Goal: Task Accomplishment & Management: Manage account settings

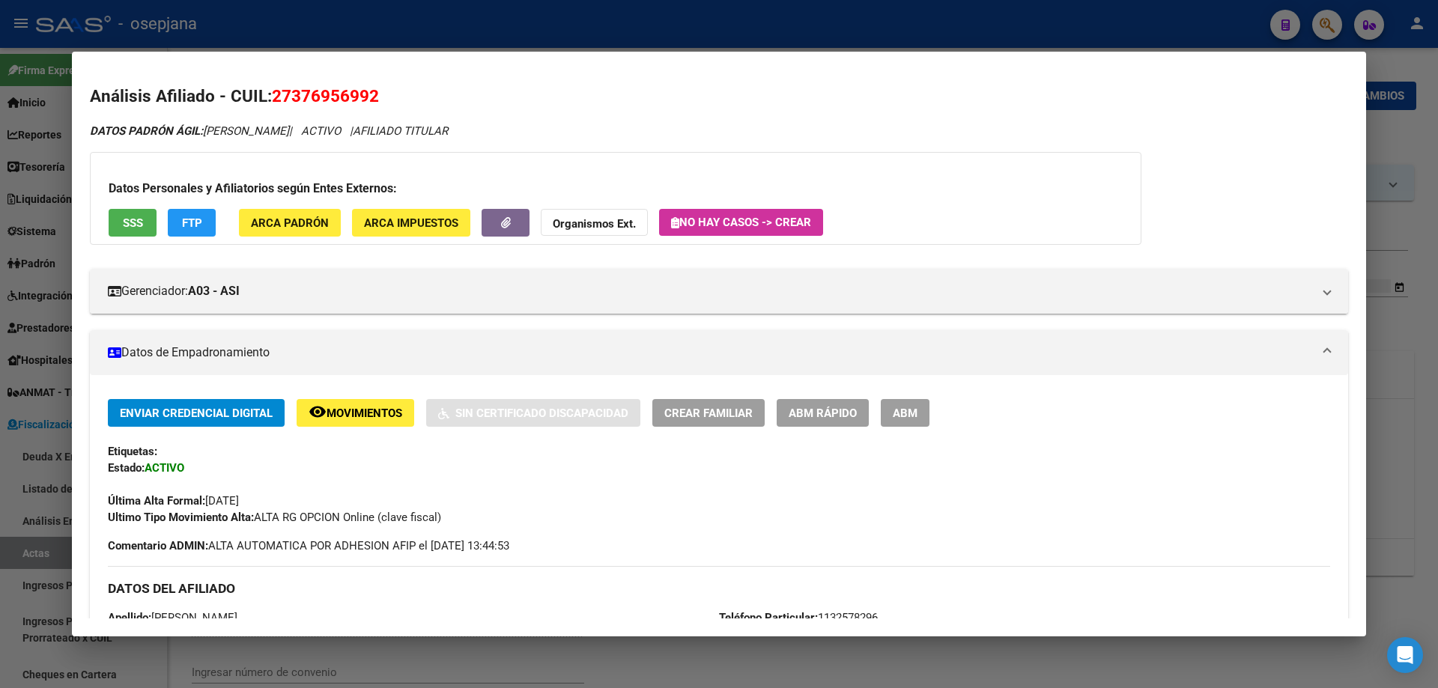
scroll to position [72, 0]
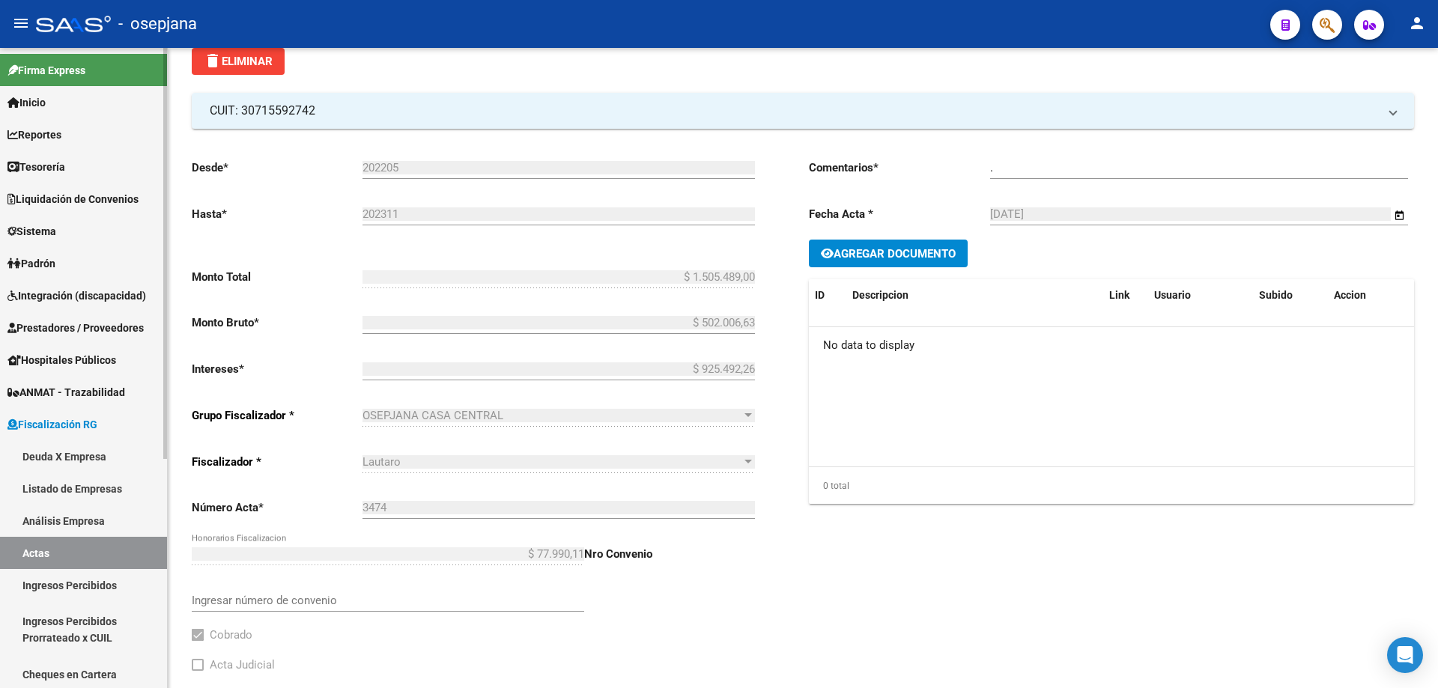
click at [77, 423] on span "Fiscalización RG" at bounding box center [52, 424] width 90 height 16
click at [61, 329] on span "Prestadores / Proveedores" at bounding box center [75, 328] width 136 height 16
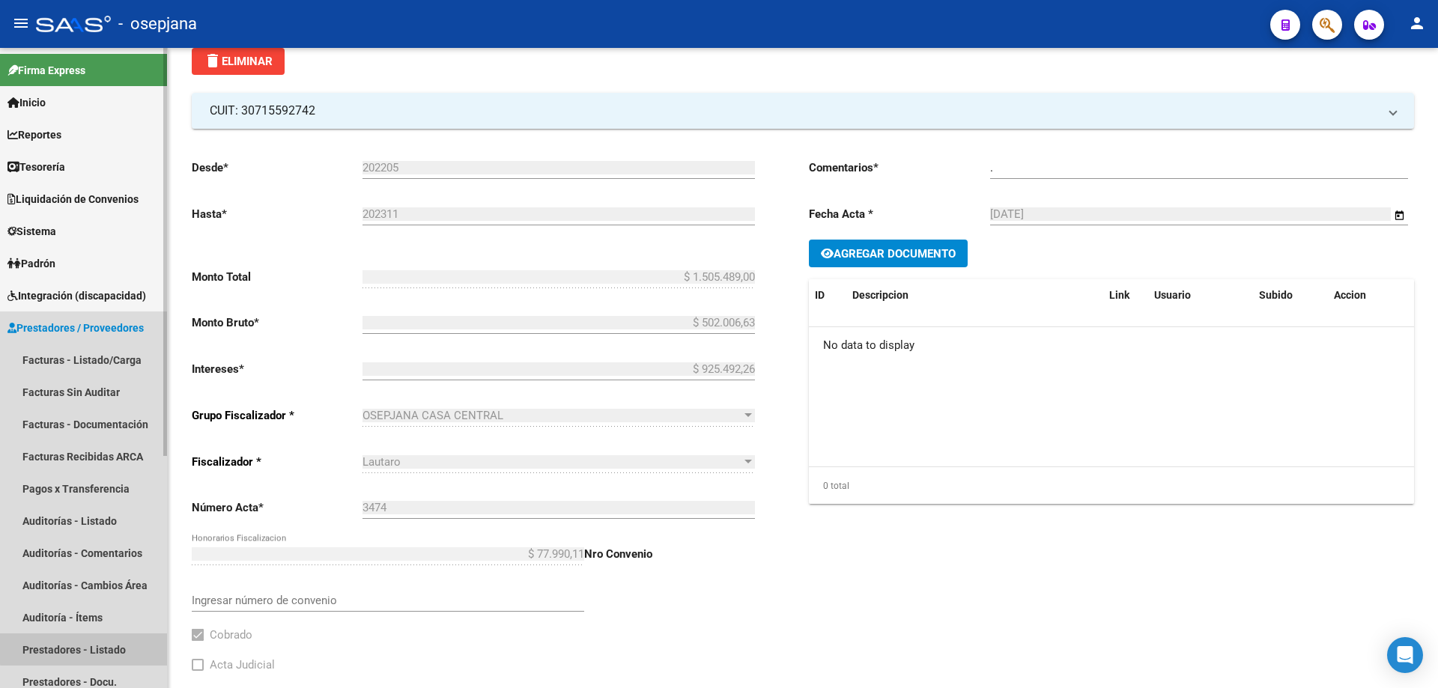
click at [84, 642] on link "Prestadores - Listado" at bounding box center [83, 649] width 167 height 32
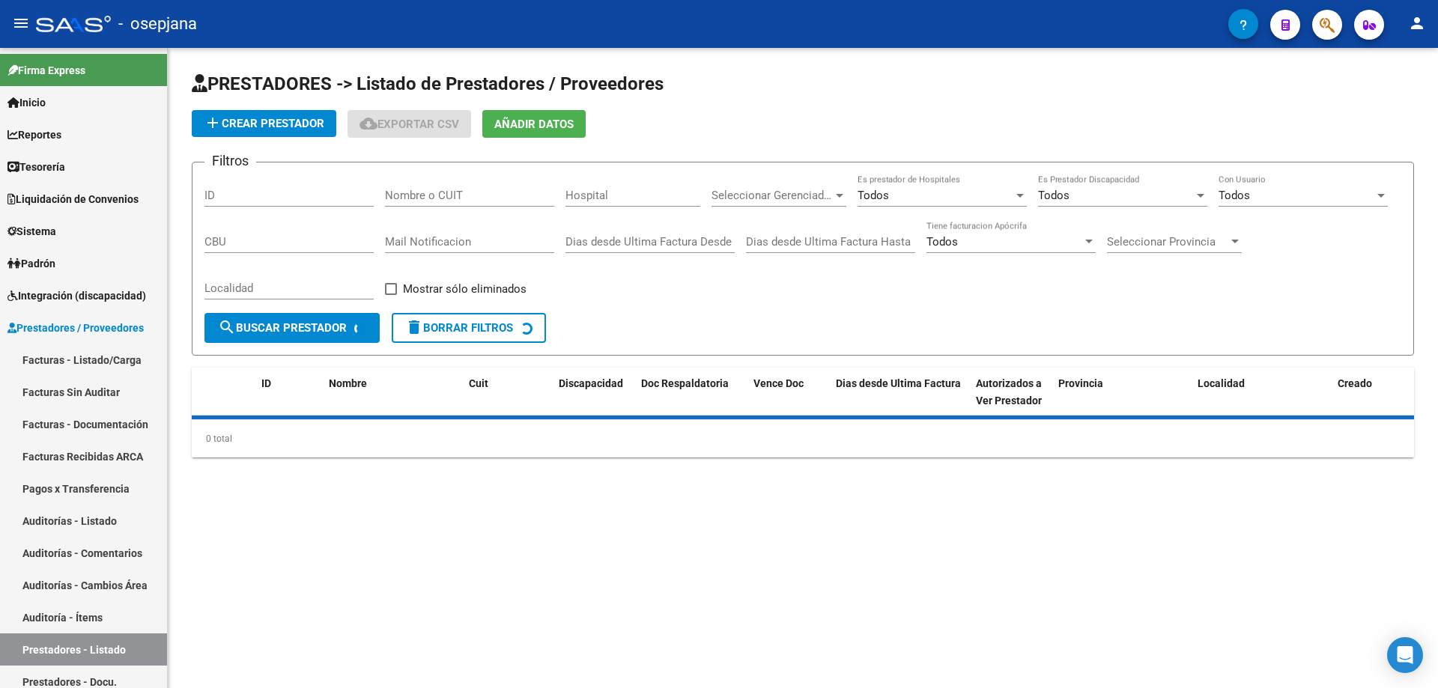
click at [439, 192] on input "Nombre o CUIT" at bounding box center [469, 195] width 169 height 13
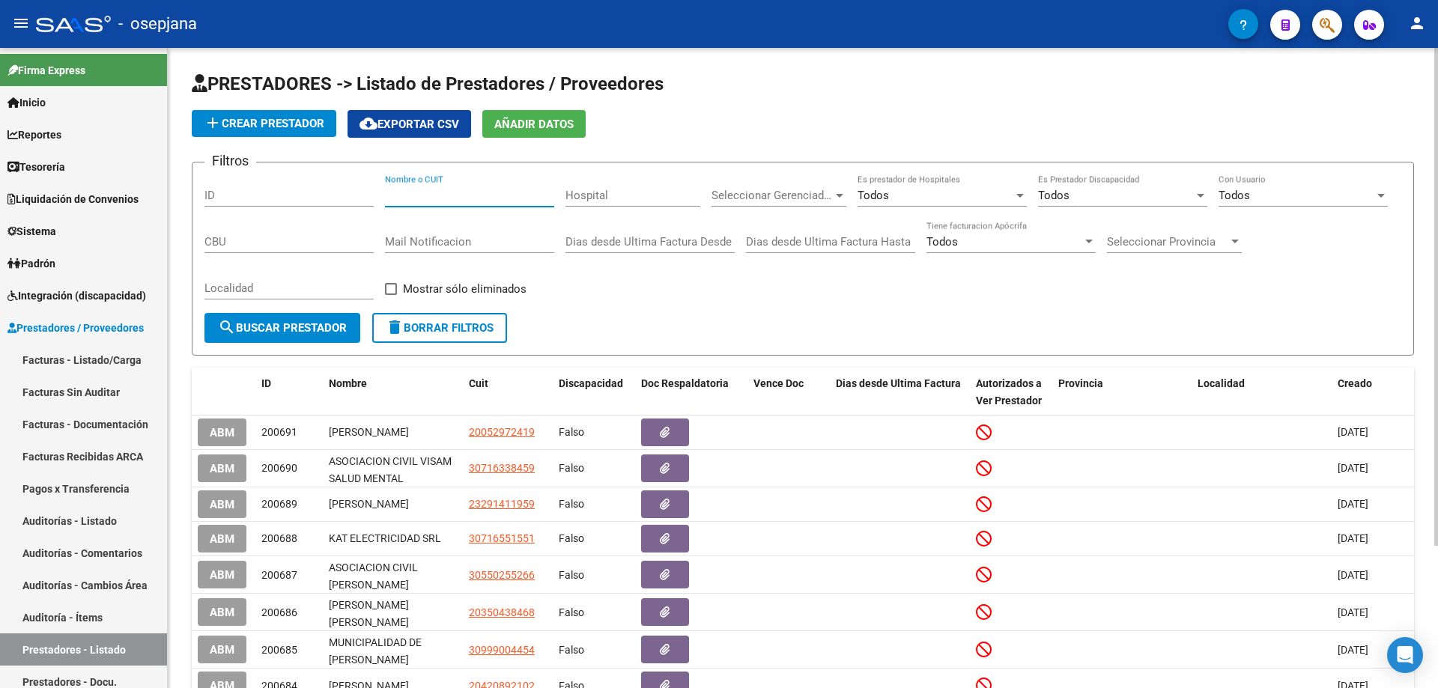
paste input "27376064676"
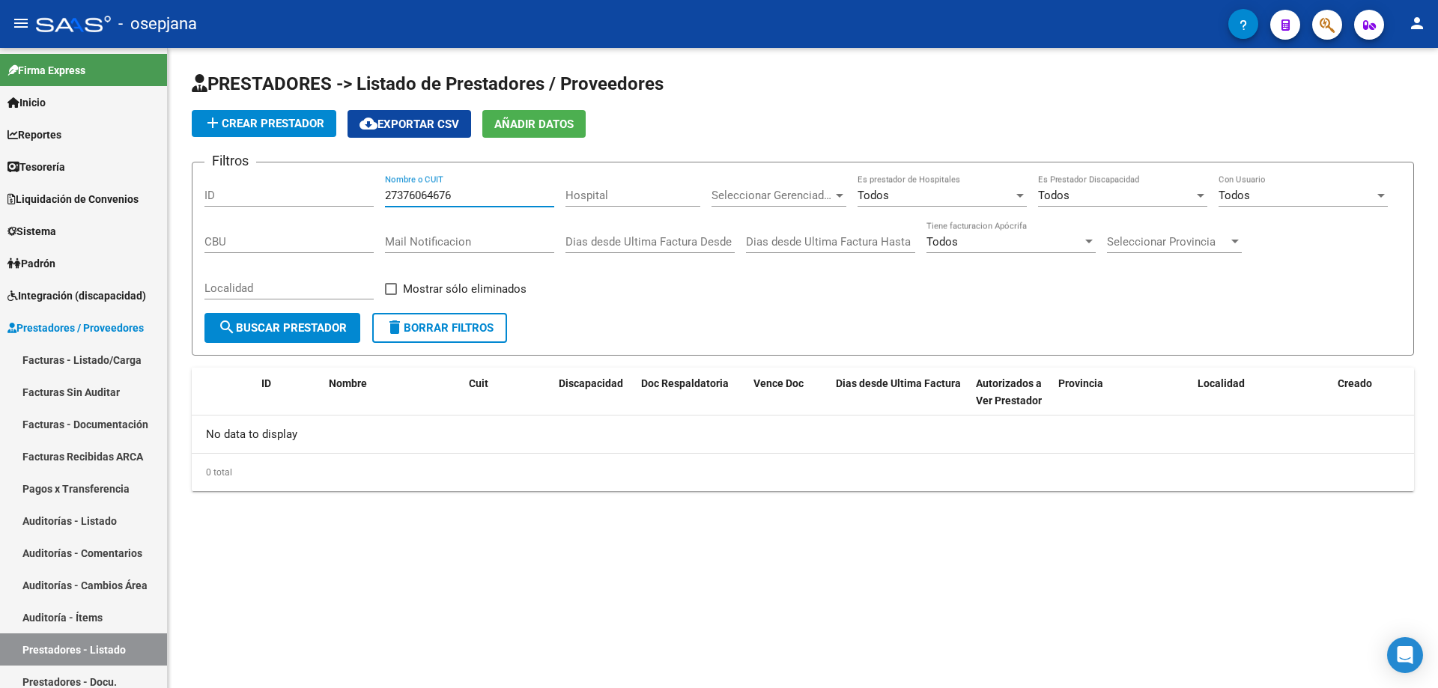
type input "27376064676"
click at [276, 120] on span "add Crear Prestador" at bounding box center [264, 123] width 121 height 13
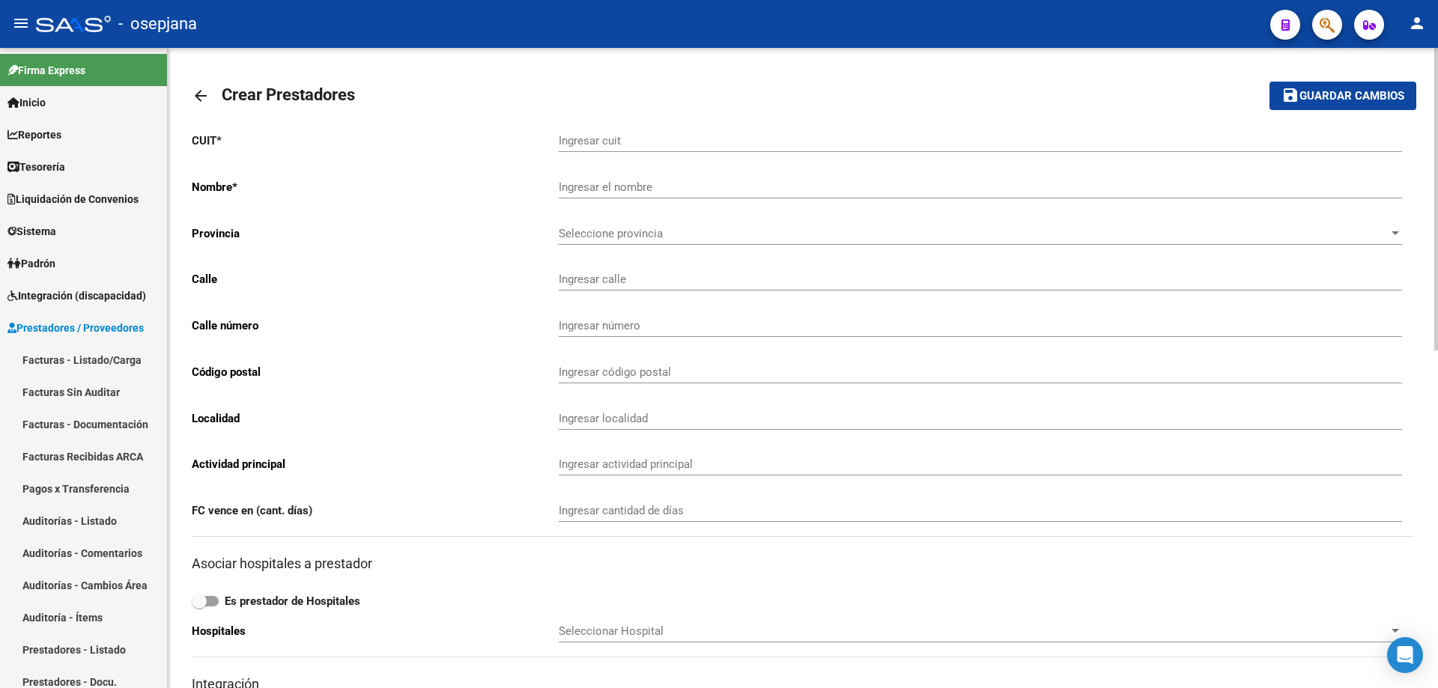
click at [612, 138] on input "Ingresar cuit" at bounding box center [980, 140] width 843 height 13
paste input "27-37606467-6"
type input "27-37606467-6"
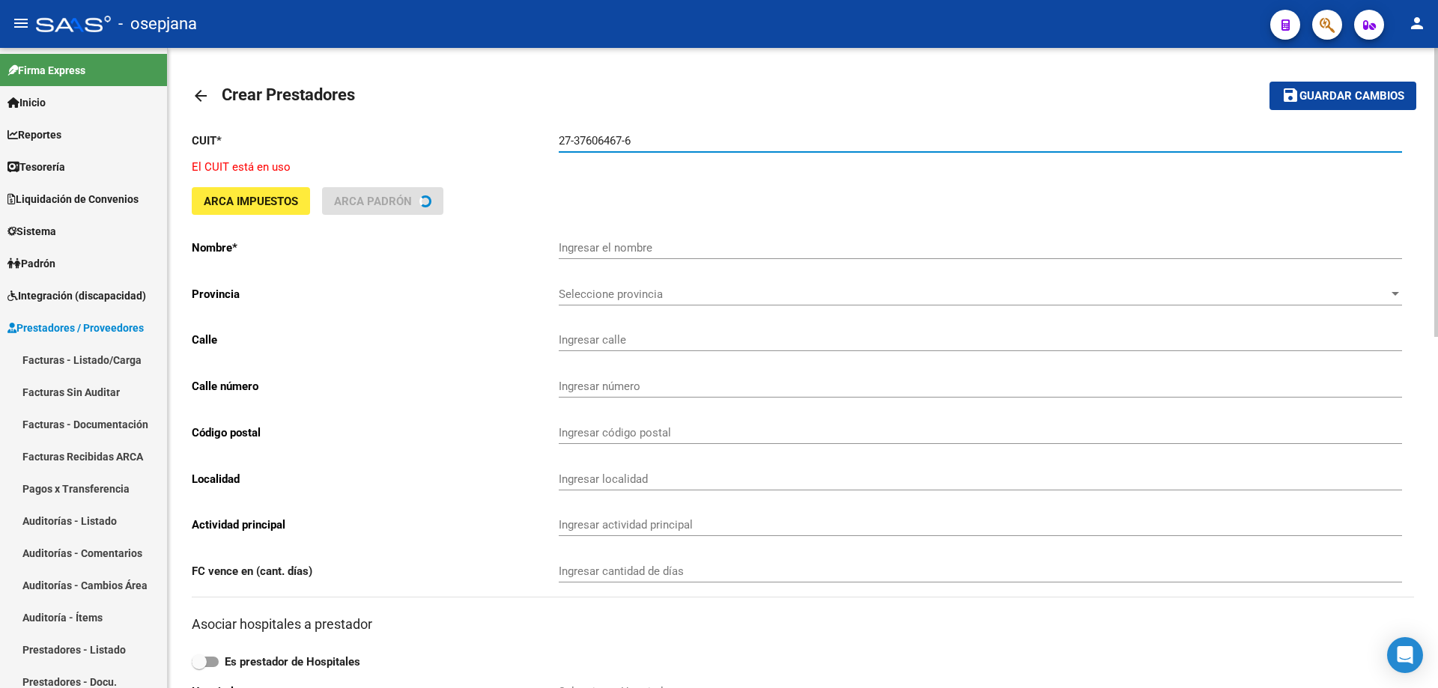
type input "[PERSON_NAME]"
type input "SAN [PERSON_NAME] 438"
type input "438"
type input "1663"
type input "[DATE][PERSON_NAME]"
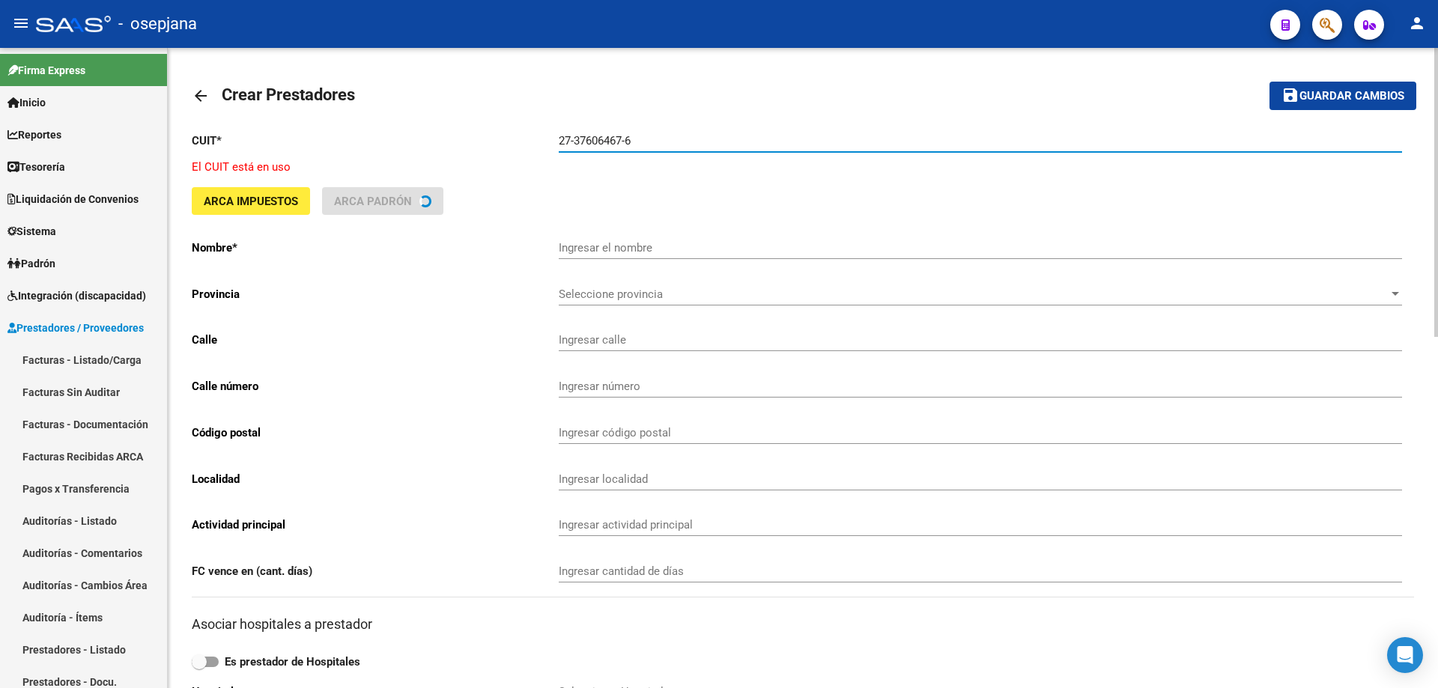
type input "869090"
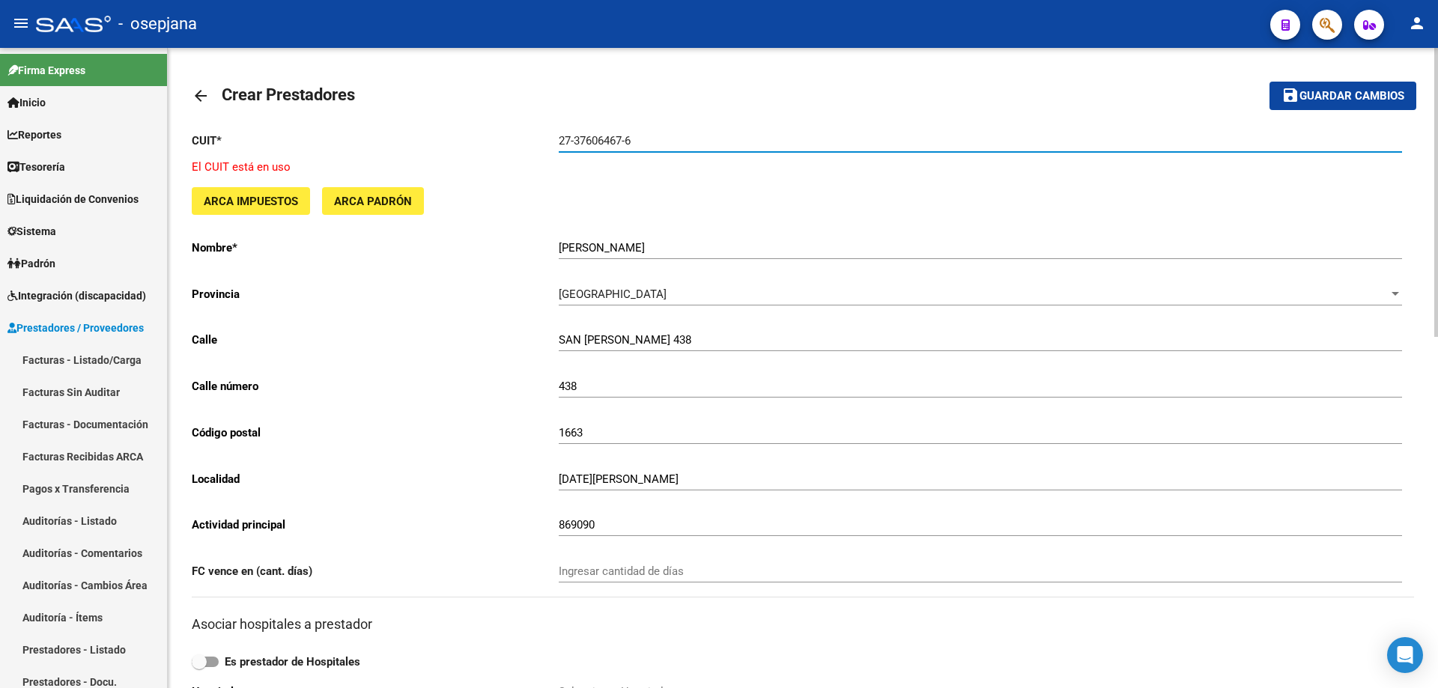
type input "27-37606467-6"
click at [198, 97] on mat-icon "arrow_back" at bounding box center [201, 96] width 18 height 18
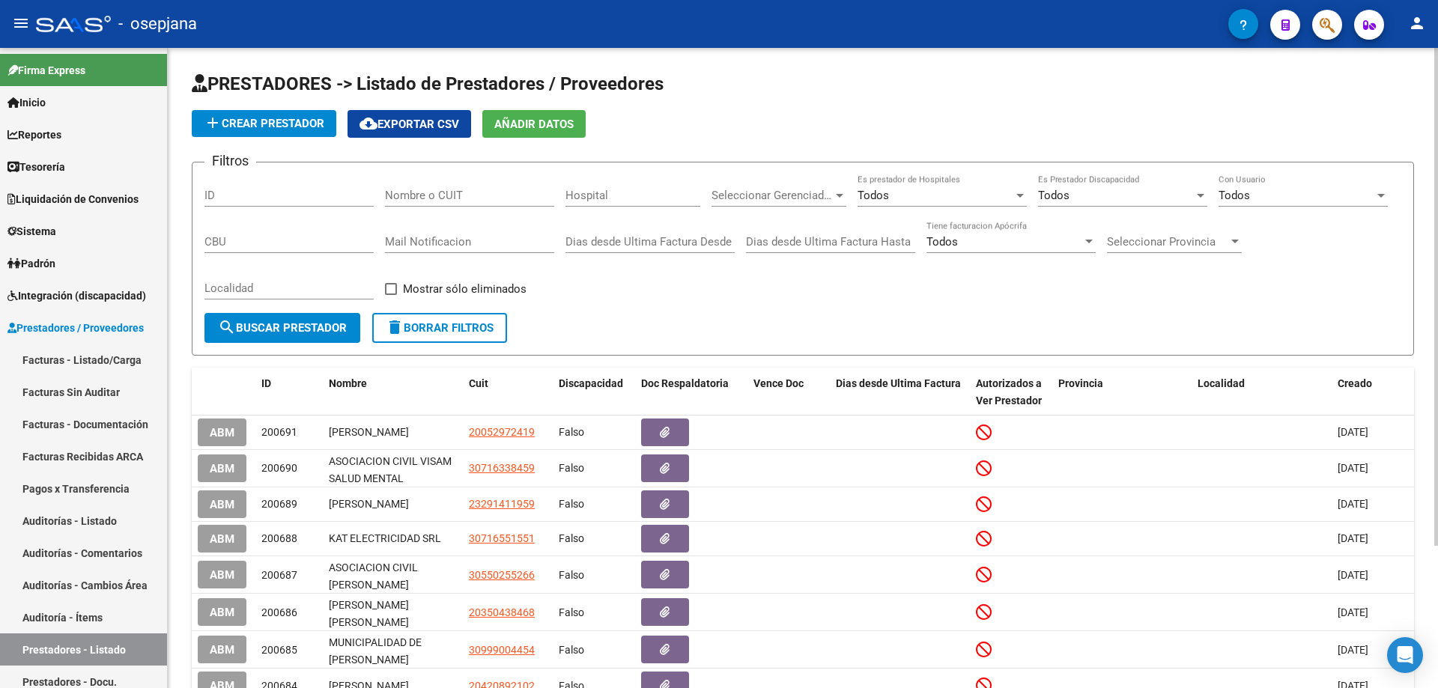
click at [387, 195] on input "Nombre o CUIT" at bounding box center [469, 195] width 169 height 13
paste input "27376064676"
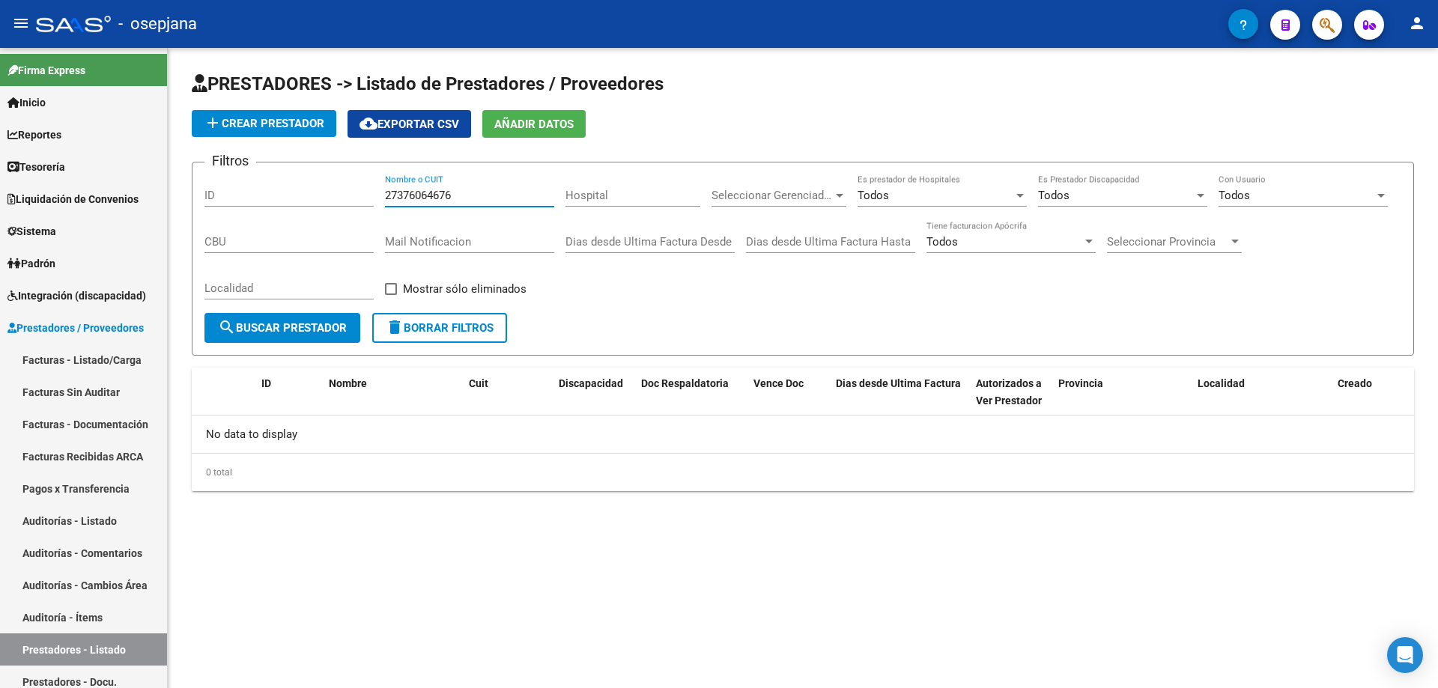
drag, startPoint x: 457, startPoint y: 196, endPoint x: 366, endPoint y: 198, distance: 91.4
click at [366, 198] on div "Filtros ID 27376064676 Nombre o CUIT Hospital Seleccionar Gerenciador Seleccion…" at bounding box center [802, 243] width 1196 height 139
paste input "37606467"
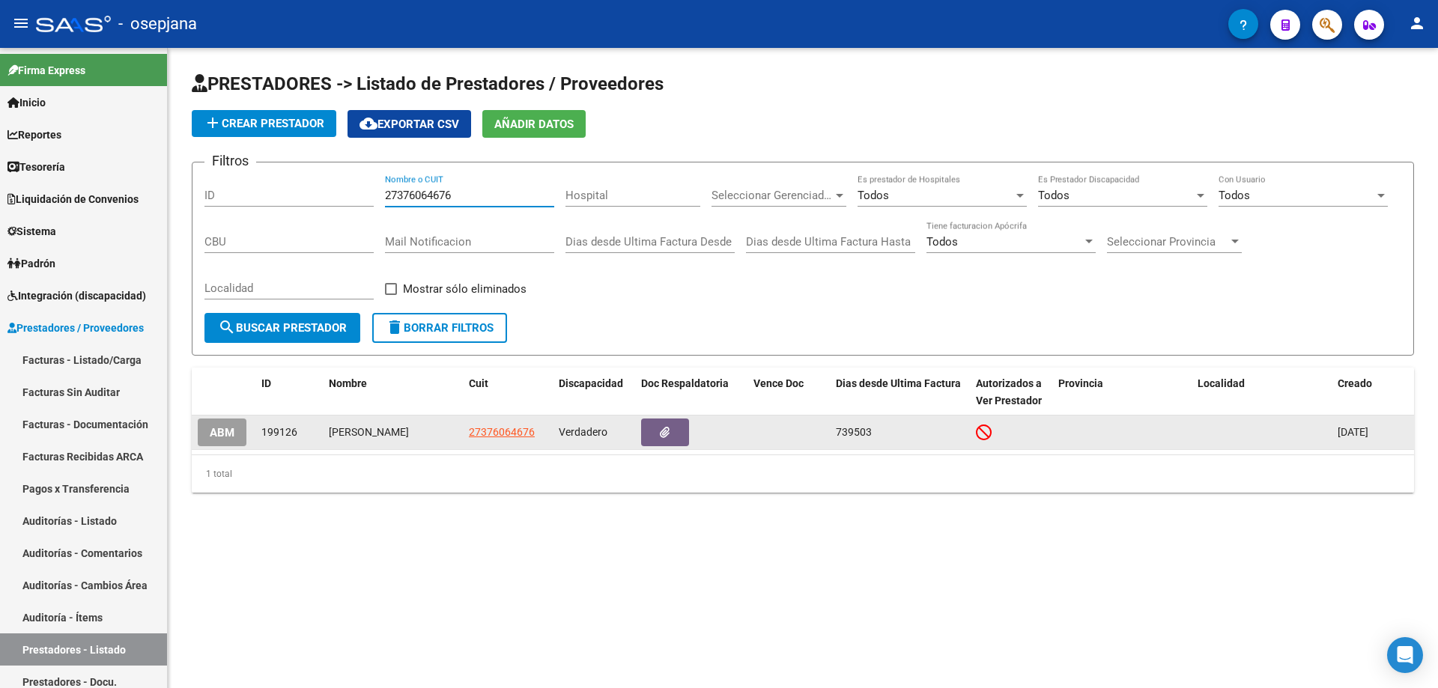
type input "27376064676"
click at [230, 435] on span "ABM" at bounding box center [222, 432] width 25 height 13
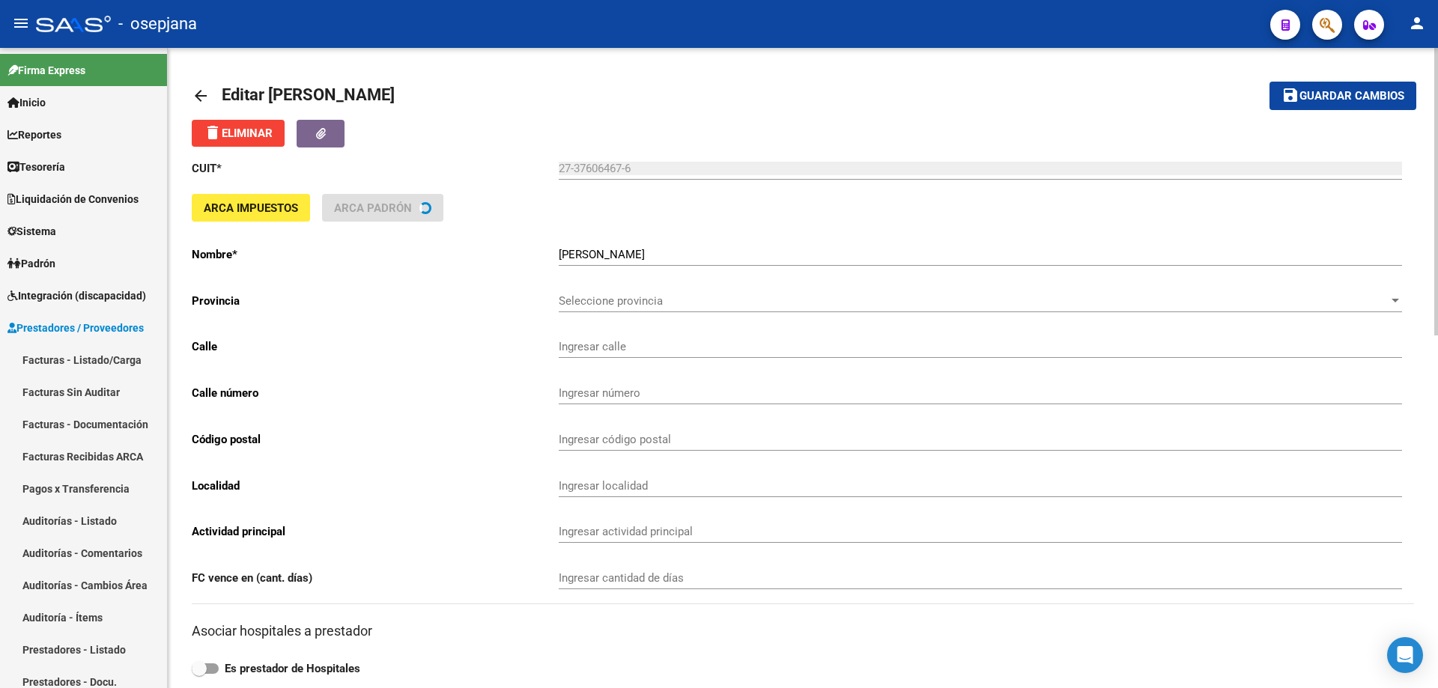
type input "SAN [PERSON_NAME]"
type input "438"
type input "1663"
type input "[DATE][PERSON_NAME]"
type input "869090"
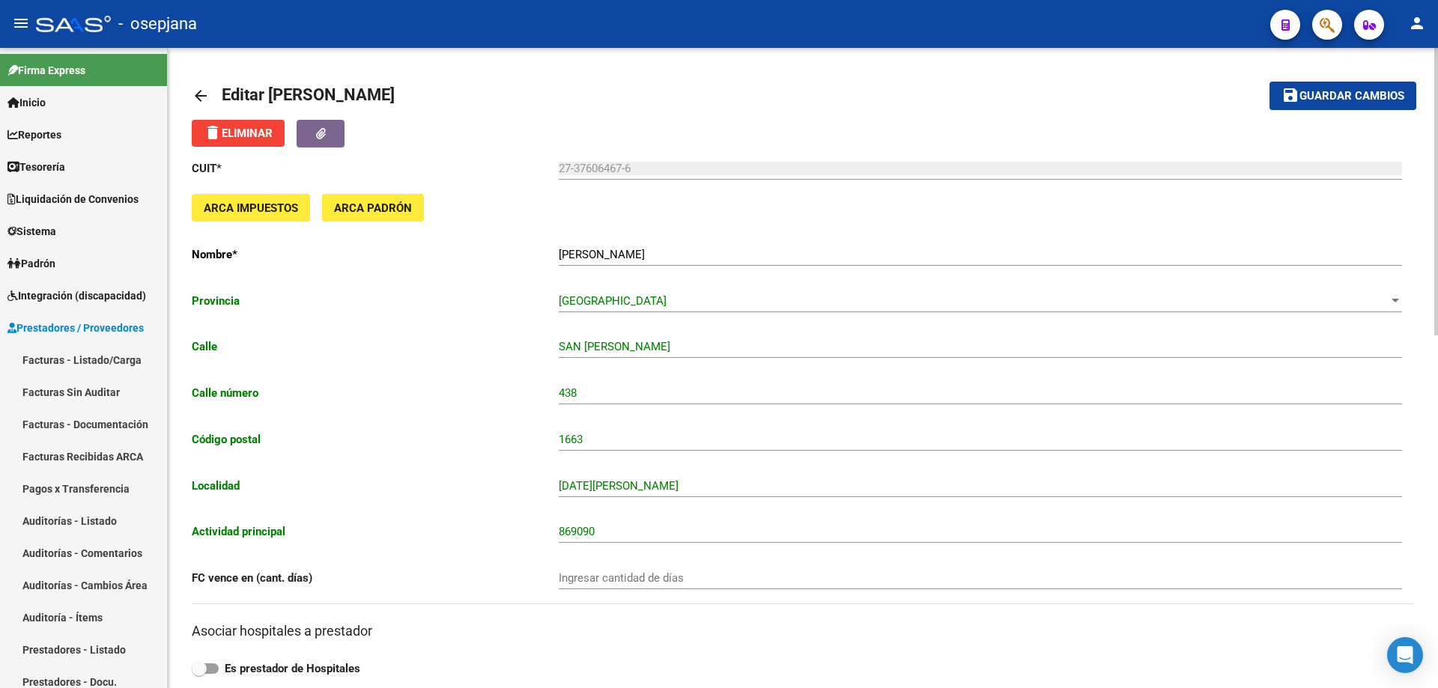
click at [194, 92] on mat-icon "arrow_back" at bounding box center [201, 96] width 18 height 18
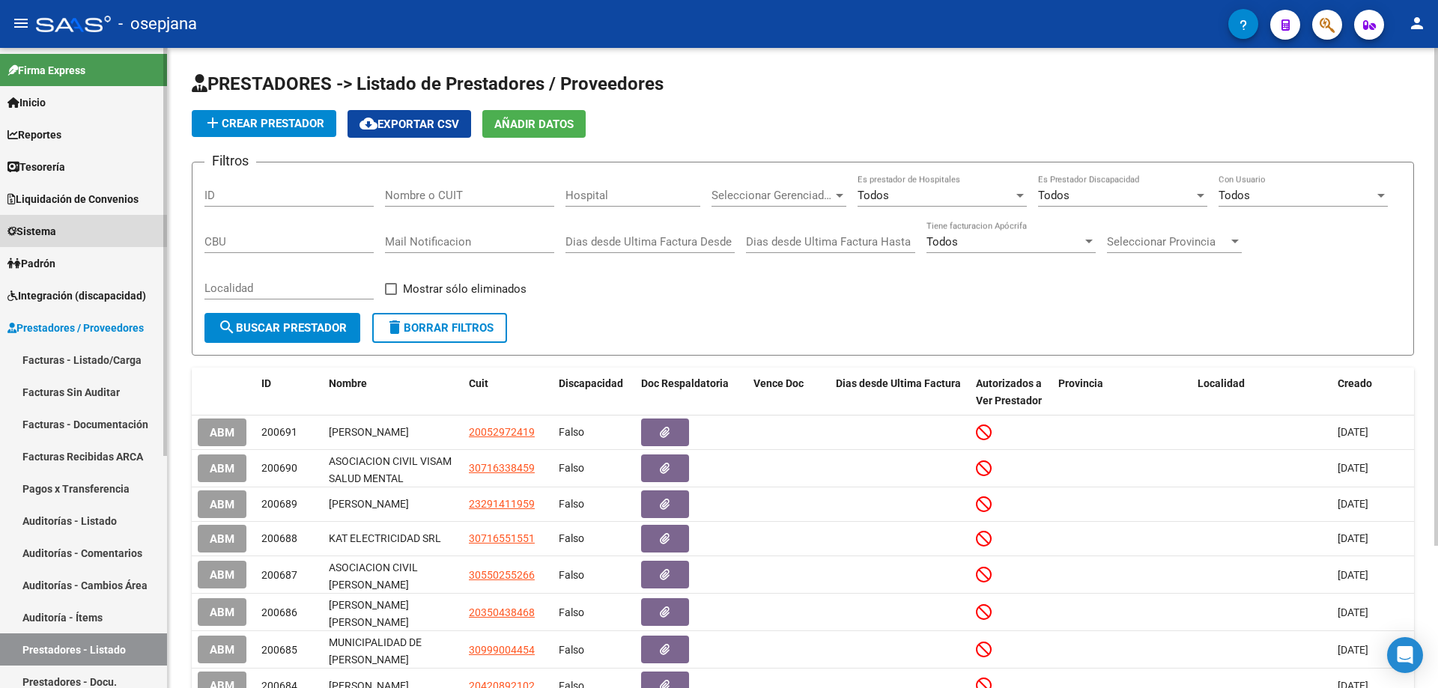
click at [56, 226] on span "Sistema" at bounding box center [31, 231] width 49 height 16
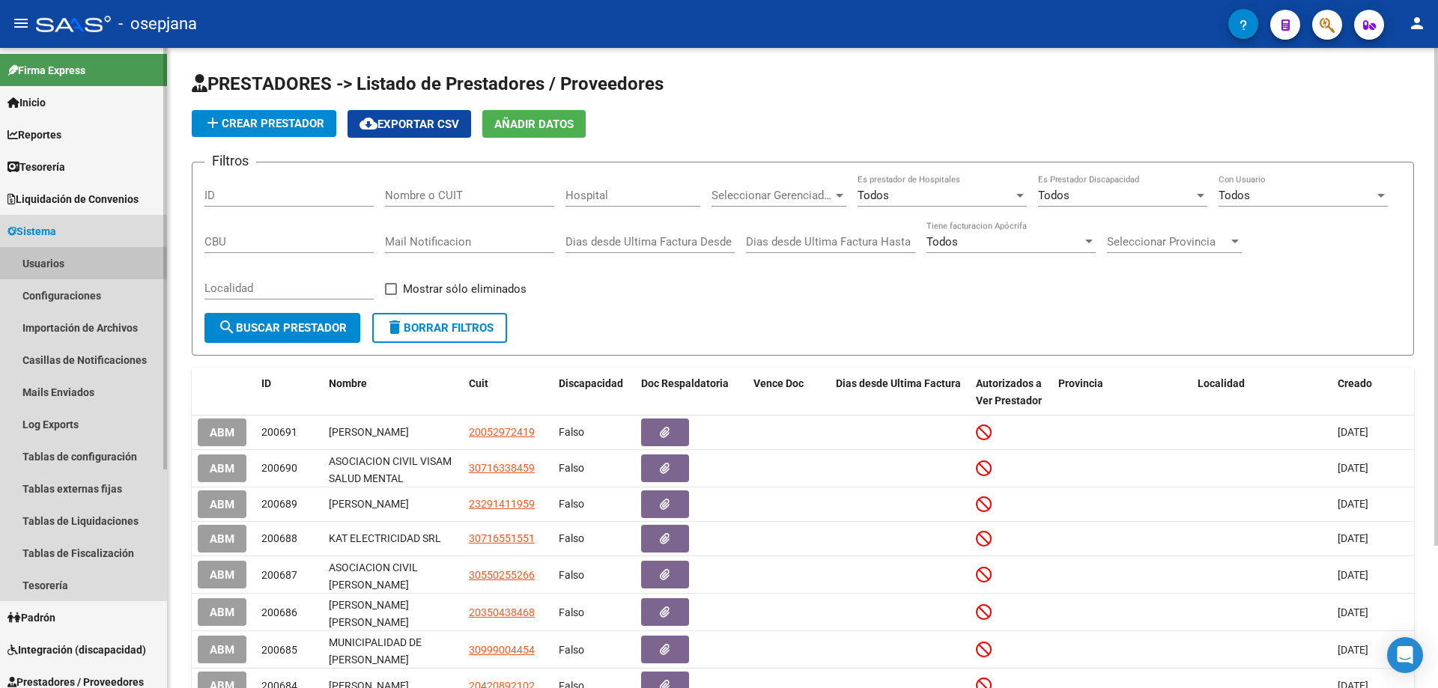
click at [54, 263] on link "Usuarios" at bounding box center [83, 263] width 167 height 32
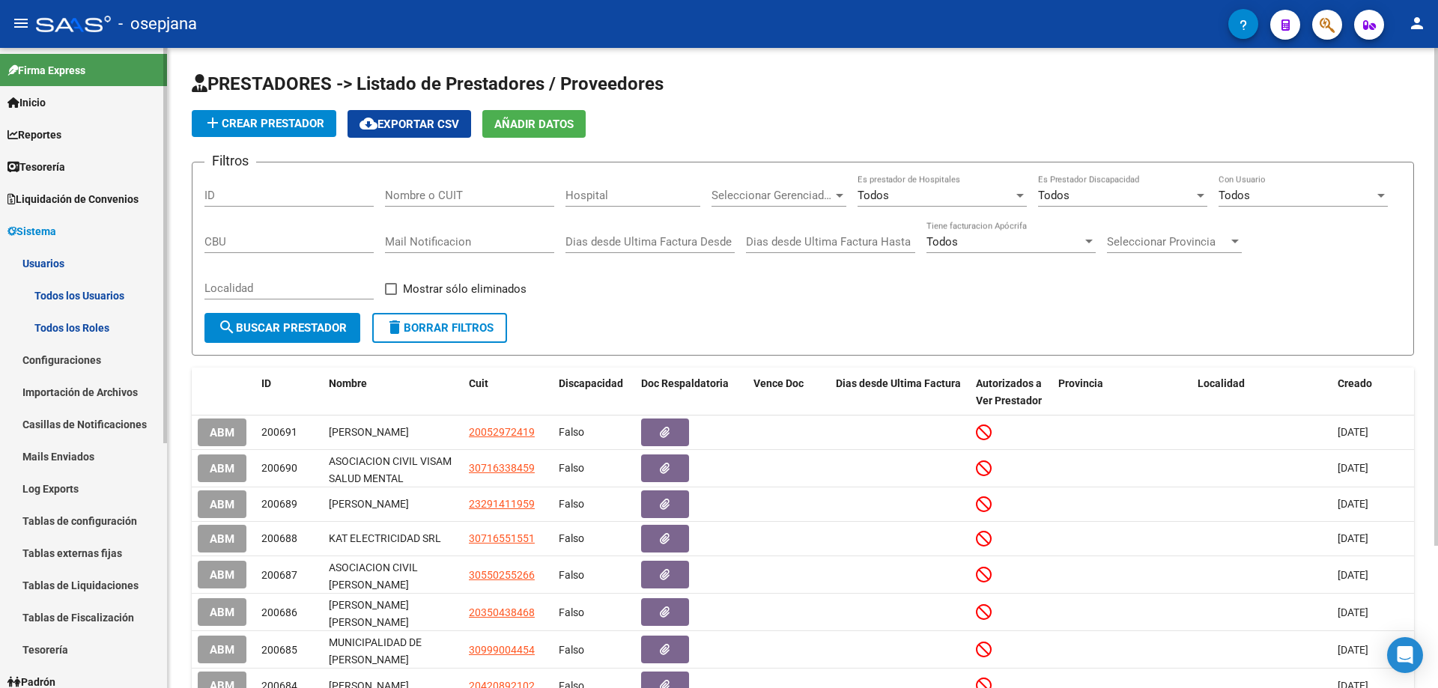
click at [59, 300] on link "Todos los Usuarios" at bounding box center [83, 295] width 167 height 32
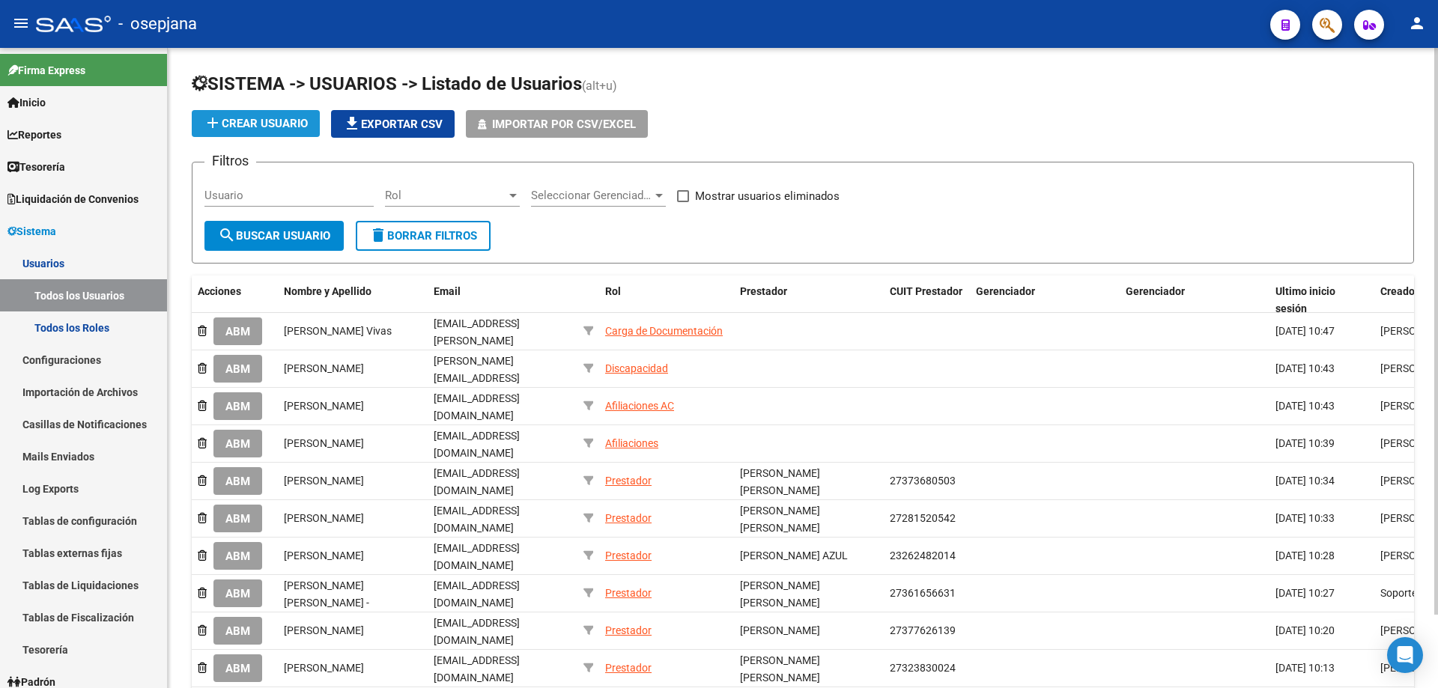
click at [274, 116] on button "add Crear Usuario" at bounding box center [256, 123] width 128 height 27
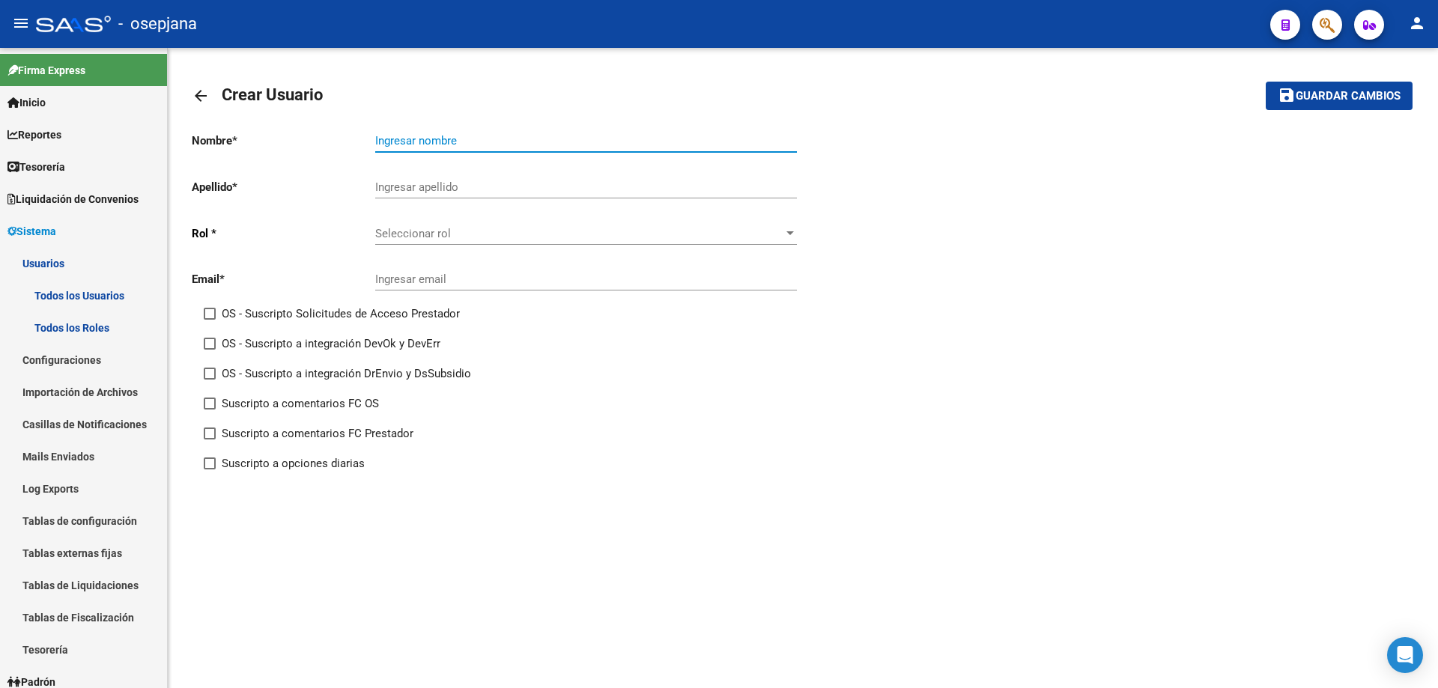
click at [389, 135] on input "Ingresar nombre" at bounding box center [586, 140] width 422 height 13
type input "[PERSON_NAME]"
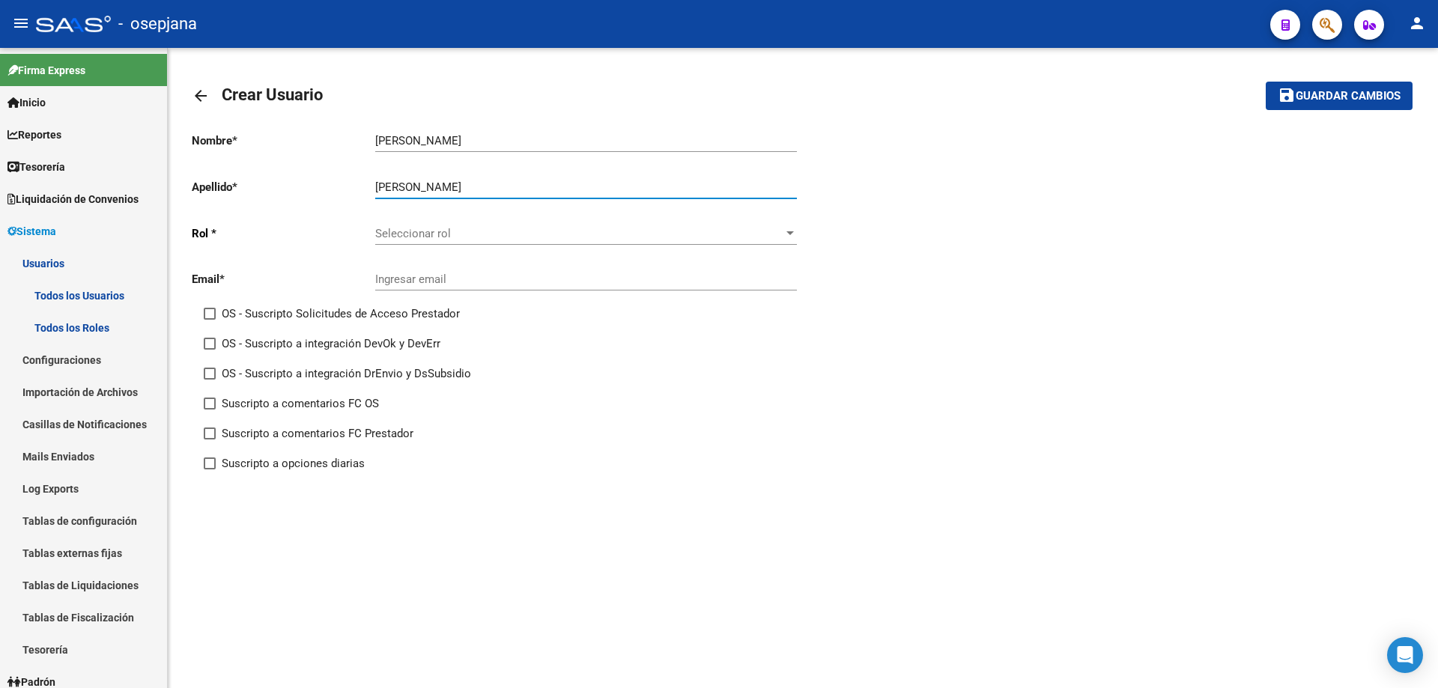
type input "[PERSON_NAME]"
click at [423, 231] on span "Seleccionar rol" at bounding box center [579, 233] width 408 height 13
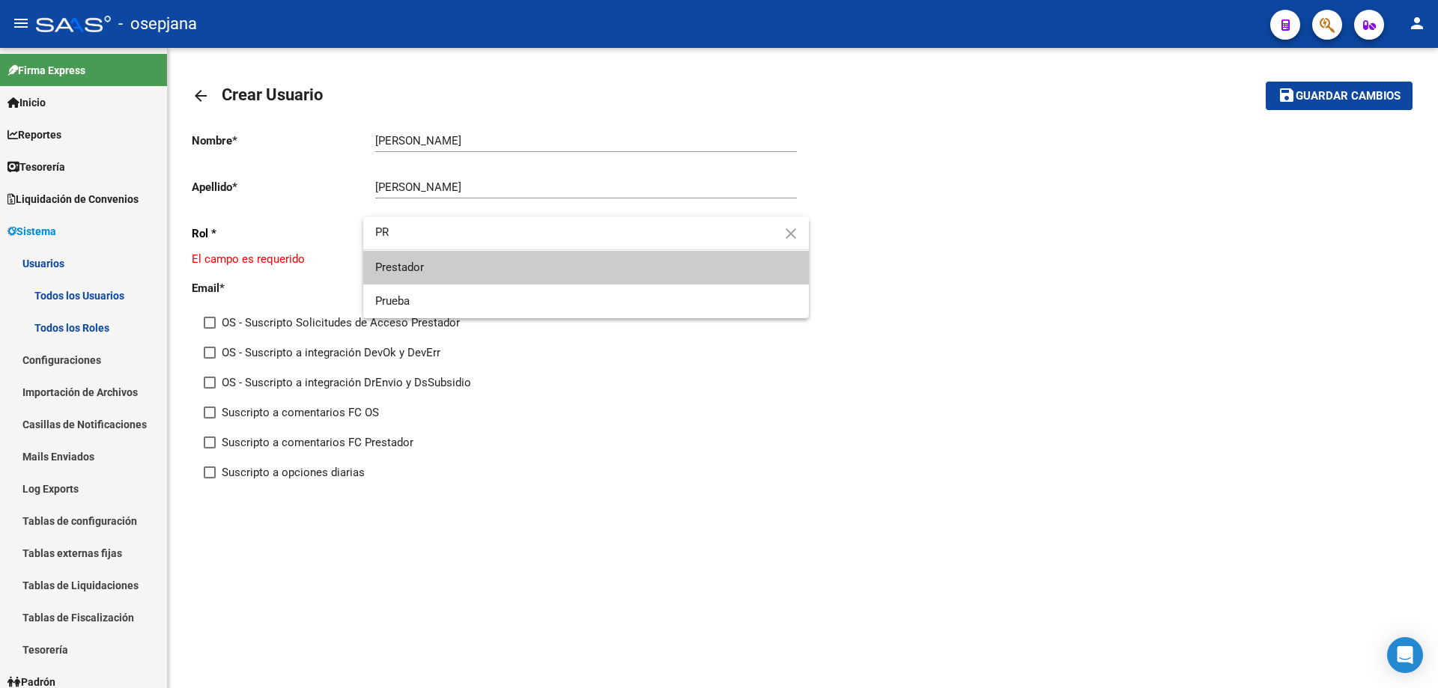
type input "PR"
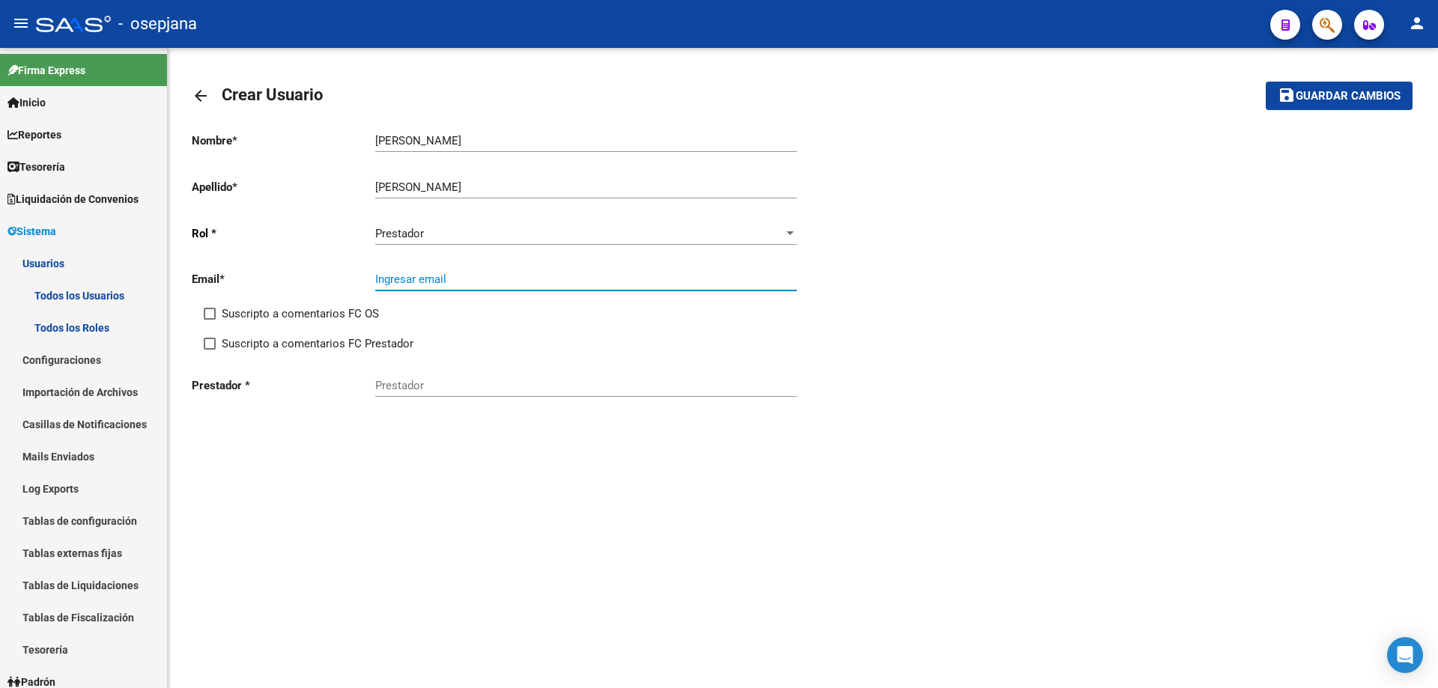
paste input "[EMAIL_ADDRESS][DOMAIN_NAME]"
type input "[EMAIL_ADDRESS][DOMAIN_NAME]"
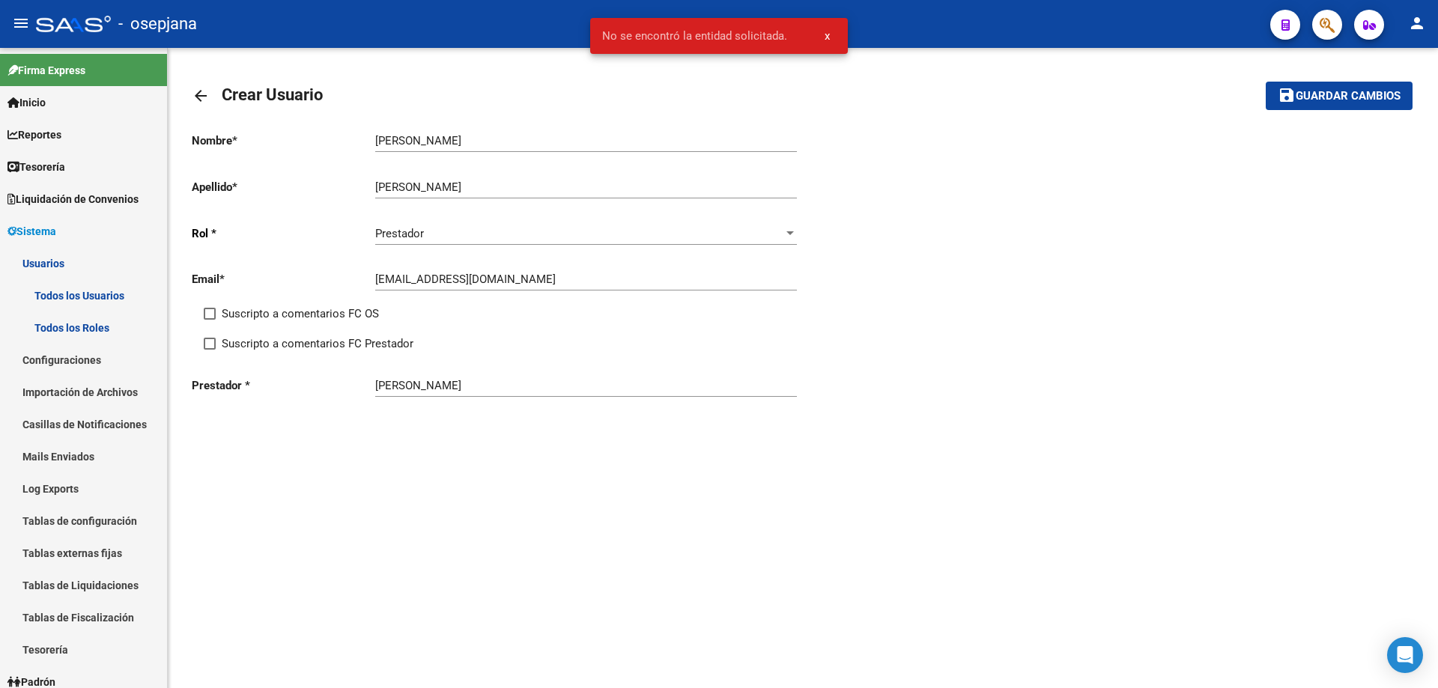
drag, startPoint x: 514, startPoint y: 377, endPoint x: 338, endPoint y: 378, distance: 176.0
click at [338, 378] on div "Prestador * [PERSON_NAME]" at bounding box center [497, 388] width 611 height 46
drag, startPoint x: 509, startPoint y: 389, endPoint x: 269, endPoint y: 389, distance: 240.3
click at [269, 389] on div "Prestador * [PERSON_NAME]" at bounding box center [497, 388] width 611 height 46
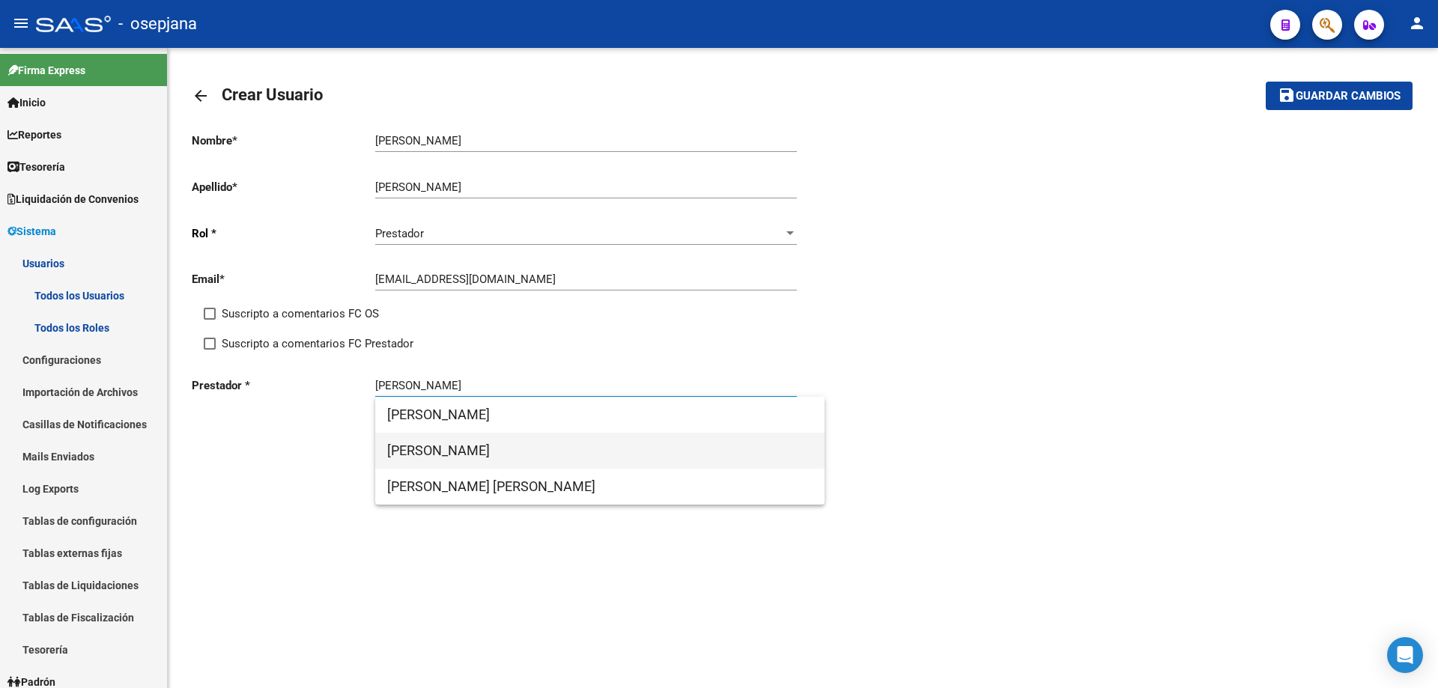
click at [520, 443] on span "[PERSON_NAME]" at bounding box center [599, 451] width 425 height 36
type input "[PERSON_NAME]"
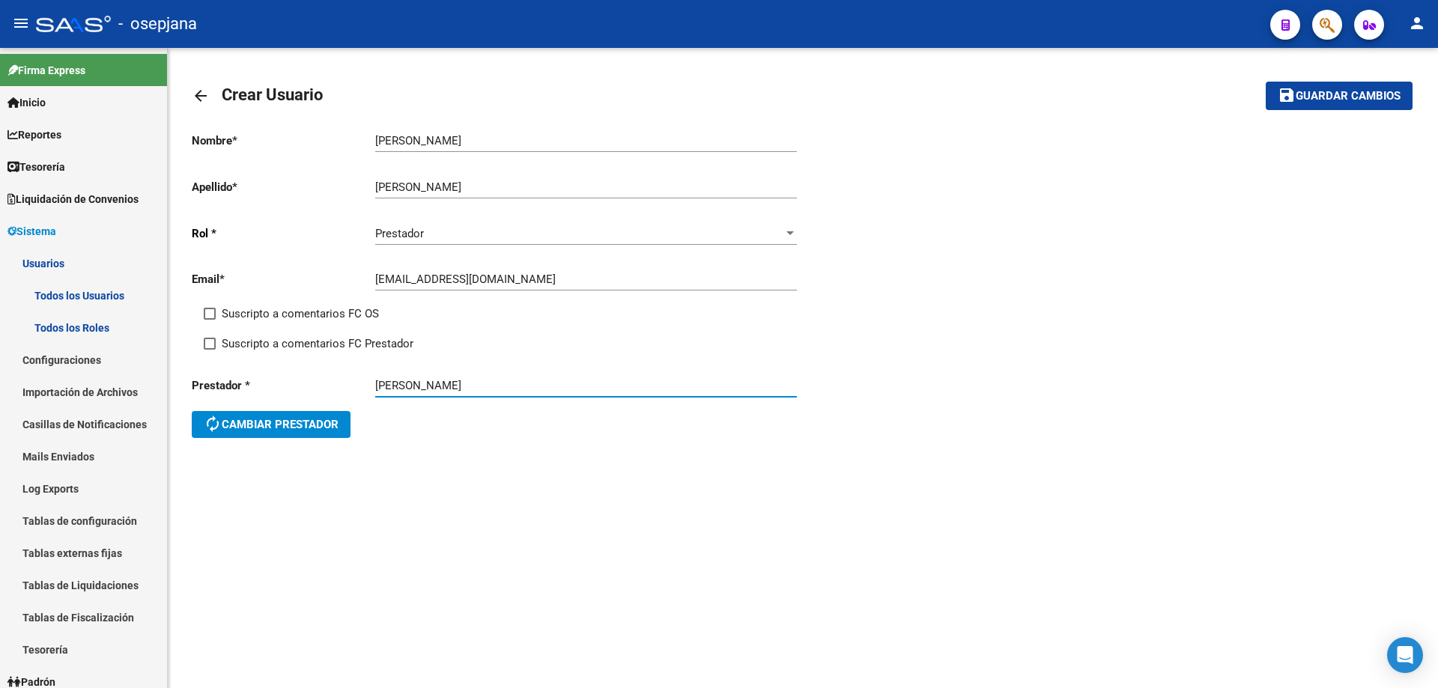
click at [1370, 102] on span "Guardar cambios" at bounding box center [1347, 96] width 105 height 13
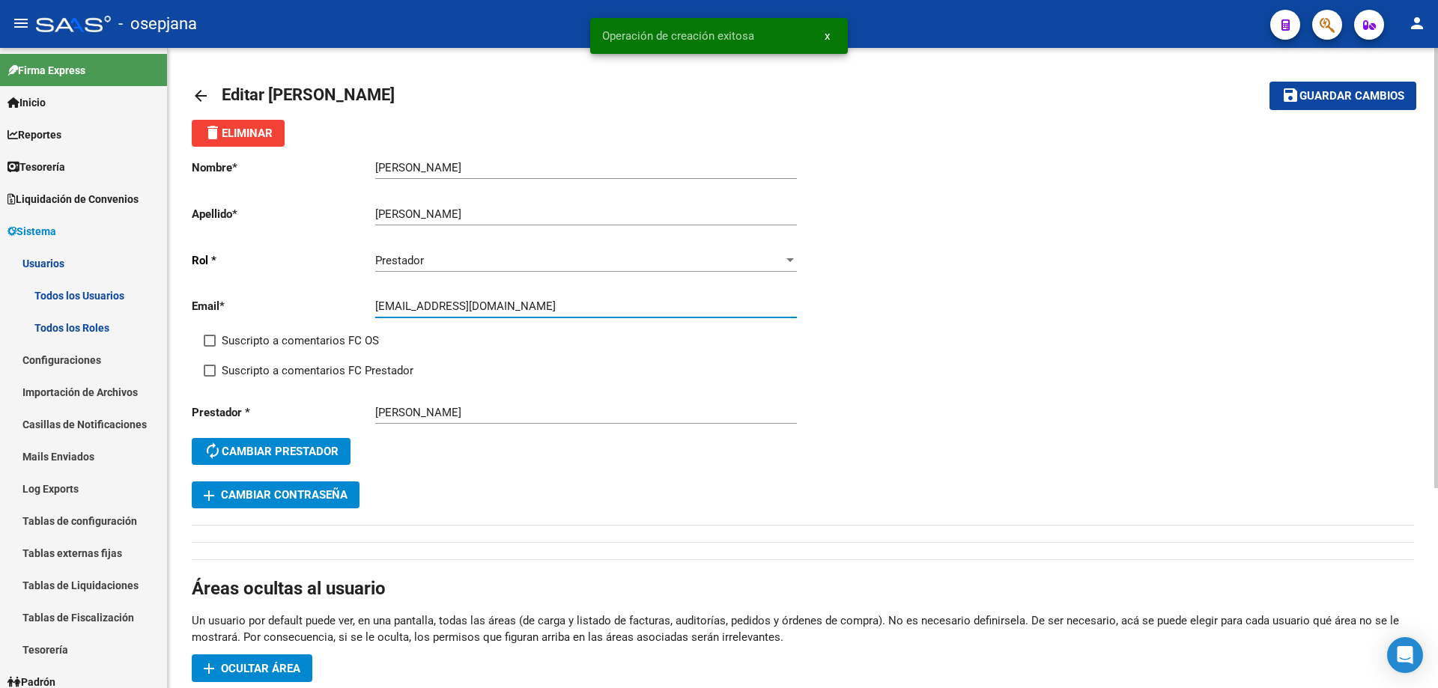
drag, startPoint x: 374, startPoint y: 303, endPoint x: 478, endPoint y: 305, distance: 103.3
click at [478, 305] on input "[EMAIL_ADDRESS][DOMAIN_NAME]" at bounding box center [586, 305] width 422 height 13
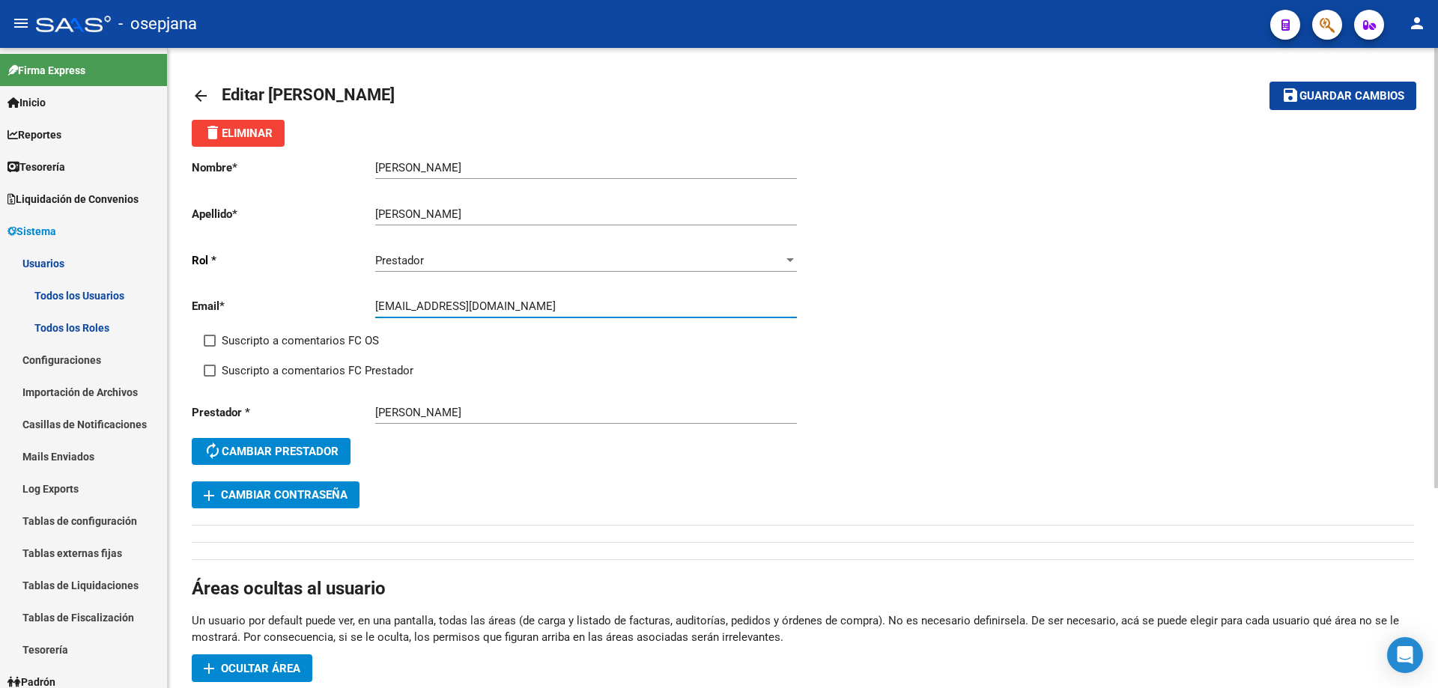
click at [321, 488] on span "add Cambiar Contraseña" at bounding box center [276, 494] width 144 height 13
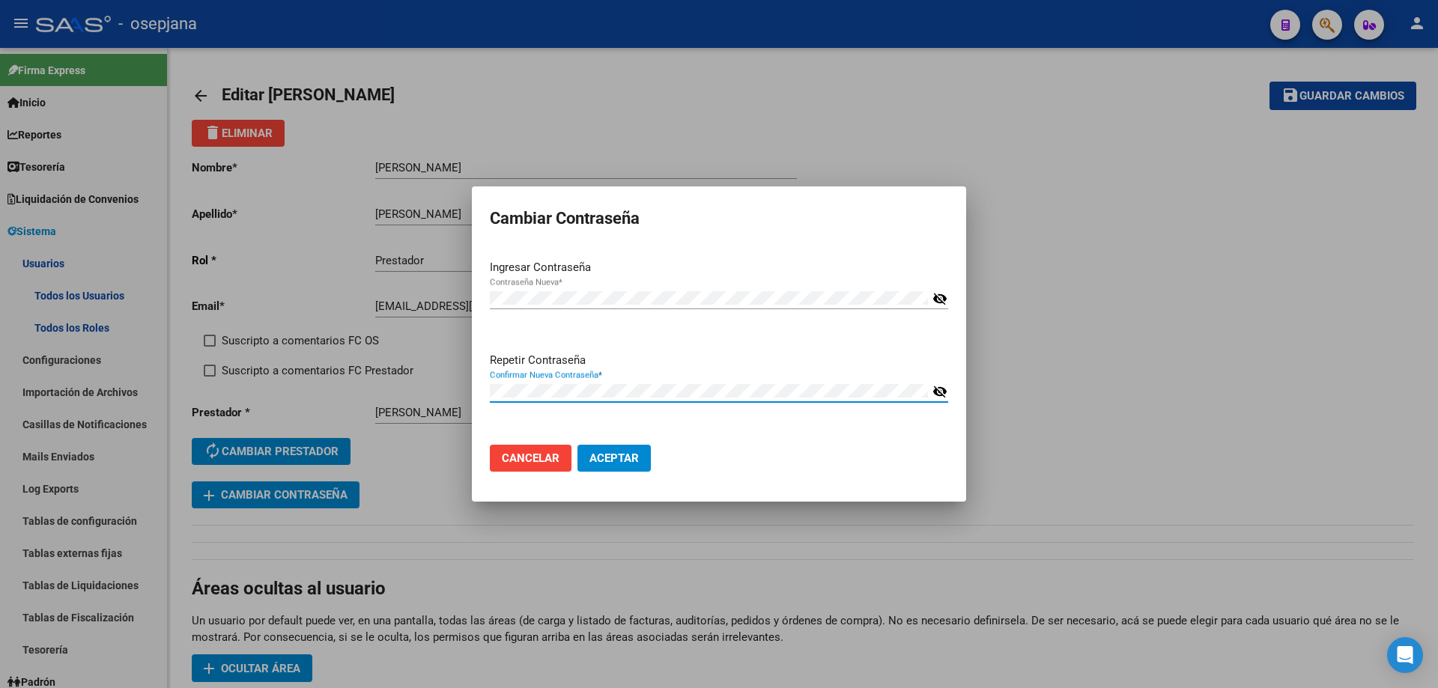
click at [577, 445] on button "Aceptar" at bounding box center [613, 458] width 73 height 27
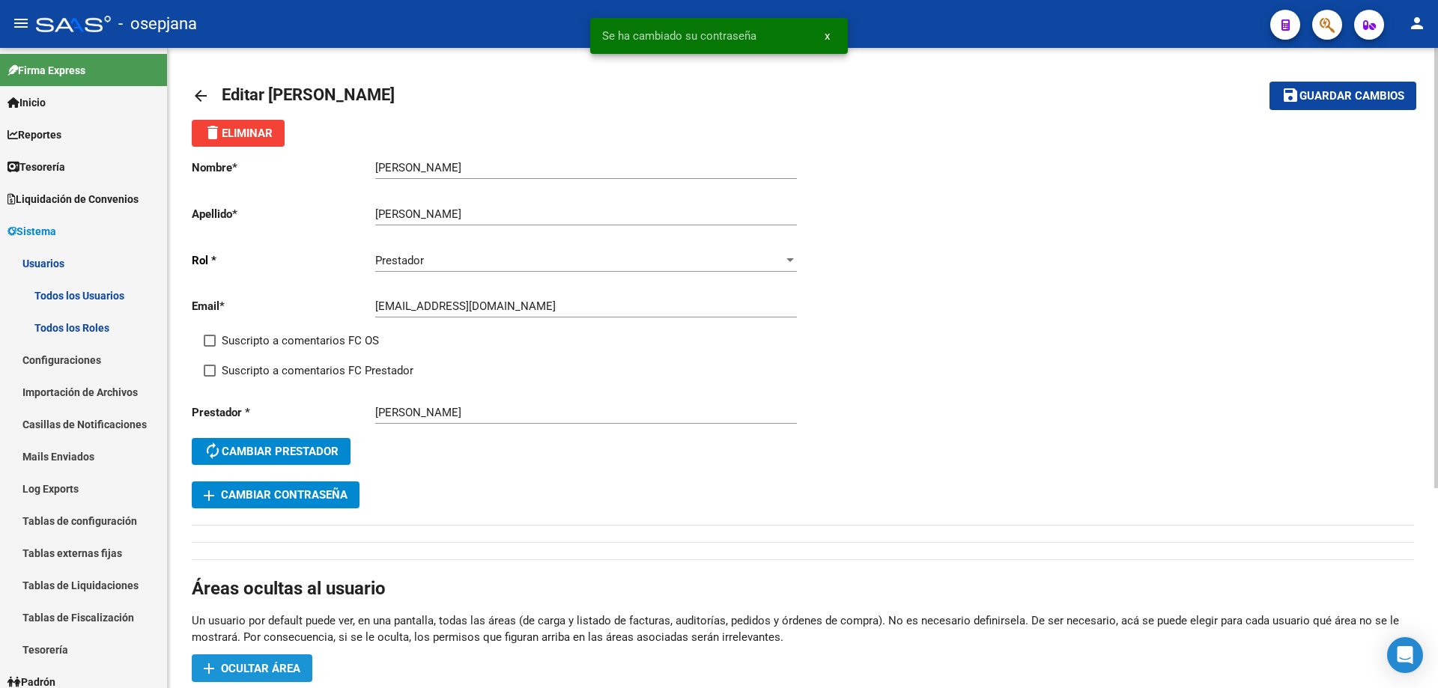
click at [287, 666] on span "Ocultar área" at bounding box center [260, 668] width 79 height 13
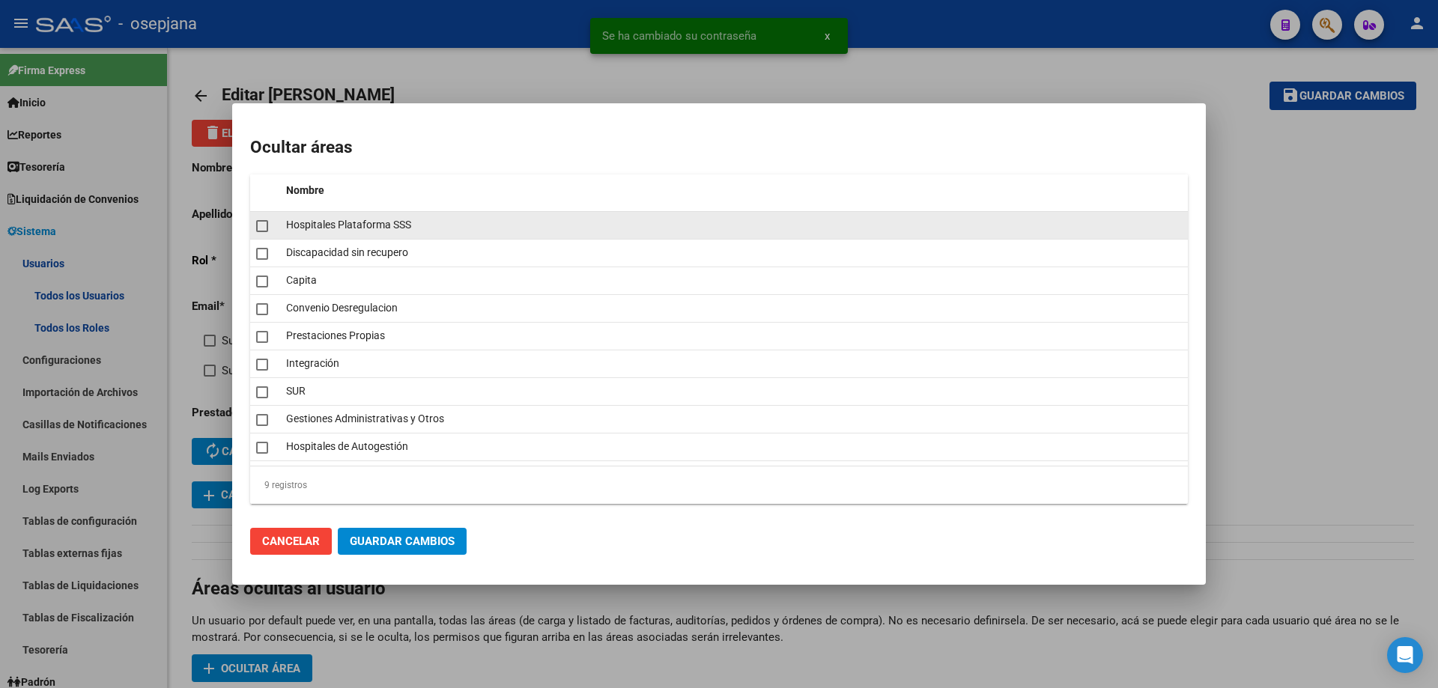
click at [258, 222] on span at bounding box center [262, 226] width 12 height 12
checkbox input "true"
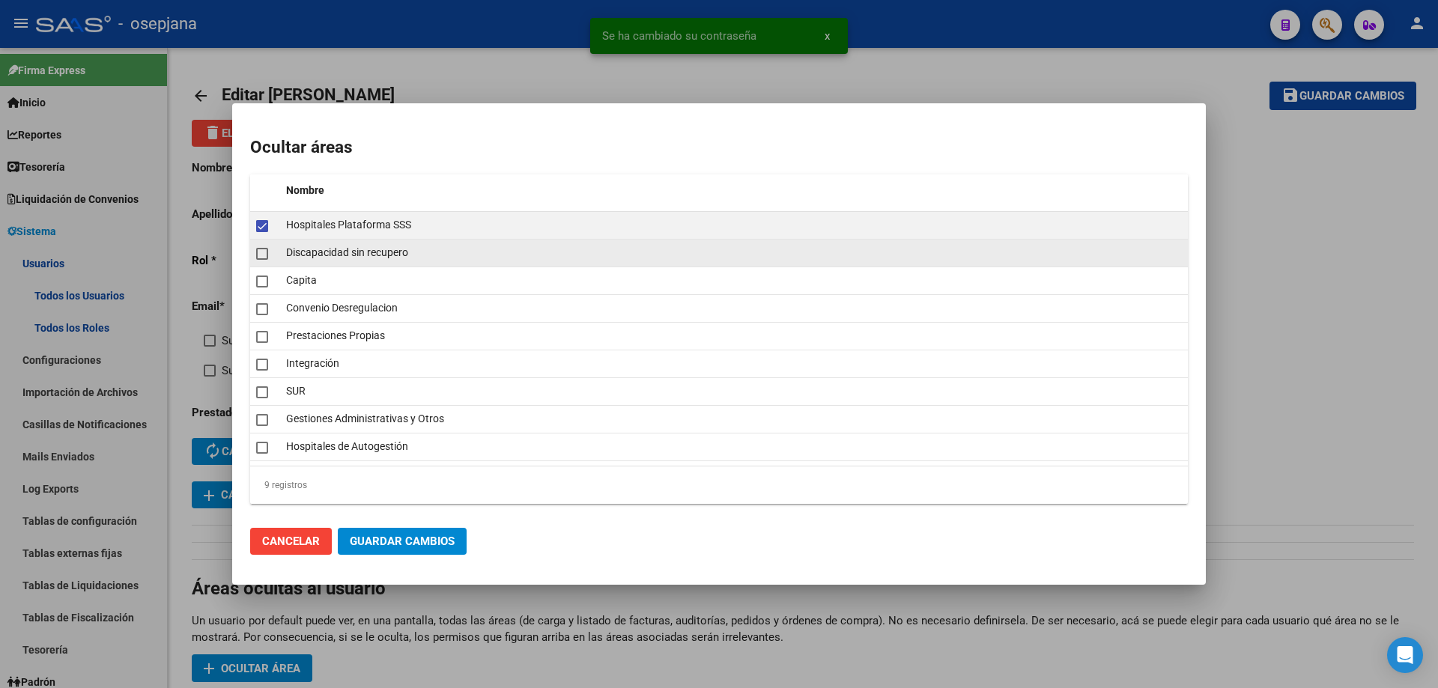
click at [259, 256] on span at bounding box center [262, 254] width 12 height 12
checkbox input "true"
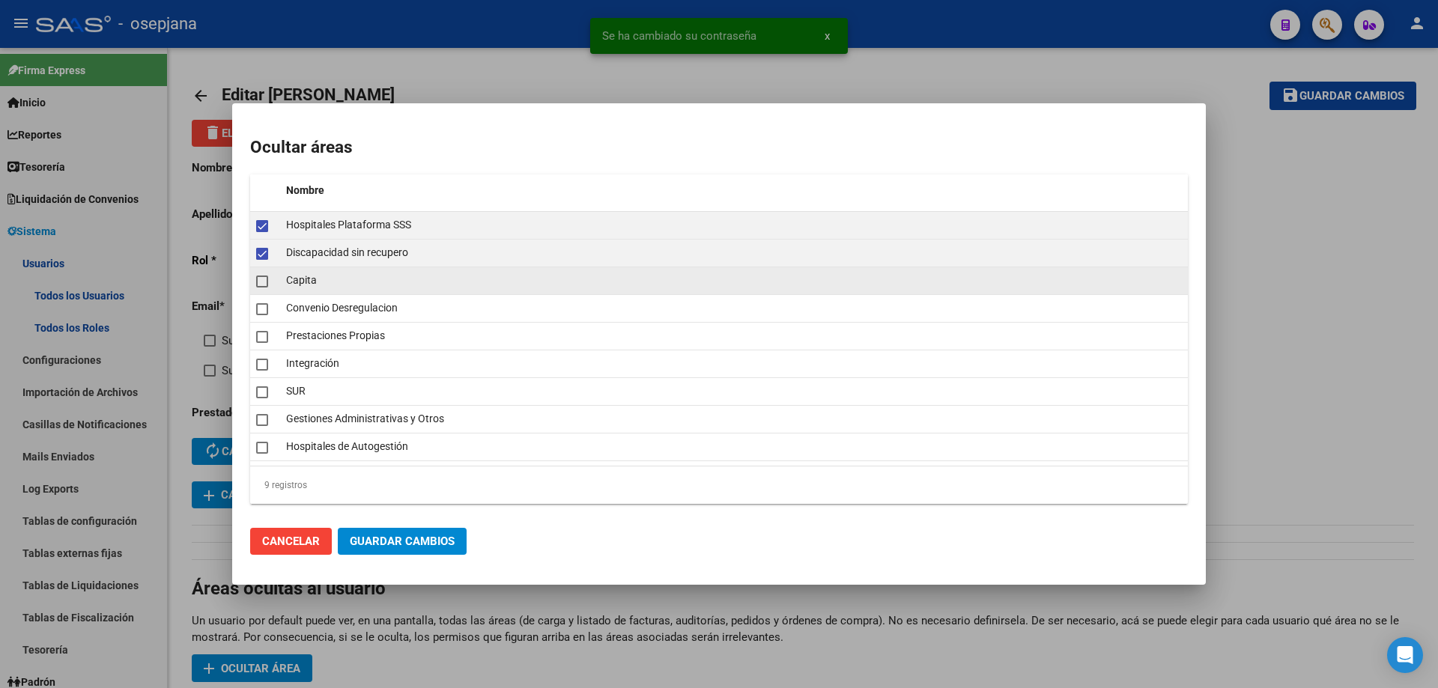
click at [262, 282] on span at bounding box center [262, 282] width 12 height 12
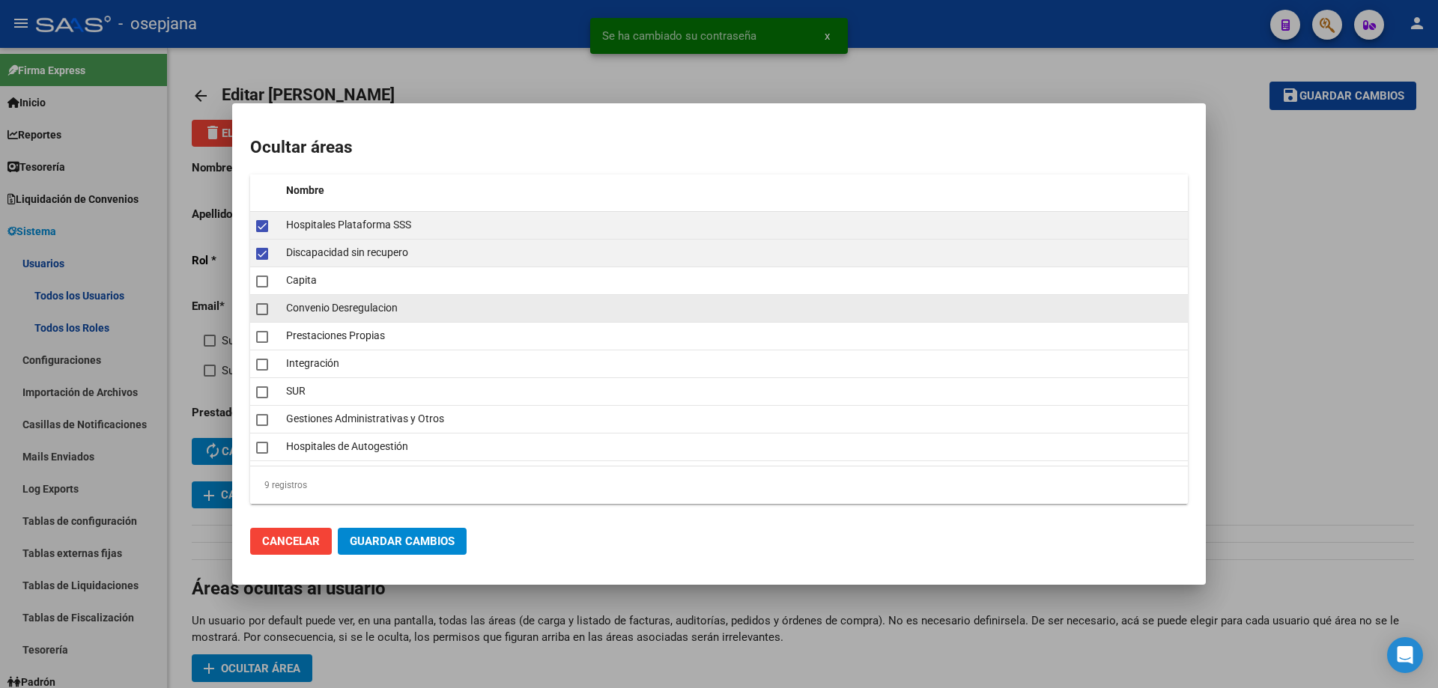
checkbox input "true"
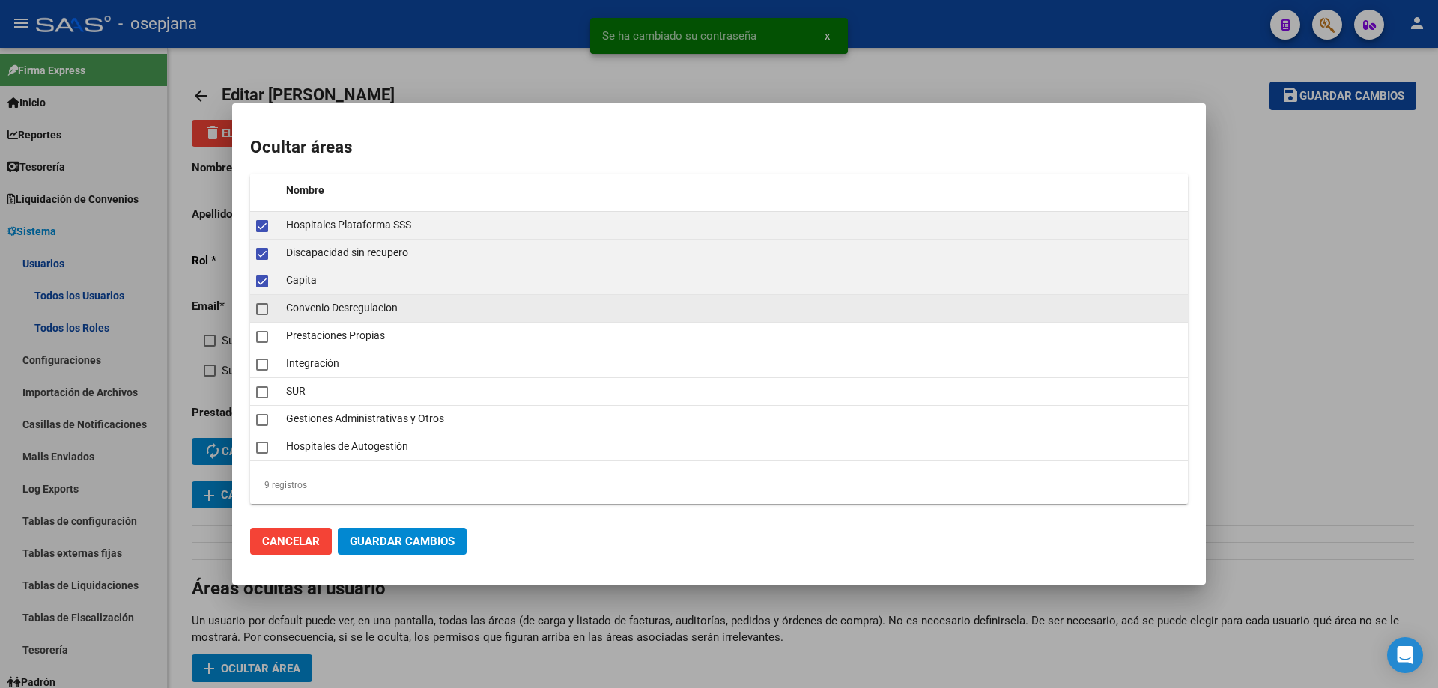
click at [263, 303] on span at bounding box center [262, 309] width 12 height 12
checkbox input "true"
click at [261, 333] on span at bounding box center [262, 337] width 12 height 12
checkbox input "true"
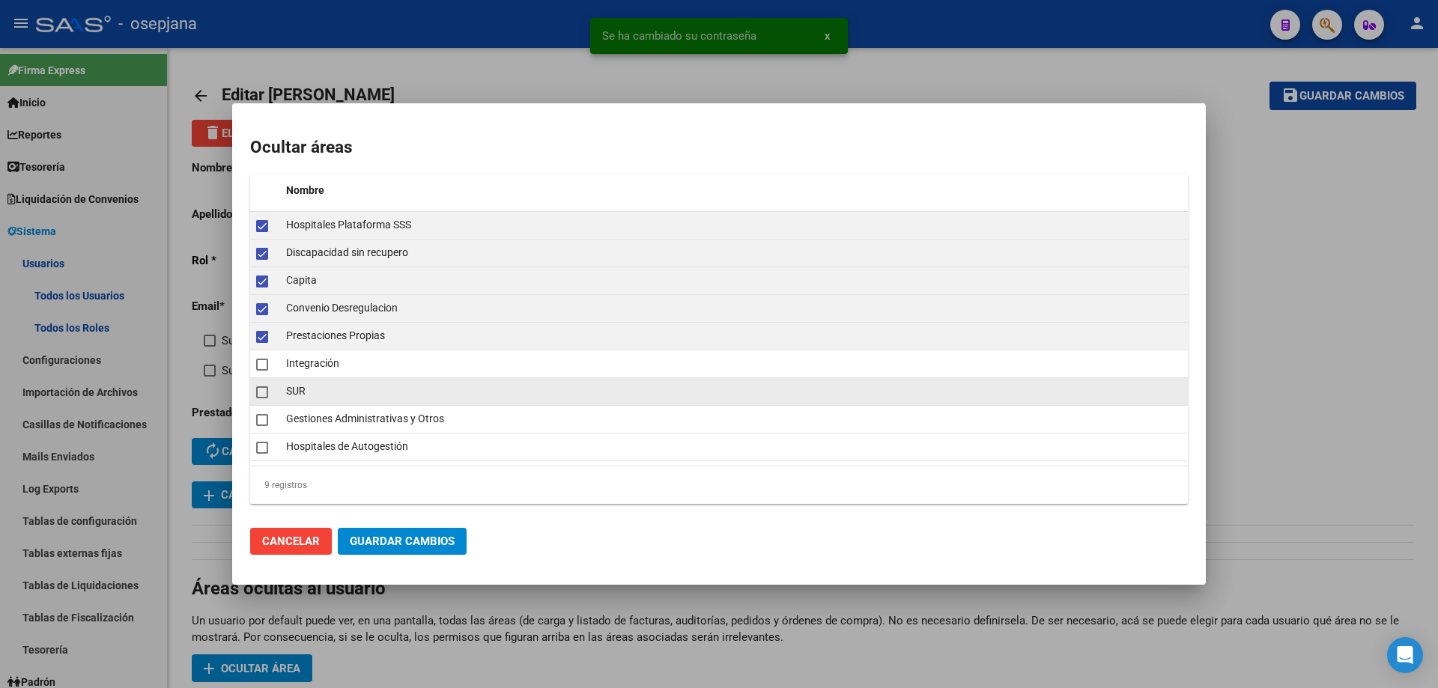
click at [261, 392] on span at bounding box center [262, 392] width 12 height 12
checkbox input "true"
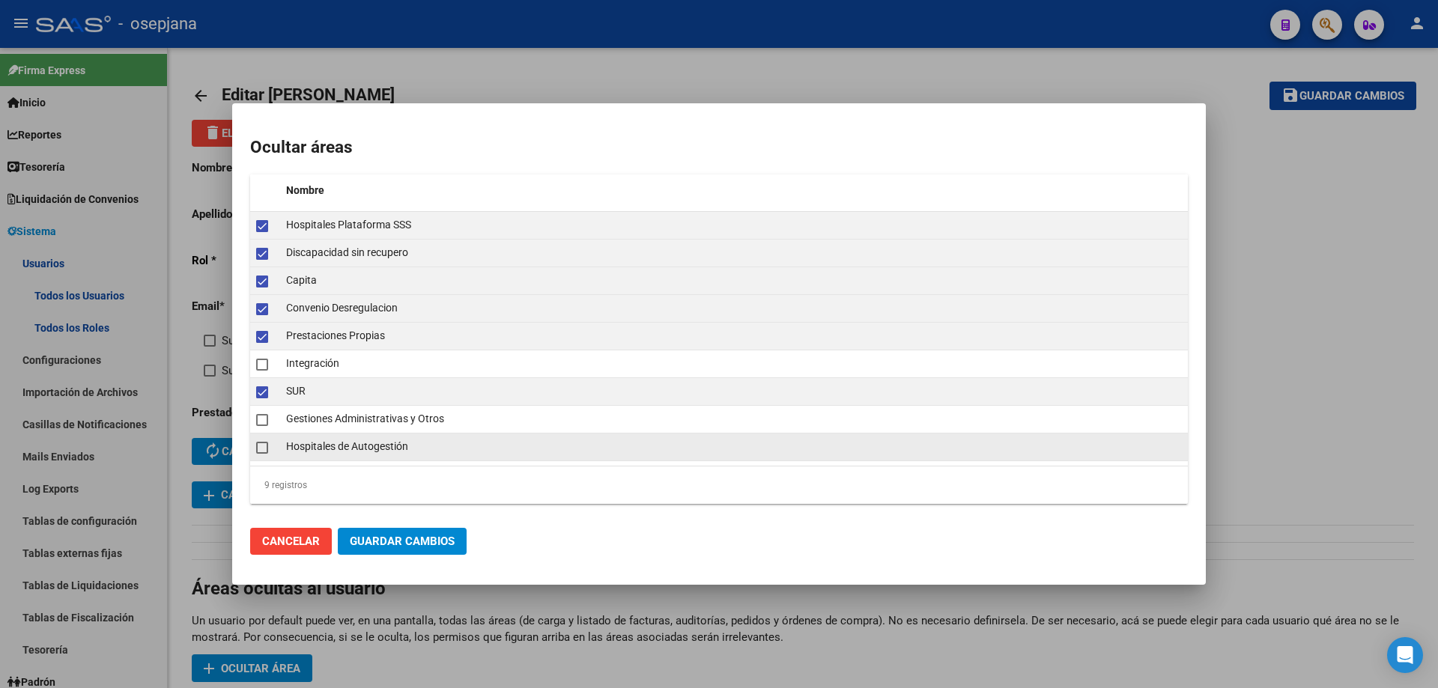
drag, startPoint x: 262, startPoint y: 422, endPoint x: 262, endPoint y: 443, distance: 20.2
click at [262, 423] on span at bounding box center [262, 420] width 12 height 12
checkbox input "true"
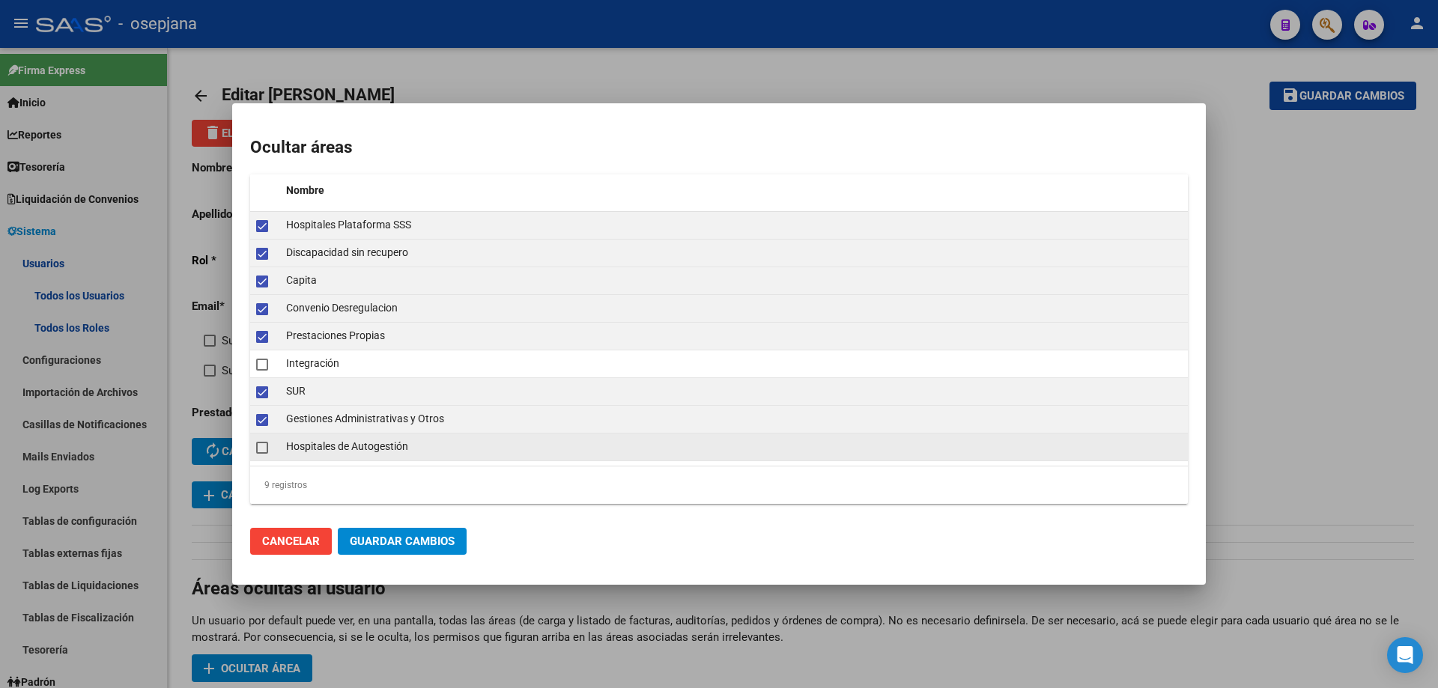
click at [262, 446] on span at bounding box center [262, 448] width 12 height 12
checkbox input "true"
click at [432, 541] on span "Guardar Cambios" at bounding box center [402, 541] width 105 height 13
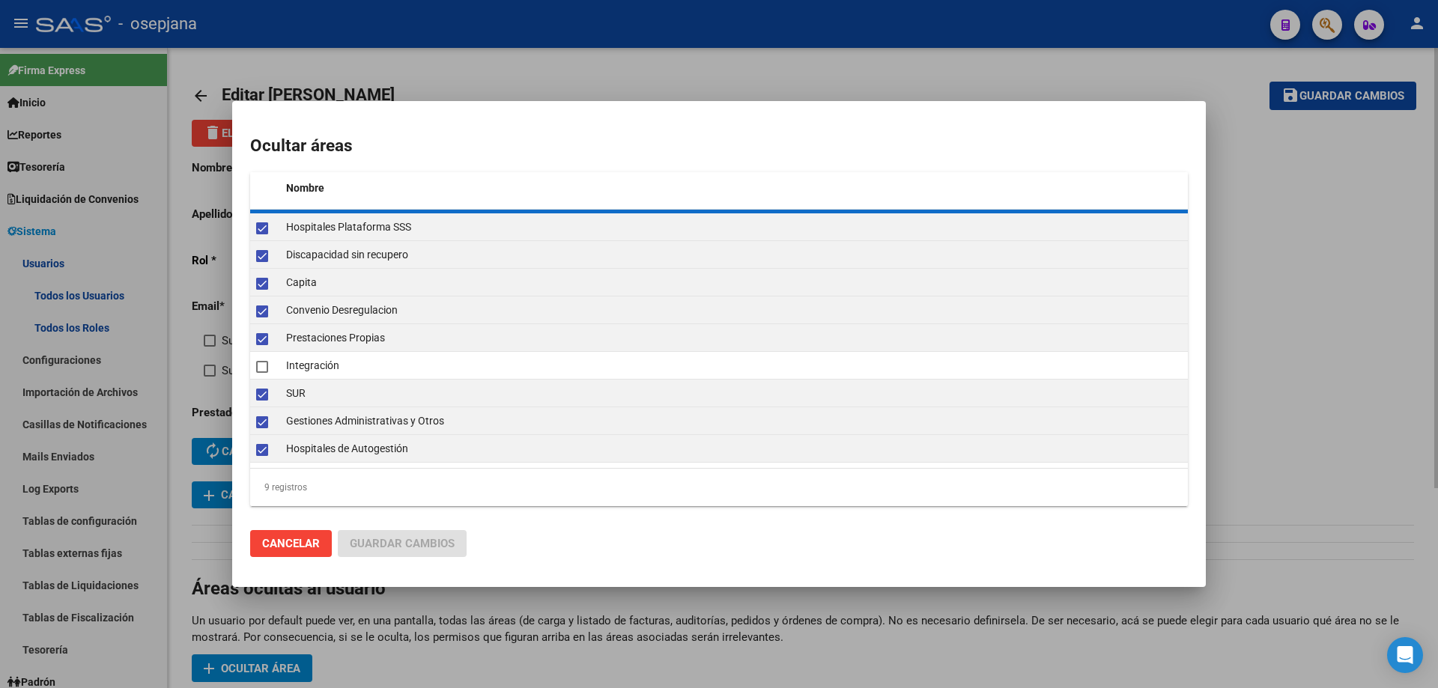
checkbox input "false"
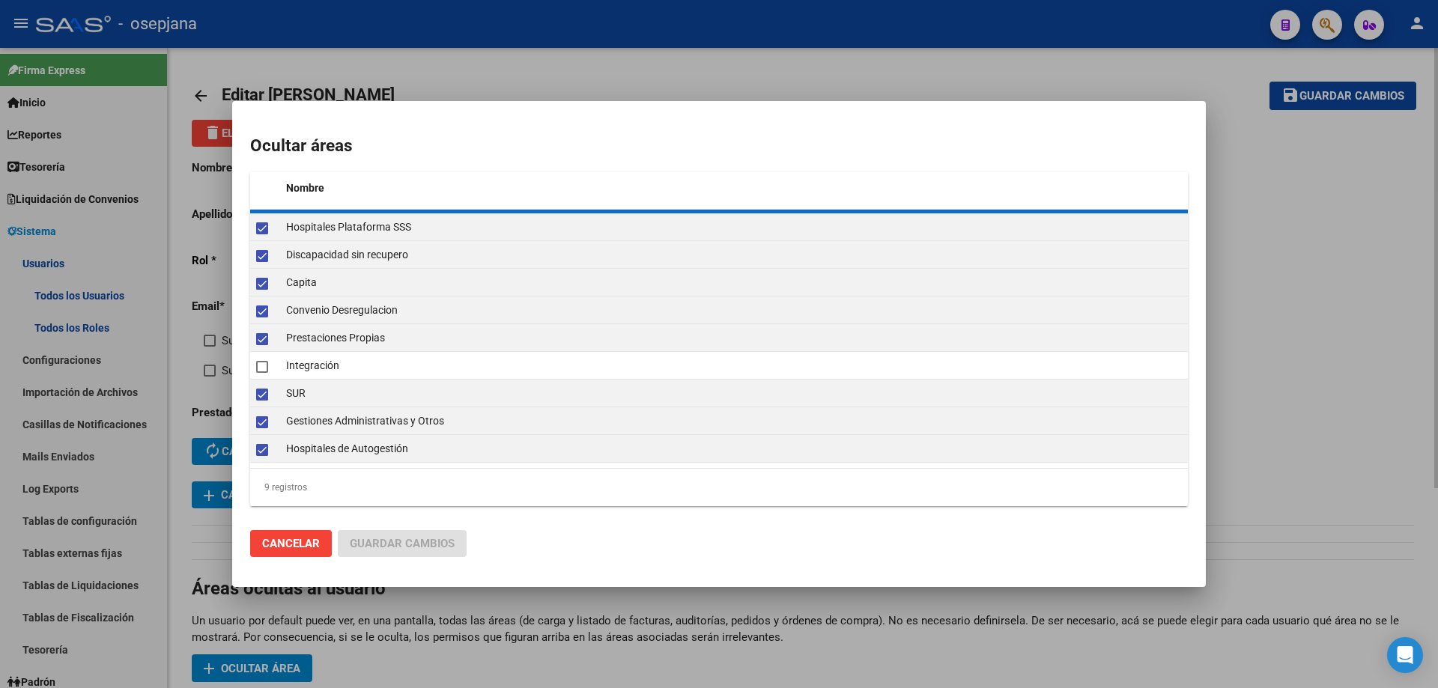
checkbox input "false"
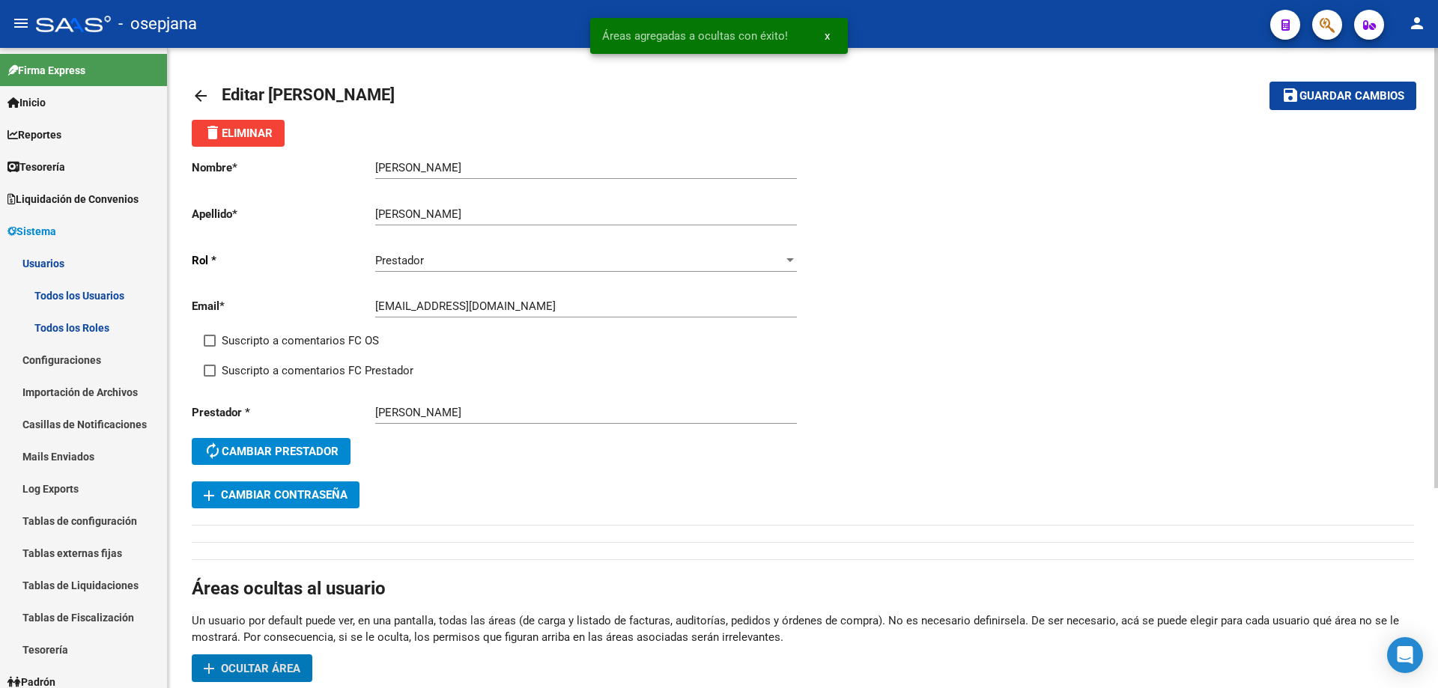
click at [1322, 94] on span "Guardar cambios" at bounding box center [1351, 96] width 105 height 13
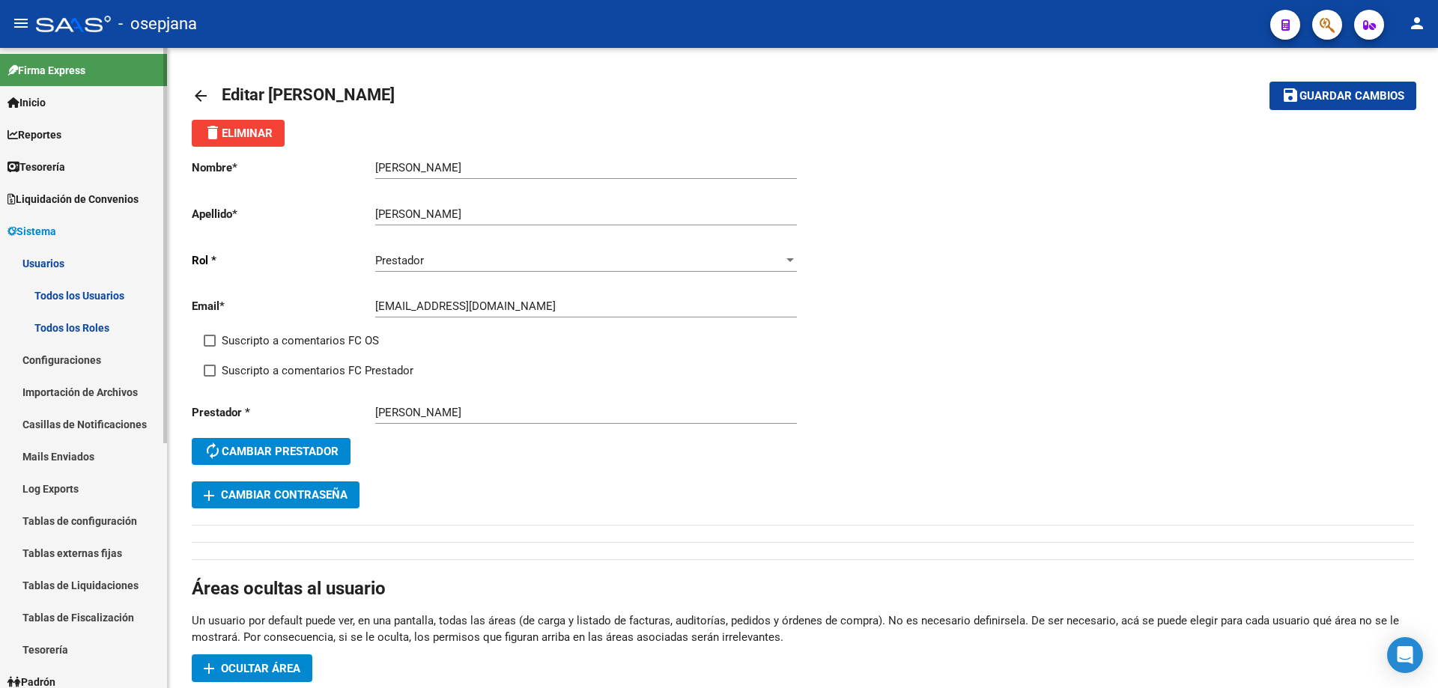
click at [21, 237] on span "Sistema" at bounding box center [31, 231] width 49 height 16
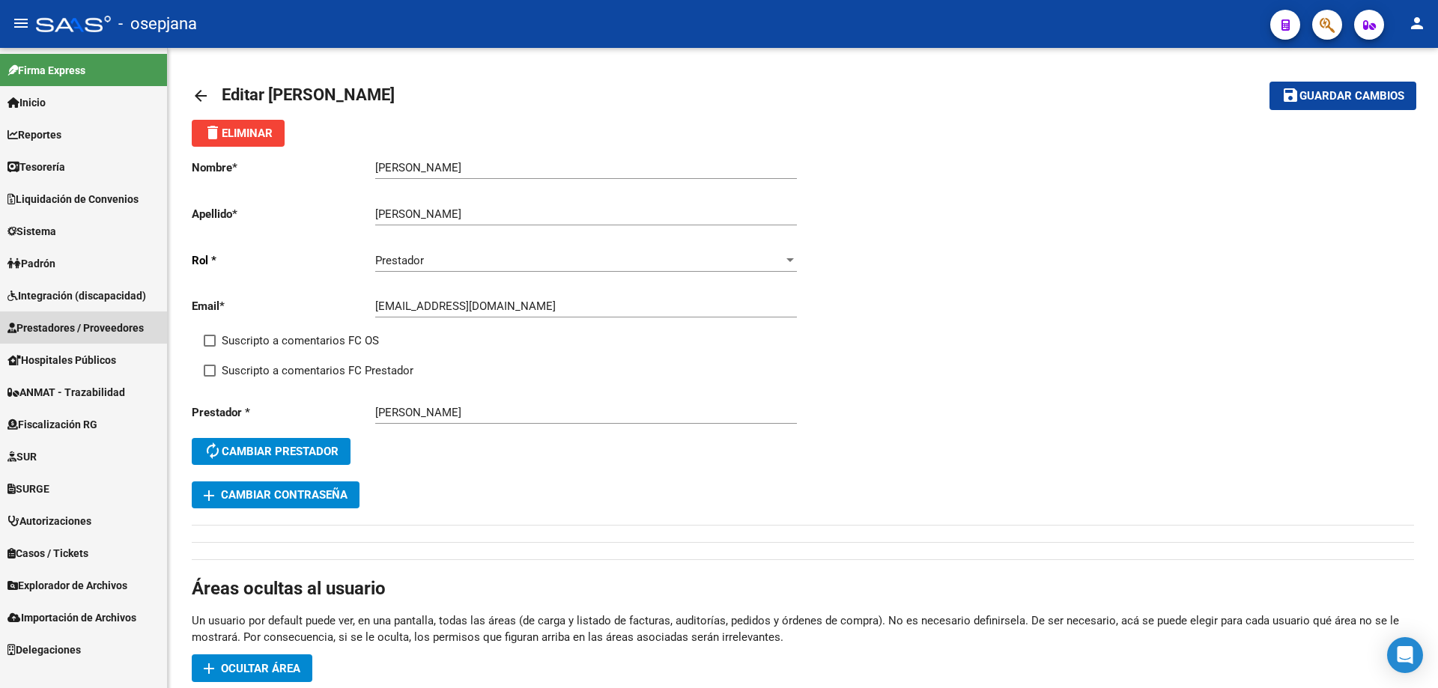
click at [71, 323] on span "Prestadores / Proveedores" at bounding box center [75, 328] width 136 height 16
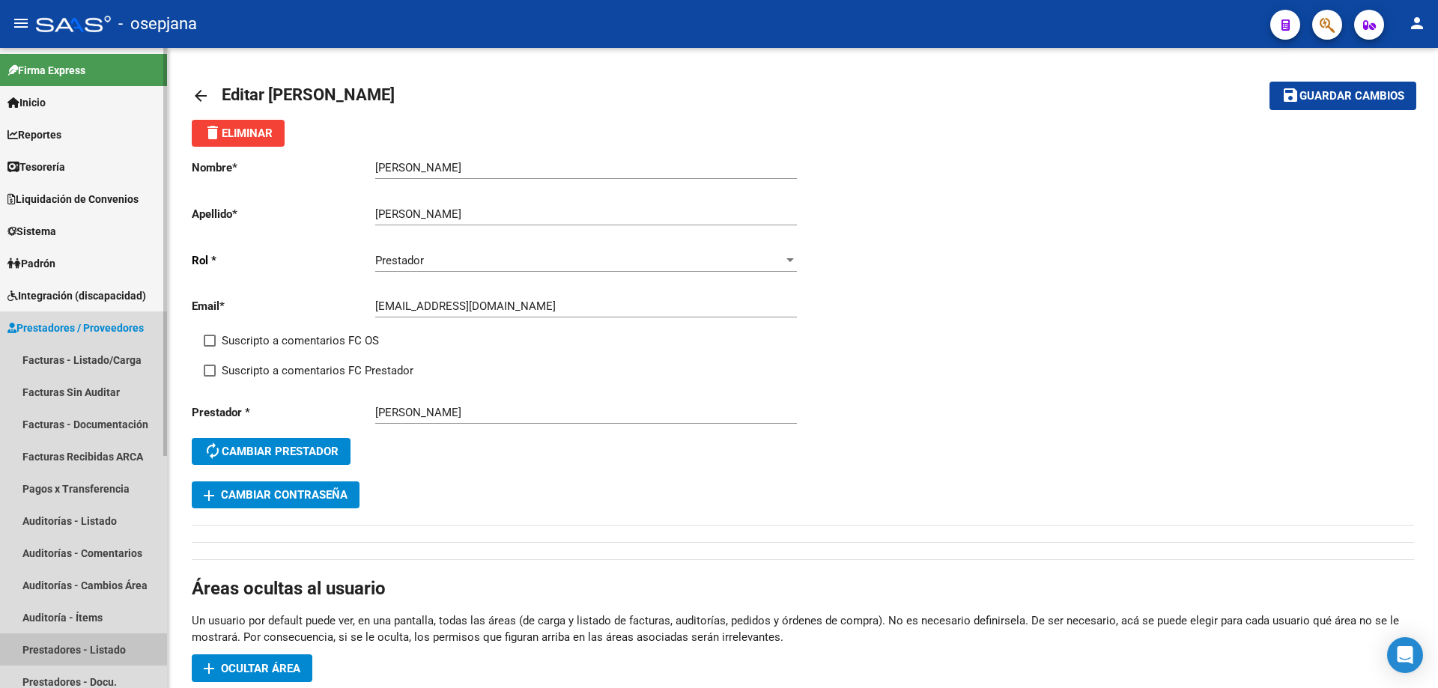
click at [62, 644] on link "Prestadores - Listado" at bounding box center [83, 649] width 167 height 32
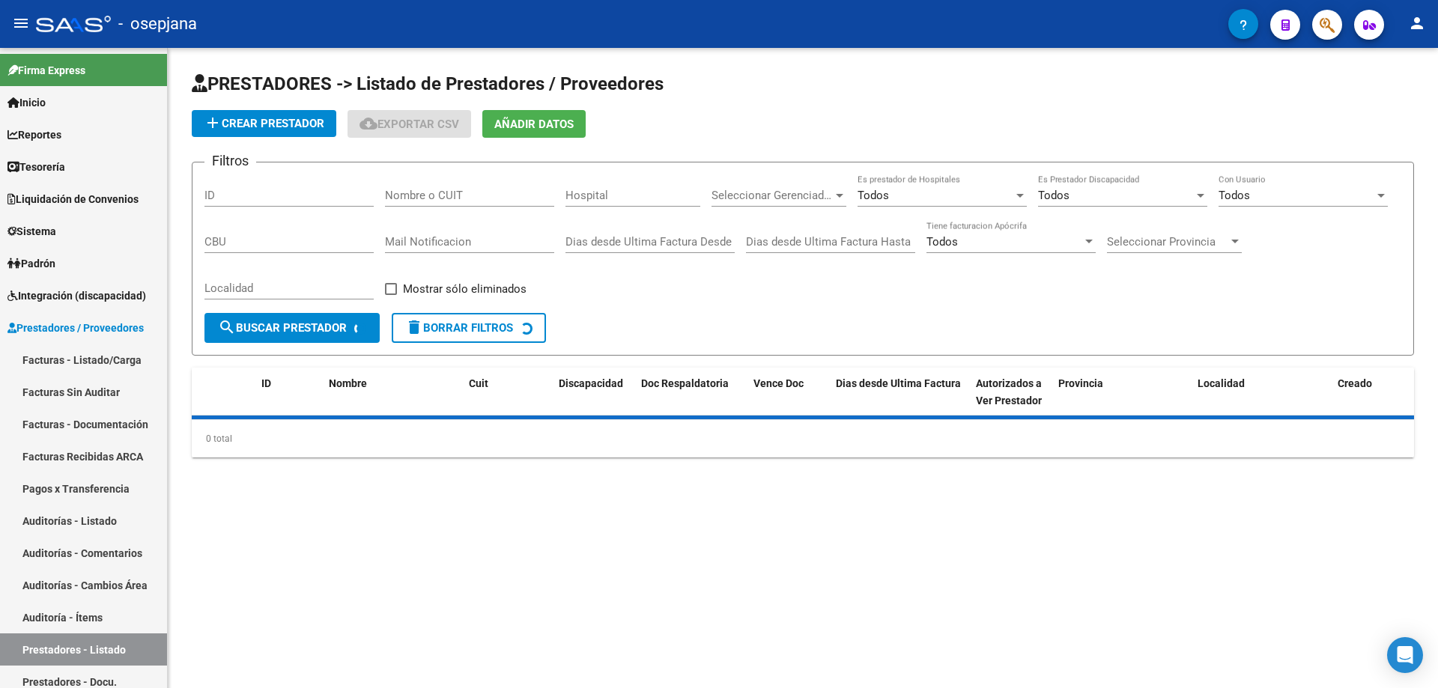
click at [433, 196] on input "Nombre o CUIT" at bounding box center [469, 195] width 169 height 13
paste input "25236166"
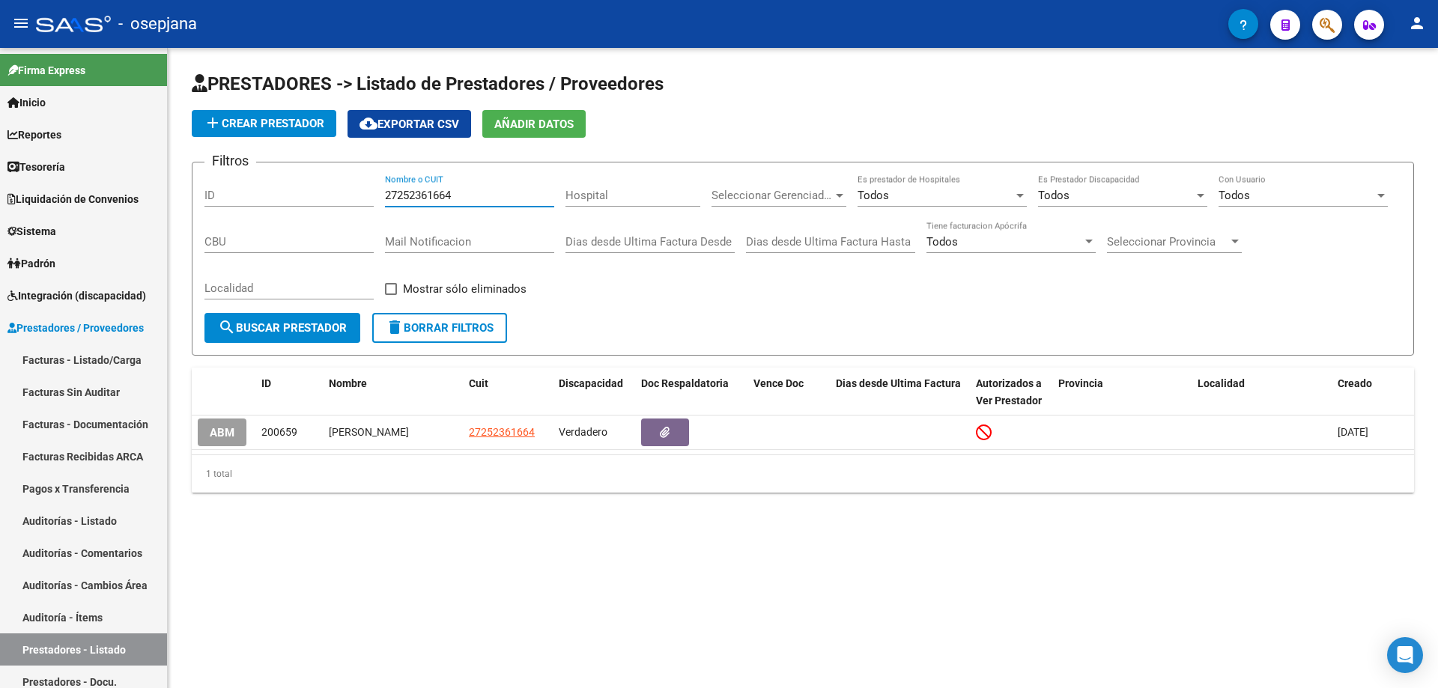
type input "27252361664"
click at [46, 229] on span "Sistema" at bounding box center [31, 231] width 49 height 16
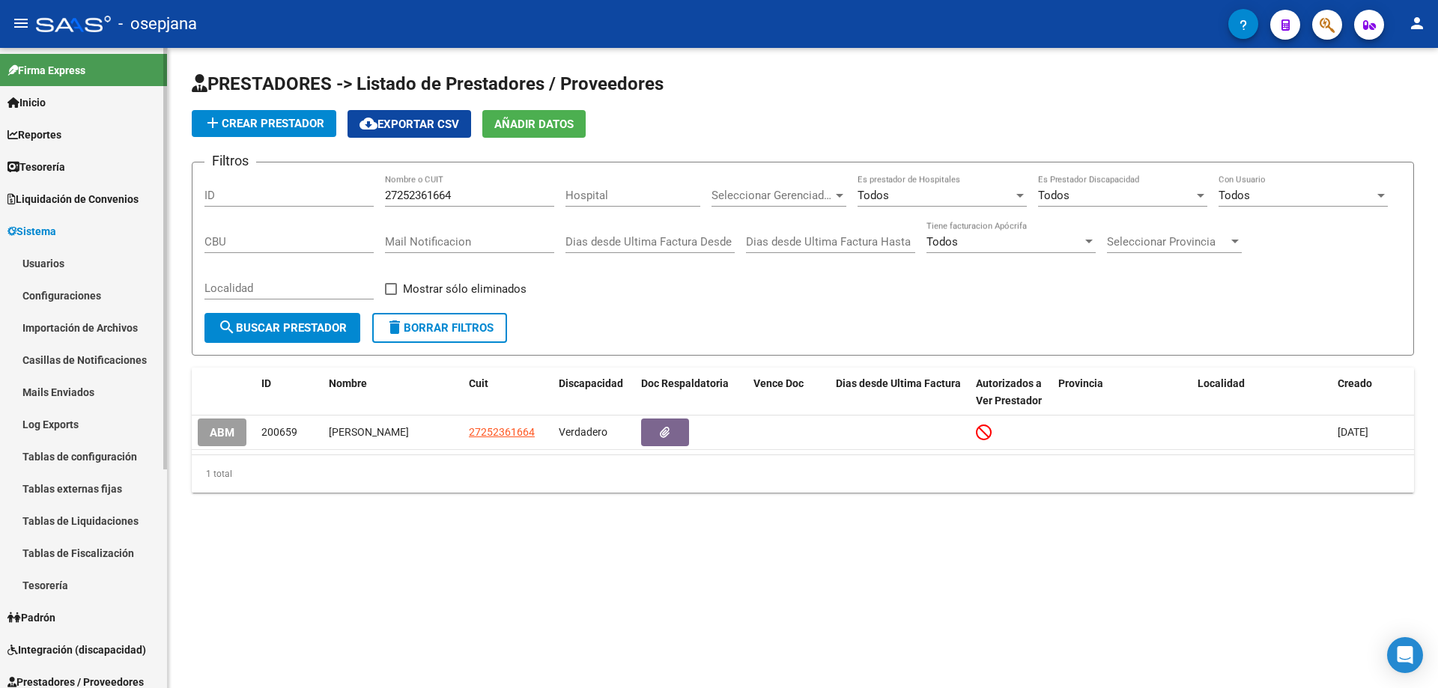
click at [75, 266] on link "Usuarios" at bounding box center [83, 263] width 167 height 32
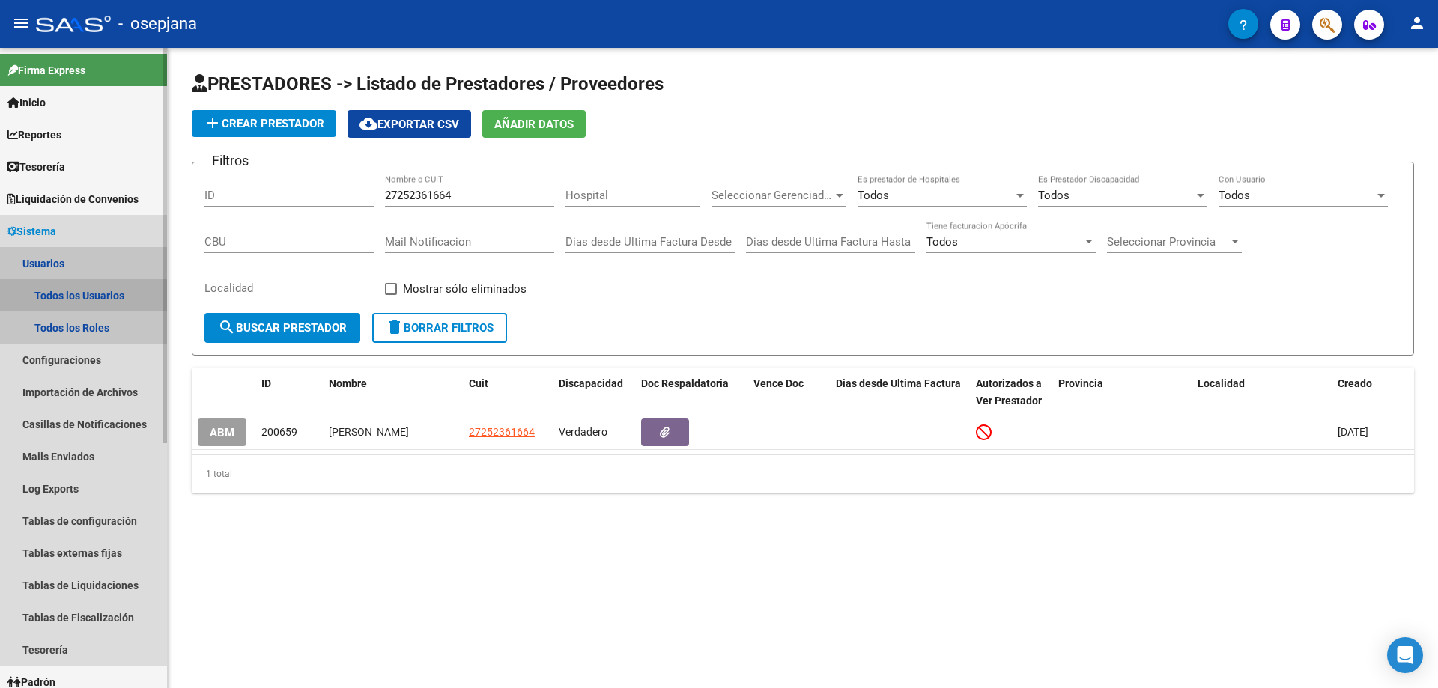
click at [94, 291] on link "Todos los Usuarios" at bounding box center [83, 295] width 167 height 32
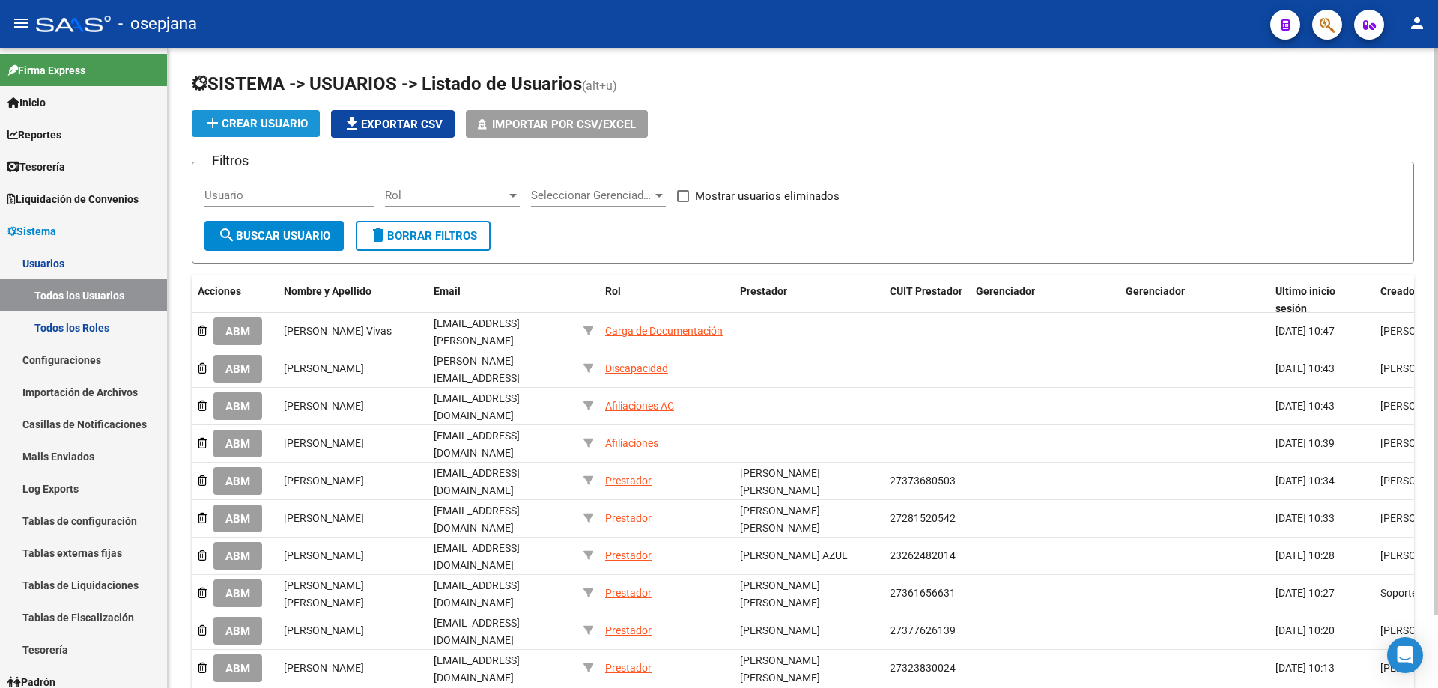
click at [234, 123] on span "add Crear Usuario" at bounding box center [256, 123] width 104 height 13
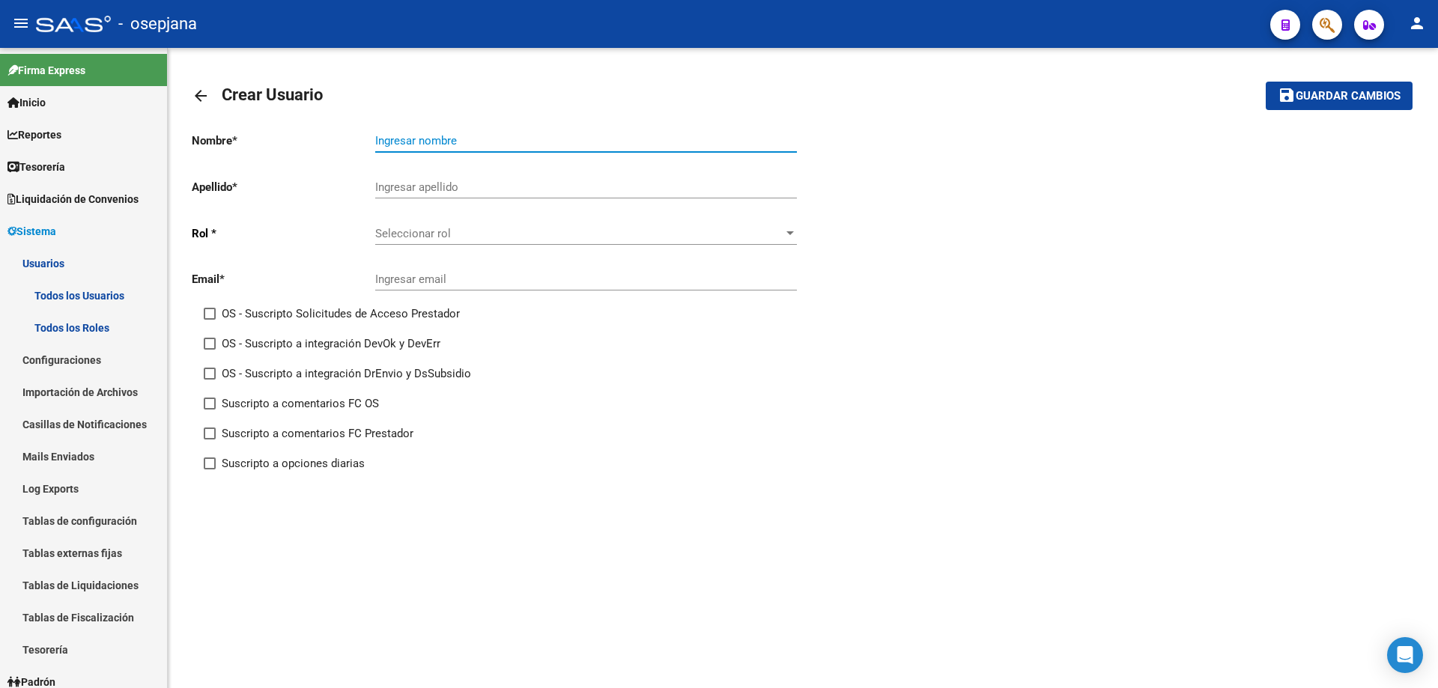
click at [390, 140] on input "Ingresar nombre" at bounding box center [586, 140] width 422 height 13
type input "MARIANA"
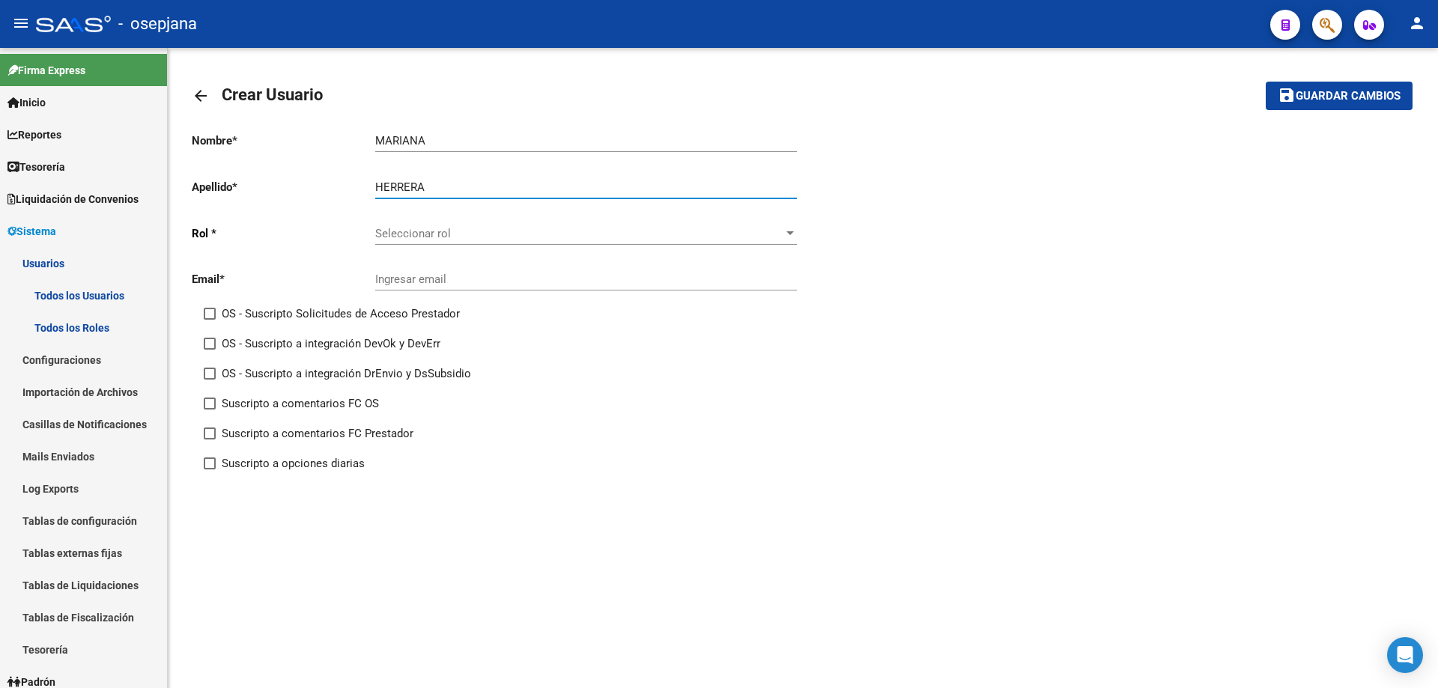
type input "HERRERA"
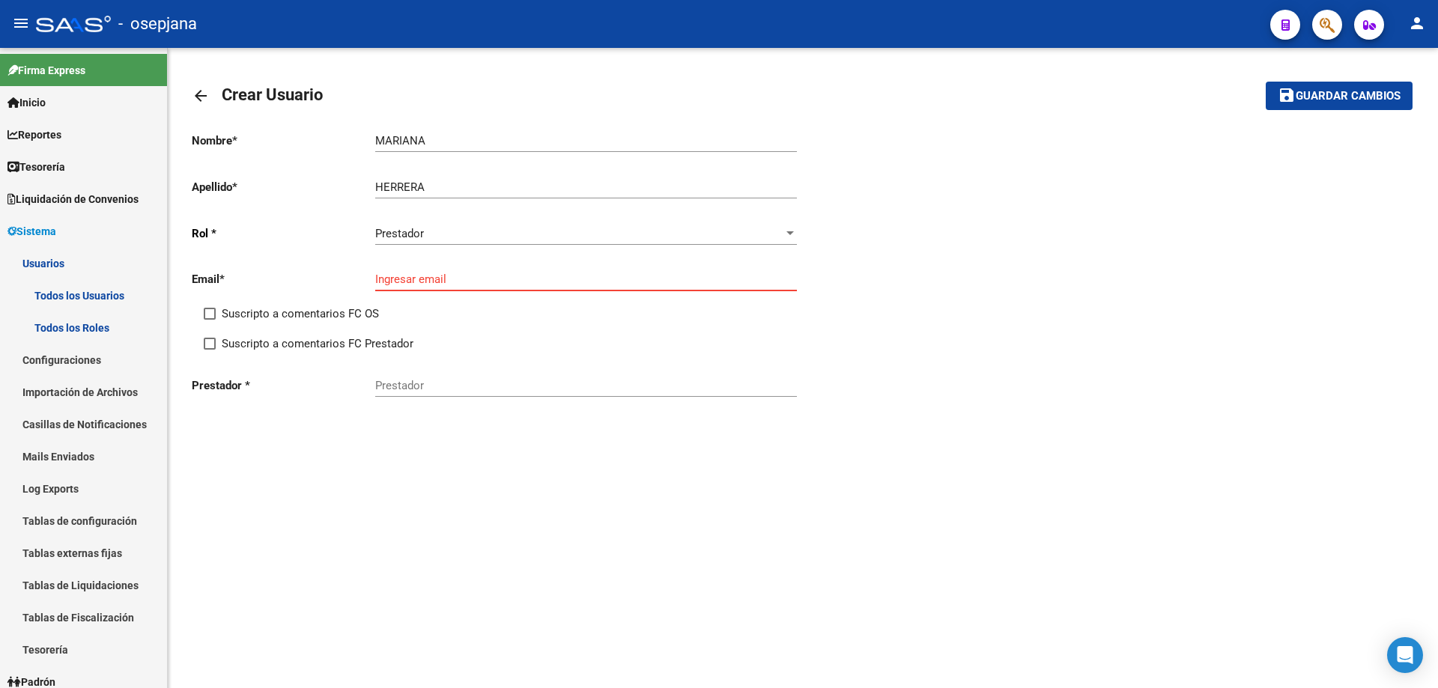
paste input "[EMAIL_ADDRESS][DOMAIN_NAME]"
type input "[EMAIL_ADDRESS][DOMAIN_NAME]"
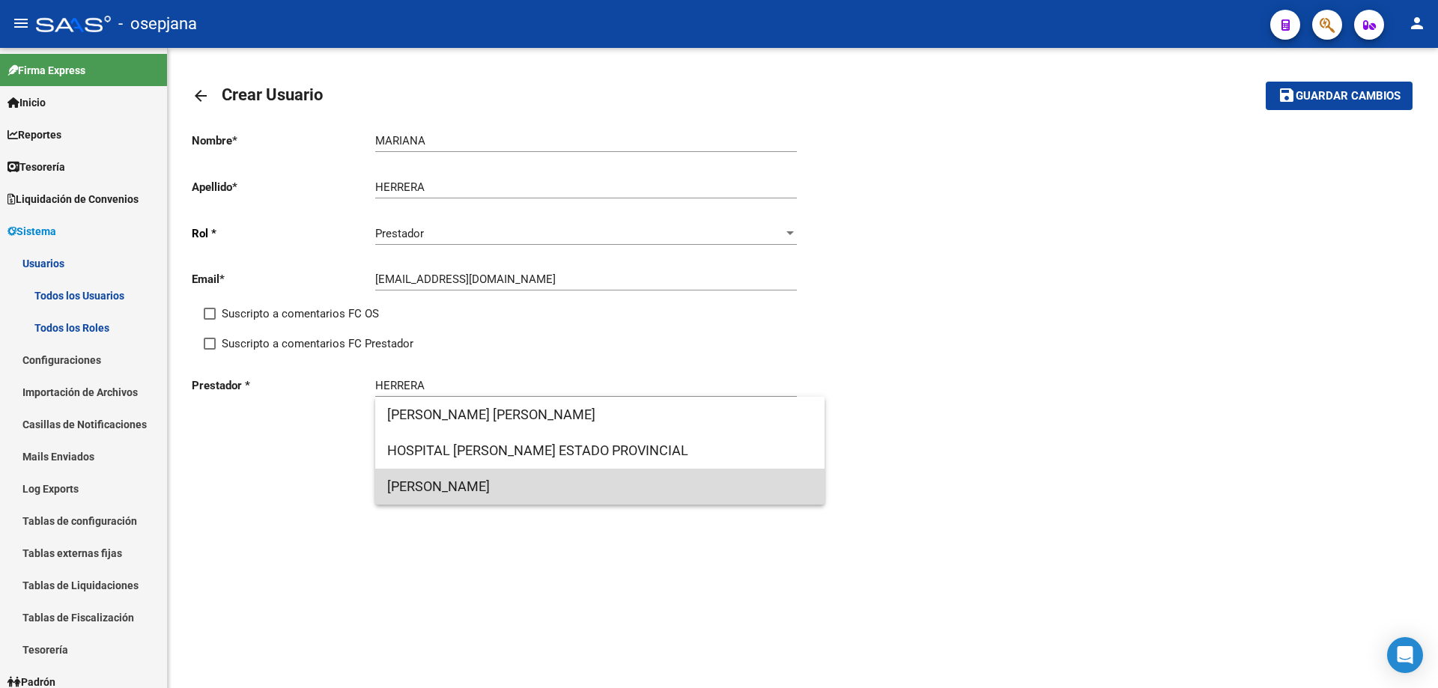
click at [521, 484] on span "[PERSON_NAME]" at bounding box center [599, 487] width 425 height 36
type input "[PERSON_NAME]"
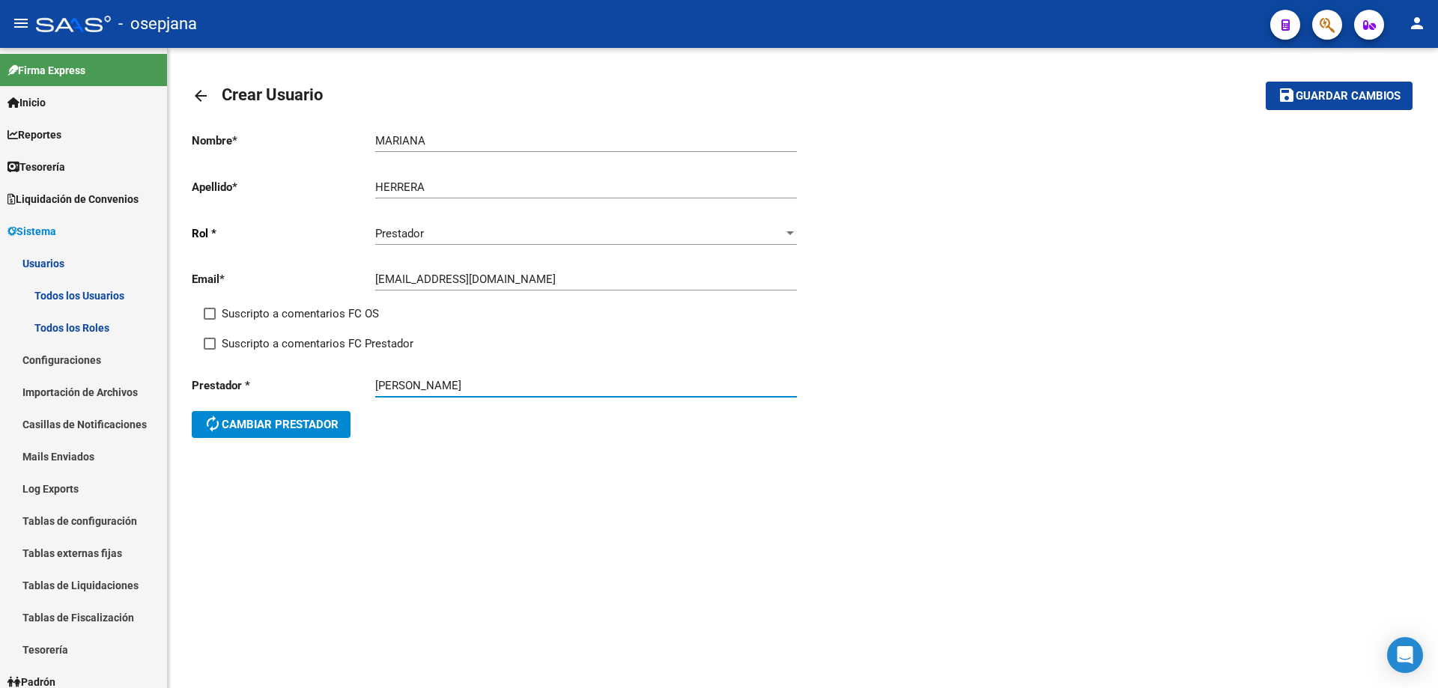
click at [1292, 97] on mat-icon "save" at bounding box center [1286, 95] width 18 height 18
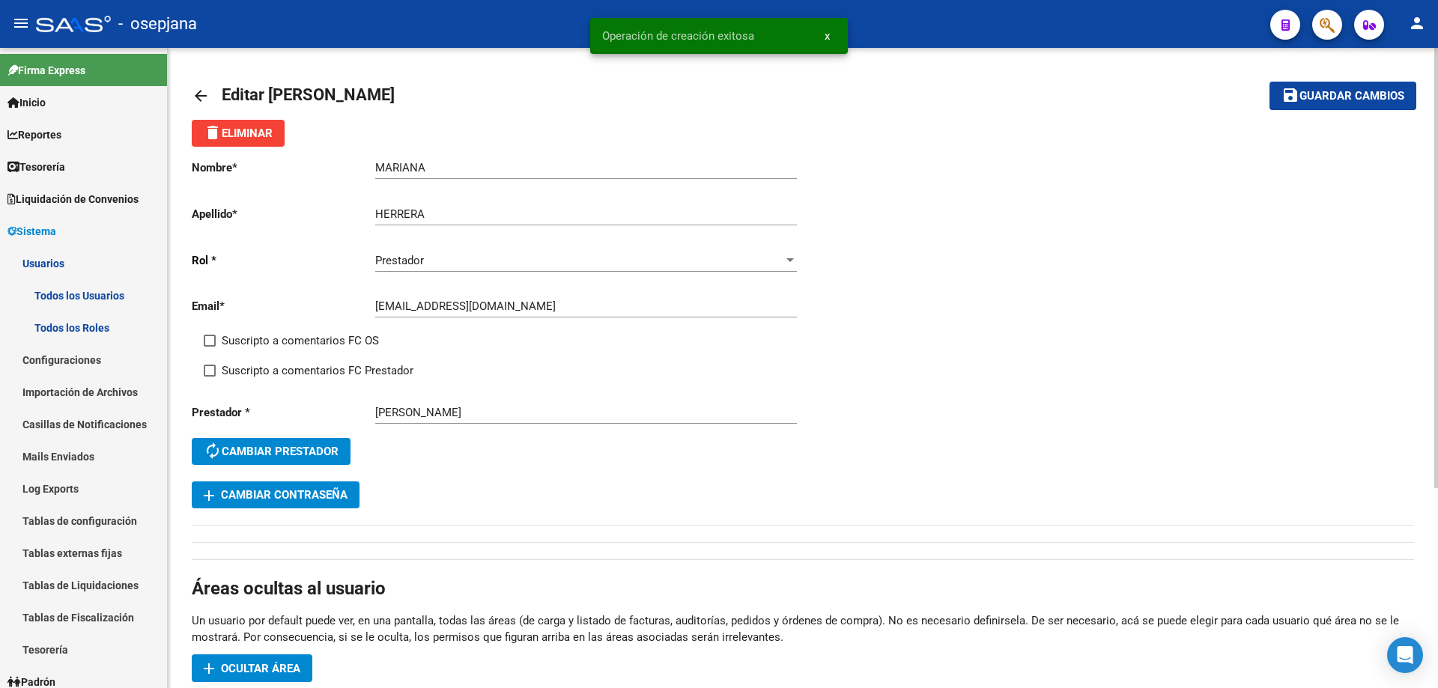
drag, startPoint x: 374, startPoint y: 307, endPoint x: 422, endPoint y: 307, distance: 47.9
click at [422, 307] on app-form-text-field "Email * [EMAIL_ADDRESS][DOMAIN_NAME] Ingresar email" at bounding box center [494, 305] width 605 height 13
drag, startPoint x: 377, startPoint y: 303, endPoint x: 457, endPoint y: 306, distance: 80.2
click at [457, 306] on input "[EMAIL_ADDRESS][DOMAIN_NAME]" at bounding box center [586, 305] width 422 height 13
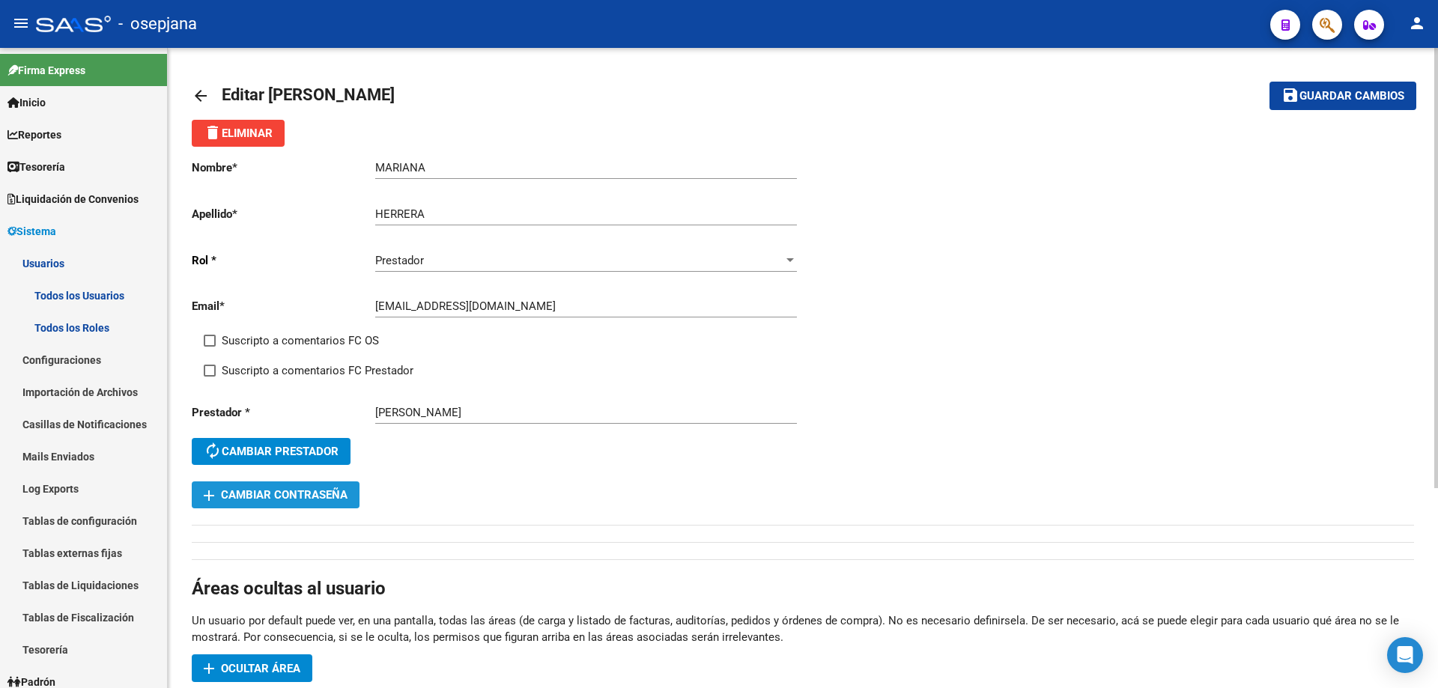
click at [322, 492] on span "add Cambiar Contraseña" at bounding box center [276, 494] width 144 height 13
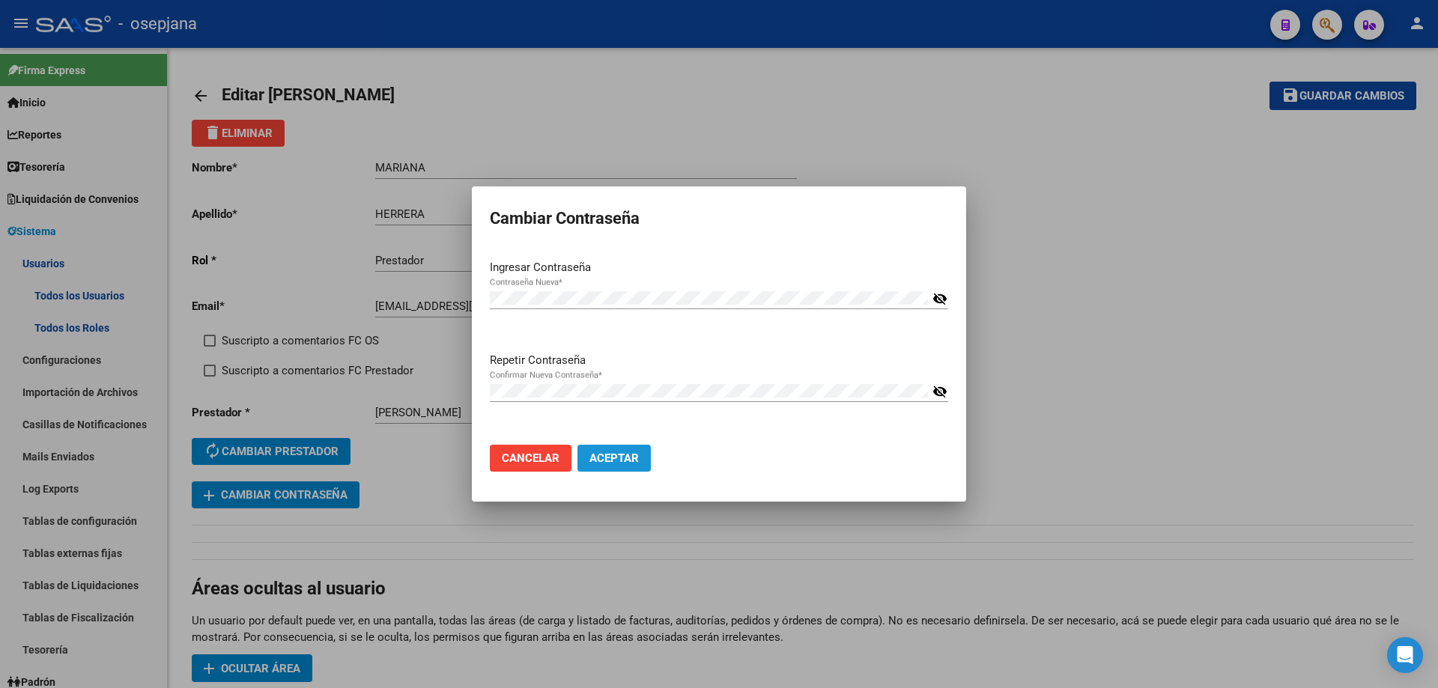
click at [607, 450] on button "Aceptar" at bounding box center [613, 458] width 73 height 27
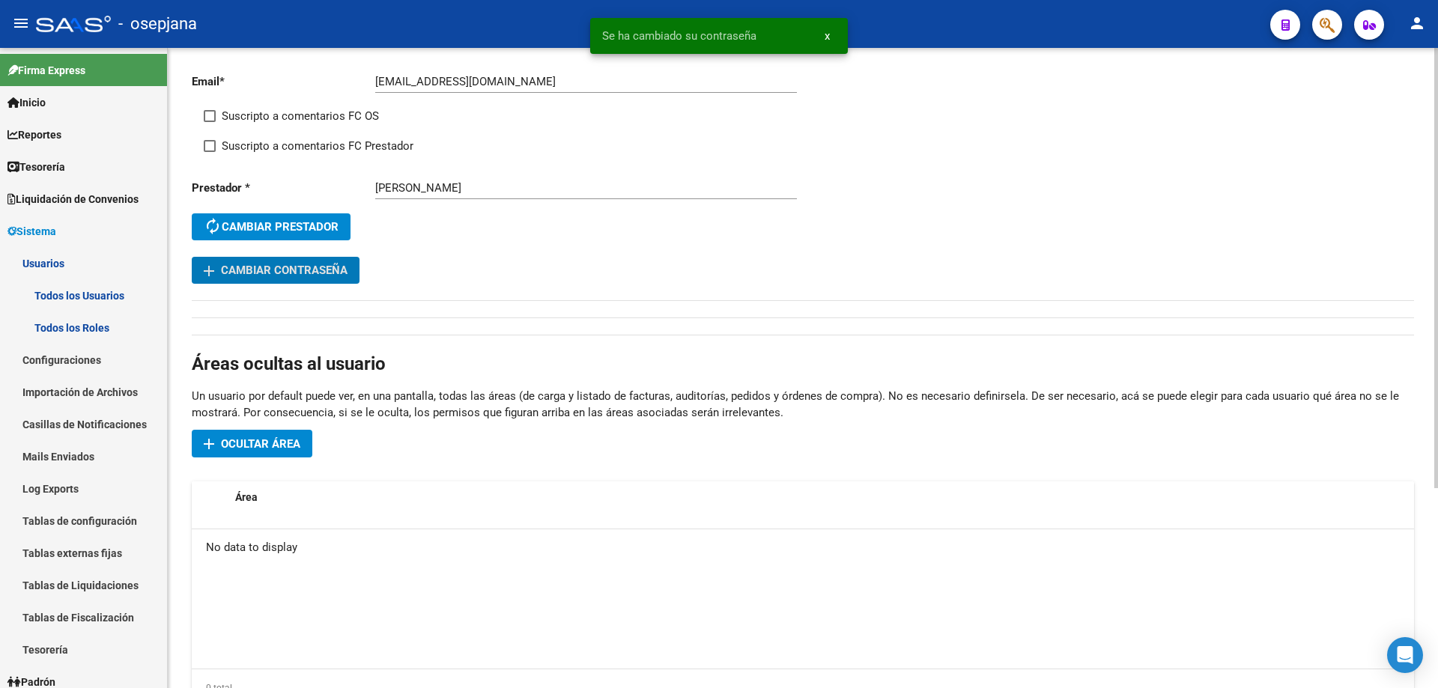
scroll to position [291, 0]
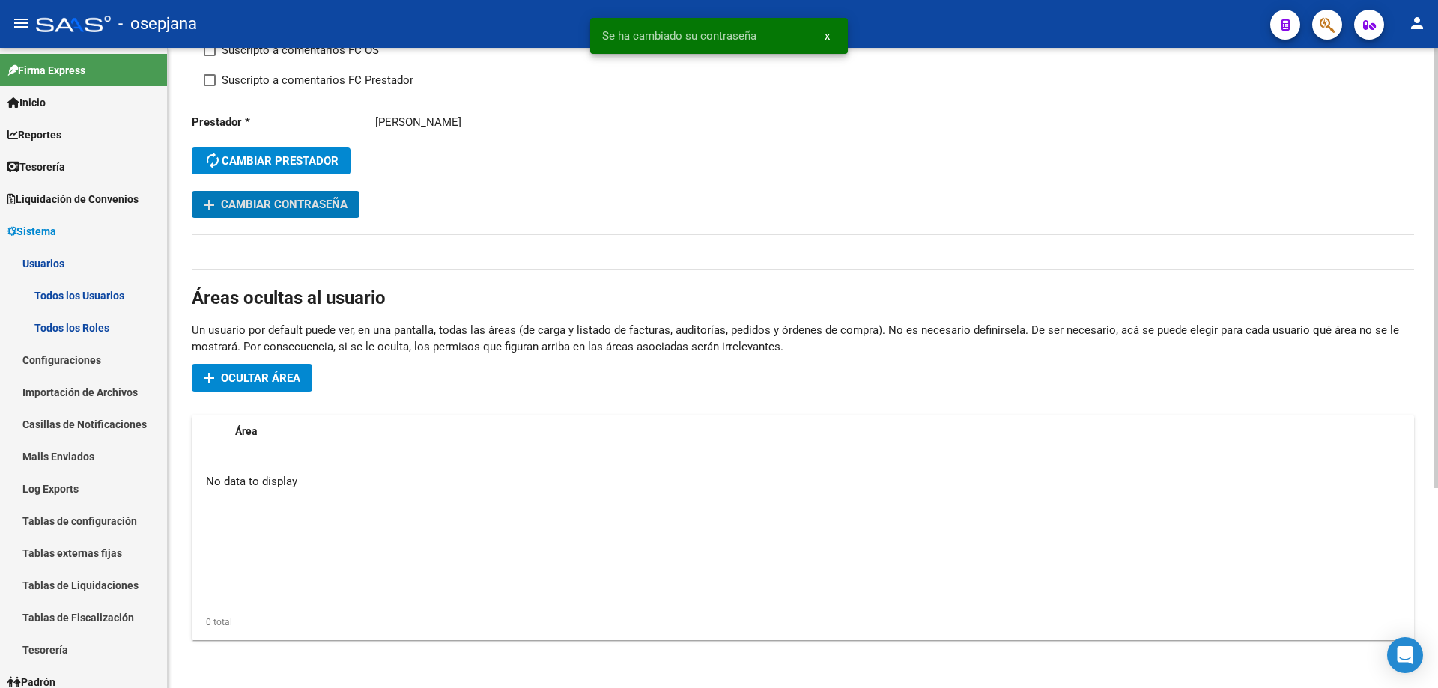
click at [282, 376] on span "Ocultar área" at bounding box center [260, 377] width 79 height 13
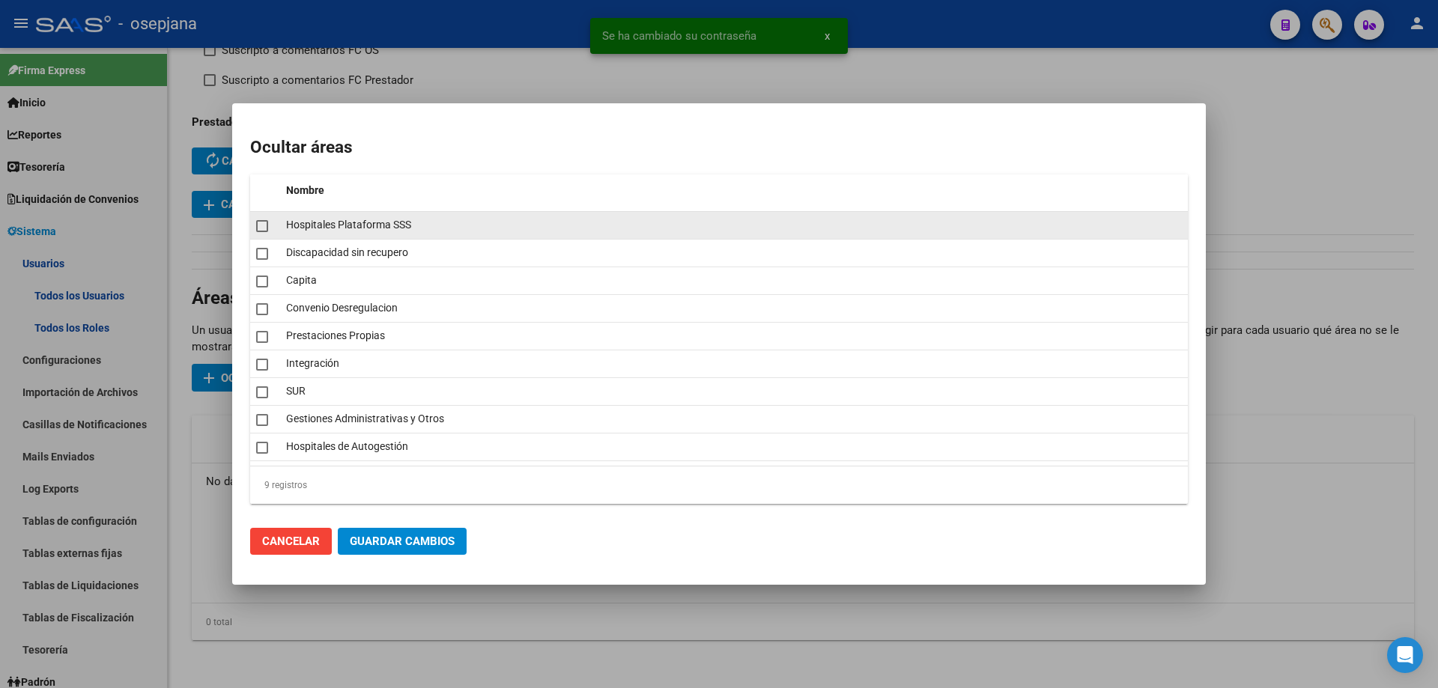
click at [264, 225] on span at bounding box center [262, 226] width 12 height 12
checkbox input "true"
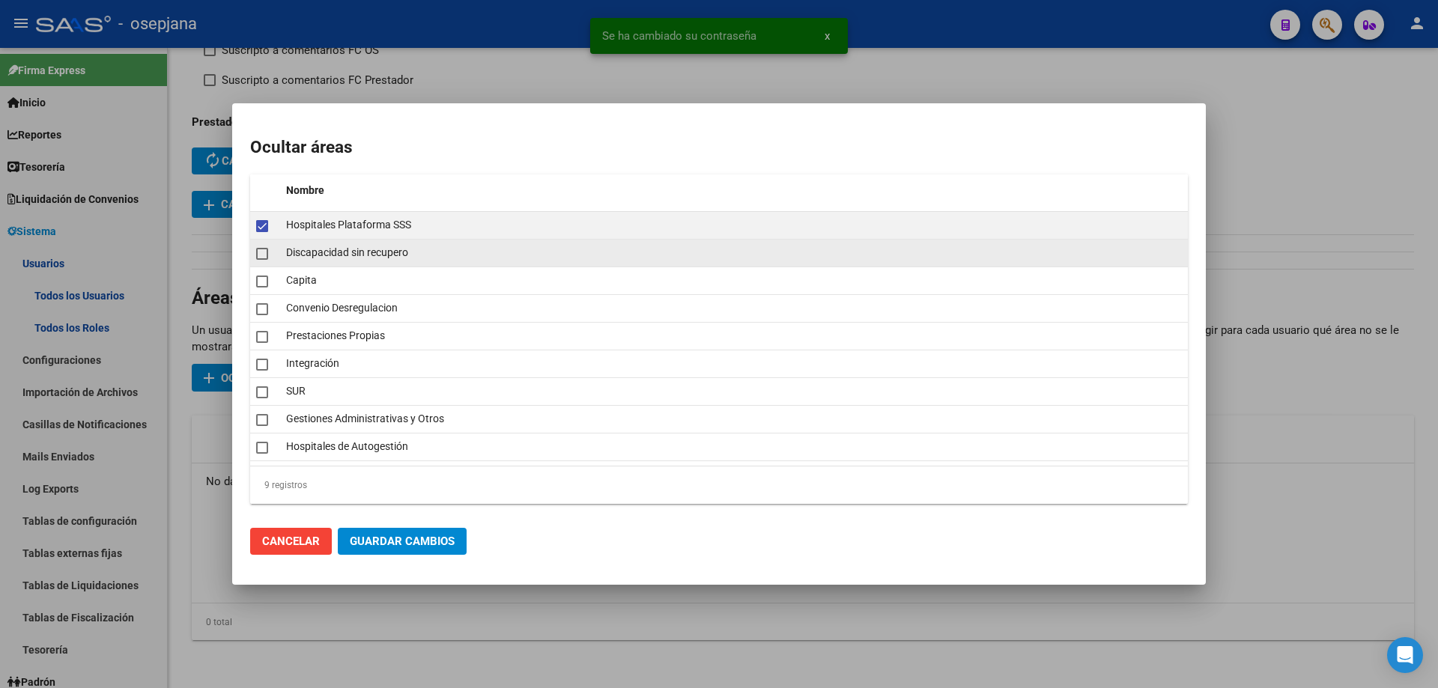
click at [260, 253] on span at bounding box center [262, 254] width 12 height 12
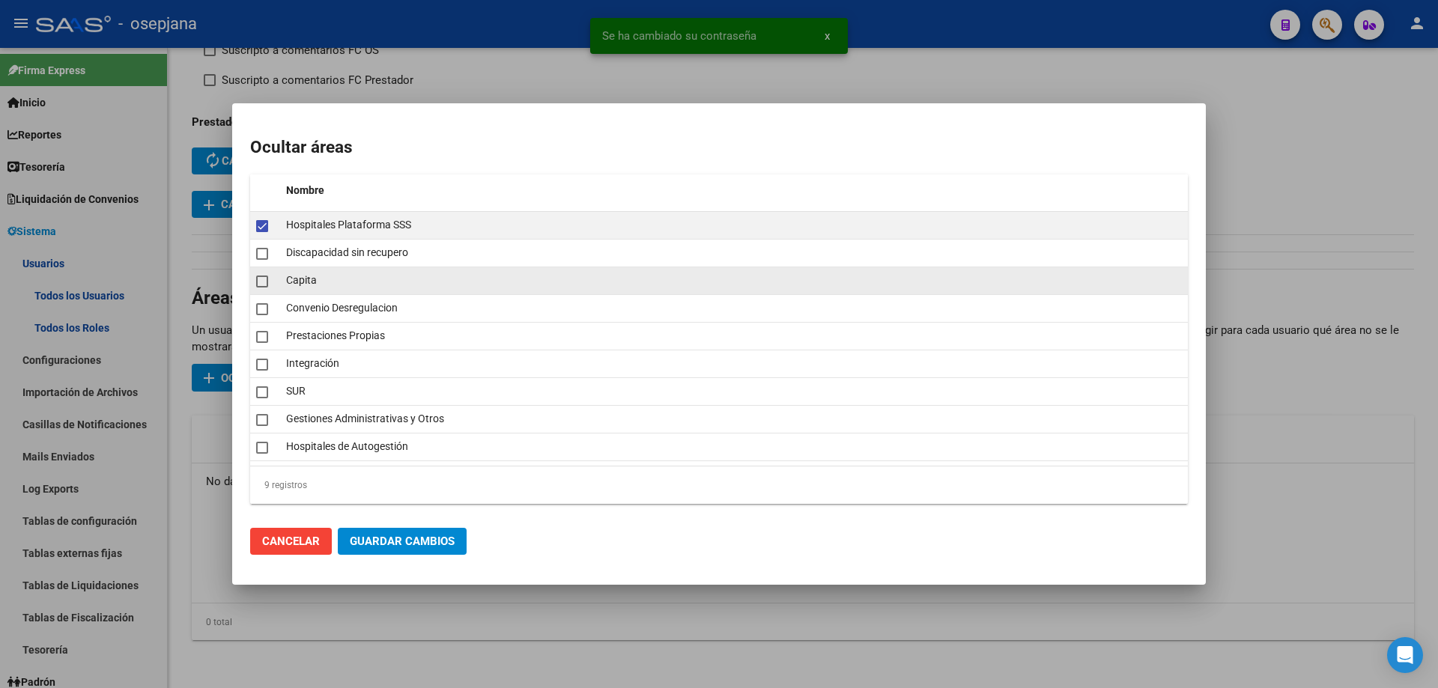
checkbox input "true"
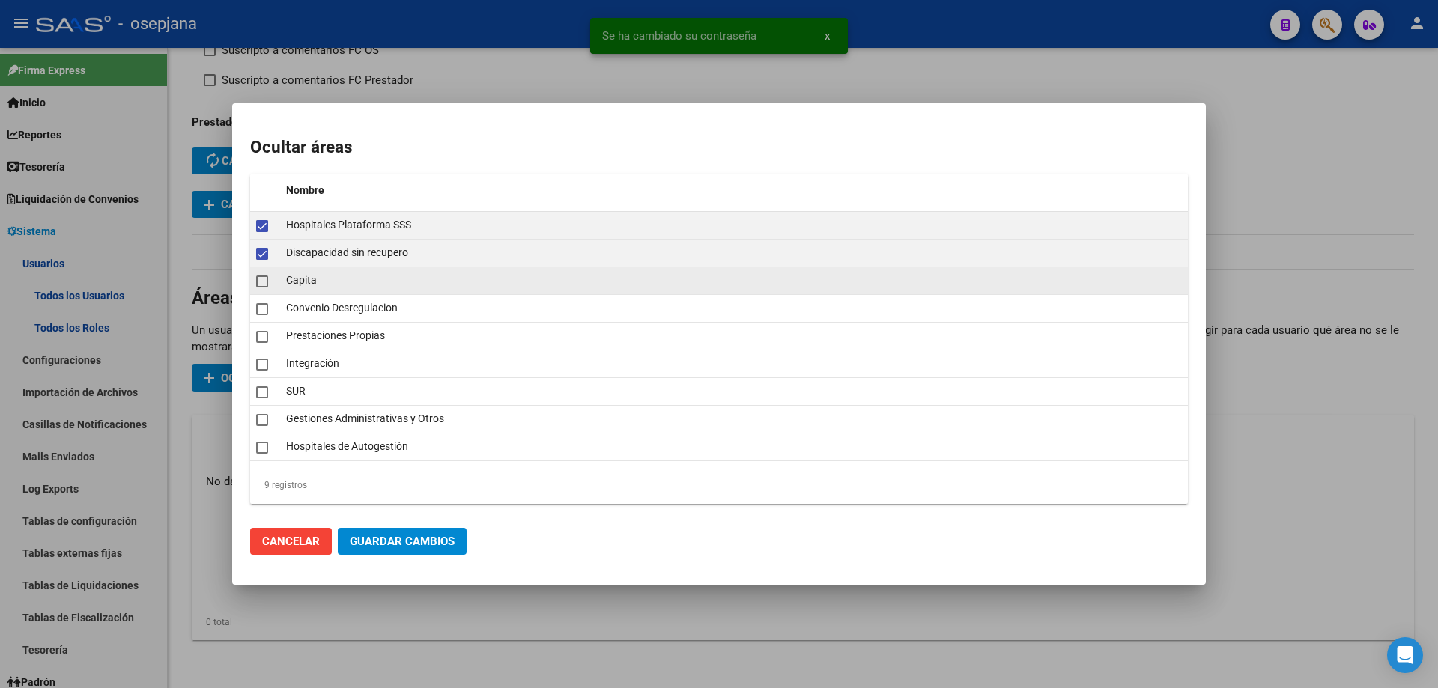
click at [258, 287] on span at bounding box center [262, 282] width 12 height 12
checkbox input "true"
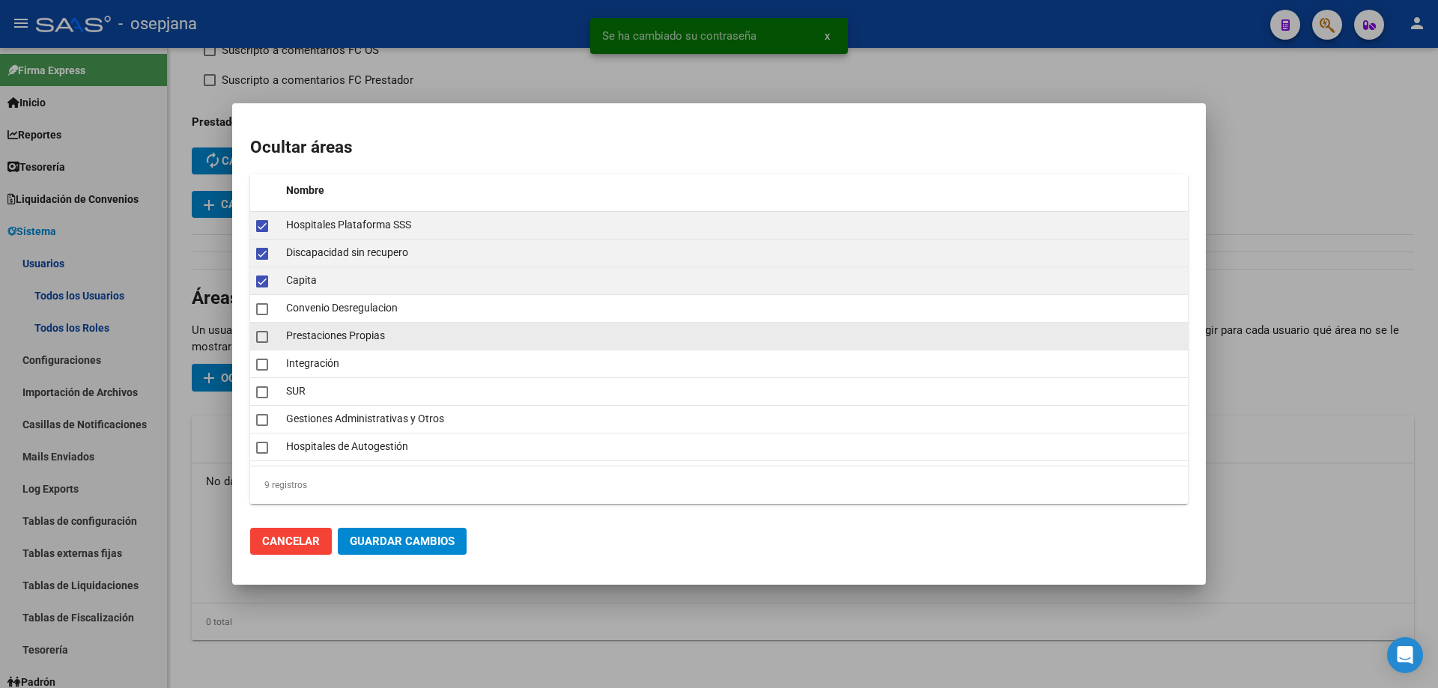
drag, startPoint x: 261, startPoint y: 312, endPoint x: 262, endPoint y: 327, distance: 15.0
click at [261, 317] on mat-checkbox at bounding box center [262, 308] width 12 height 21
checkbox input "true"
click at [262, 347] on datatable-body-cell at bounding box center [265, 336] width 30 height 27
checkbox input "true"
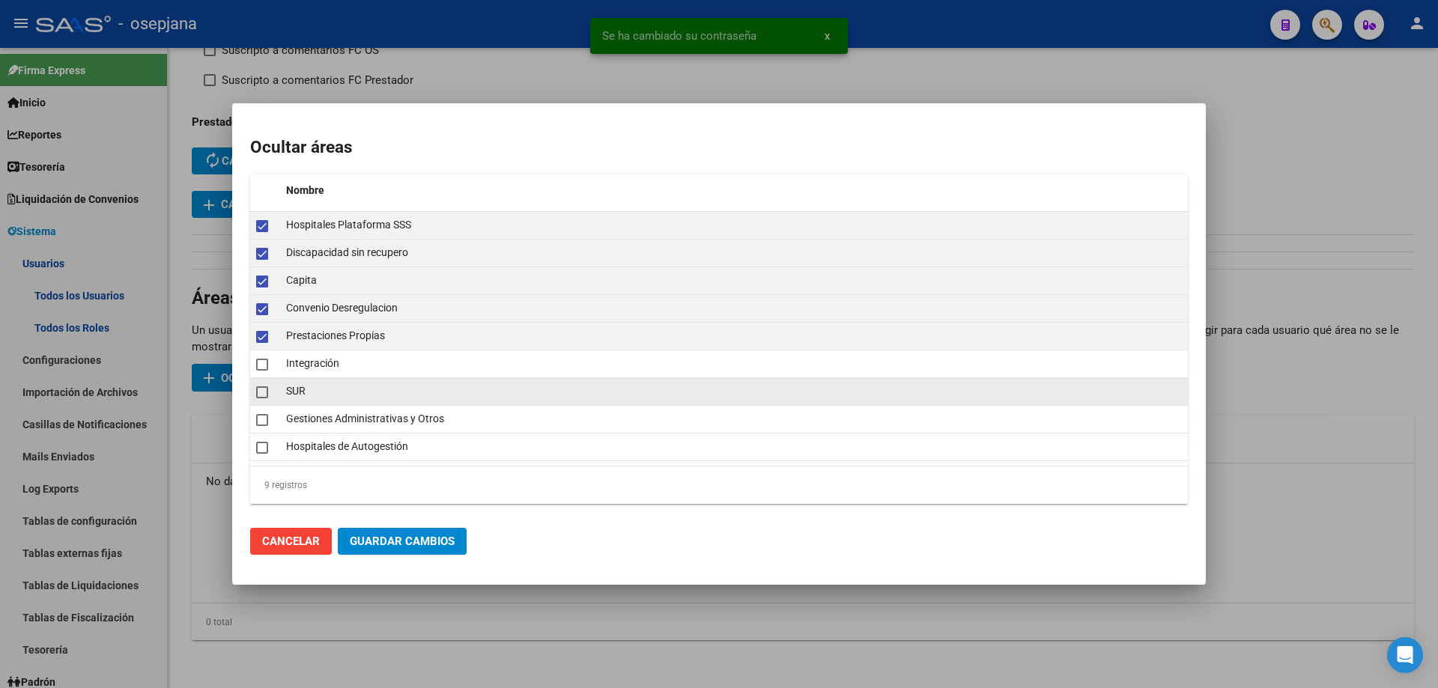
click at [264, 395] on span at bounding box center [262, 392] width 12 height 12
checkbox input "true"
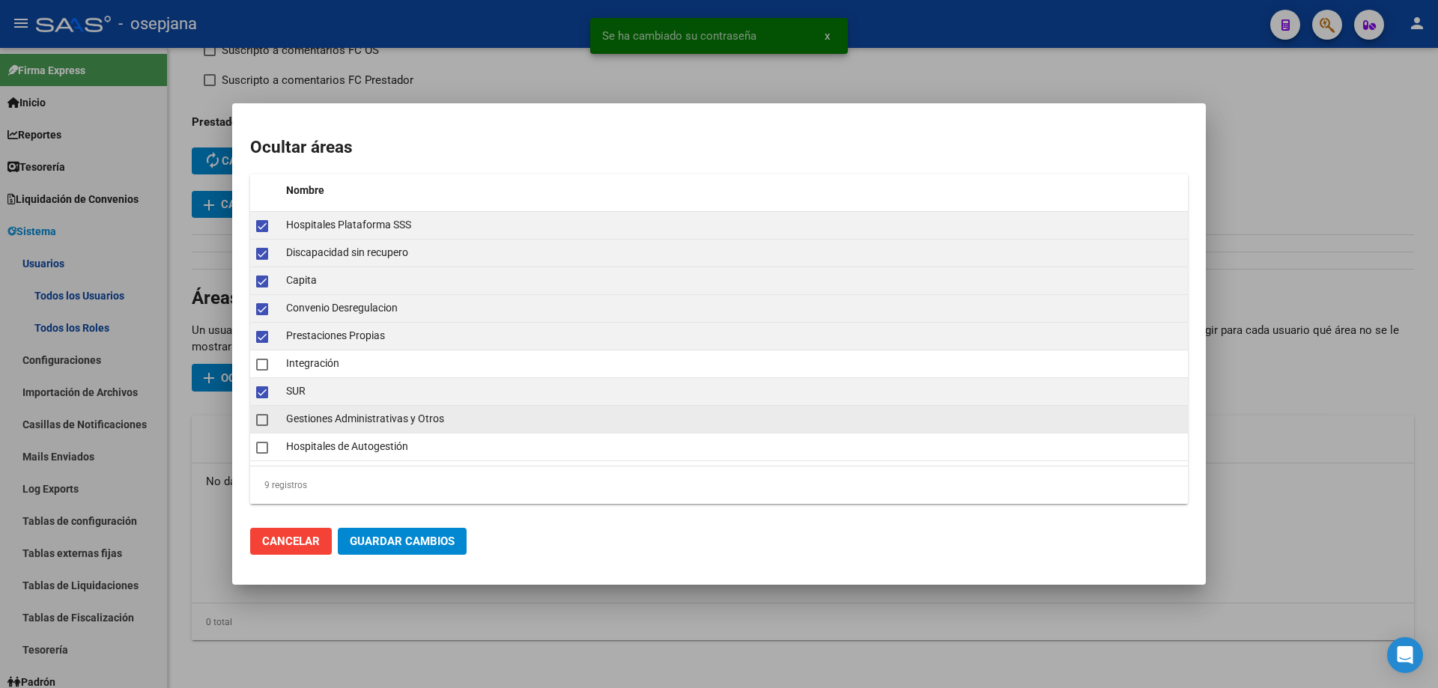
click at [262, 418] on span at bounding box center [262, 420] width 12 height 12
checkbox input "true"
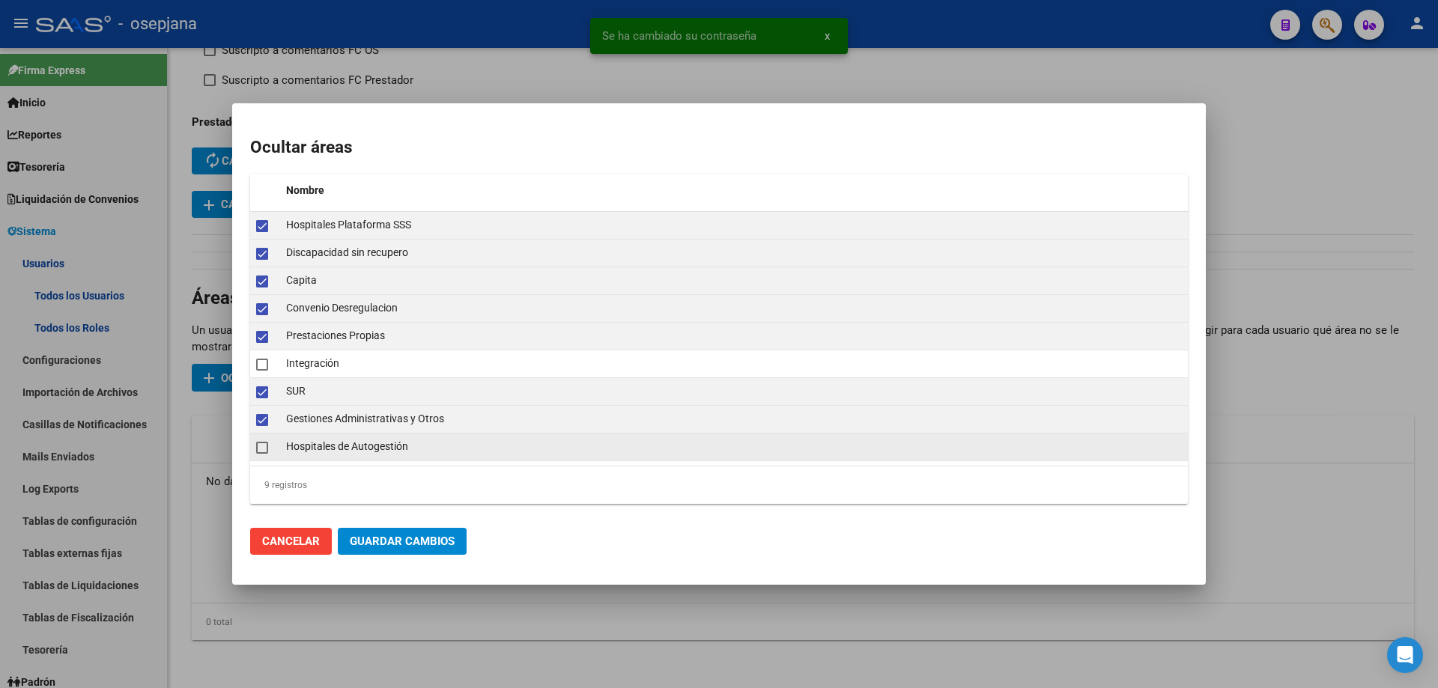
click at [261, 448] on span at bounding box center [262, 448] width 12 height 12
checkbox input "true"
click at [395, 542] on span "Guardar Cambios" at bounding box center [402, 541] width 105 height 13
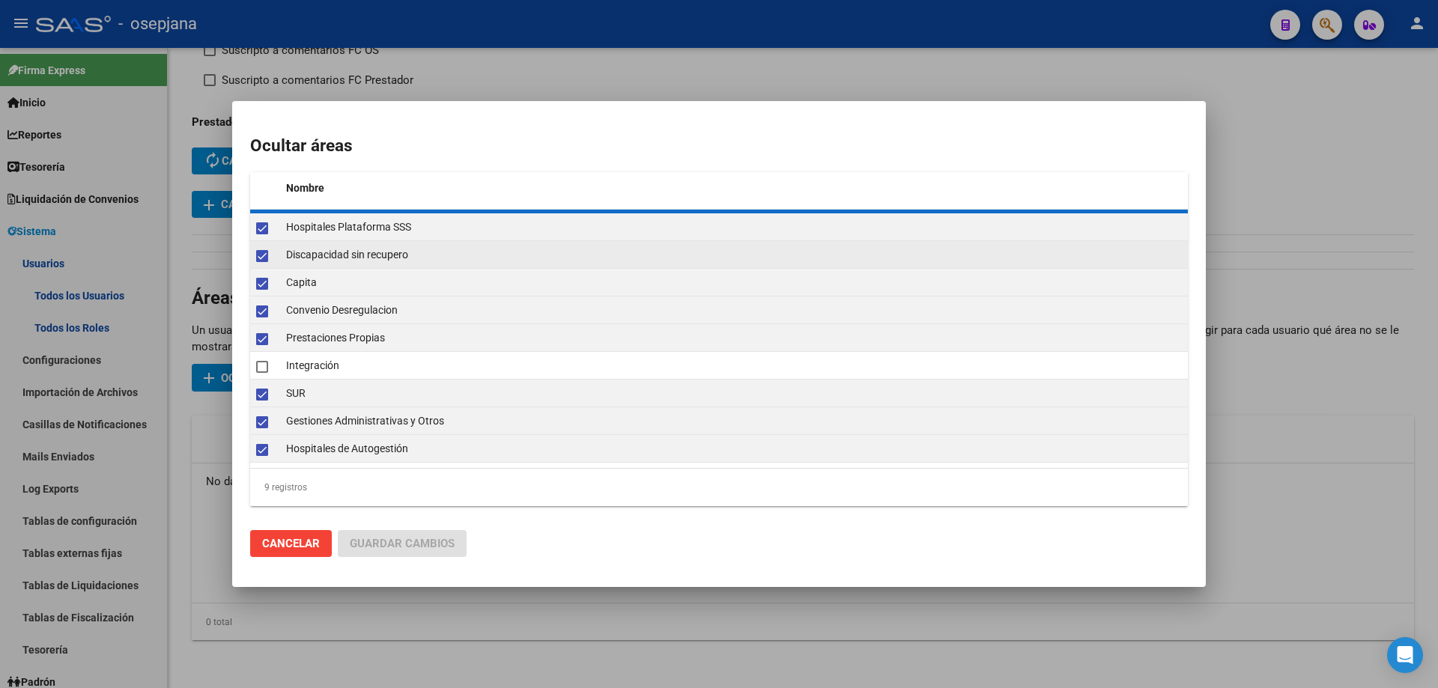
checkbox input "false"
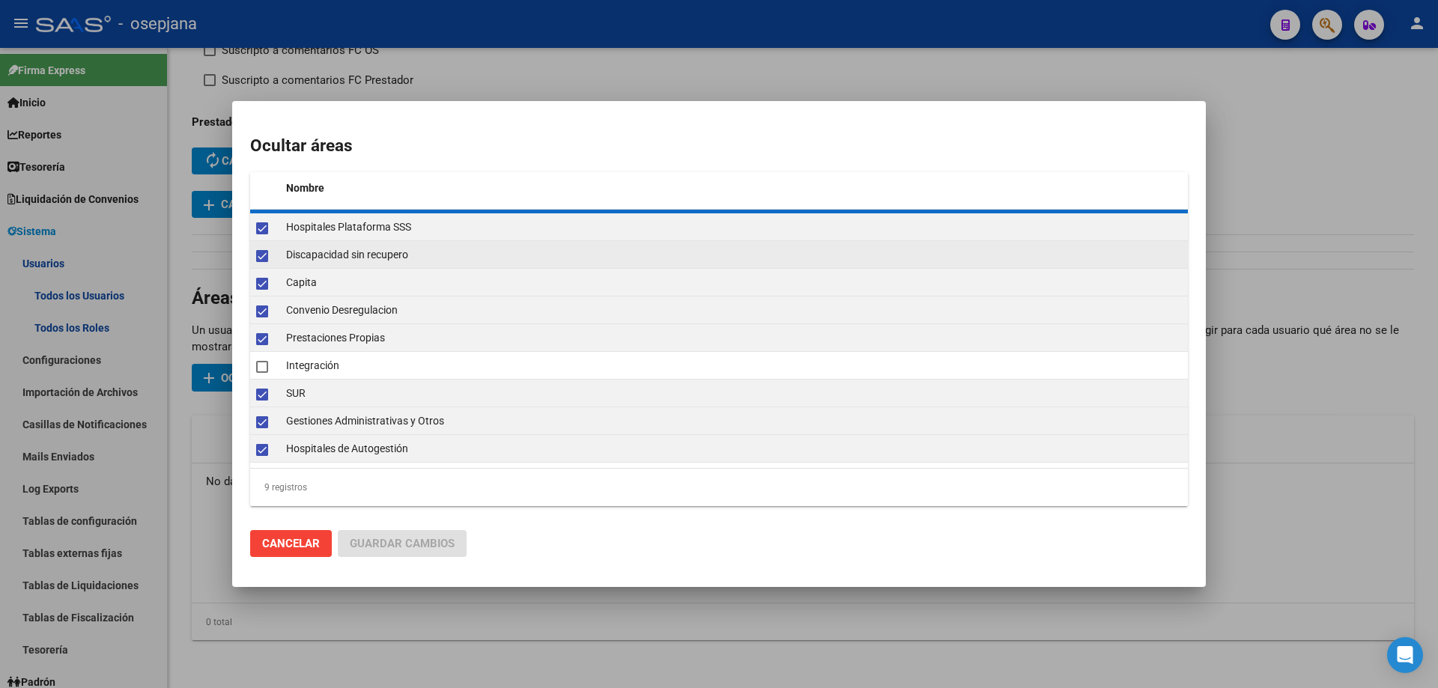
checkbox input "false"
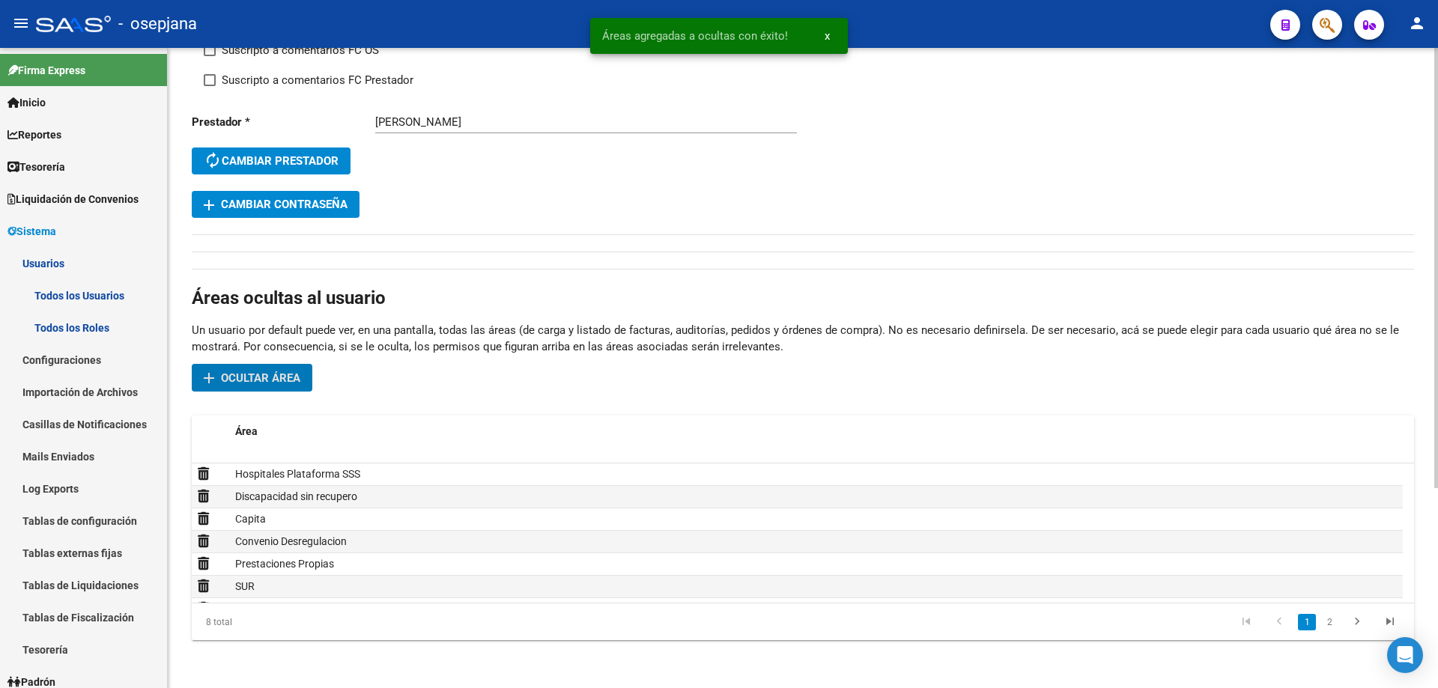
scroll to position [0, 0]
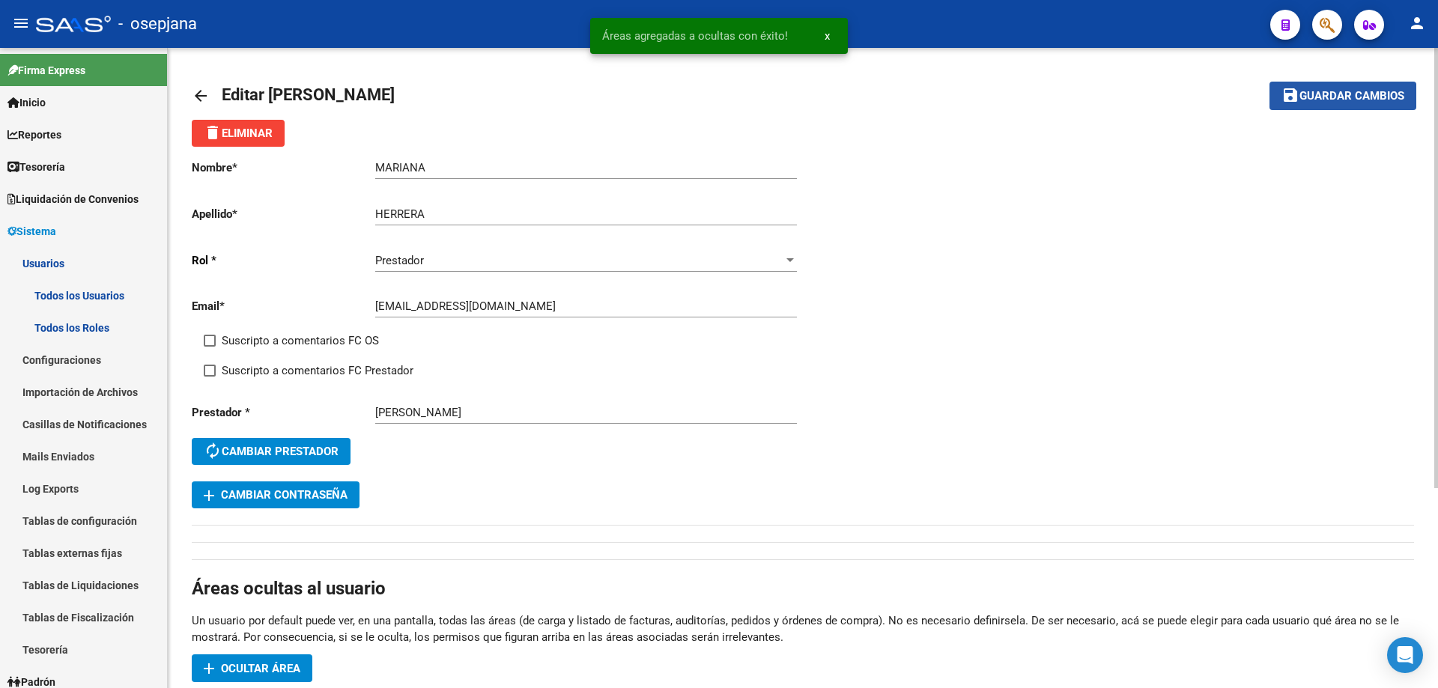
click at [1349, 95] on span "Guardar cambios" at bounding box center [1351, 96] width 105 height 13
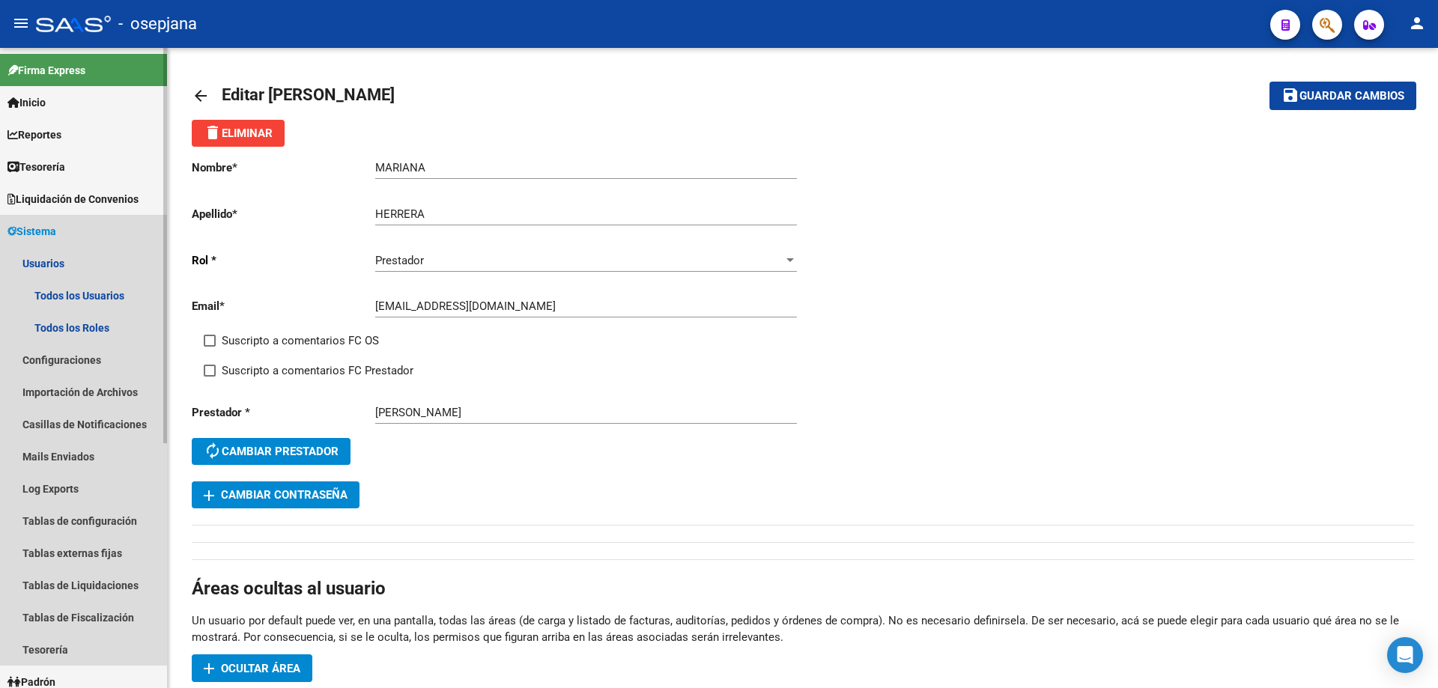
click at [40, 231] on span "Sistema" at bounding box center [31, 231] width 49 height 16
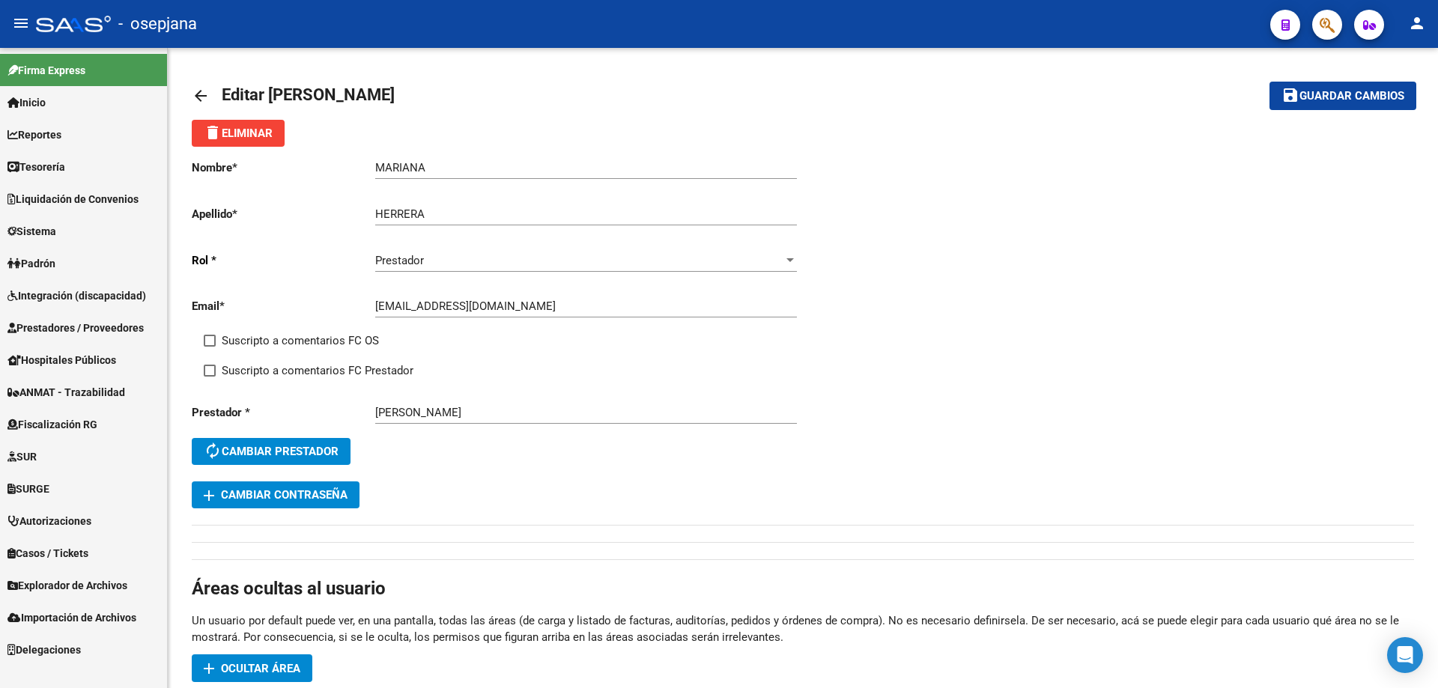
click at [85, 327] on span "Prestadores / Proveedores" at bounding box center [75, 328] width 136 height 16
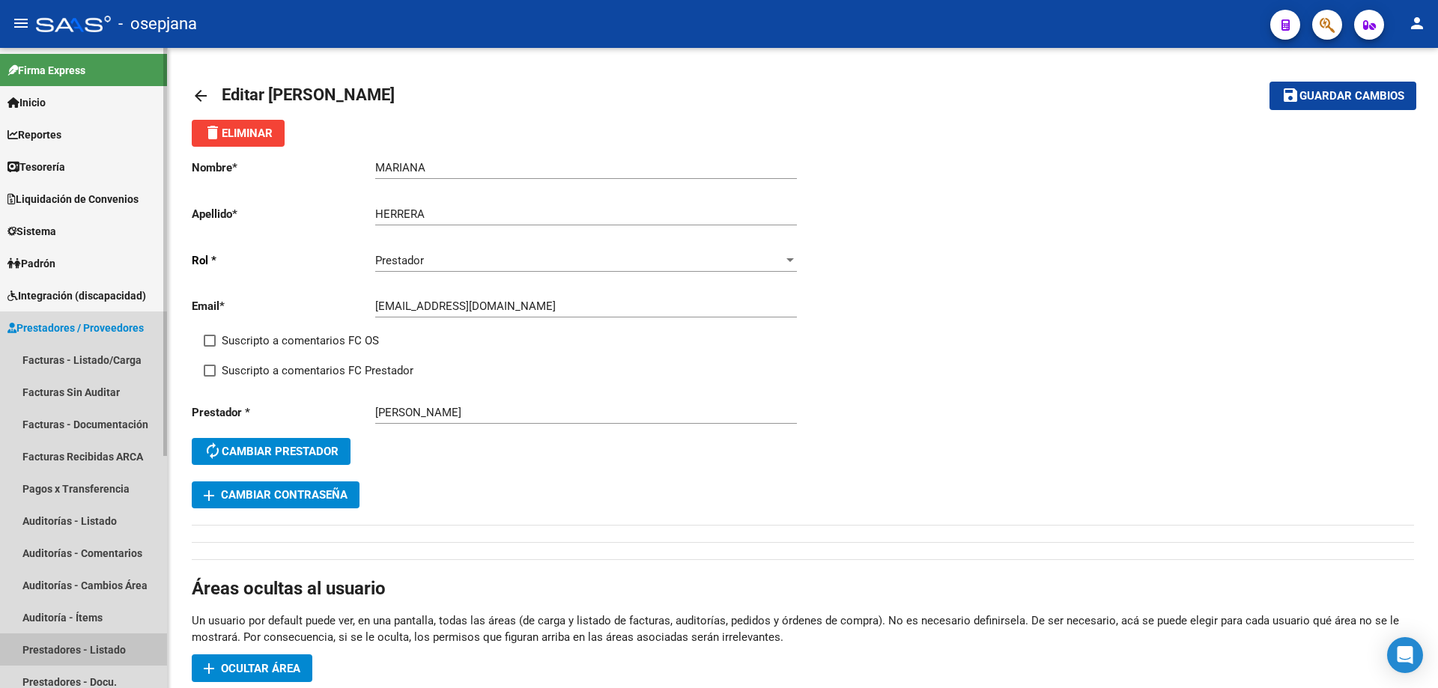
click at [82, 648] on link "Prestadores - Listado" at bounding box center [83, 649] width 167 height 32
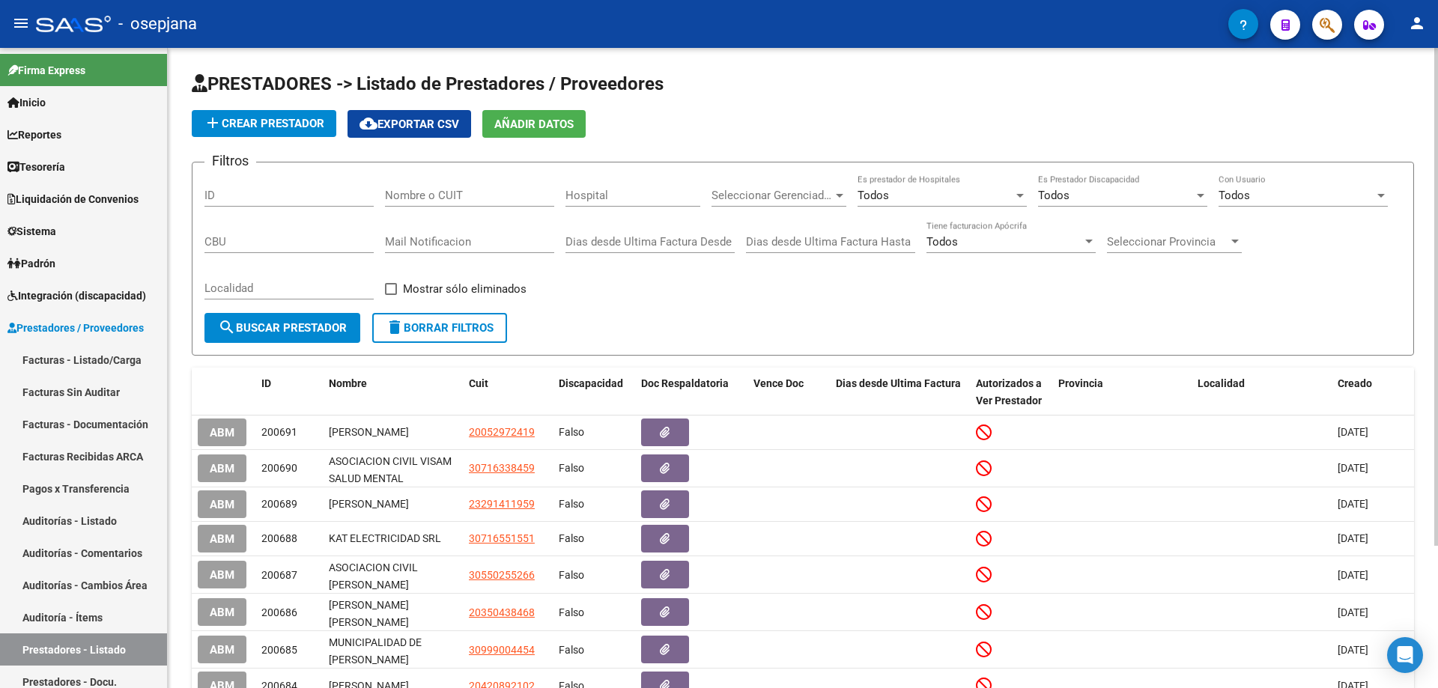
click at [448, 195] on input "Nombre o CUIT" at bounding box center [469, 195] width 169 height 13
paste input "71759940"
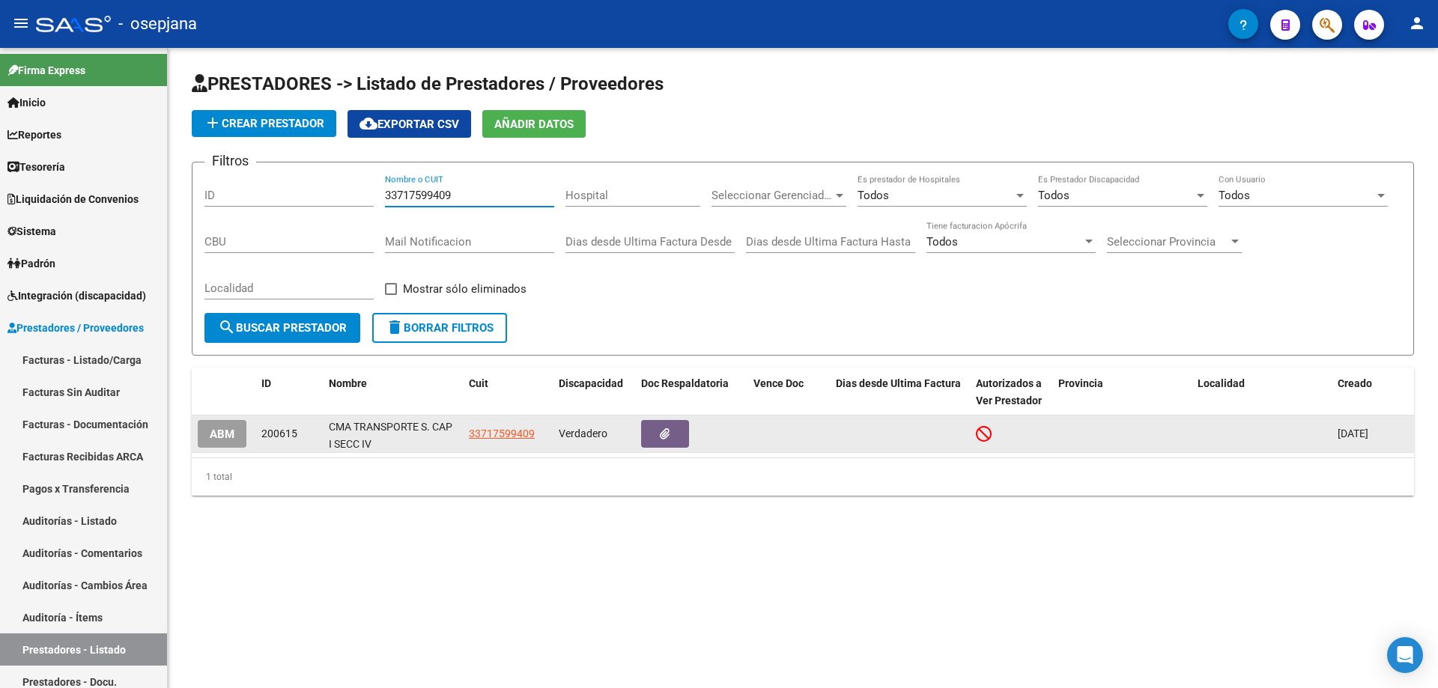
type input "33717599409"
drag, startPoint x: 330, startPoint y: 422, endPoint x: 371, endPoint y: 442, distance: 45.6
click at [371, 442] on div "CMA TRANSPORTE S. CAP I SECC IV" at bounding box center [393, 433] width 128 height 31
copy div "CMA TRANSPORTE S. CAP I SECC IV"
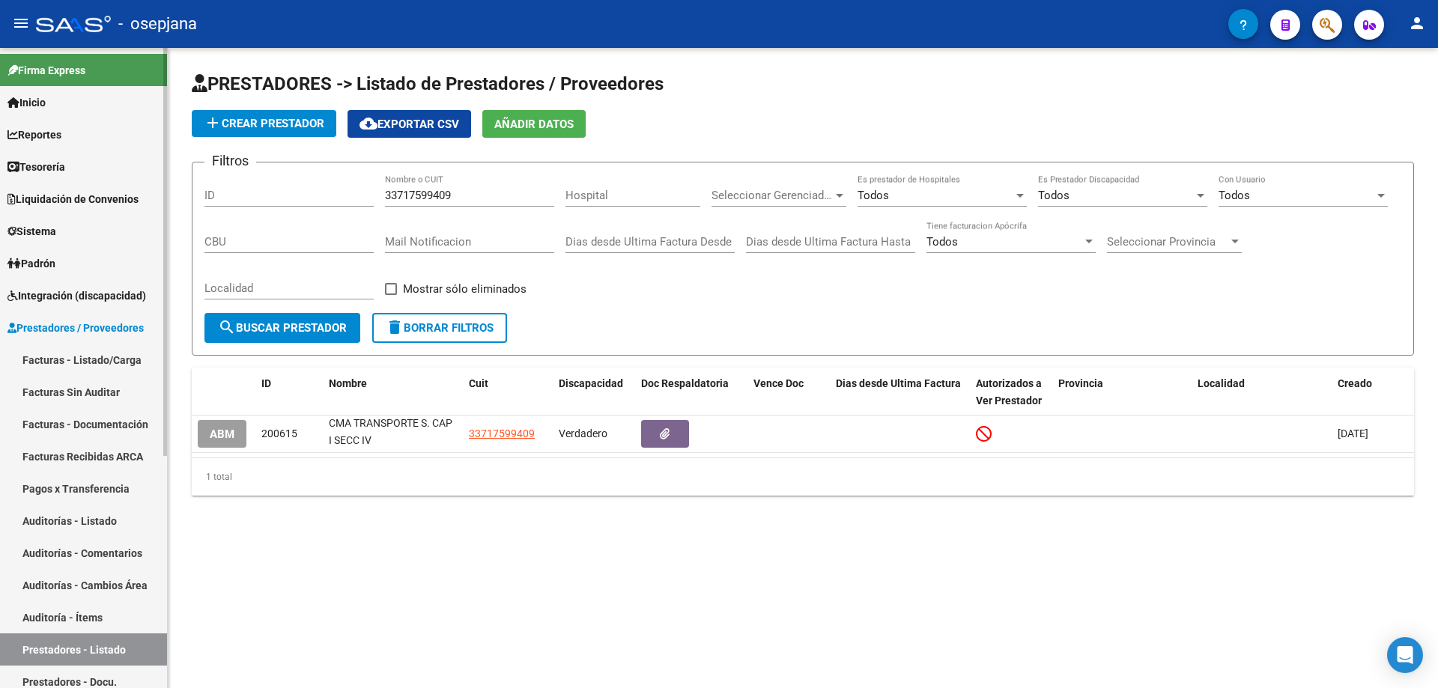
click at [94, 322] on span "Prestadores / Proveedores" at bounding box center [75, 328] width 136 height 16
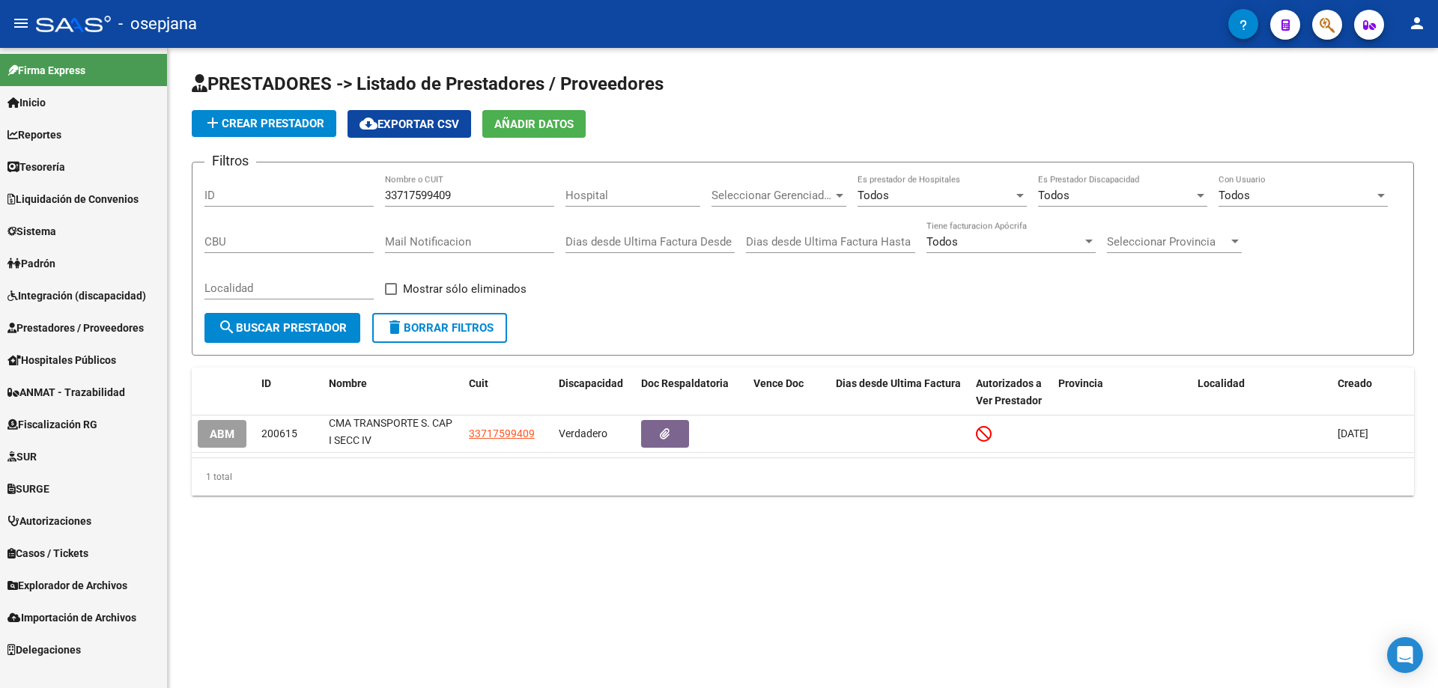
click at [45, 235] on span "Sistema" at bounding box center [31, 231] width 49 height 16
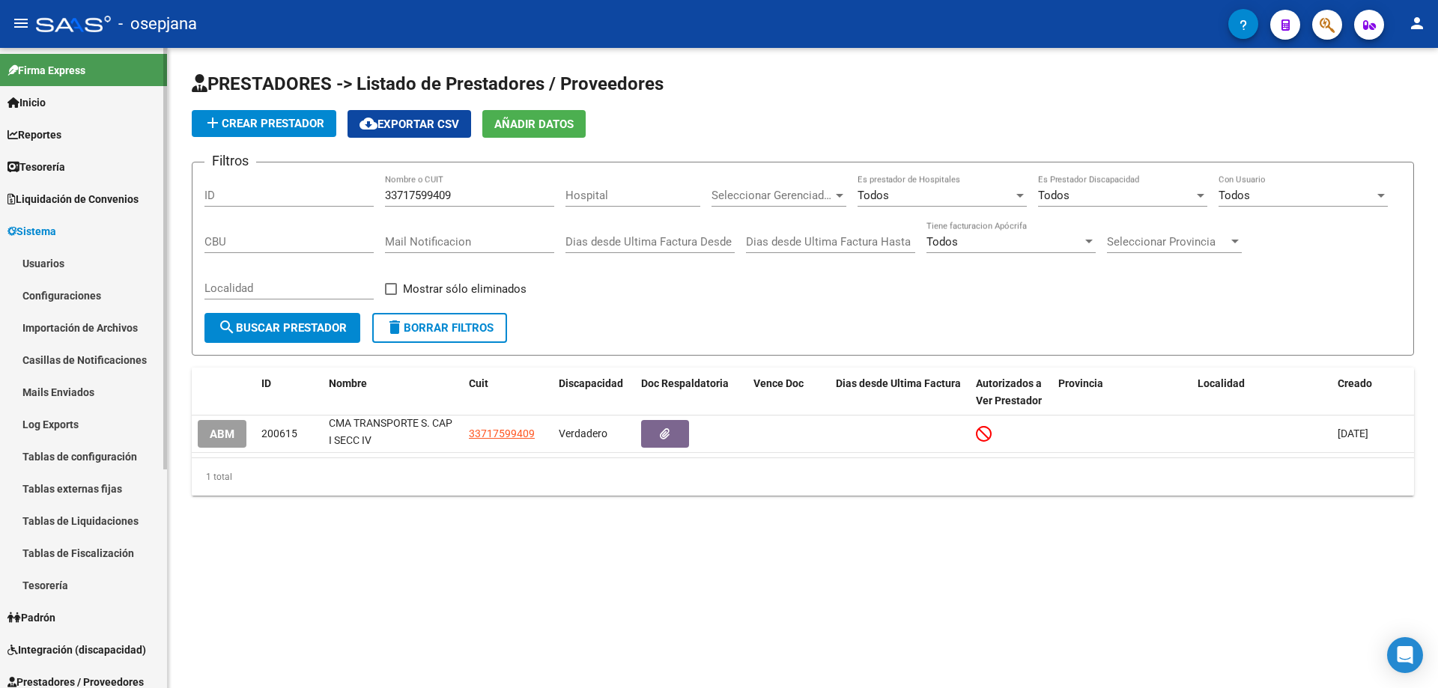
click at [63, 261] on link "Usuarios" at bounding box center [83, 263] width 167 height 32
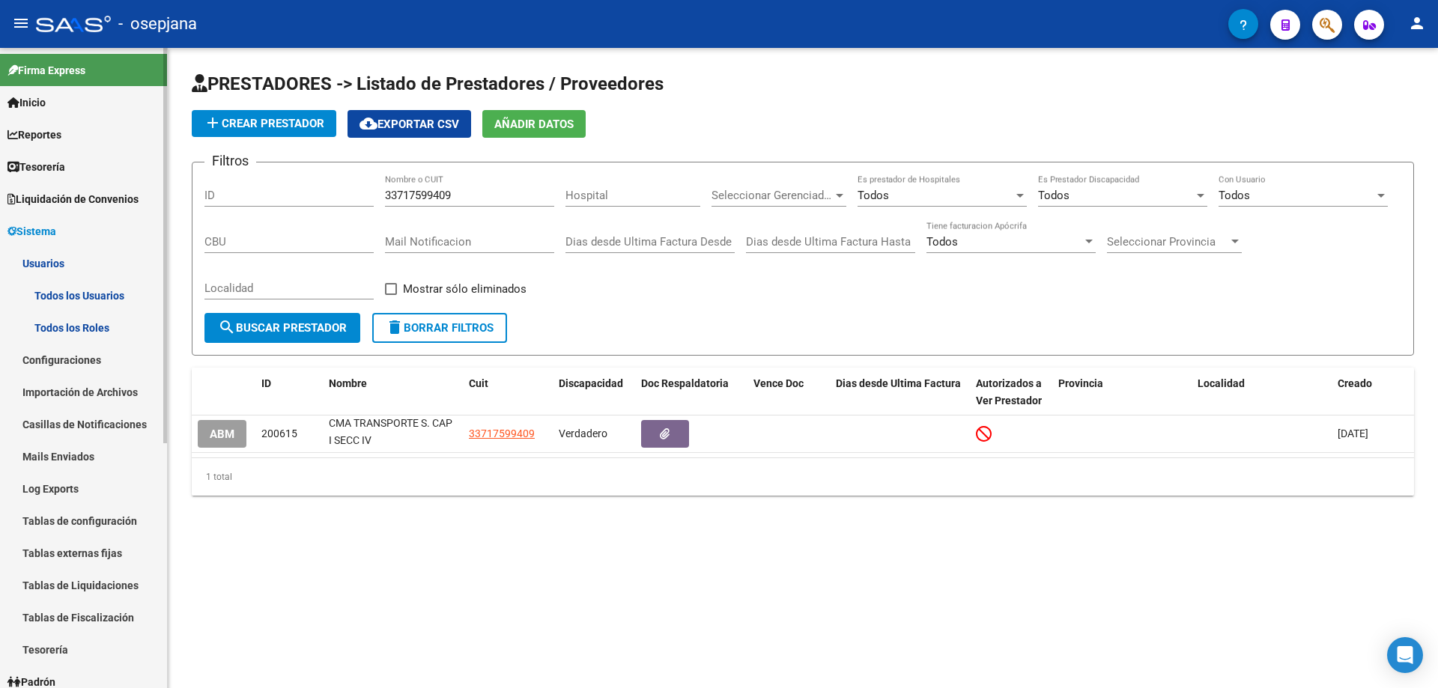
click at [67, 296] on link "Todos los Usuarios" at bounding box center [83, 295] width 167 height 32
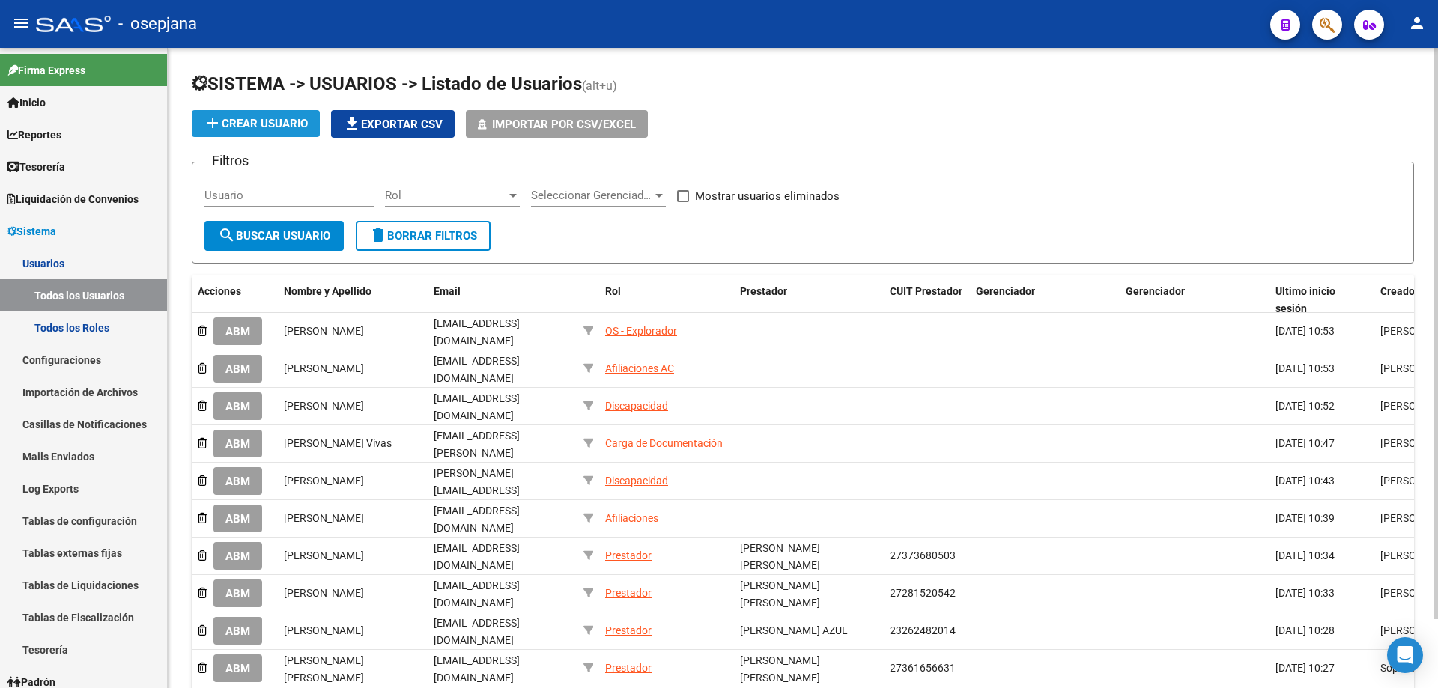
click at [284, 119] on span "add Crear Usuario" at bounding box center [256, 123] width 104 height 13
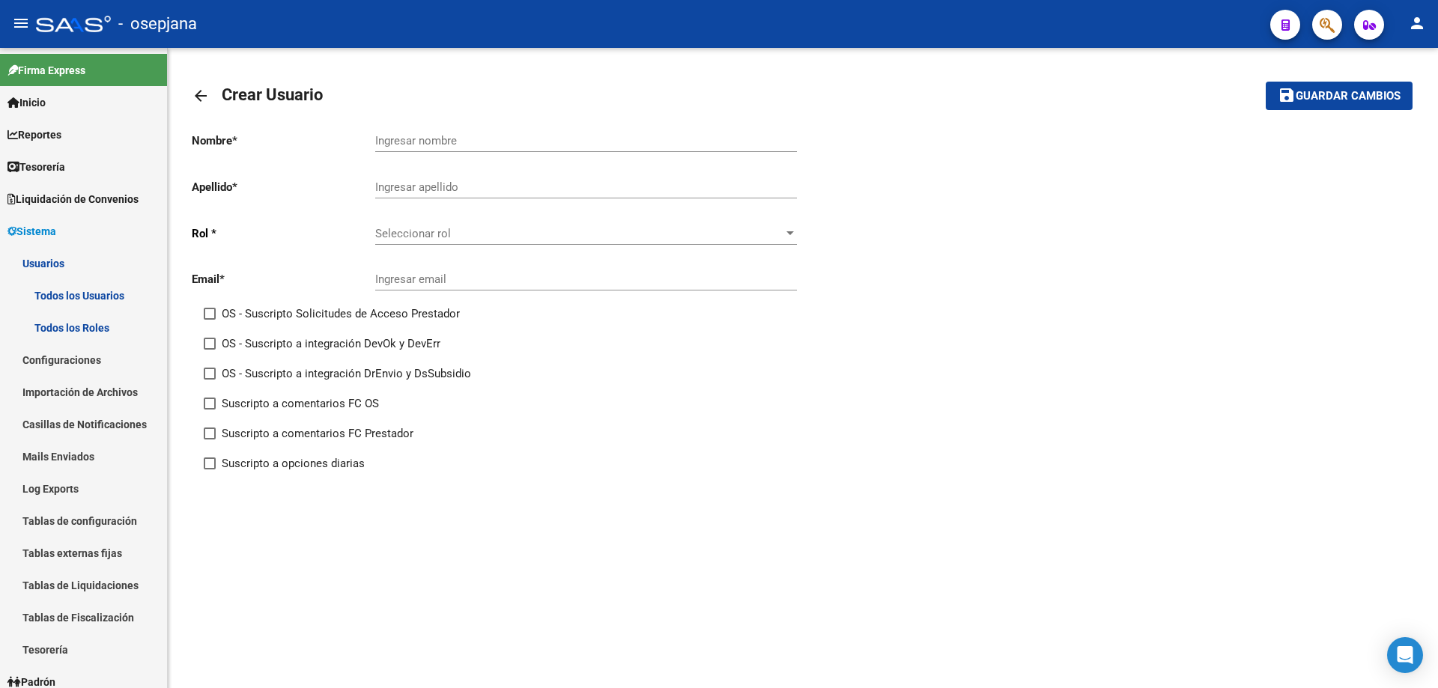
click at [201, 94] on mat-icon "arrow_back" at bounding box center [201, 96] width 18 height 18
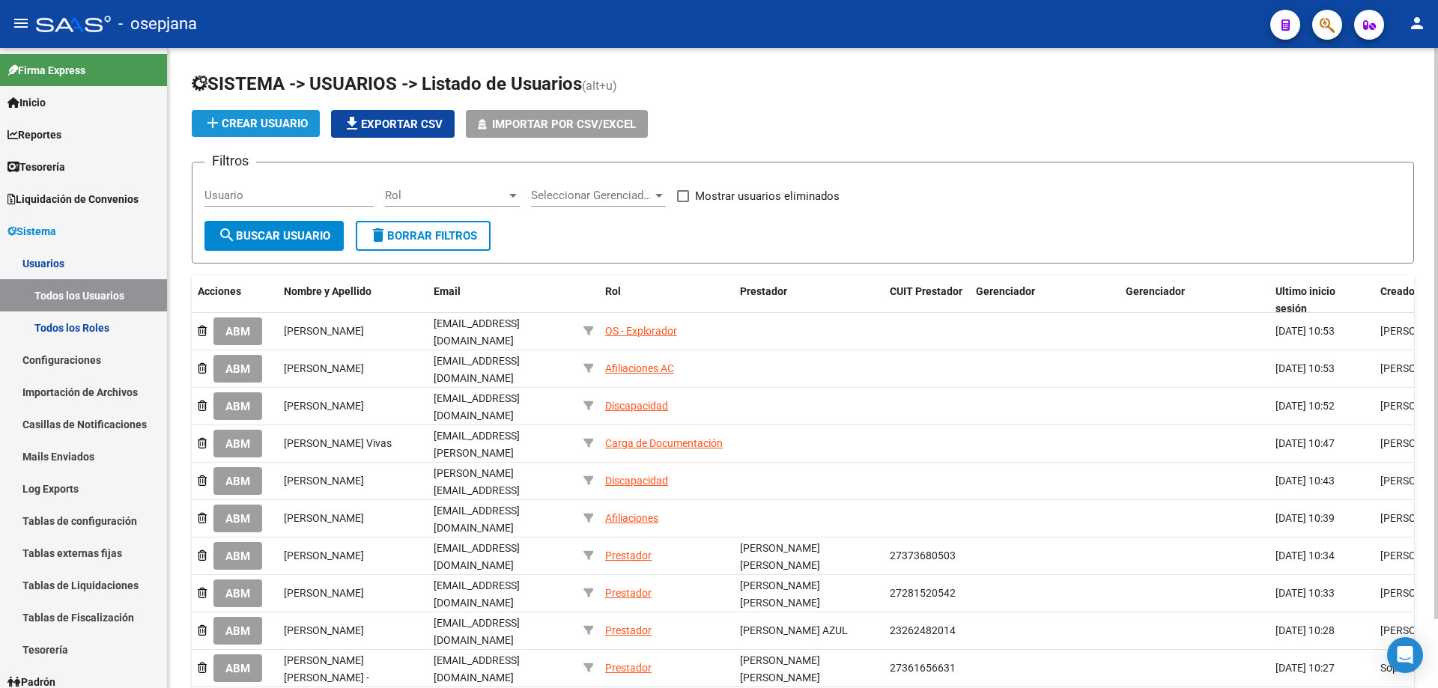
click at [291, 117] on span "add Crear Usuario" at bounding box center [256, 123] width 104 height 13
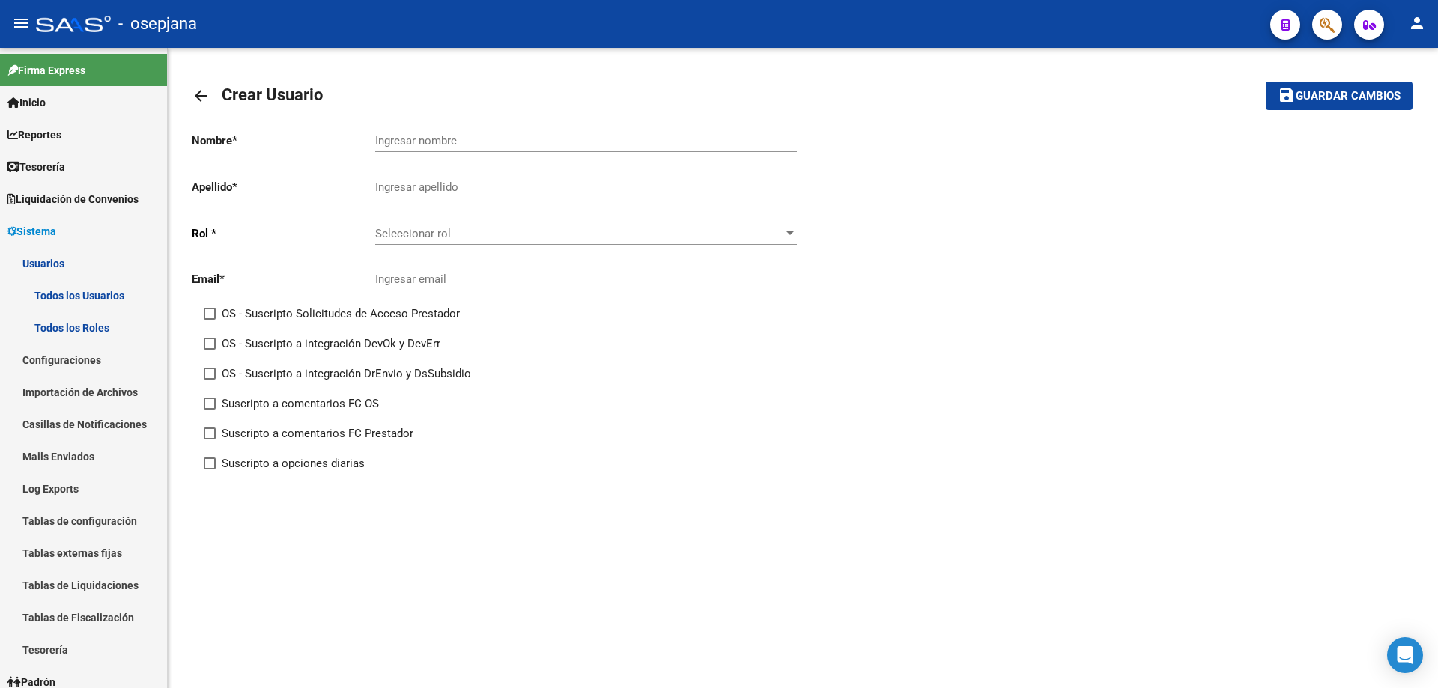
click at [433, 134] on input "Ingresar nombre" at bounding box center [586, 140] width 422 height 13
paste input "CMA TRANSPORTE S. CAP I SECC IV"
type input "CMA TRANSPORTE S. CAP I SECC IV"
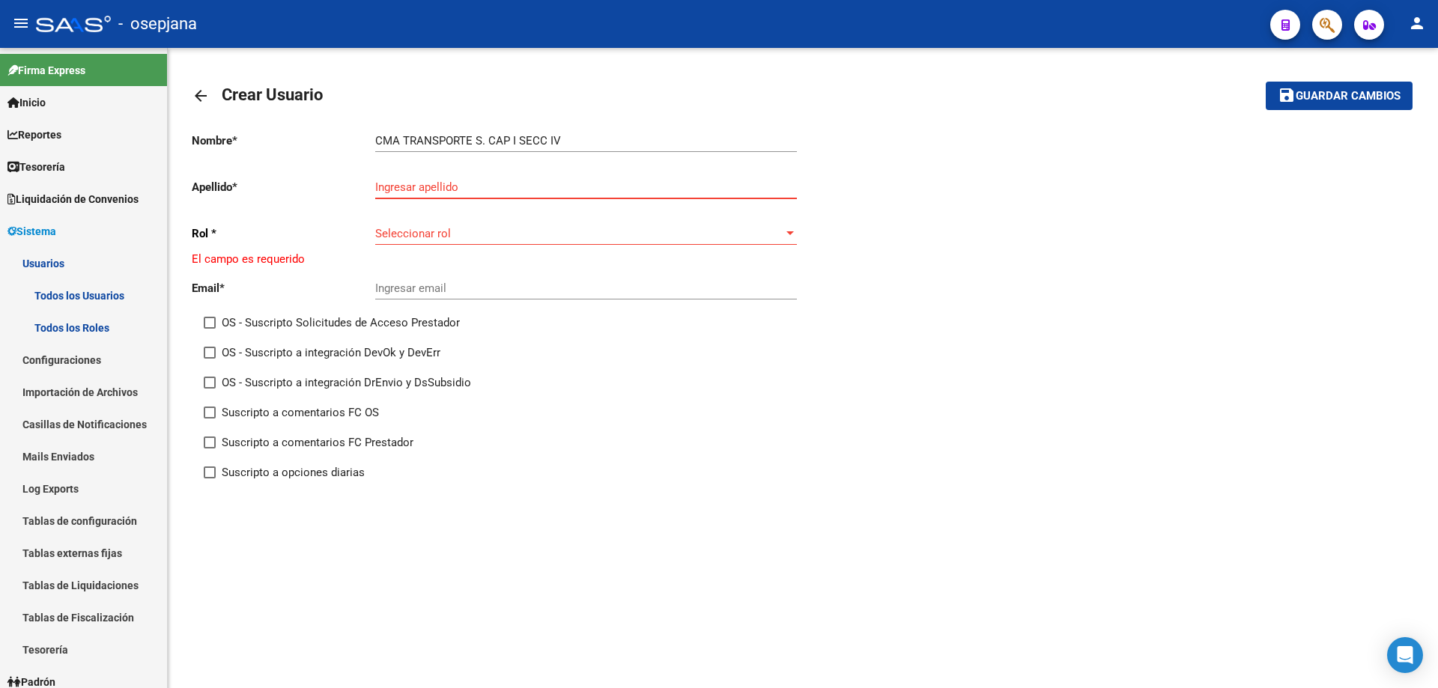
click at [431, 184] on input "Ingresar apellido" at bounding box center [586, 186] width 422 height 13
type input "."
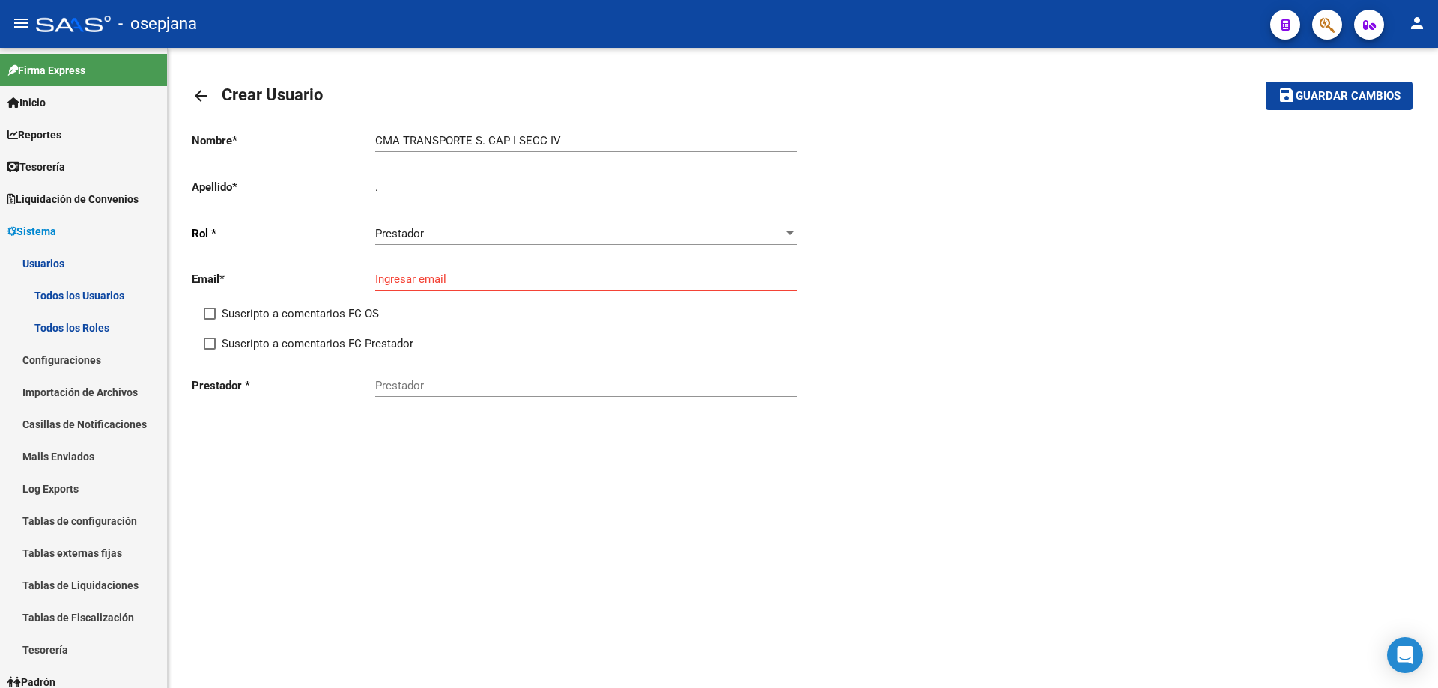
paste input "[EMAIL_ADDRESS][DOMAIN_NAME]"
type input "[EMAIL_ADDRESS][DOMAIN_NAME]"
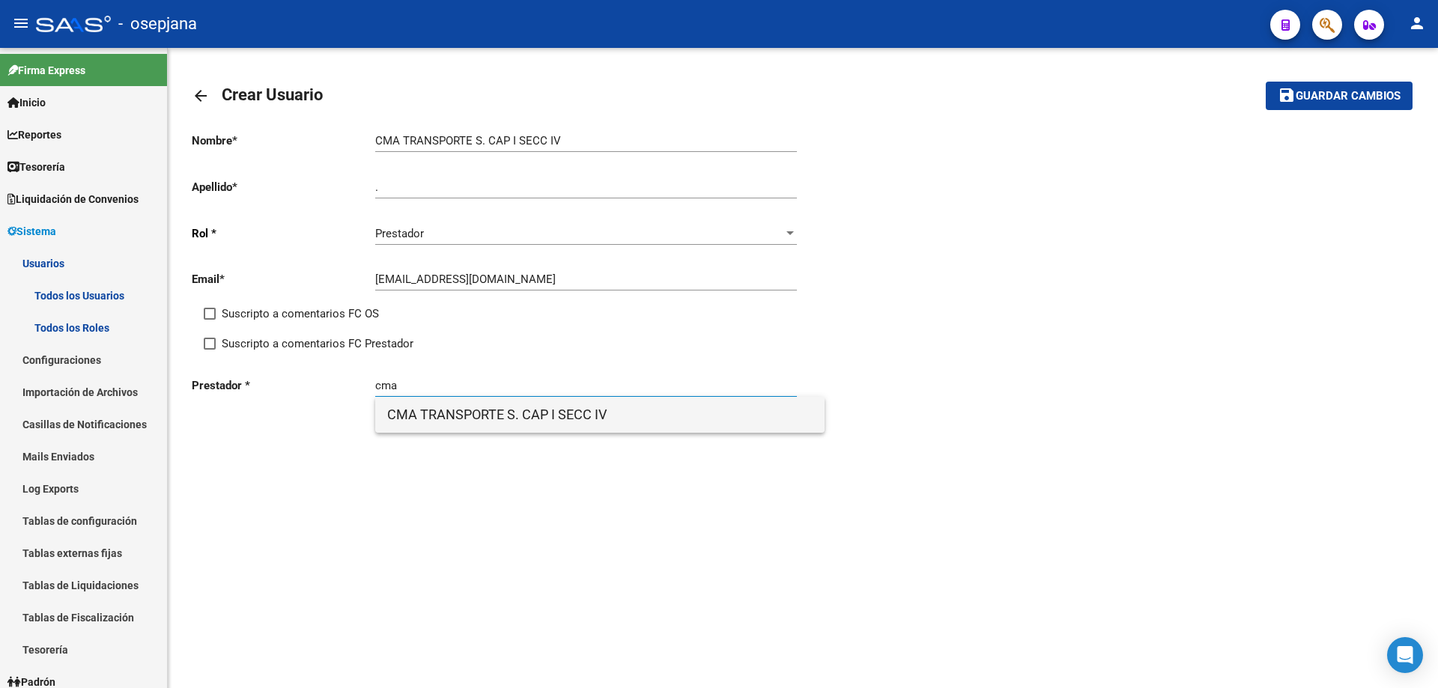
click at [490, 422] on span "CMA TRANSPORTE S. CAP I SECC IV" at bounding box center [599, 415] width 425 height 36
type input "CMA TRANSPORTE S. CAP I SECC IV"
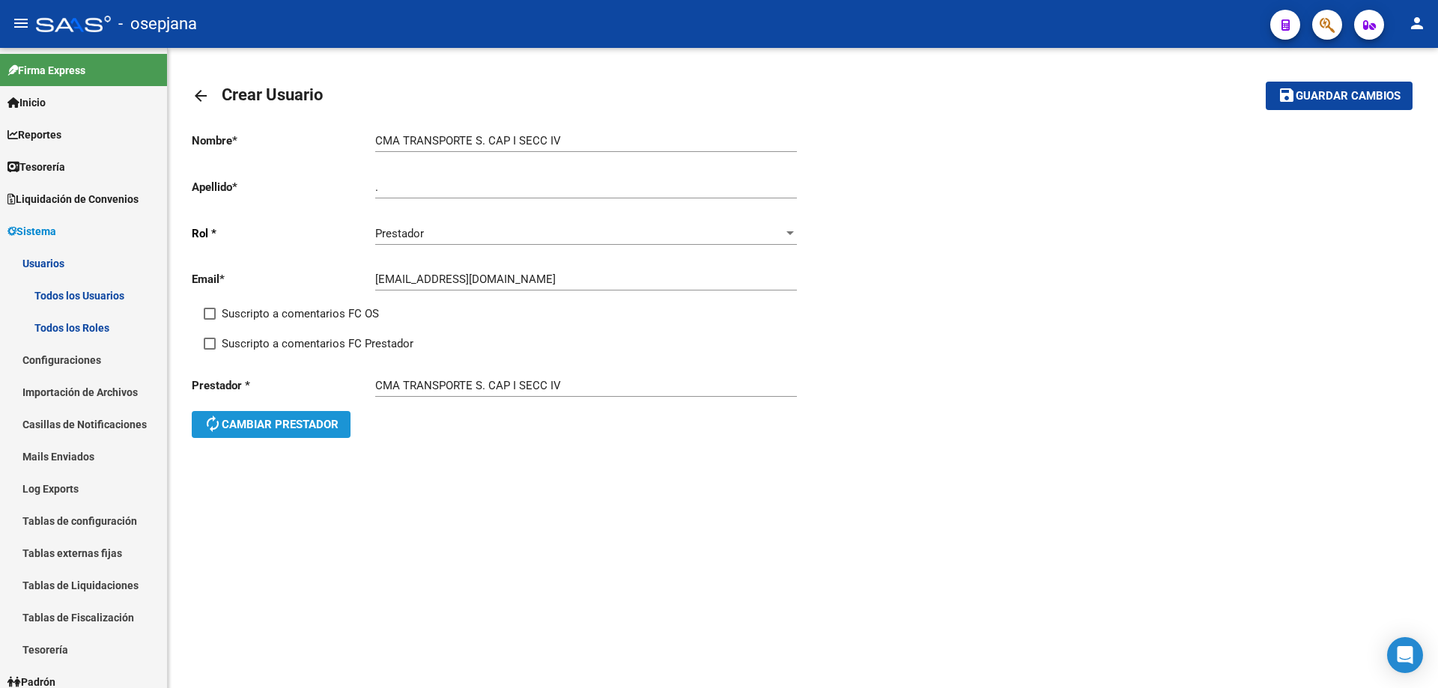
click at [319, 420] on span "autorenew Cambiar prestador" at bounding box center [271, 424] width 135 height 13
click at [425, 383] on input "Prestador" at bounding box center [586, 385] width 422 height 13
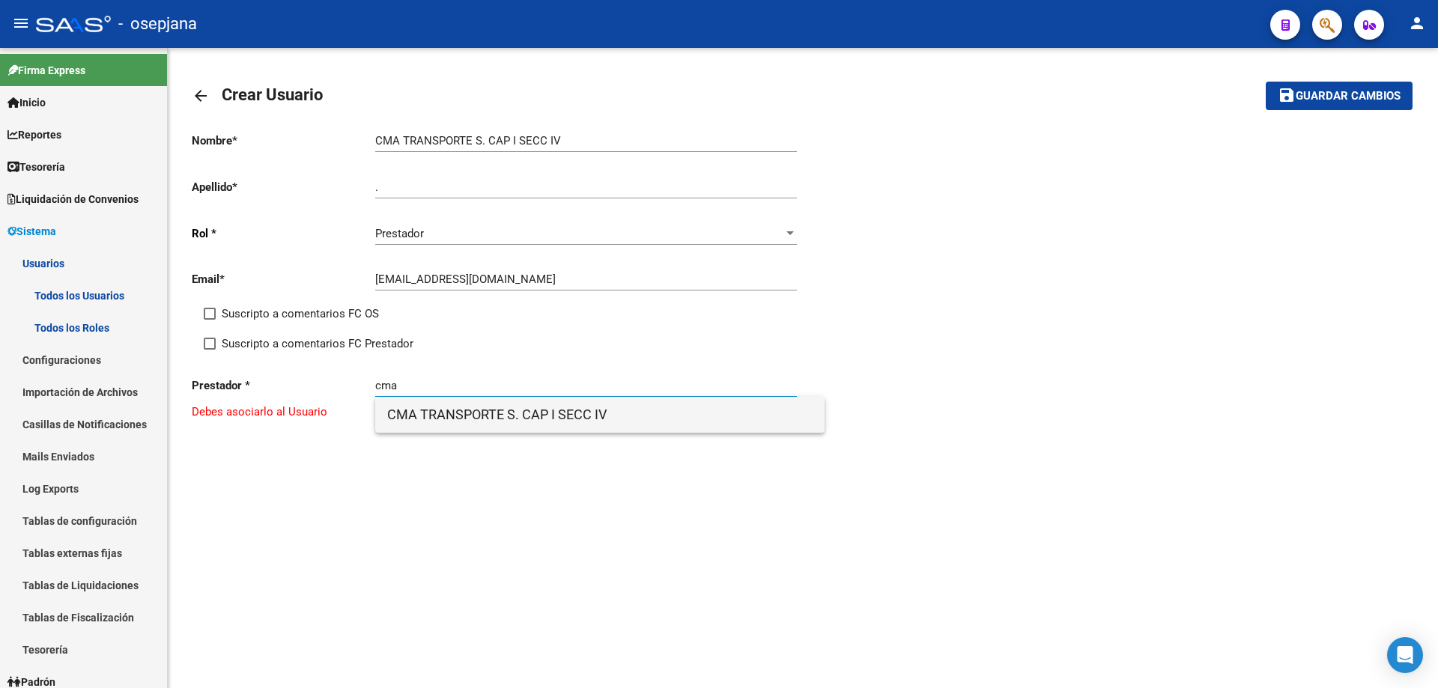
click at [454, 413] on span "CMA TRANSPORTE S. CAP I SECC IV" at bounding box center [599, 415] width 425 height 36
type input "CMA TRANSPORTE S. CAP I SECC IV"
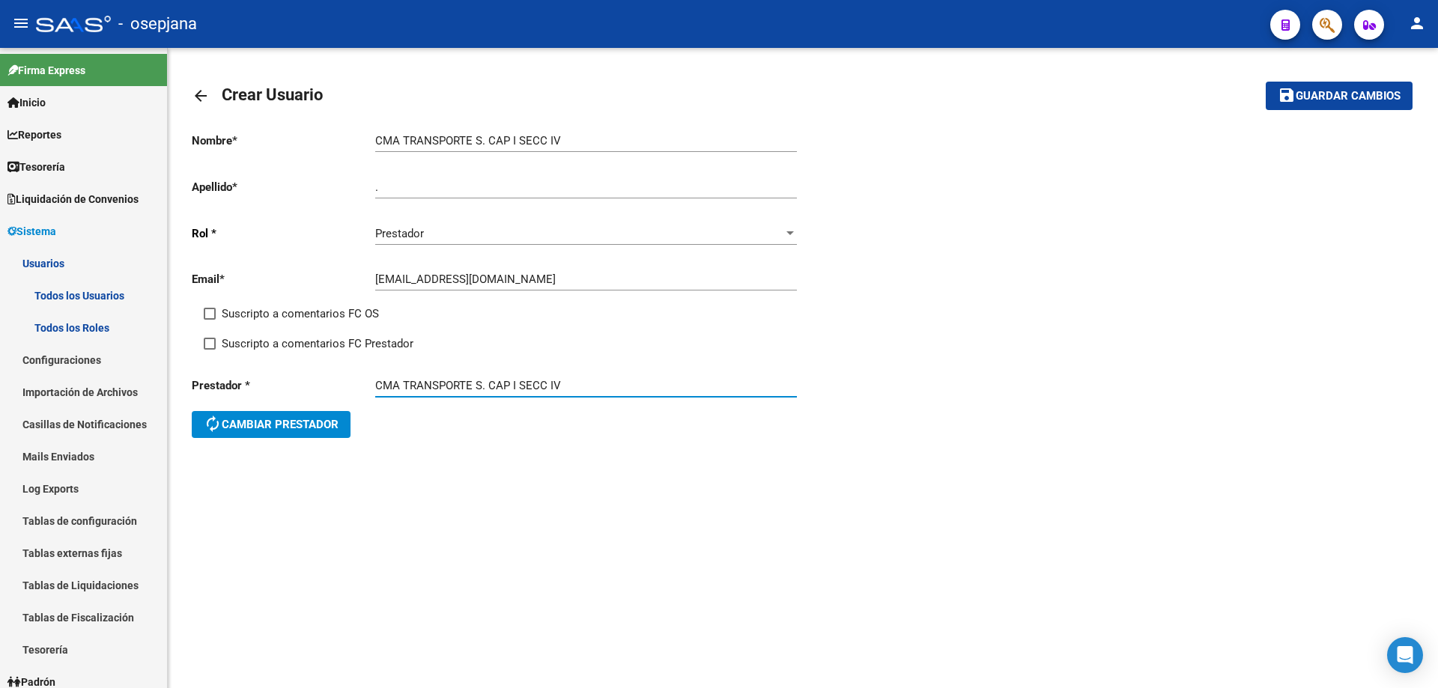
click at [1292, 97] on mat-icon "save" at bounding box center [1286, 95] width 18 height 18
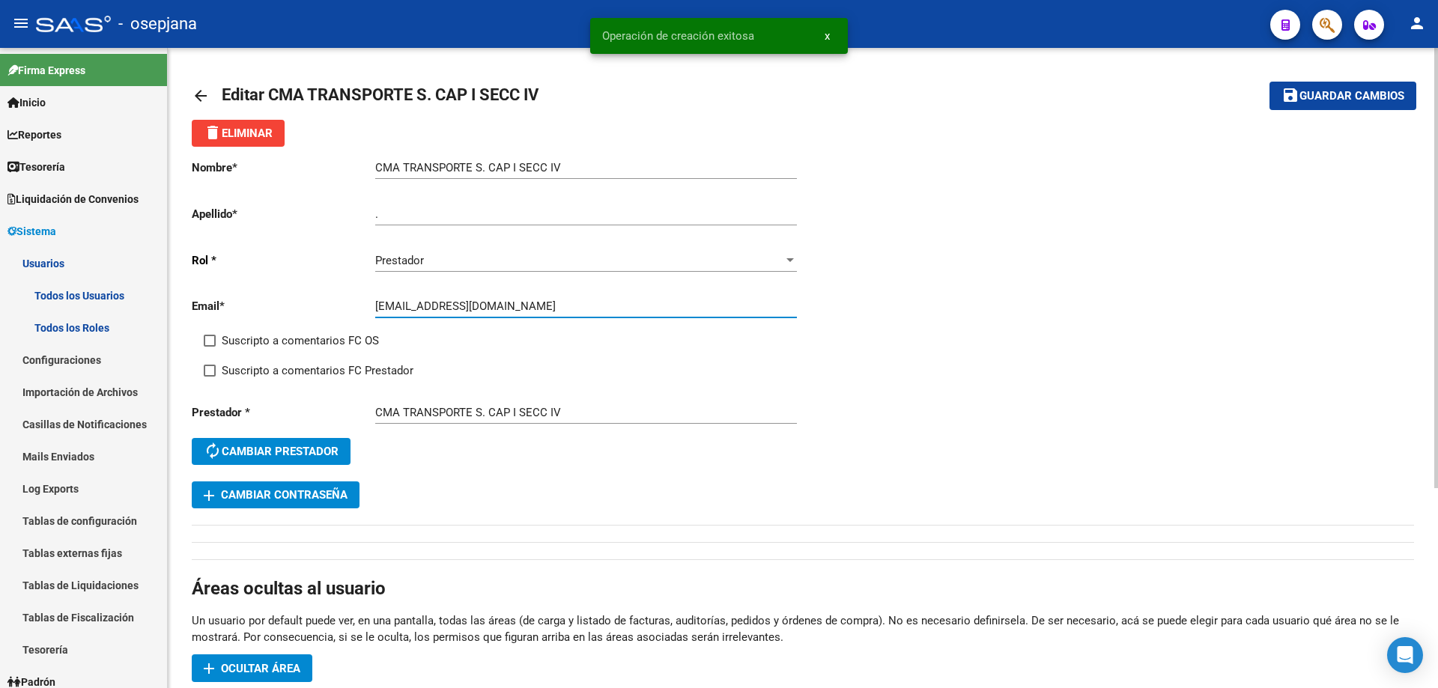
drag, startPoint x: 377, startPoint y: 306, endPoint x: 385, endPoint y: 305, distance: 7.5
click at [385, 305] on input "[EMAIL_ADDRESS][DOMAIN_NAME]" at bounding box center [586, 305] width 422 height 13
drag, startPoint x: 375, startPoint y: 305, endPoint x: 454, endPoint y: 305, distance: 78.6
click at [454, 305] on input "[EMAIL_ADDRESS][DOMAIN_NAME]" at bounding box center [586, 305] width 422 height 13
click at [327, 488] on span "add Cambiar Contraseña" at bounding box center [276, 494] width 144 height 13
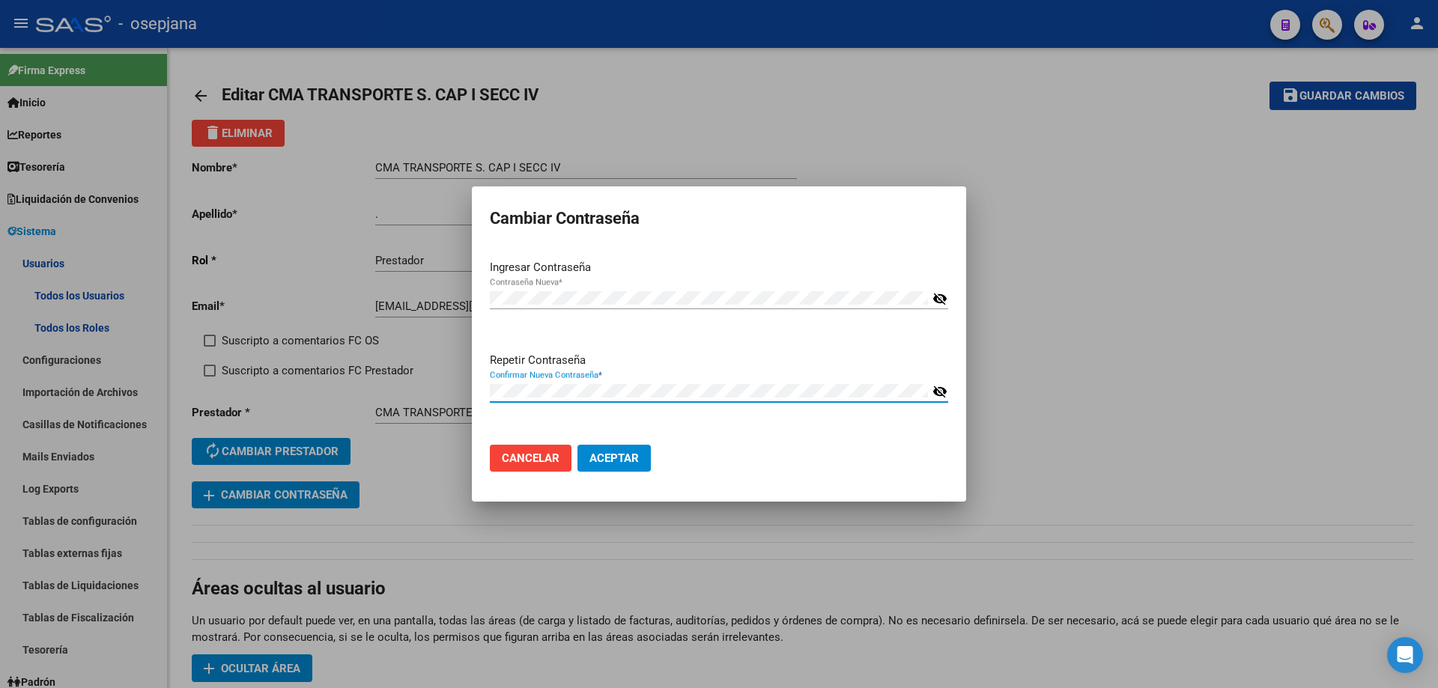
click at [577, 445] on button "Aceptar" at bounding box center [613, 458] width 73 height 27
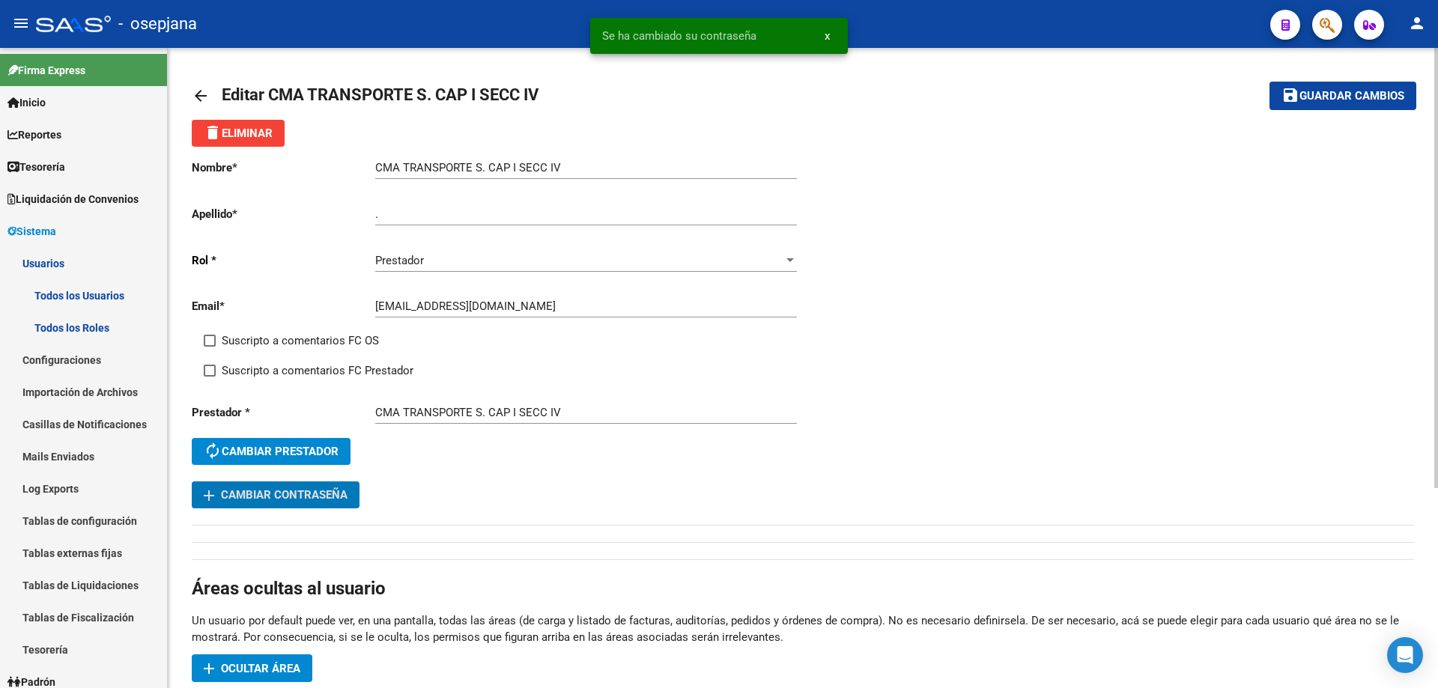
scroll to position [75, 0]
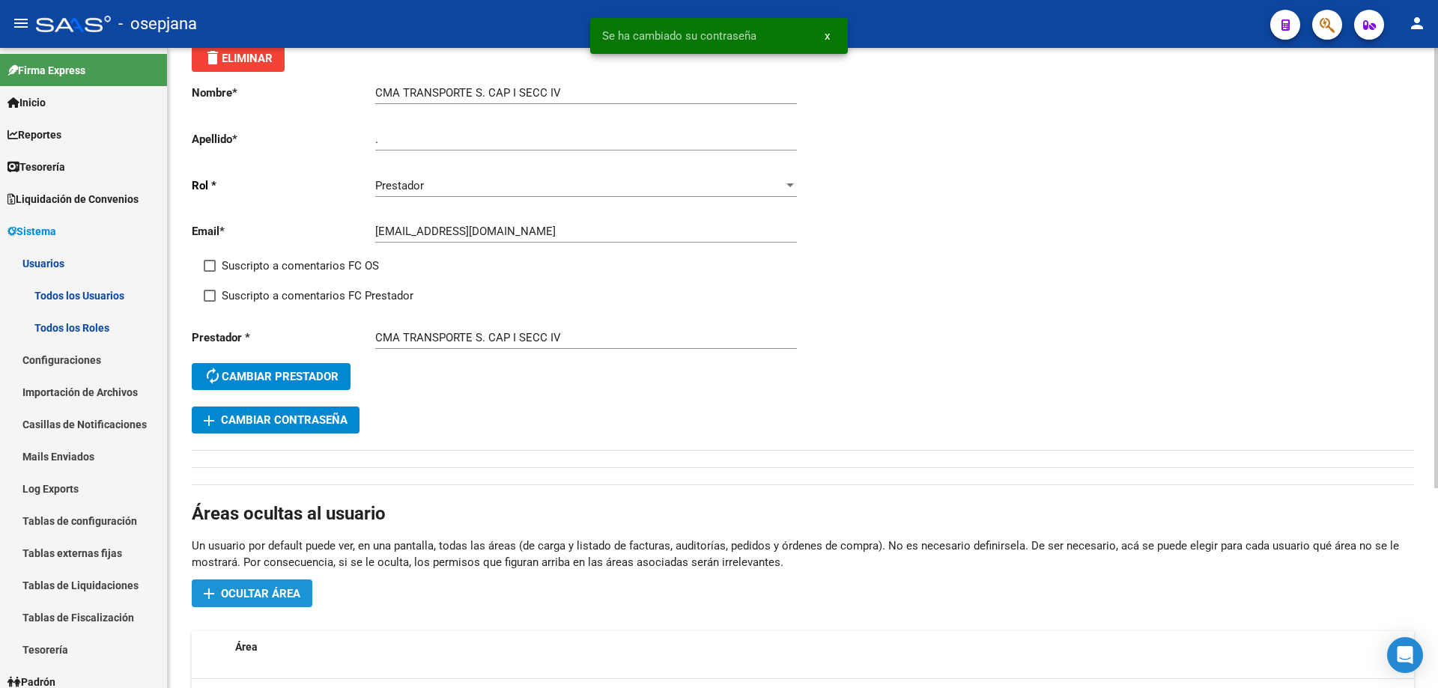
click at [288, 592] on span "Ocultar área" at bounding box center [260, 593] width 79 height 13
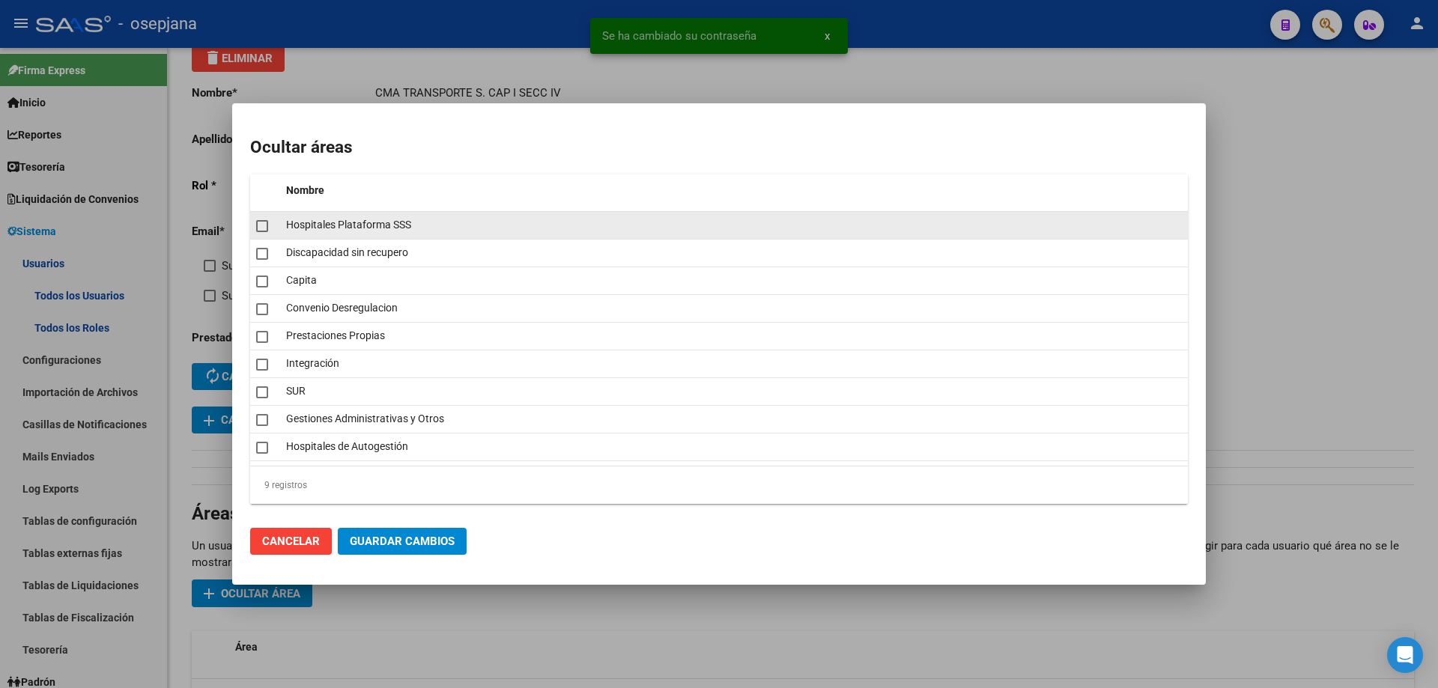
click at [260, 230] on span at bounding box center [262, 226] width 12 height 12
checkbox input "true"
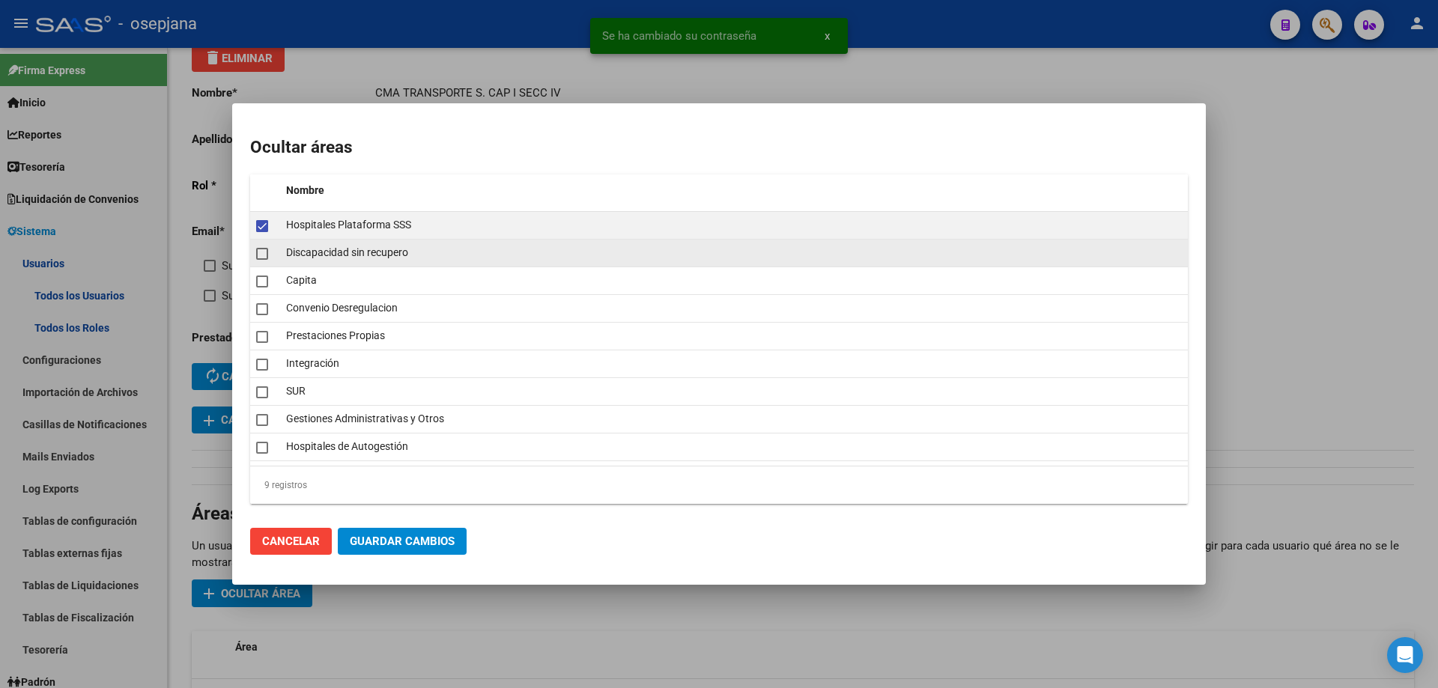
drag, startPoint x: 258, startPoint y: 255, endPoint x: 259, endPoint y: 264, distance: 9.8
click at [258, 256] on span at bounding box center [262, 254] width 12 height 12
checkbox input "true"
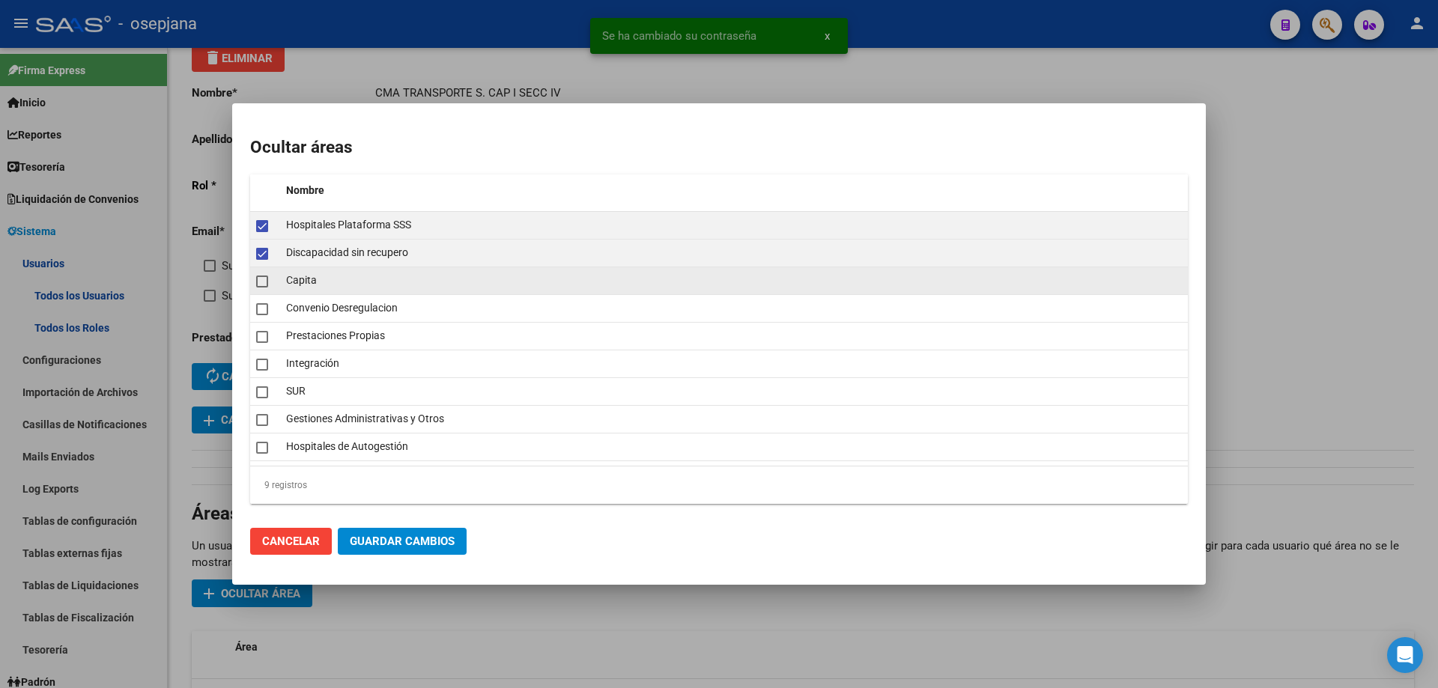
drag, startPoint x: 261, startPoint y: 282, endPoint x: 261, endPoint y: 292, distance: 10.5
click at [261, 283] on span at bounding box center [262, 282] width 12 height 12
checkbox input "true"
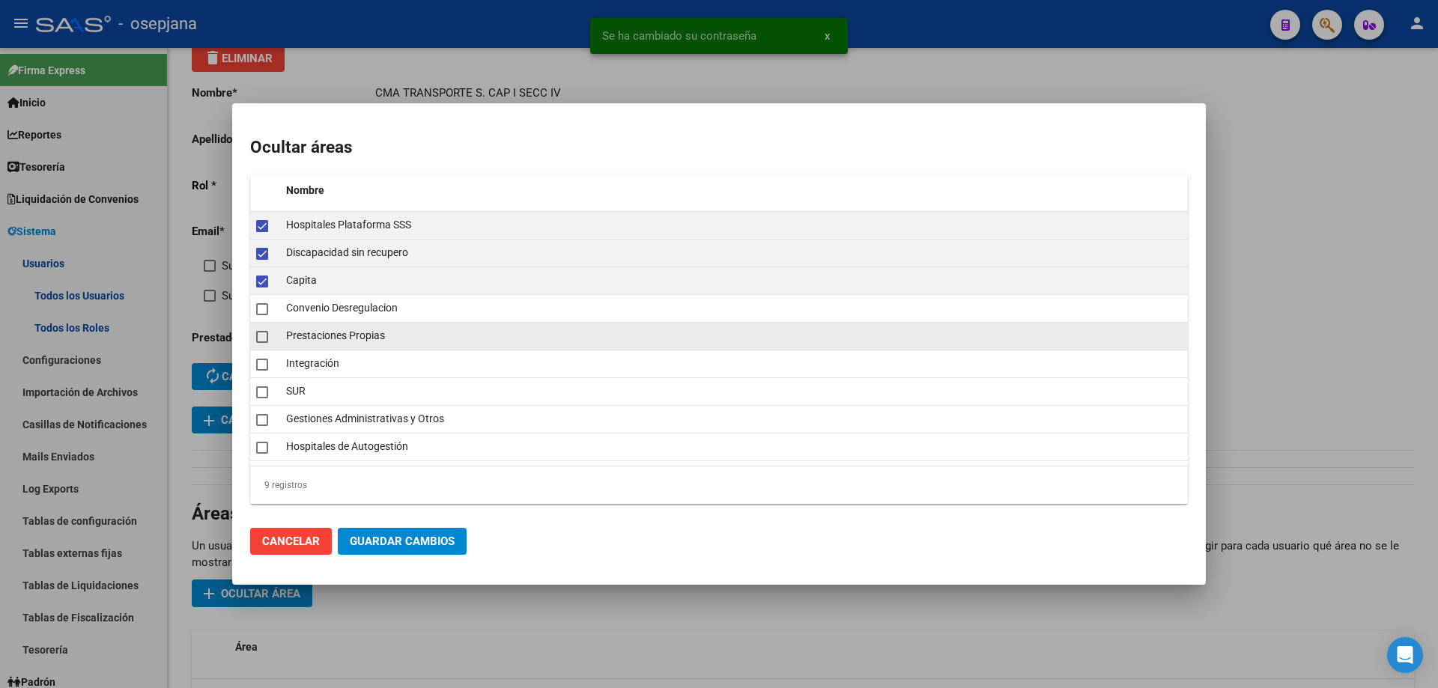
drag, startPoint x: 261, startPoint y: 305, endPoint x: 262, endPoint y: 326, distance: 21.7
click at [261, 306] on span at bounding box center [262, 309] width 12 height 12
checkbox input "true"
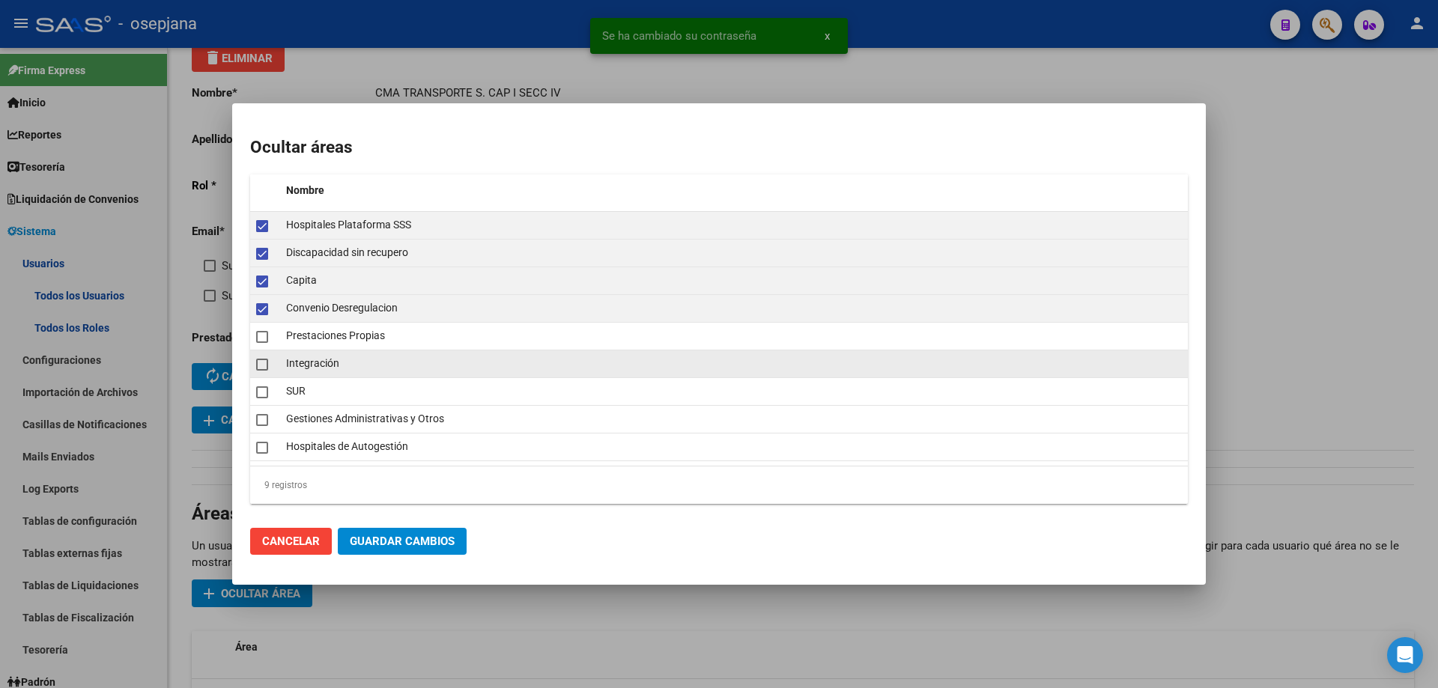
drag, startPoint x: 262, startPoint y: 338, endPoint x: 262, endPoint y: 358, distance: 20.2
click at [262, 340] on span at bounding box center [262, 337] width 12 height 12
checkbox input "true"
drag, startPoint x: 262, startPoint y: 364, endPoint x: 262, endPoint y: 380, distance: 16.5
click at [262, 365] on span at bounding box center [262, 365] width 12 height 12
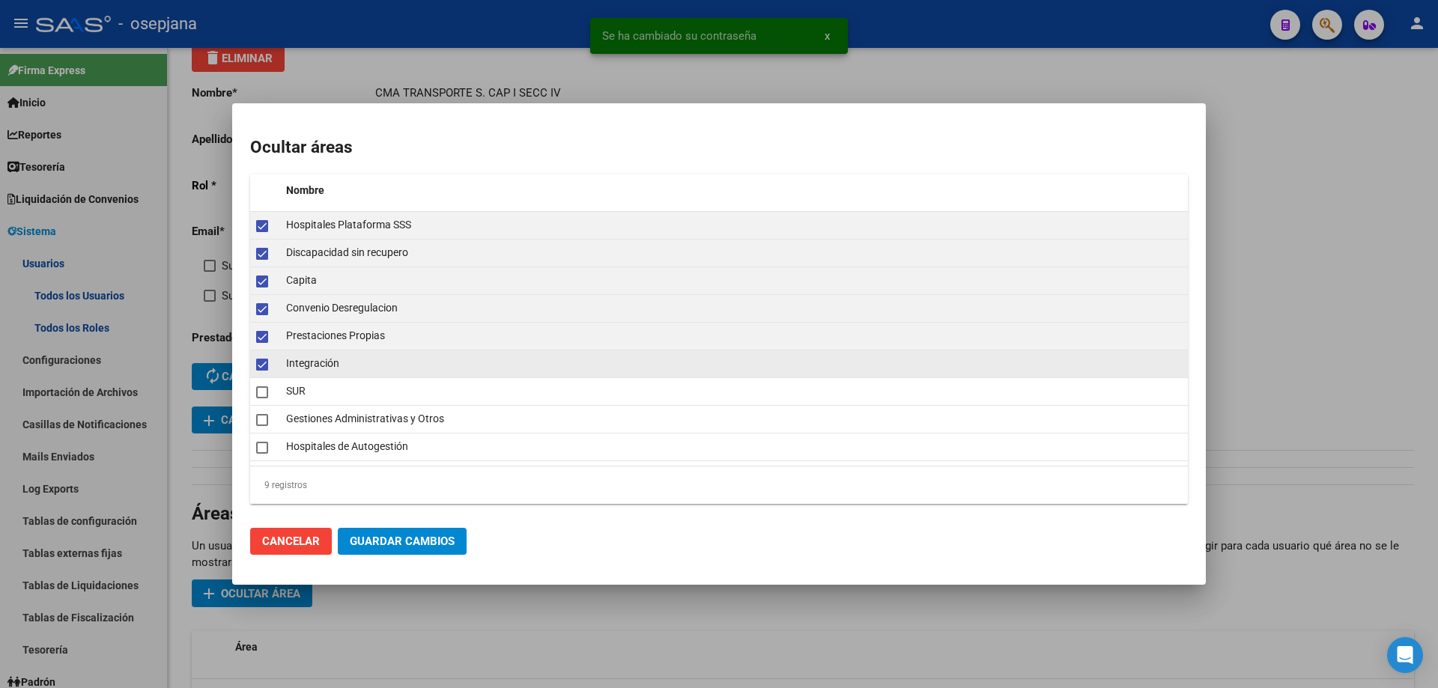
click at [262, 368] on span at bounding box center [262, 365] width 12 height 12
checkbox input "false"
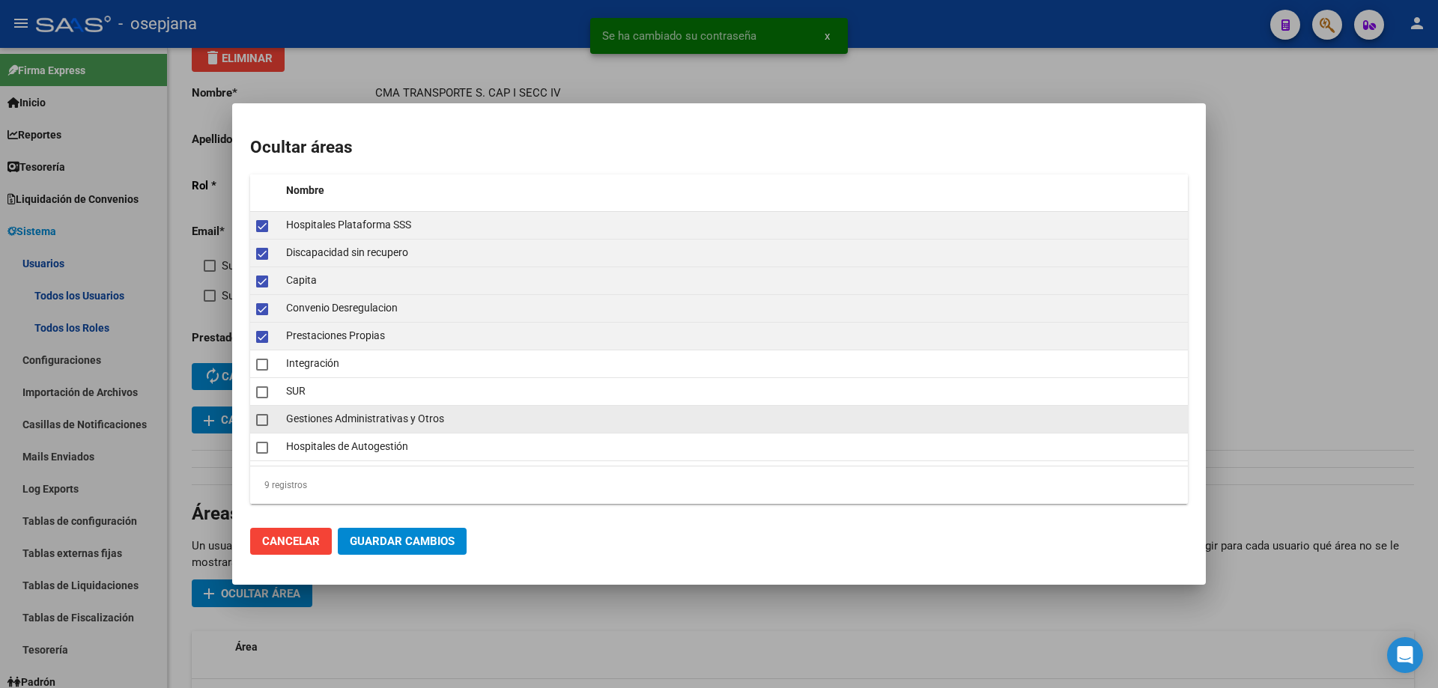
drag, startPoint x: 258, startPoint y: 389, endPoint x: 258, endPoint y: 411, distance: 22.5
click at [258, 392] on span at bounding box center [262, 392] width 12 height 12
checkbox input "true"
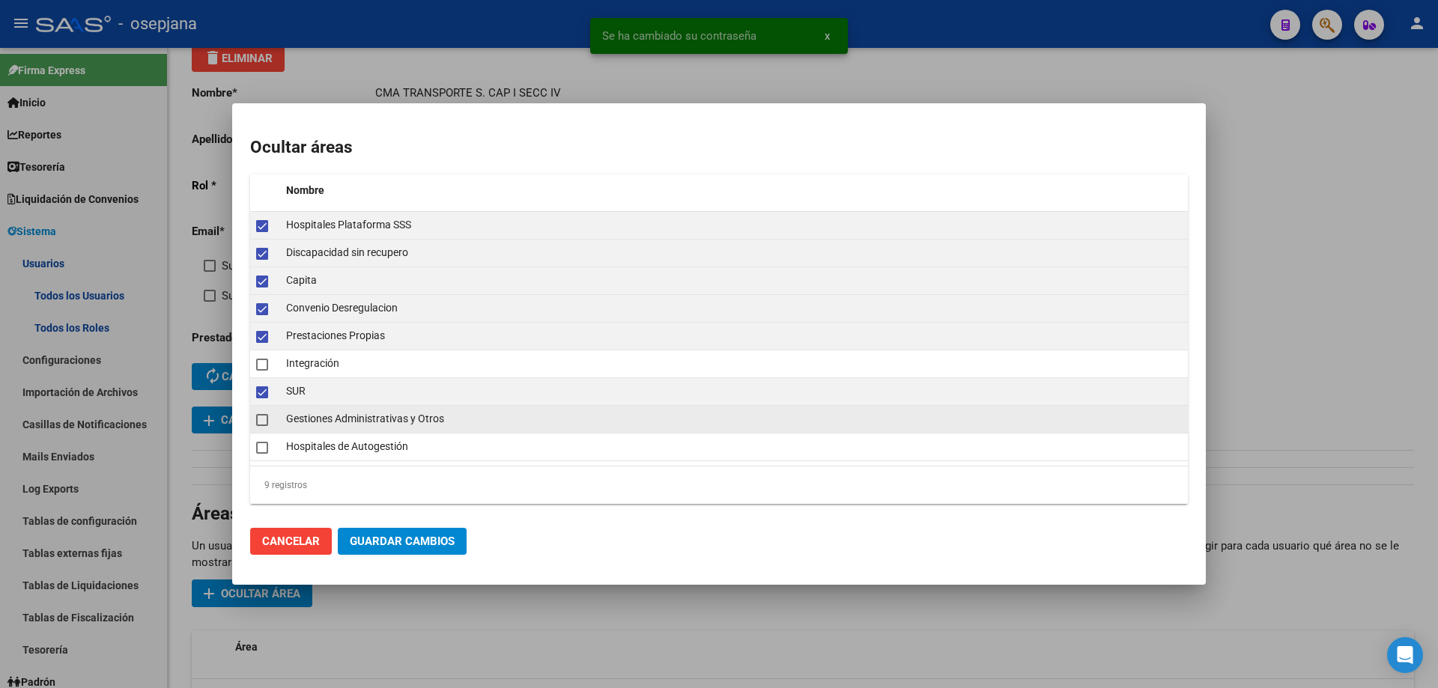
click at [258, 425] on span at bounding box center [262, 420] width 12 height 12
checkbox input "true"
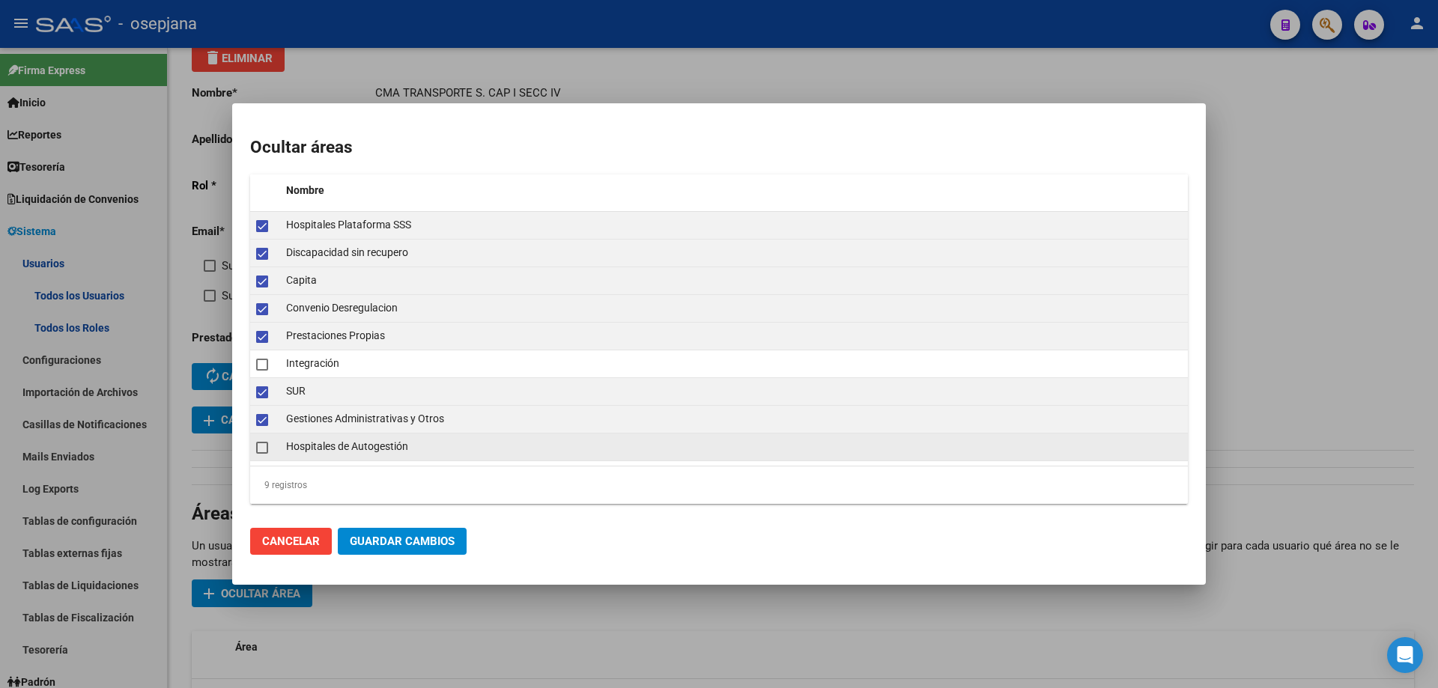
click at [260, 444] on span at bounding box center [262, 448] width 12 height 12
checkbox input "true"
click at [394, 544] on span "Guardar Cambios" at bounding box center [402, 541] width 105 height 13
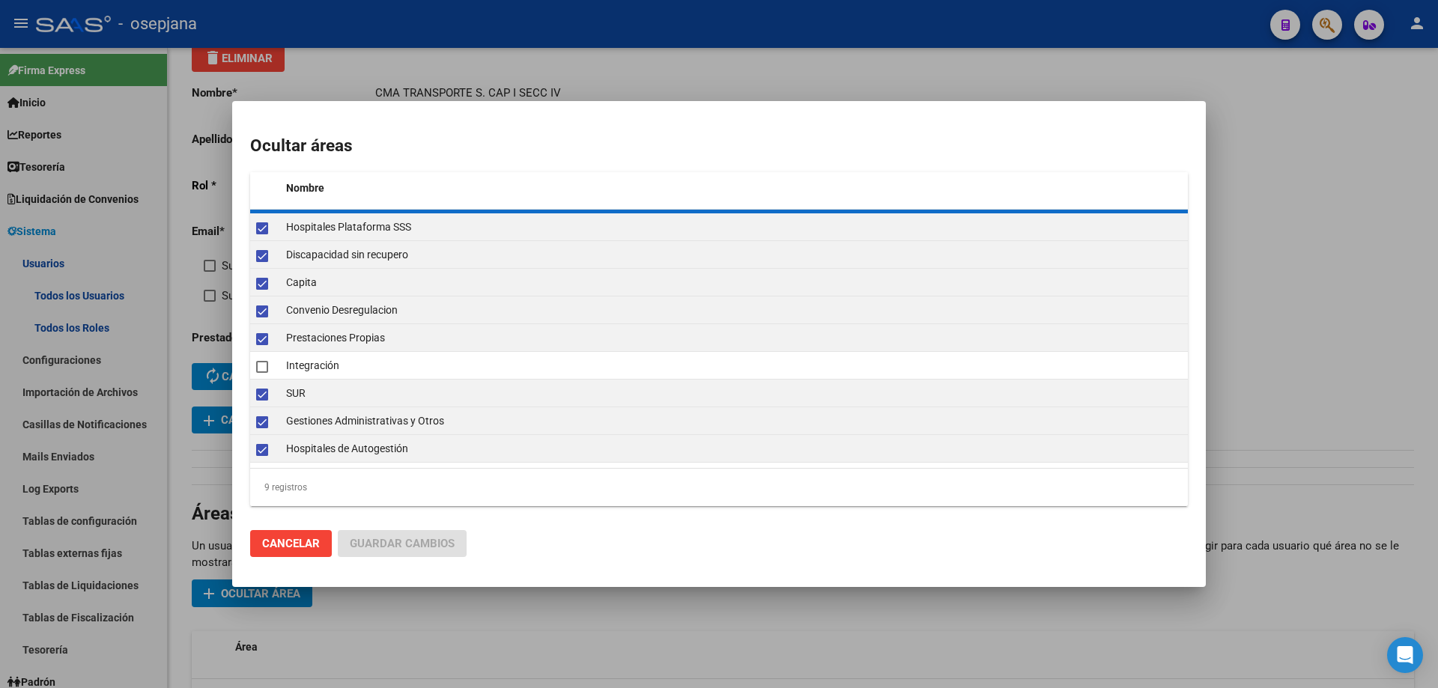
checkbox input "false"
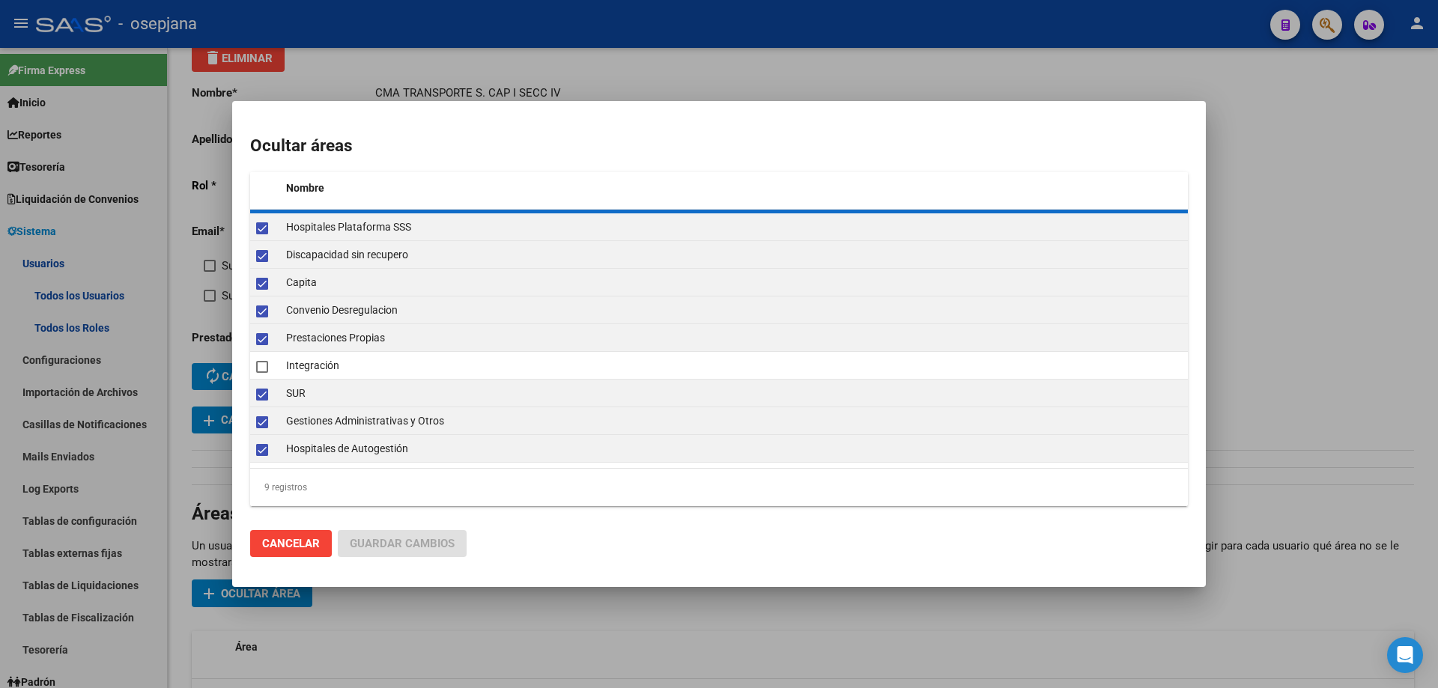
checkbox input "false"
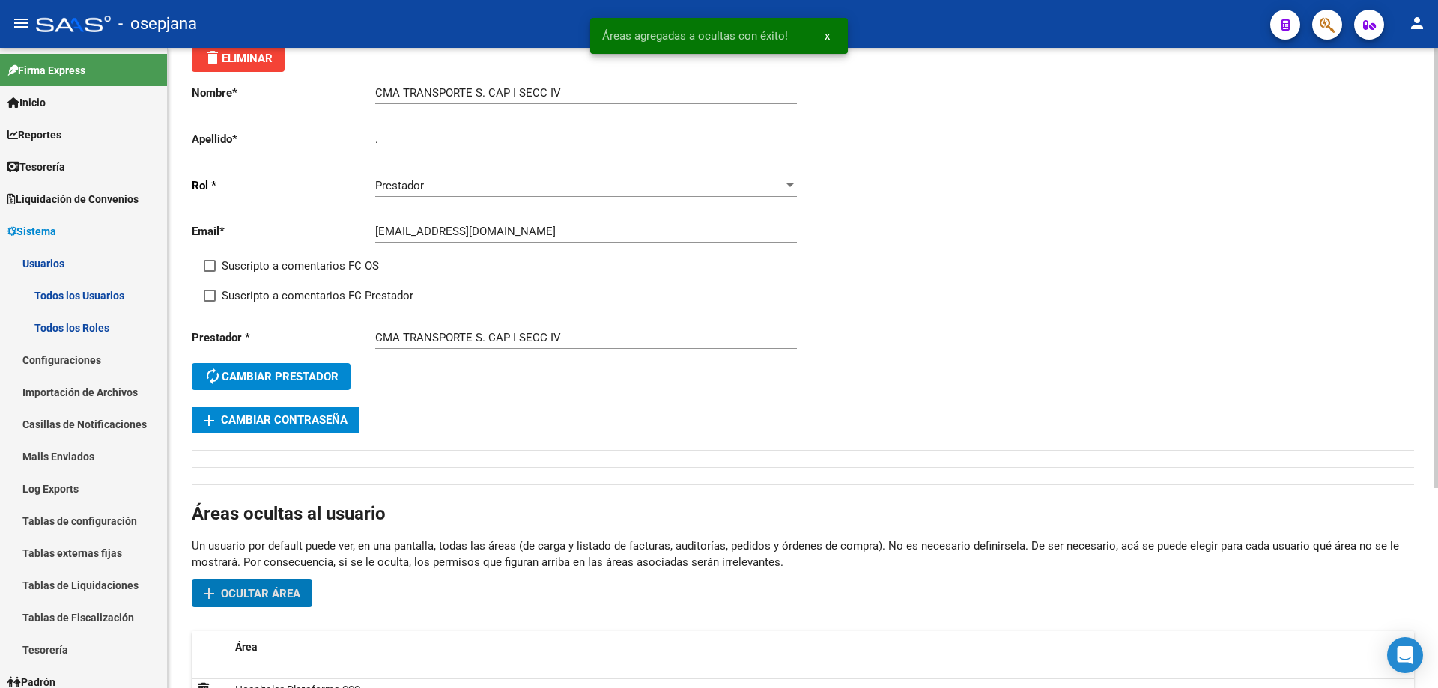
scroll to position [0, 0]
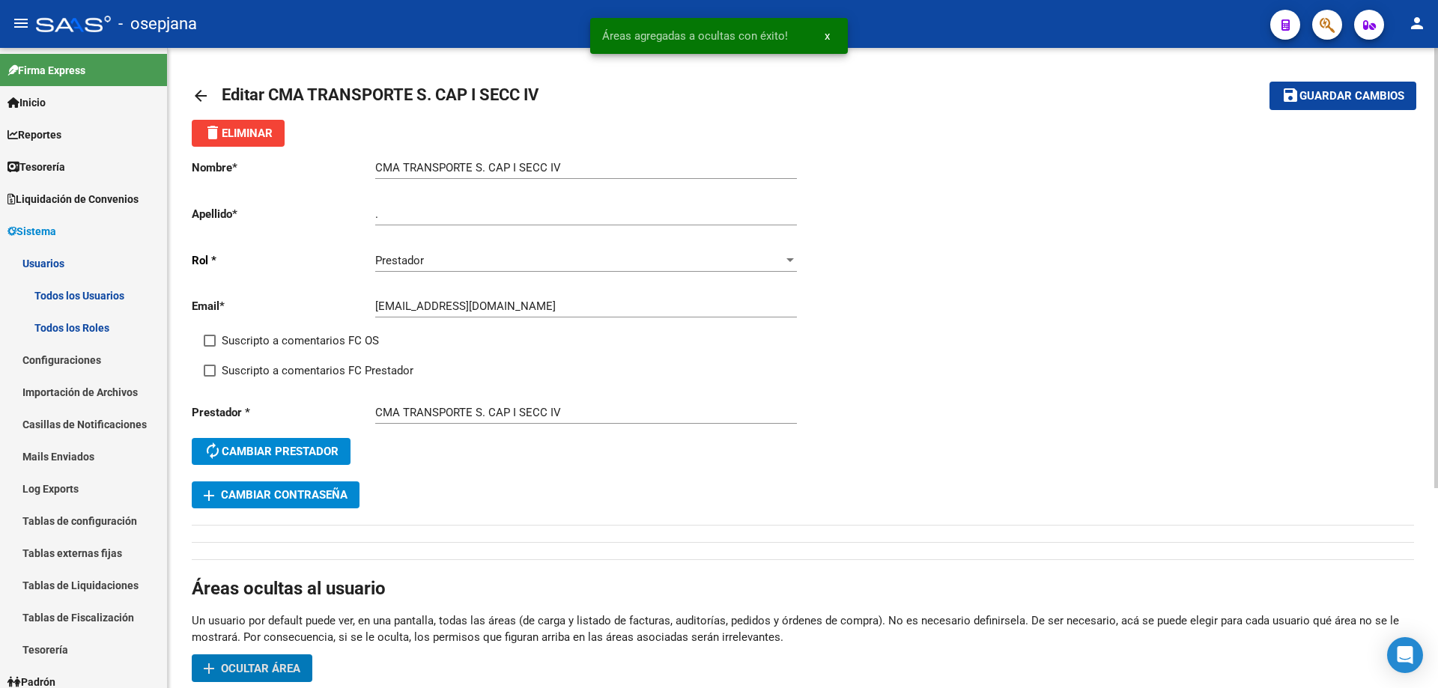
click at [1378, 96] on span "Guardar cambios" at bounding box center [1351, 96] width 105 height 13
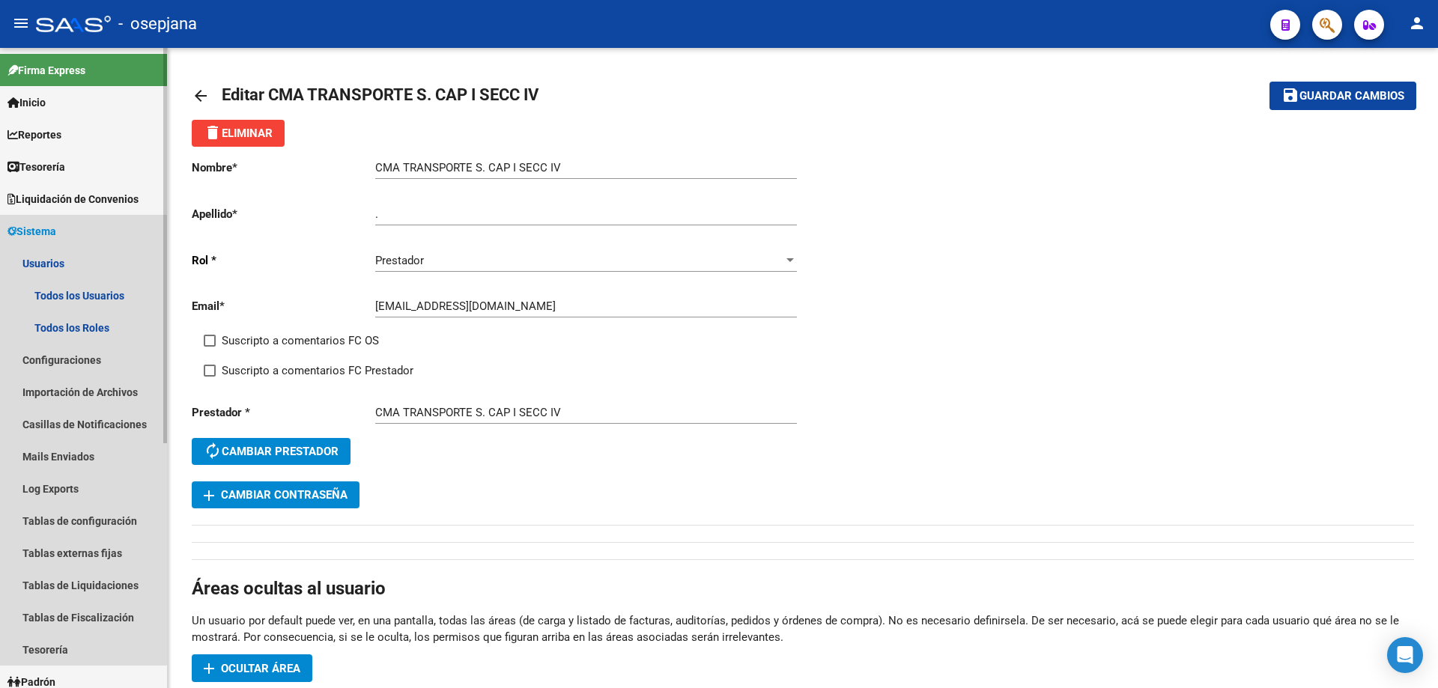
click at [64, 231] on link "Sistema" at bounding box center [83, 231] width 167 height 32
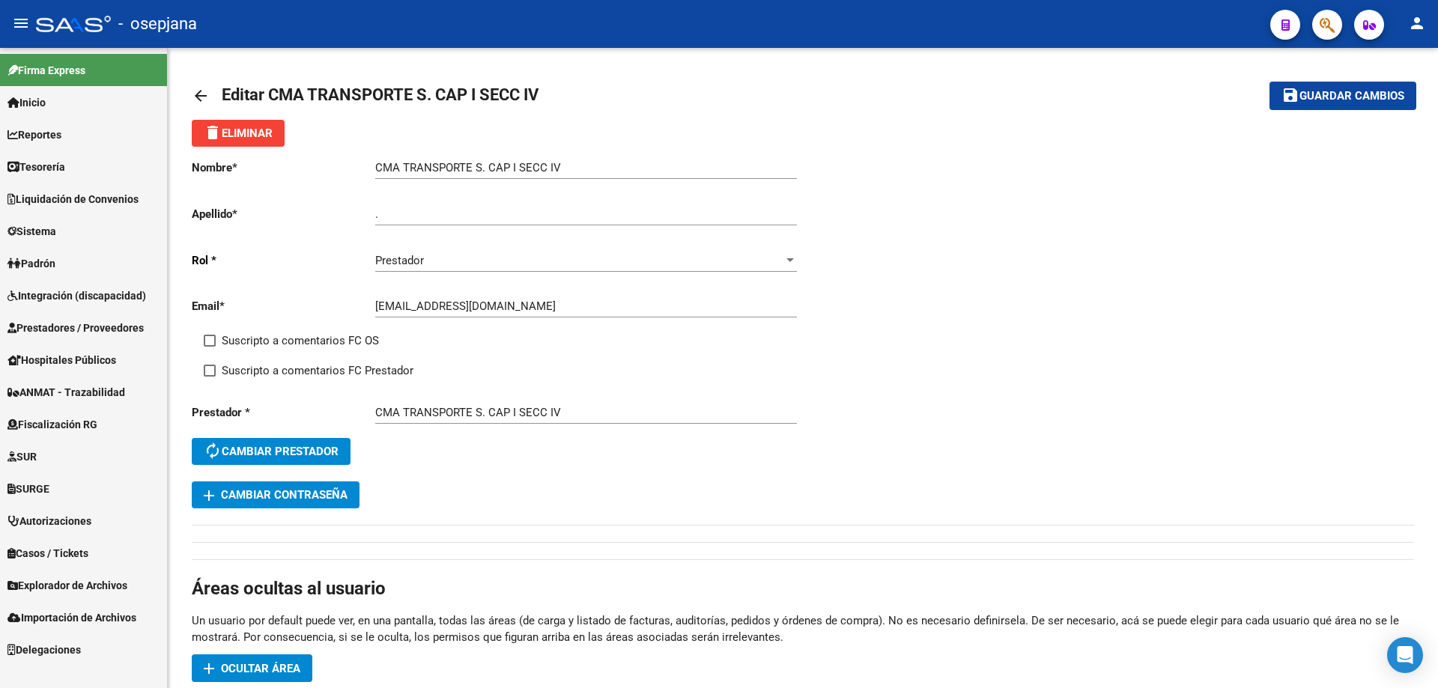
click at [63, 325] on span "Prestadores / Proveedores" at bounding box center [75, 328] width 136 height 16
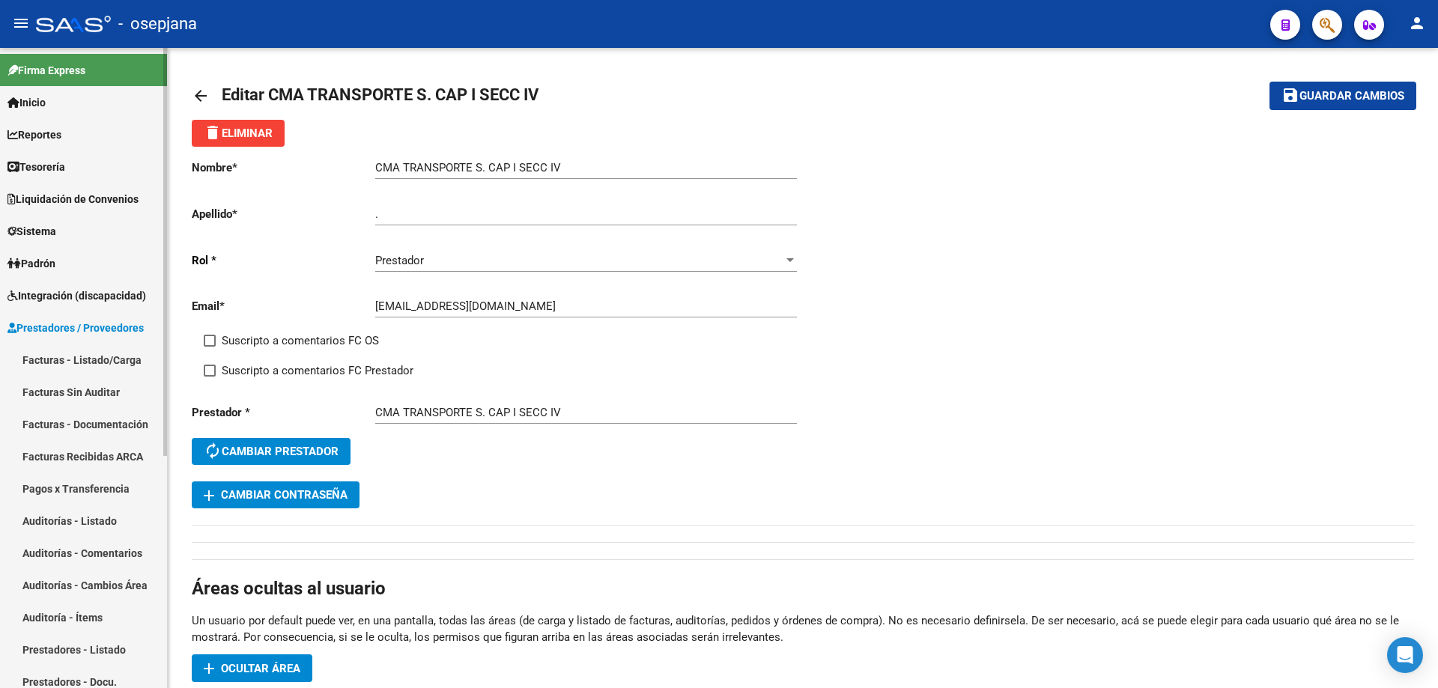
click at [62, 642] on link "Prestadores - Listado" at bounding box center [83, 649] width 167 height 32
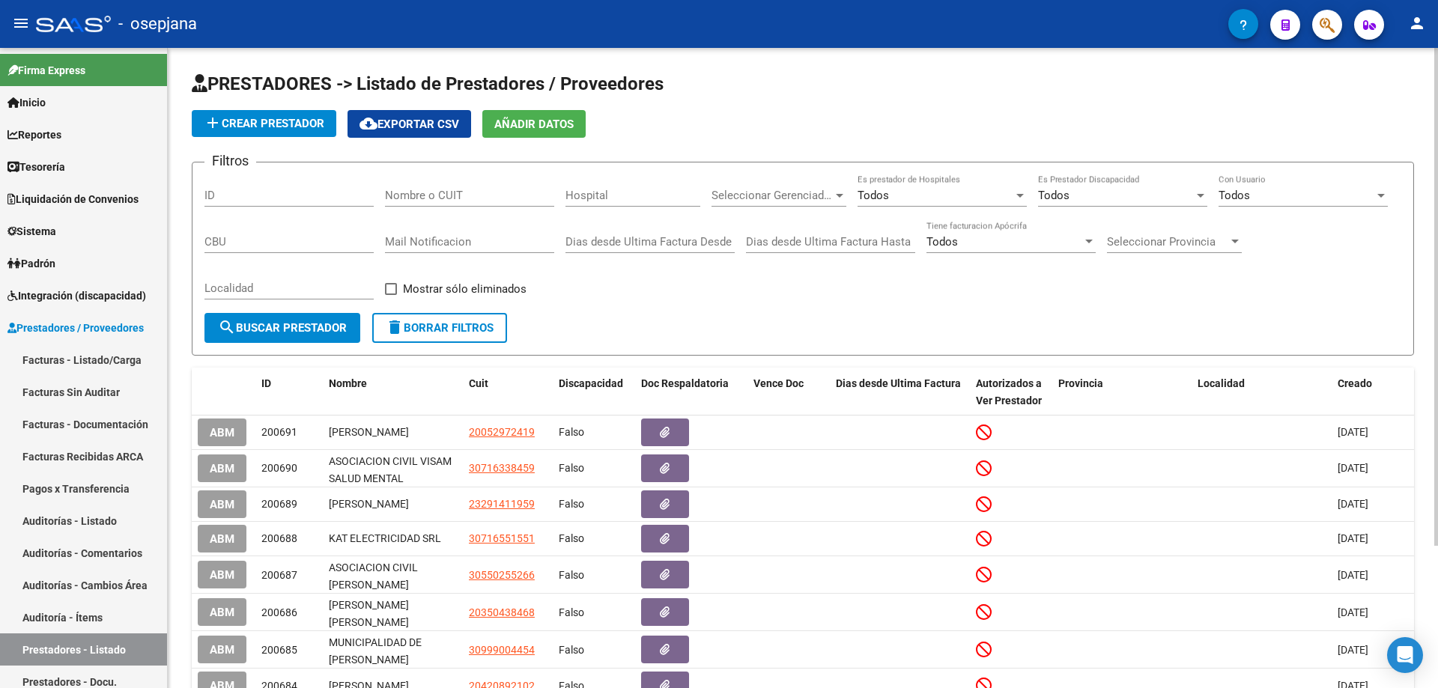
click at [446, 182] on div "Nombre o CUIT" at bounding box center [469, 190] width 169 height 32
paste input "42886981"
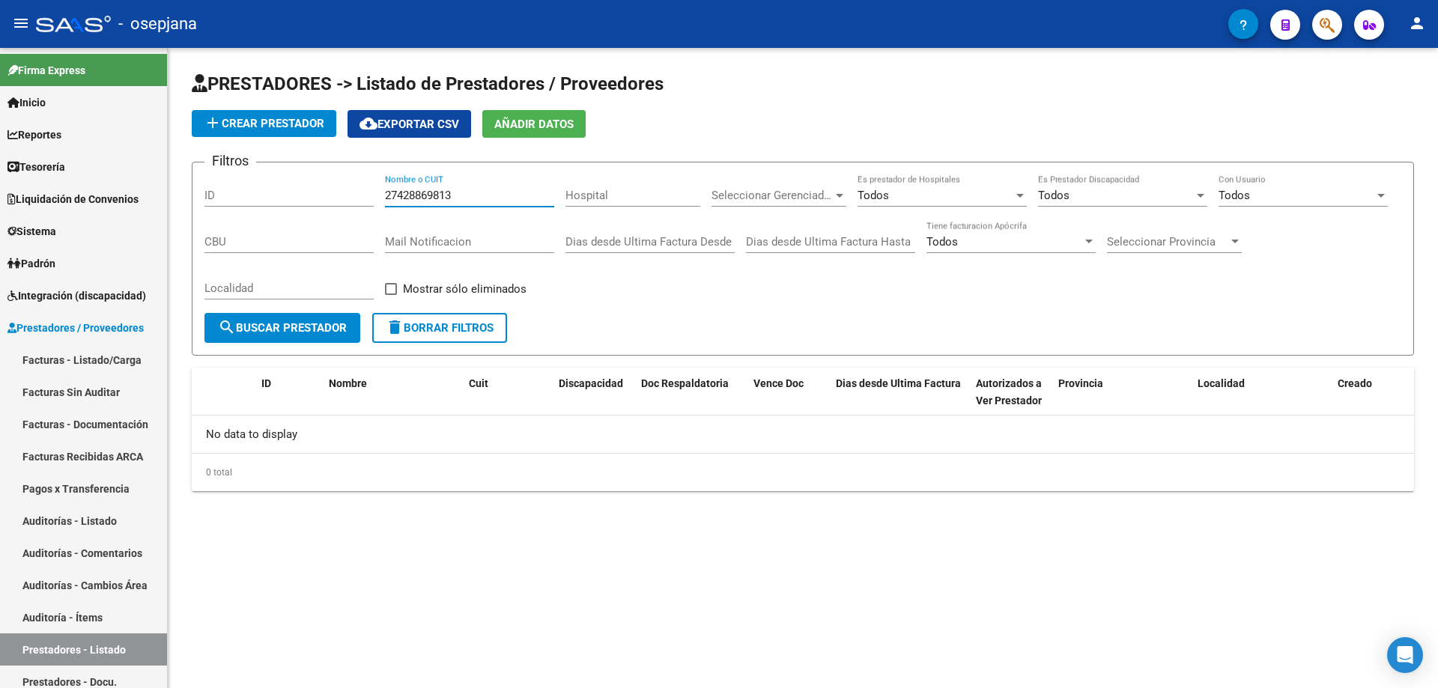
type input "27428869813"
click at [273, 122] on span "add Crear Prestador" at bounding box center [264, 123] width 121 height 13
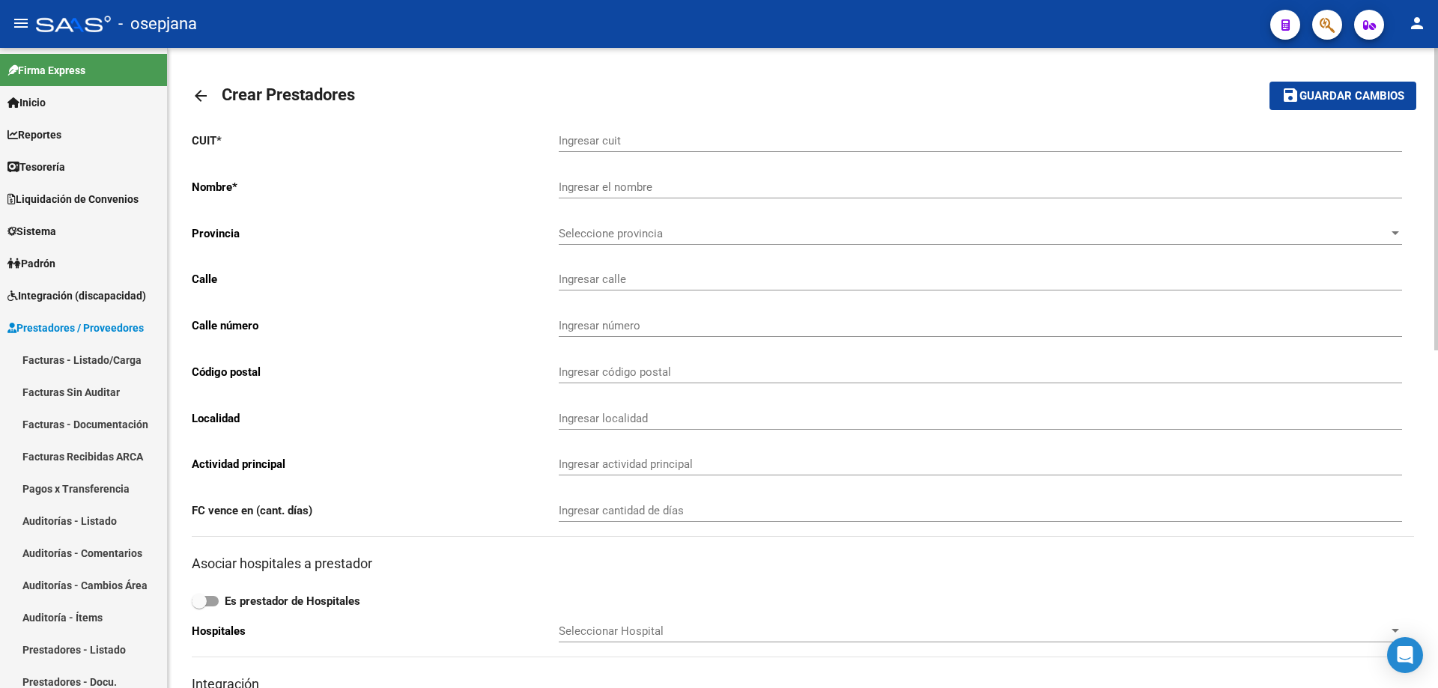
click at [603, 138] on input "Ingresar cuit" at bounding box center [980, 140] width 843 height 13
paste input "42-886981"
paste input "-42886981"
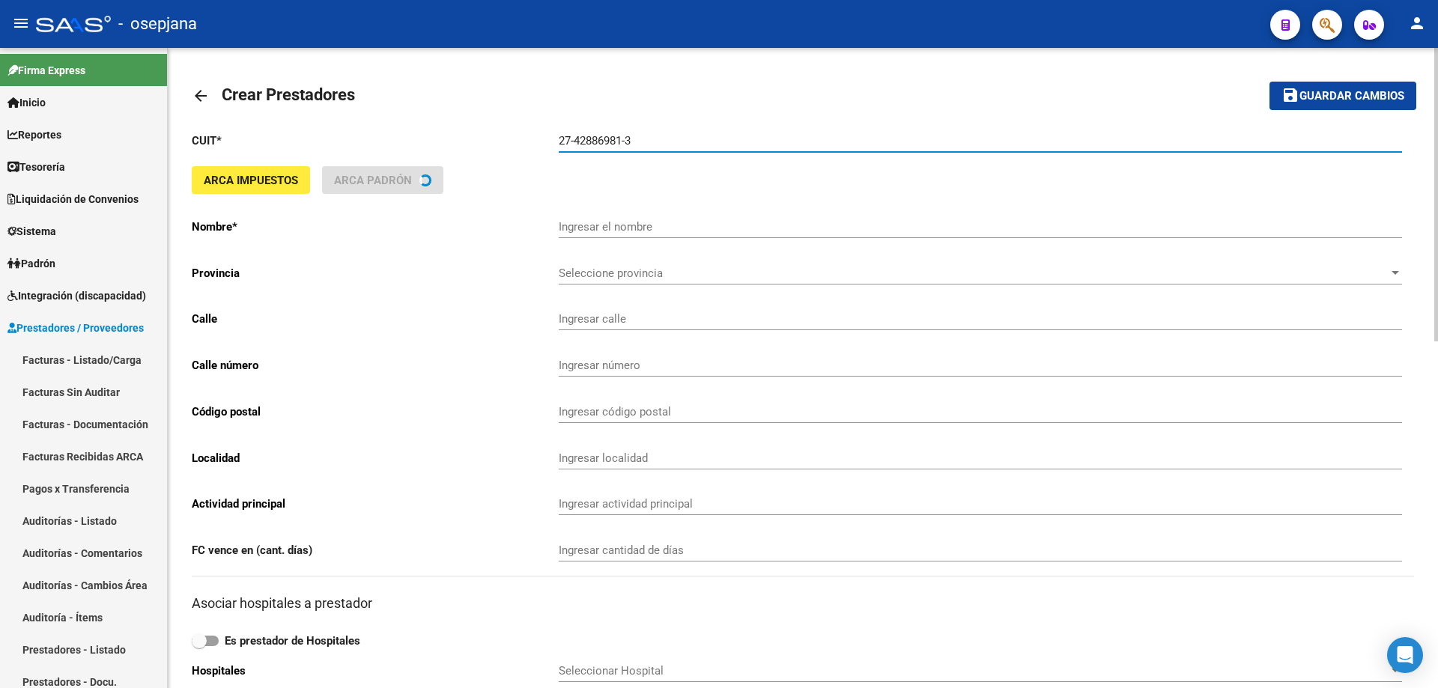
type input "27-42886981-3"
click at [1269, 82] on button "save Guardar cambios" at bounding box center [1342, 96] width 147 height 28
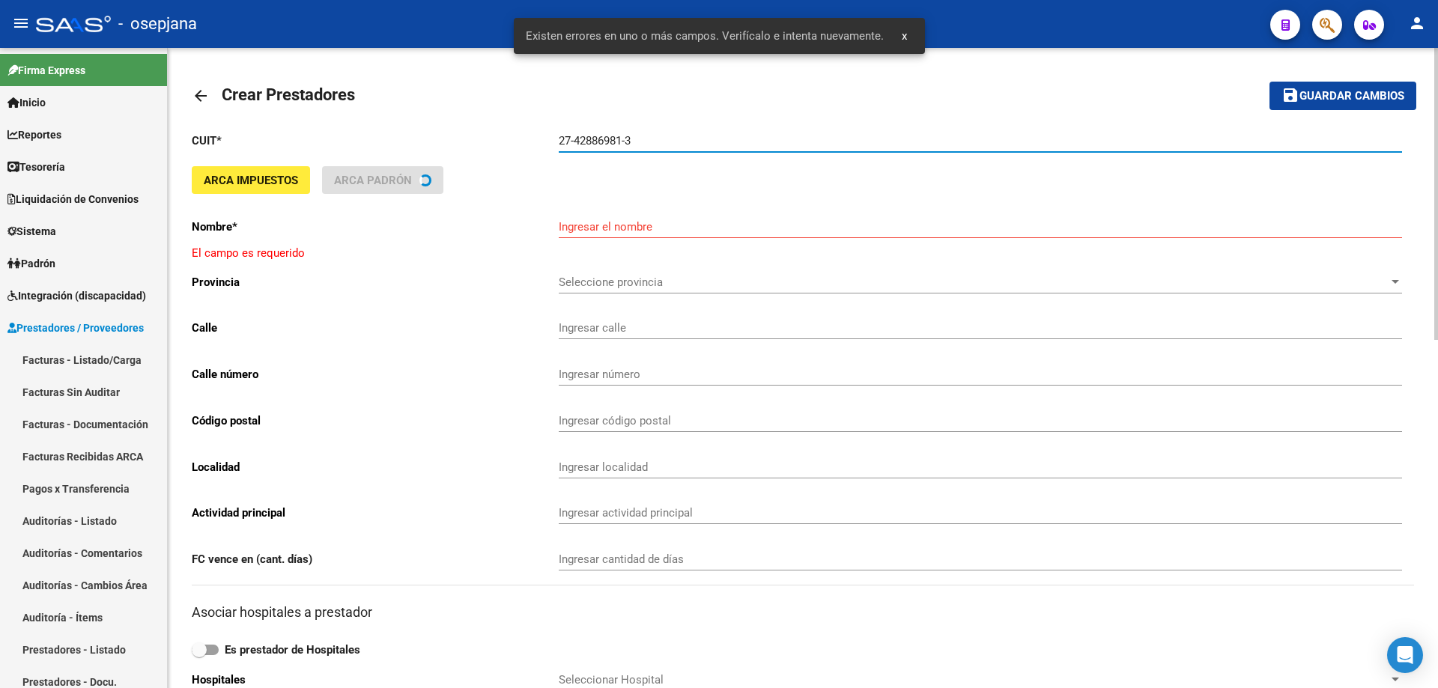
type input "[PERSON_NAME] CELESTE"
type input "[PERSON_NAME] 922 Piso:8 Dpto:B"
type input "922"
type input "1662"
type input "MUÑIZ"
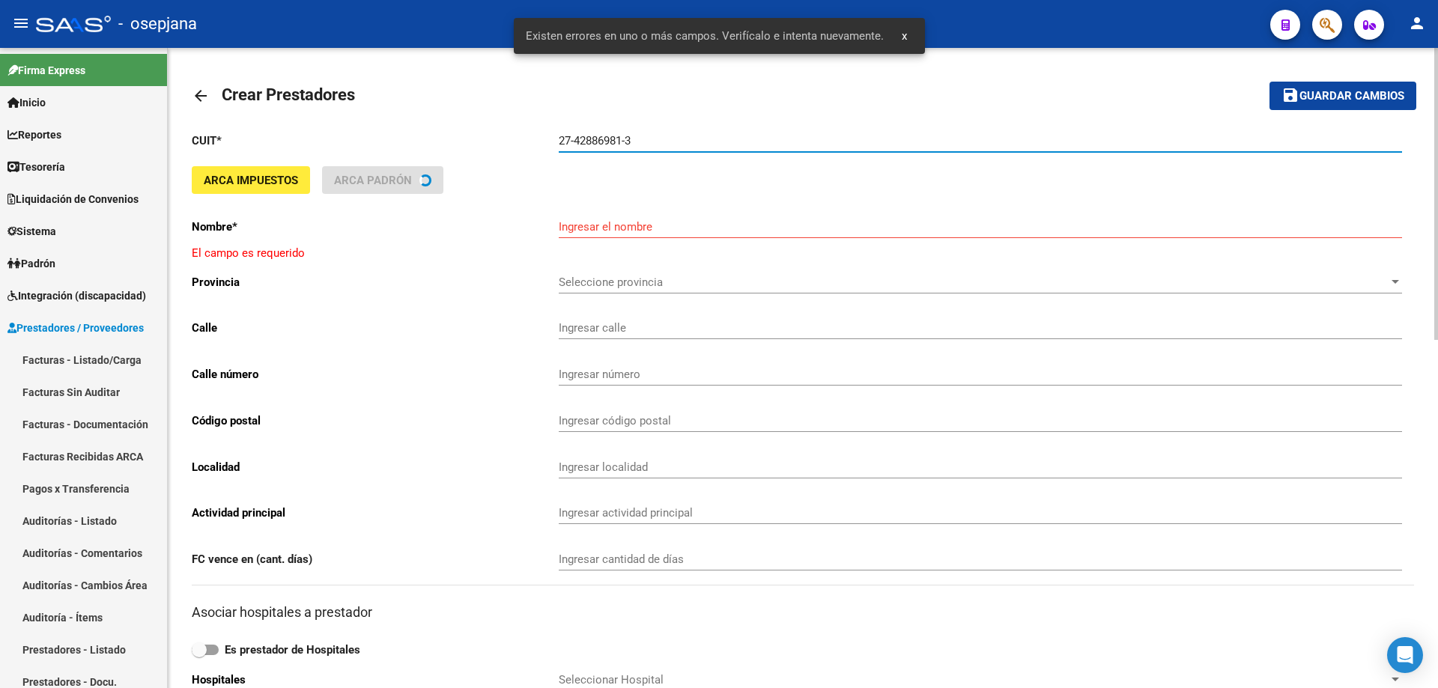
type input "869090"
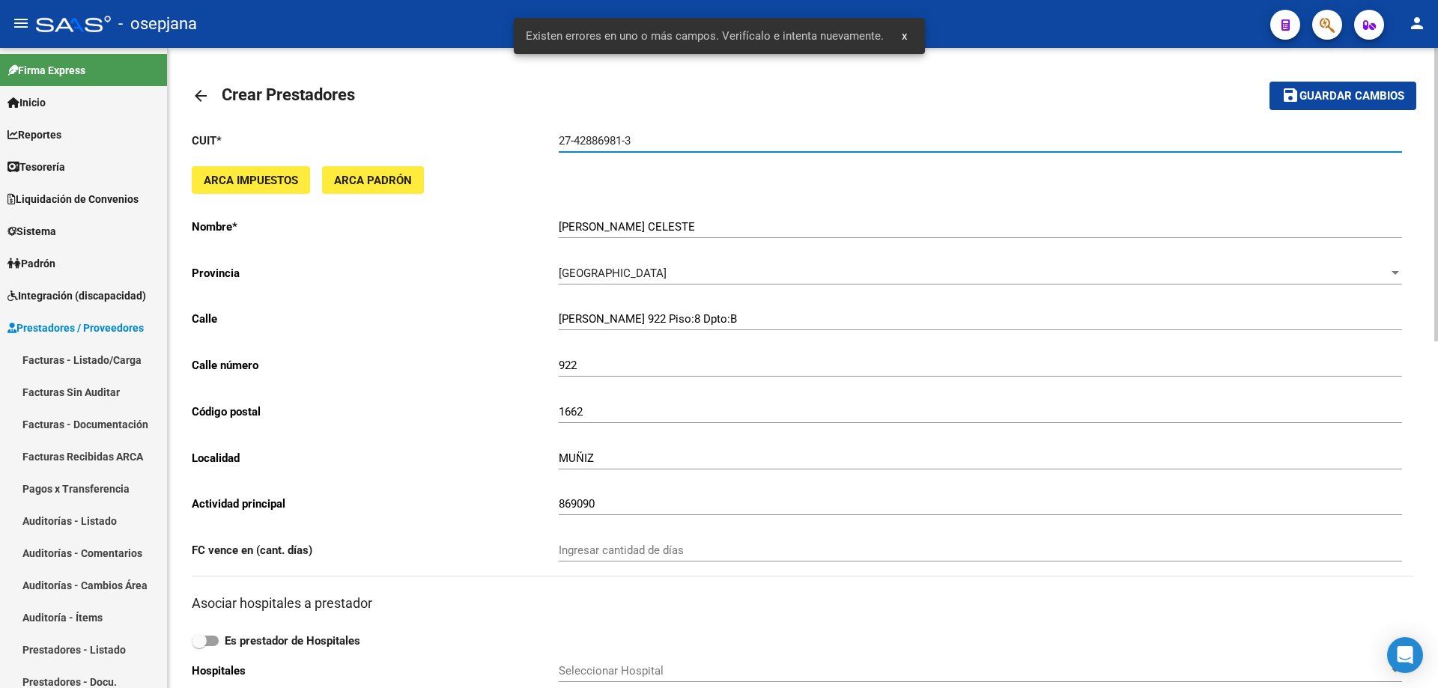
scroll to position [299, 0]
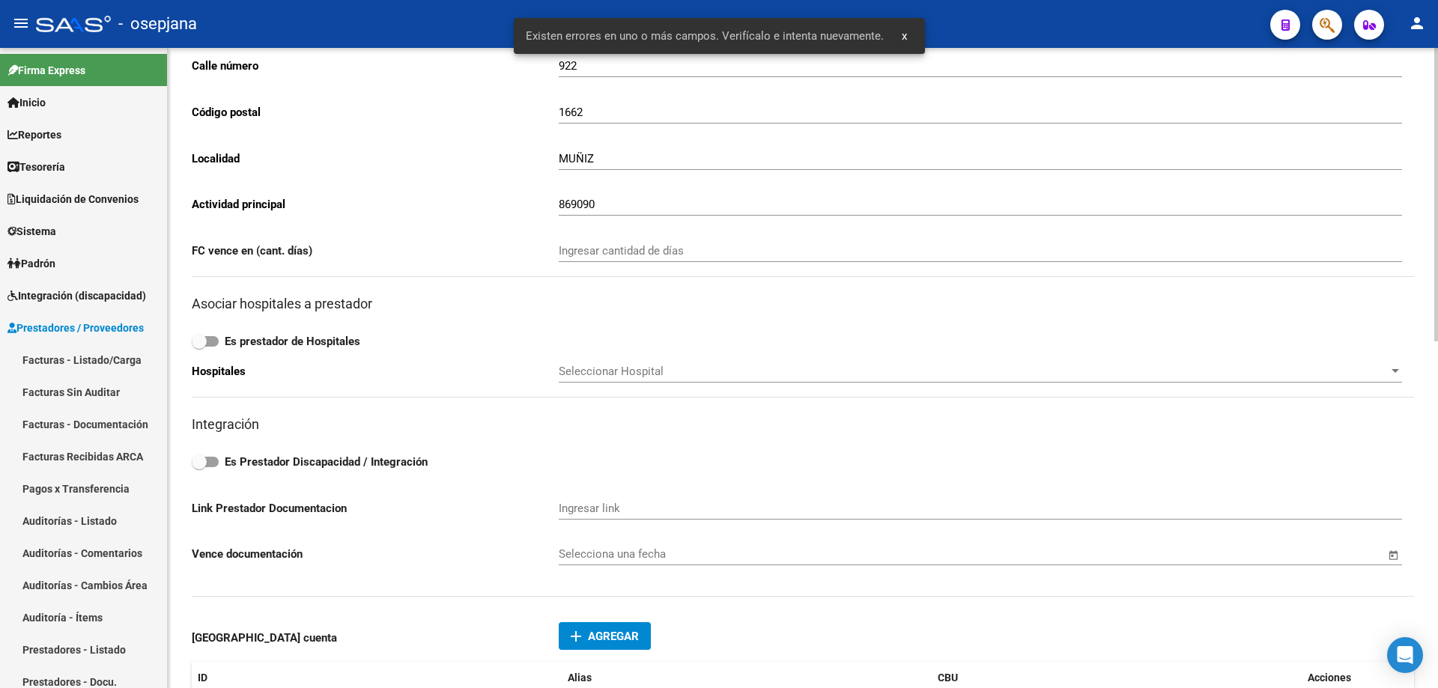
click at [268, 466] on strong "Es Prestador Discapacidad / Integración" at bounding box center [326, 461] width 203 height 13
click at [199, 467] on input "Es Prestador Discapacidad / Integración" at bounding box center [198, 467] width 1 height 1
checkbox input "true"
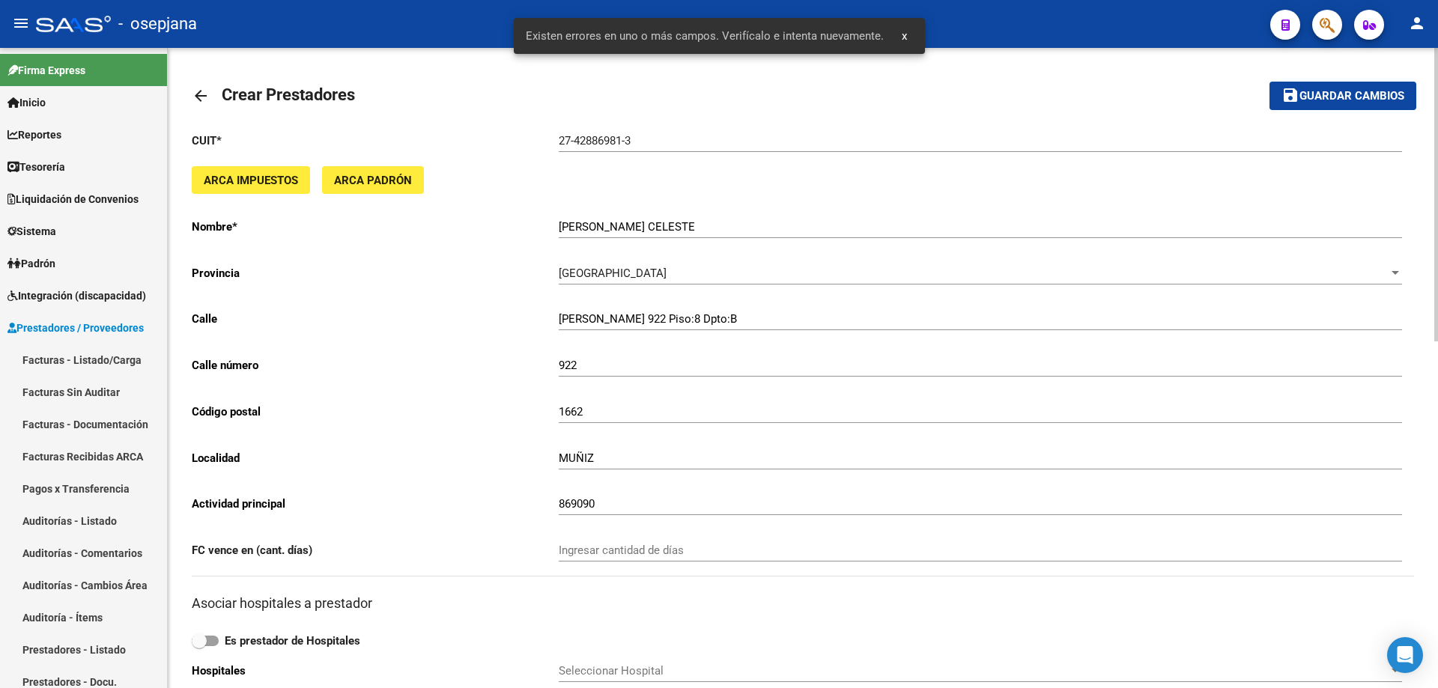
click at [1362, 91] on span "Guardar cambios" at bounding box center [1351, 96] width 105 height 13
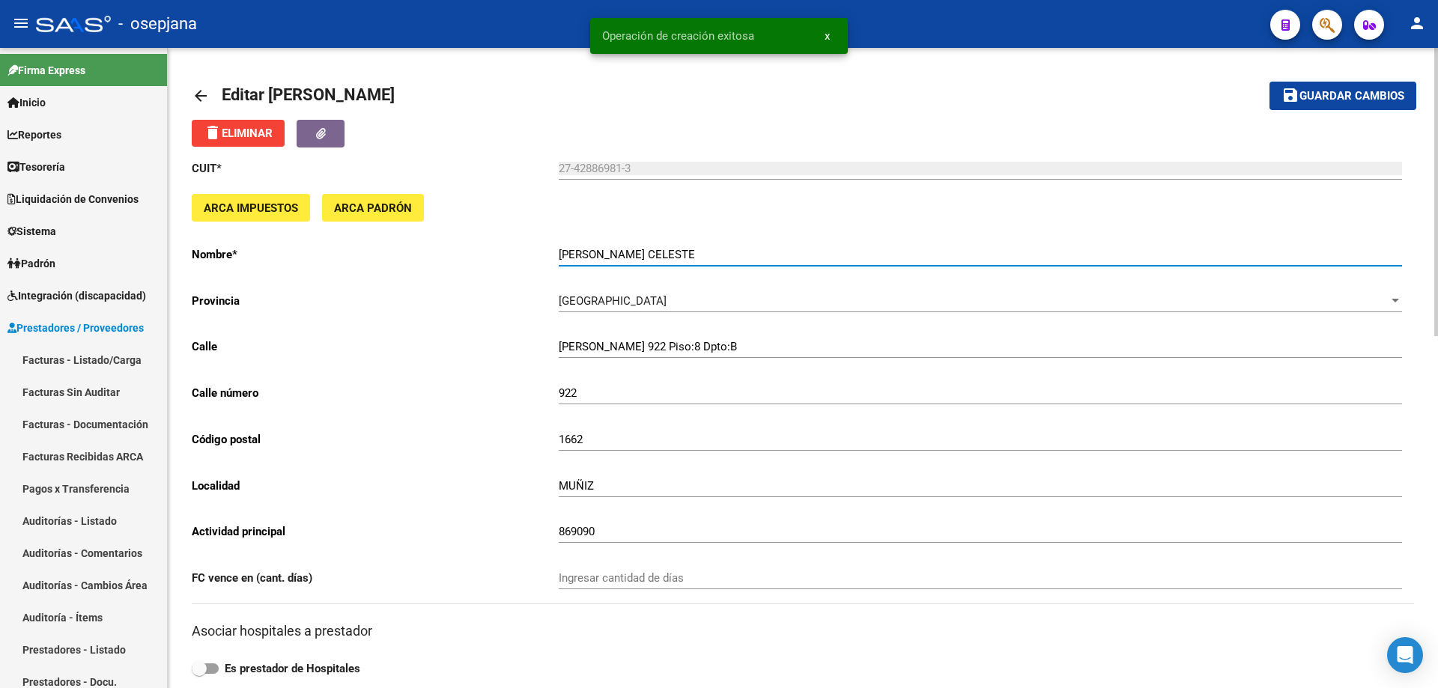
drag, startPoint x: 558, startPoint y: 251, endPoint x: 729, endPoint y: 255, distance: 171.5
click at [729, 255] on input "[PERSON_NAME] CELESTE" at bounding box center [980, 254] width 843 height 13
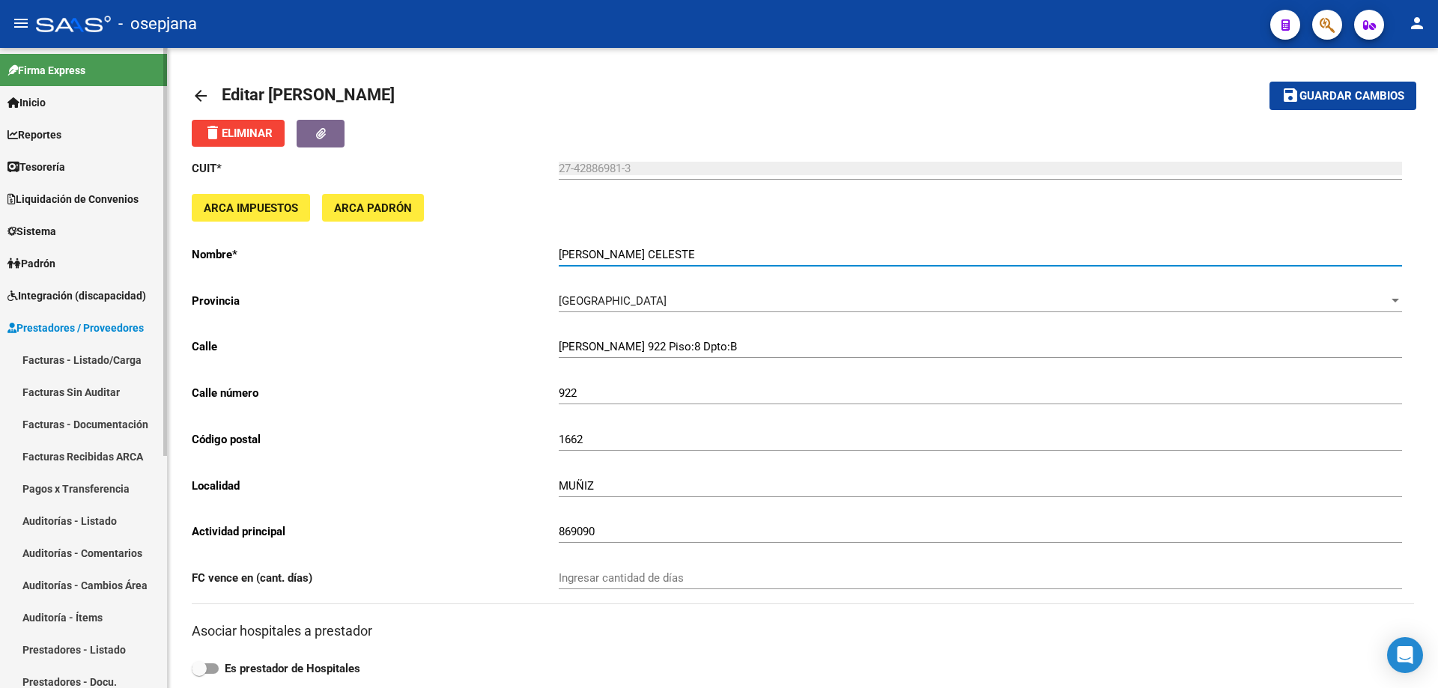
click at [56, 227] on span "Sistema" at bounding box center [31, 231] width 49 height 16
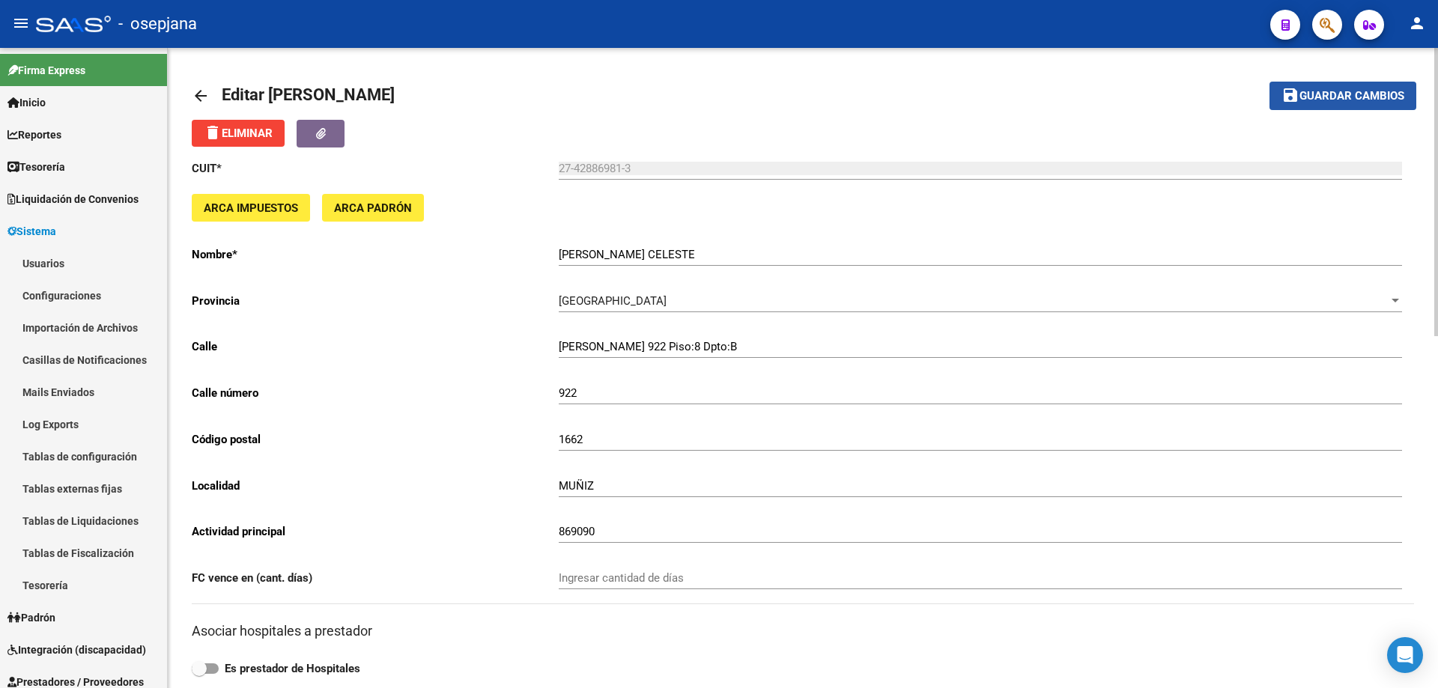
click at [1375, 98] on span "Guardar cambios" at bounding box center [1351, 96] width 105 height 13
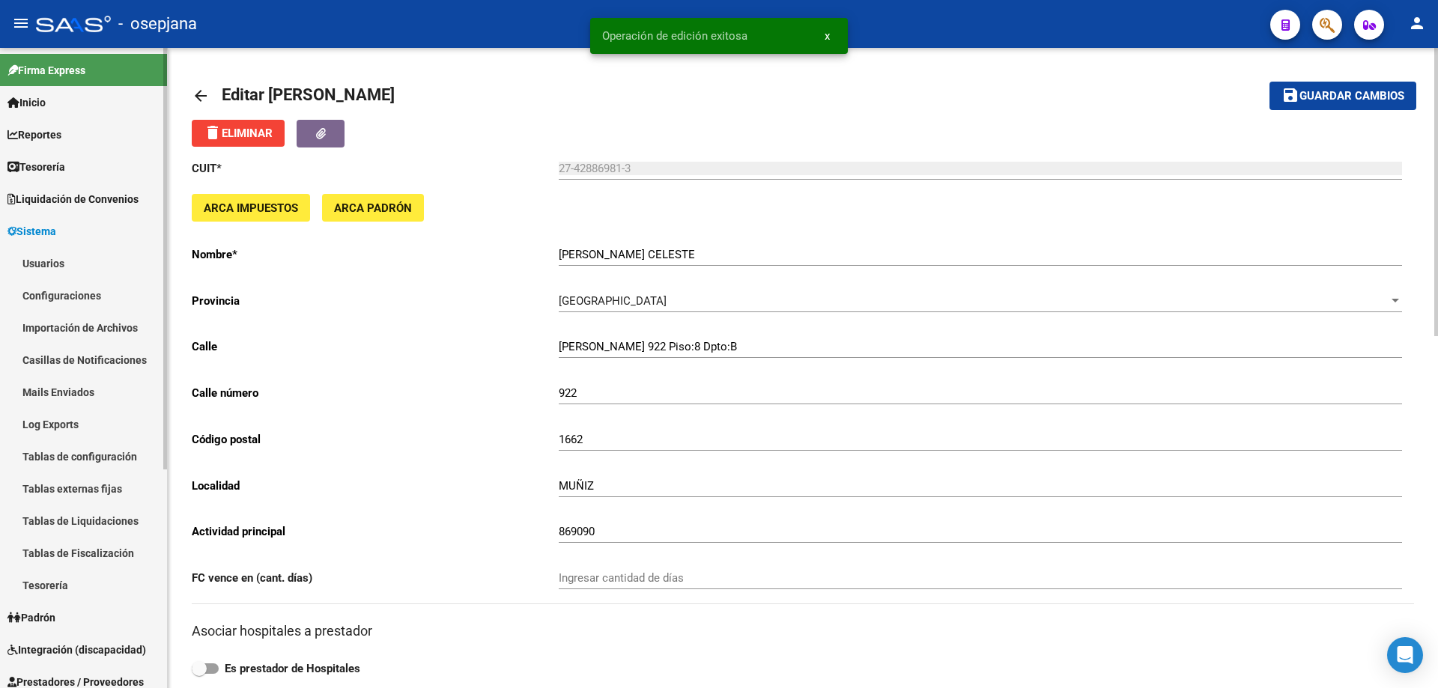
click at [68, 232] on link "Sistema" at bounding box center [83, 231] width 167 height 32
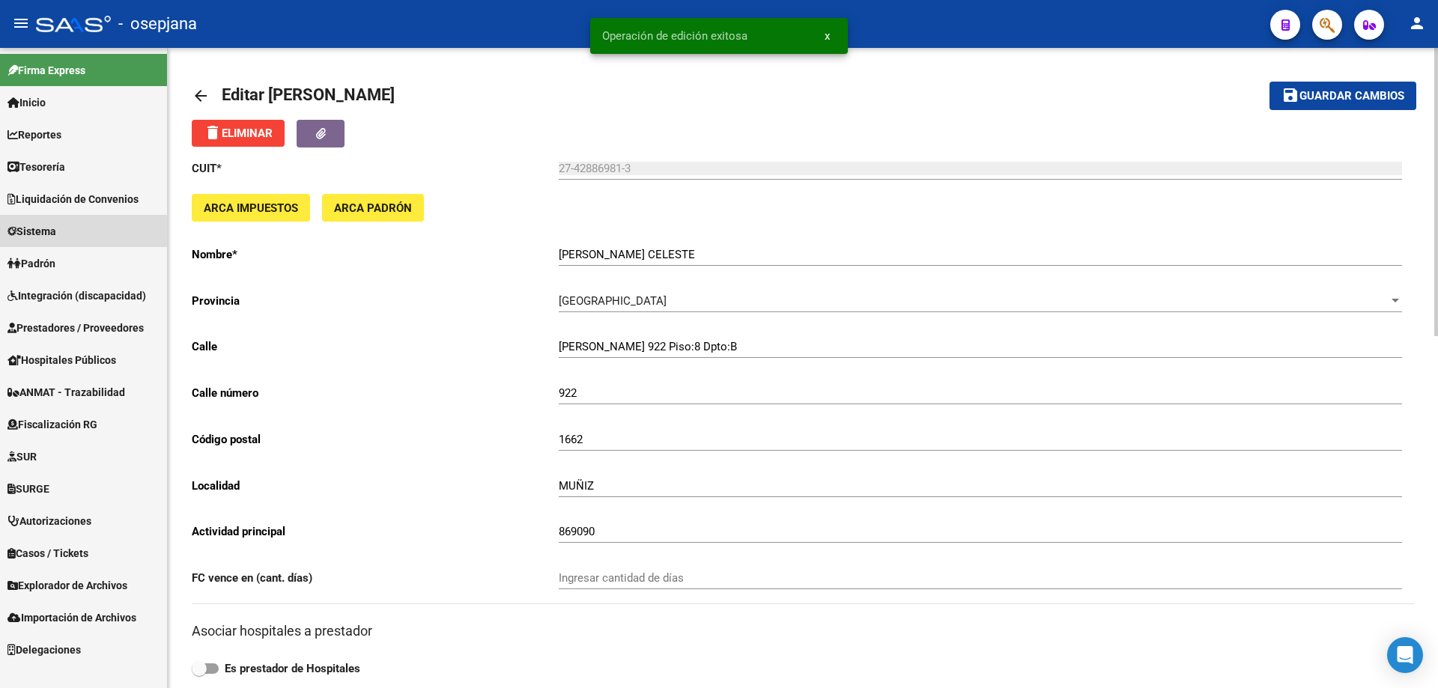
click at [56, 235] on span "Sistema" at bounding box center [31, 231] width 49 height 16
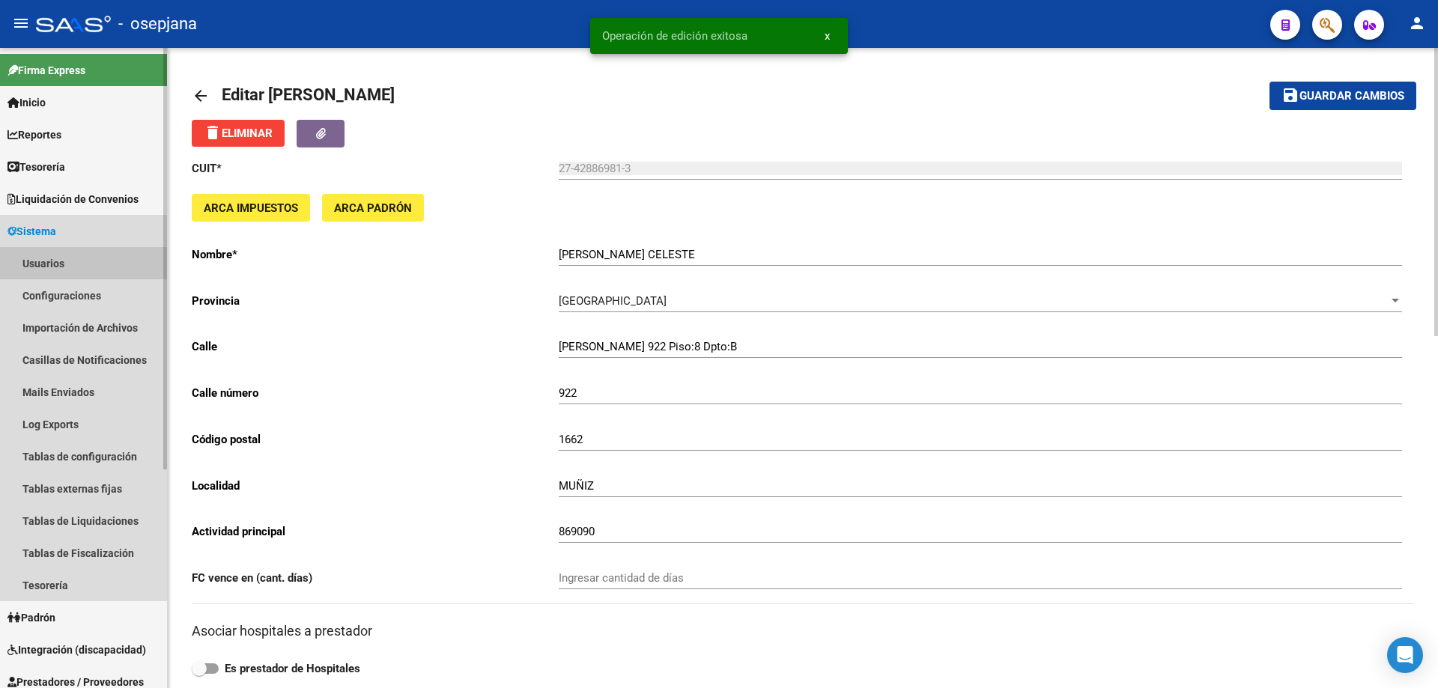
click at [58, 265] on link "Usuarios" at bounding box center [83, 263] width 167 height 32
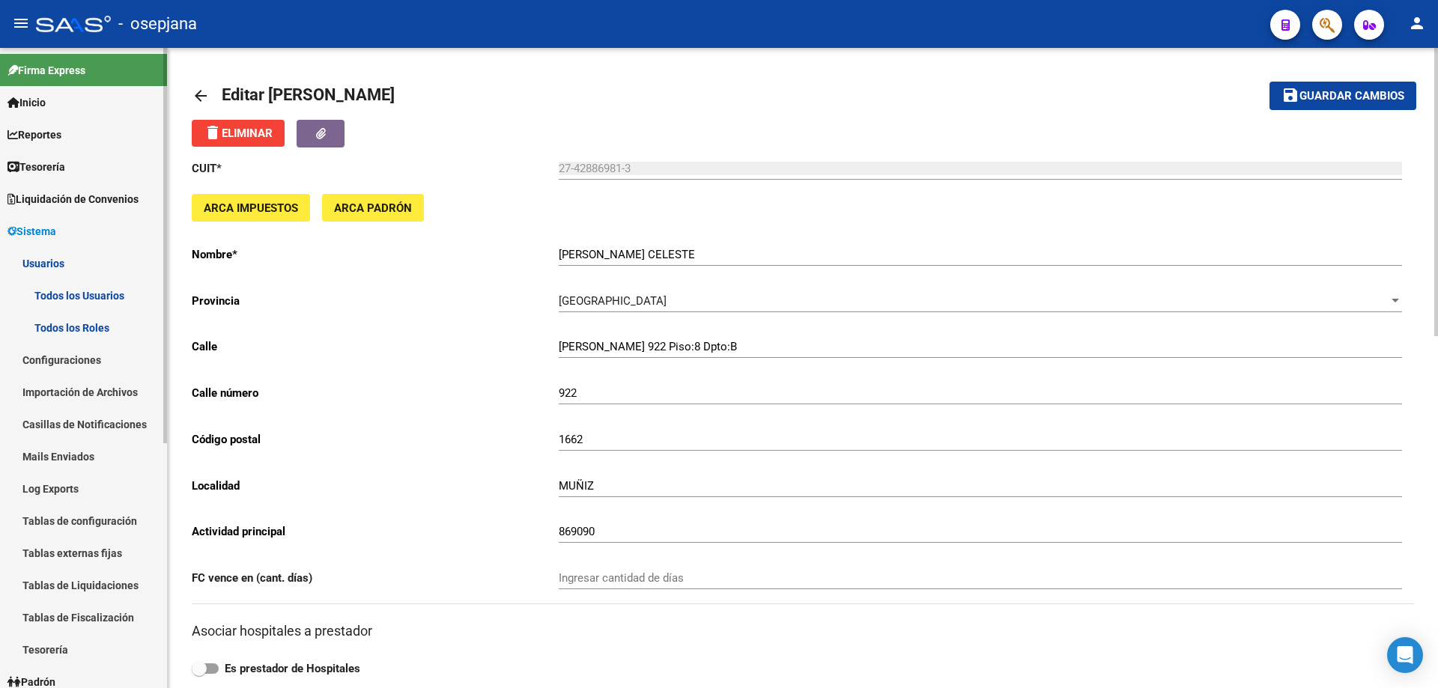
click at [57, 291] on link "Todos los Usuarios" at bounding box center [83, 295] width 167 height 32
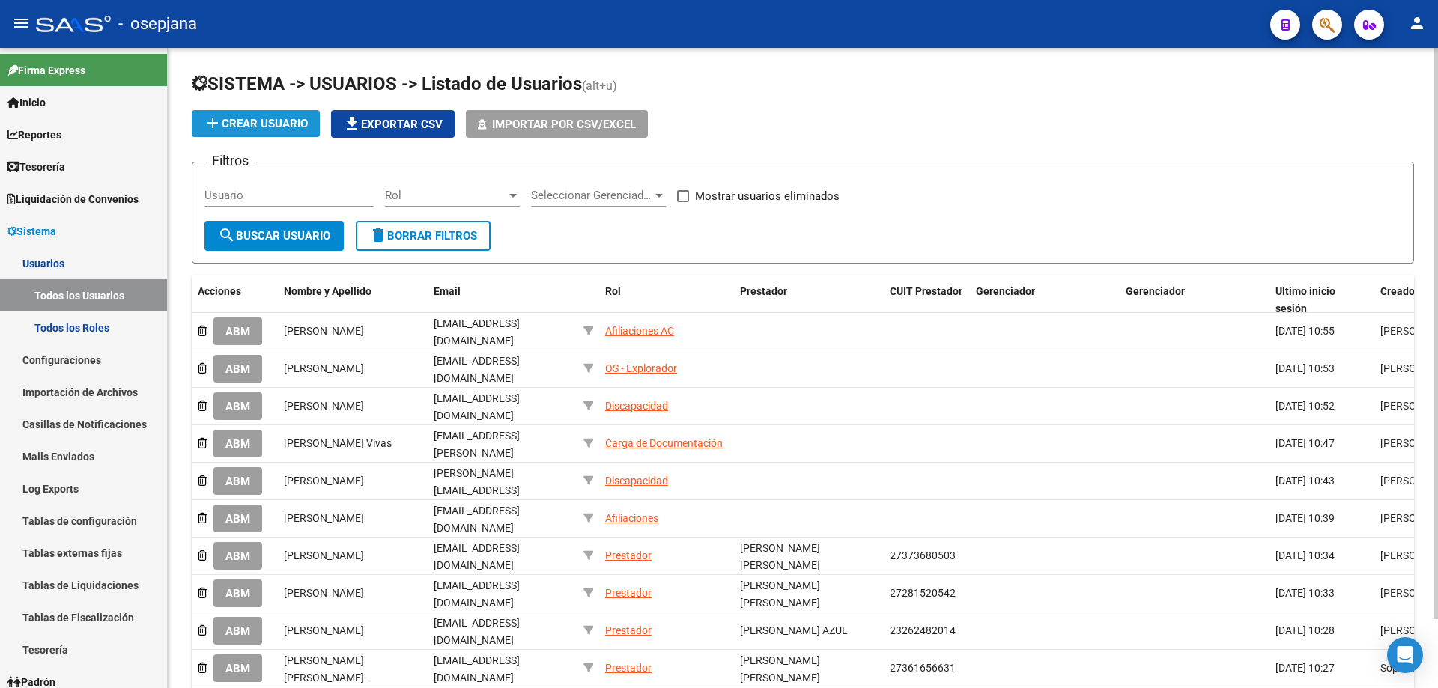
click at [285, 118] on span "add Crear Usuario" at bounding box center [256, 123] width 104 height 13
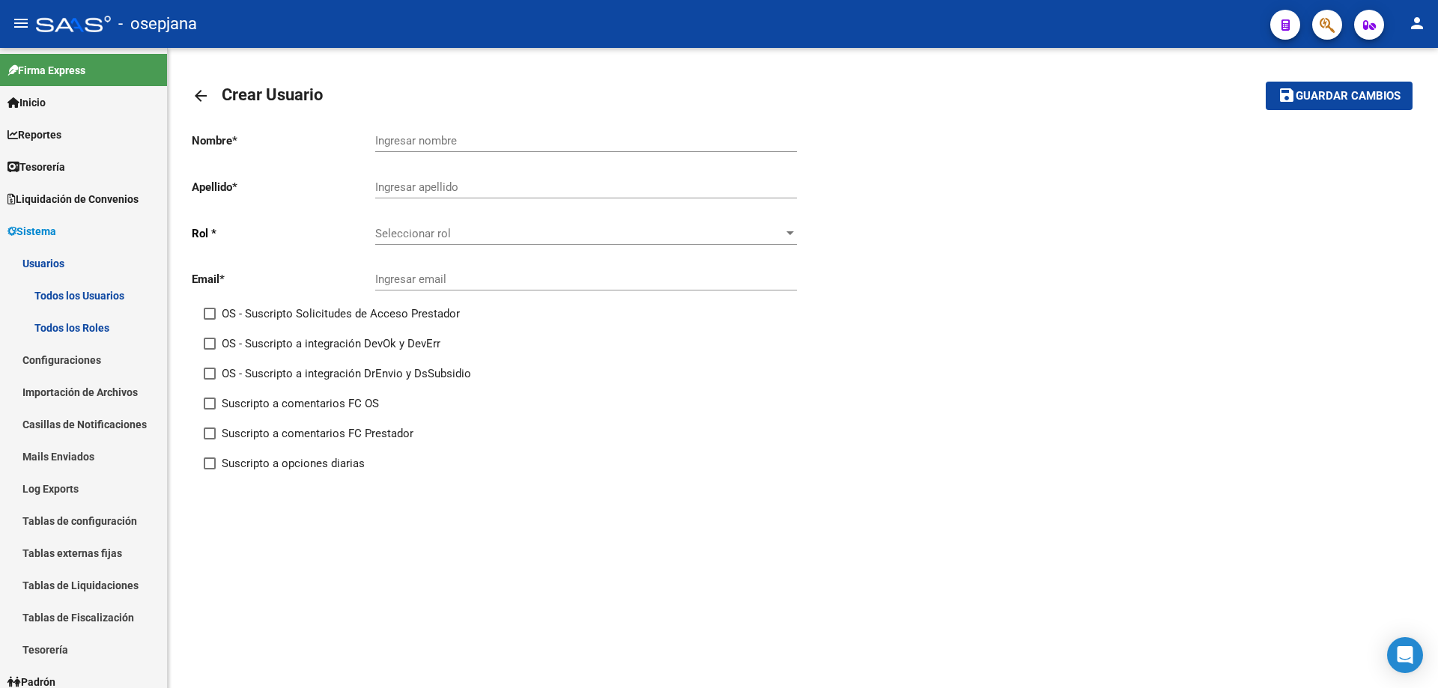
click at [522, 139] on input "Ingresar nombre" at bounding box center [586, 140] width 422 height 13
paste input "[PERSON_NAME] CELESTE"
drag, startPoint x: 448, startPoint y: 140, endPoint x: 362, endPoint y: 136, distance: 86.2
click at [362, 136] on app-form-text-field "Nombre * [PERSON_NAME] [PERSON_NAME] nombre" at bounding box center [494, 140] width 605 height 13
type input "ANGELES CELESTE"
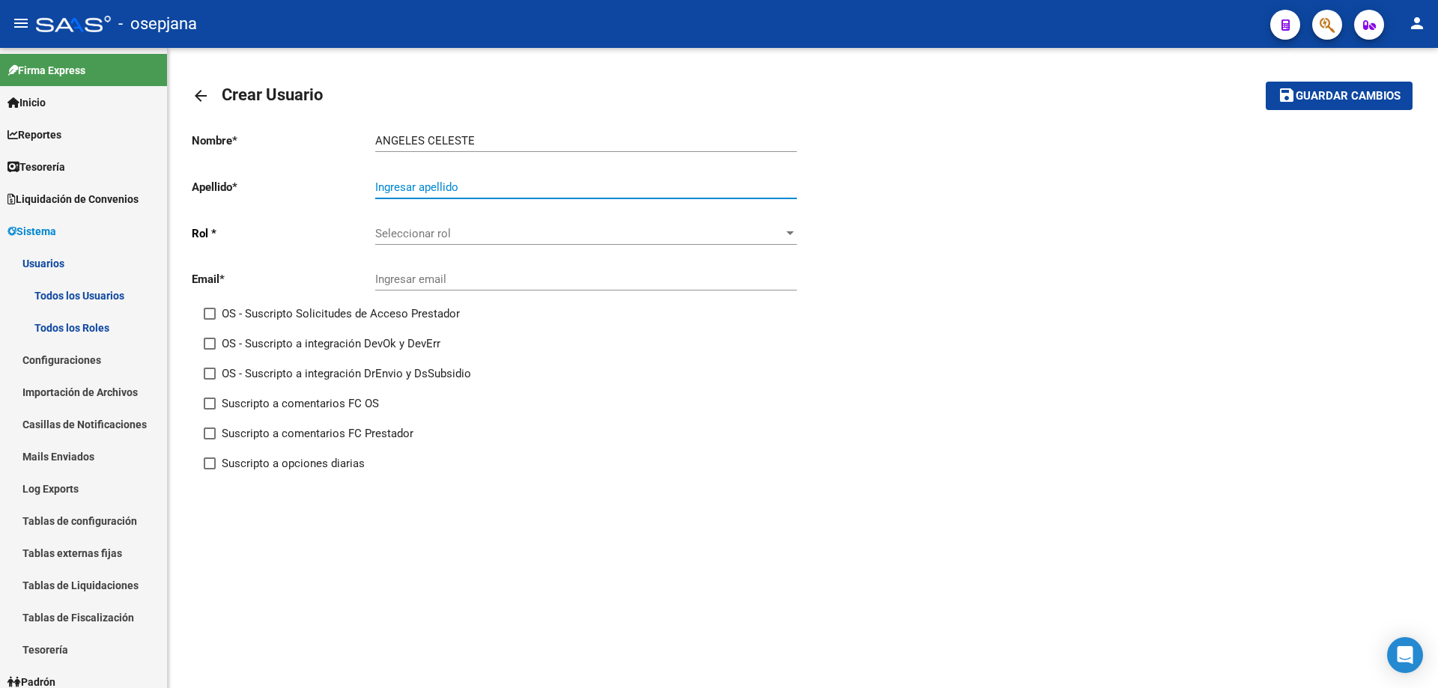
click at [414, 189] on input "Ingresar apellido" at bounding box center [586, 186] width 422 height 13
paste input "VIEL [PERSON_NAME]"
type input "VIEL [PERSON_NAME]"
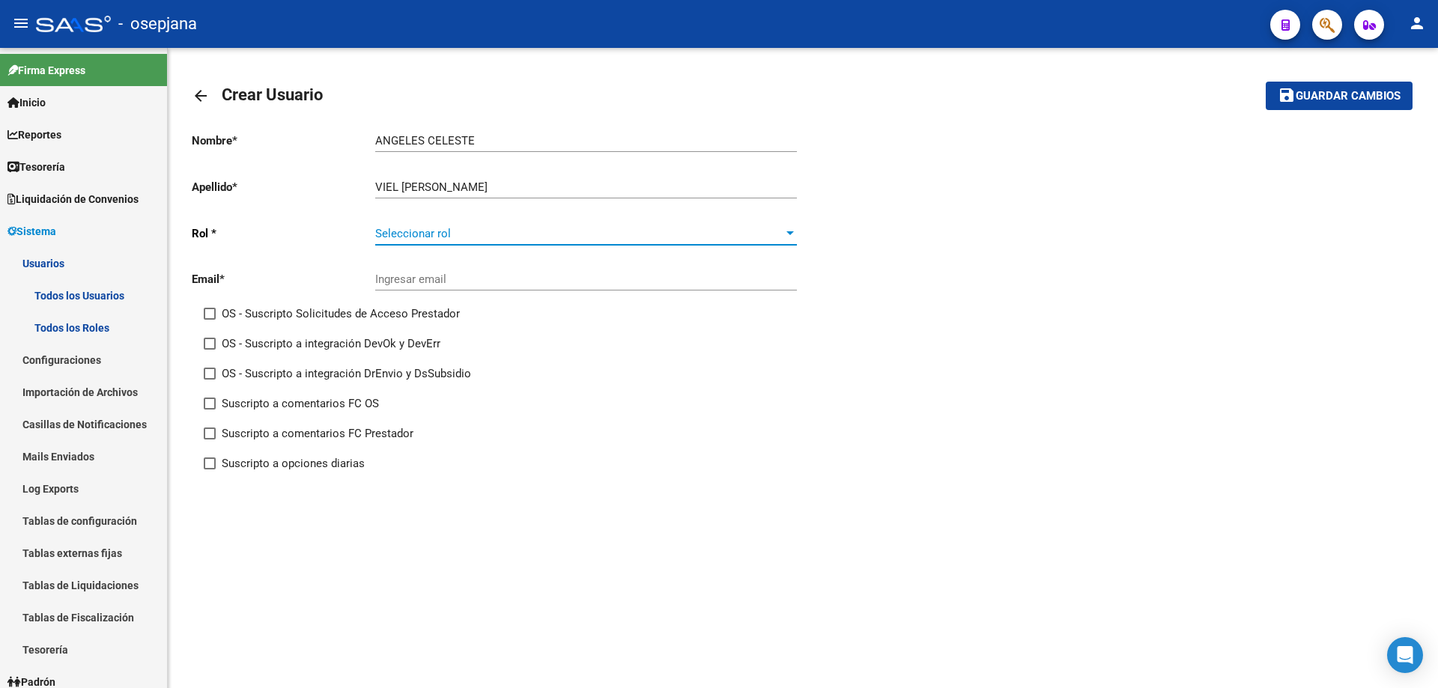
click at [448, 234] on span "Seleccionar rol" at bounding box center [579, 233] width 408 height 13
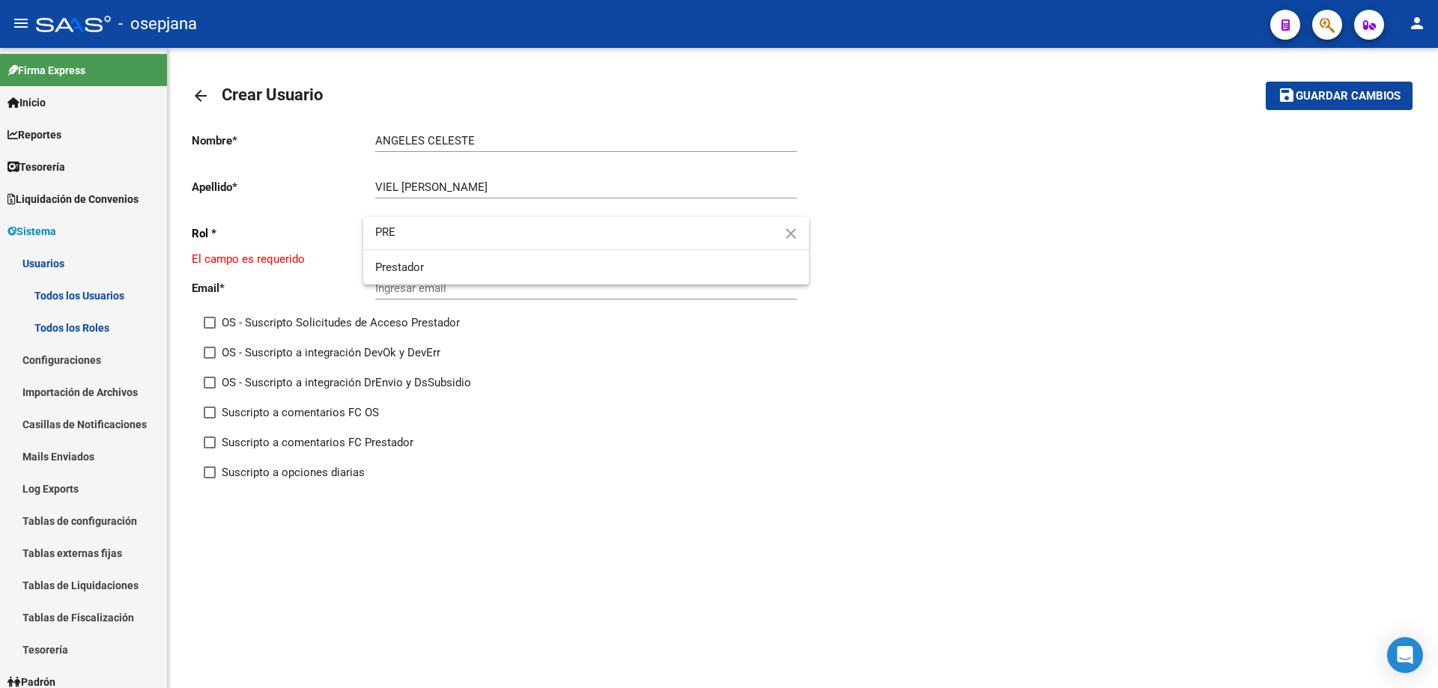
type input "PRE"
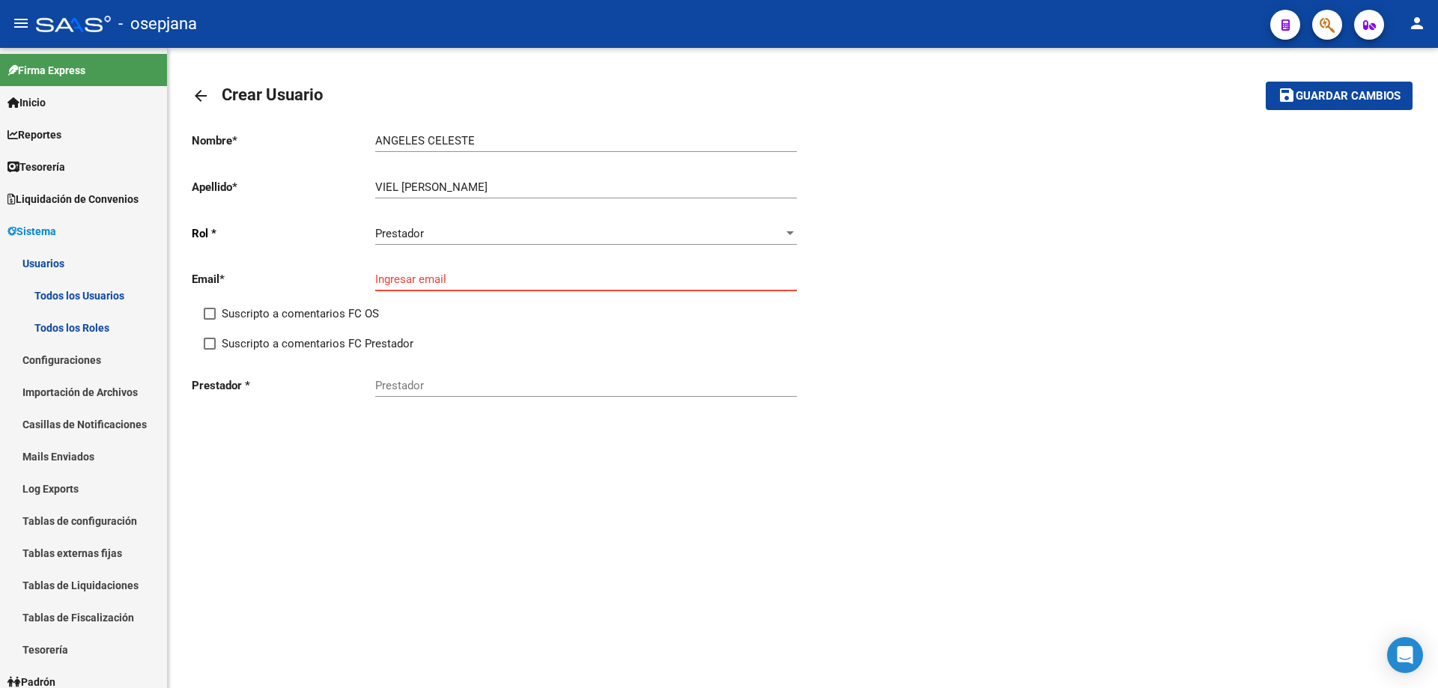
paste input "[EMAIL_ADDRESS][DOMAIN_NAME]"
type input "[EMAIL_ADDRESS][DOMAIN_NAME]"
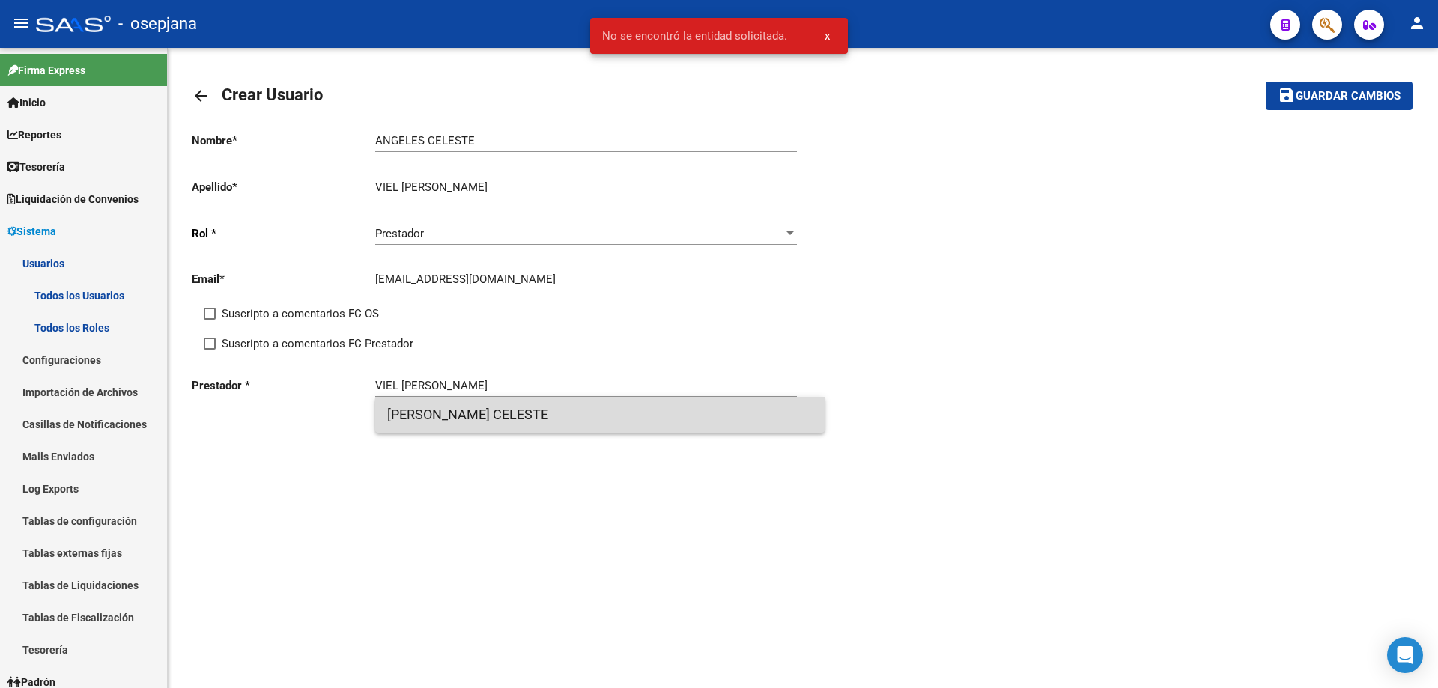
click at [558, 416] on span "[PERSON_NAME] CELESTE" at bounding box center [599, 415] width 425 height 36
type input "[PERSON_NAME] CELESTE"
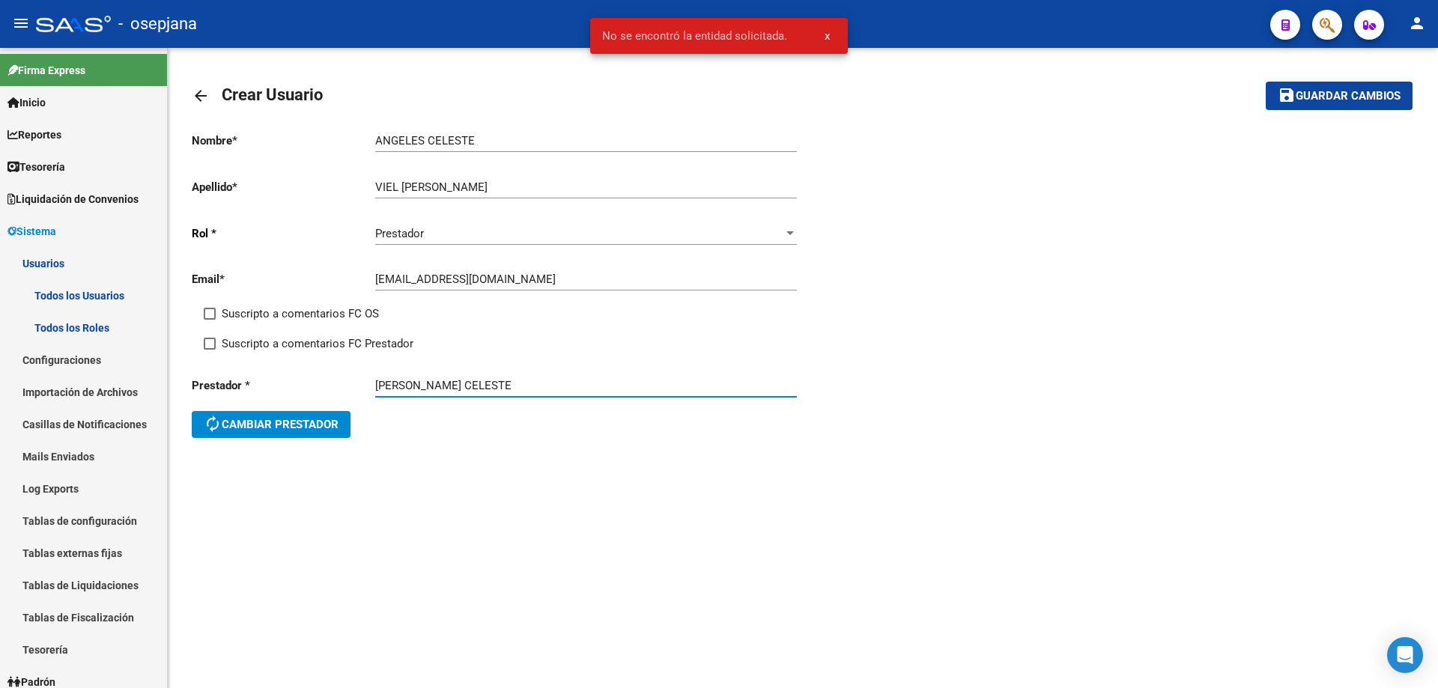
click at [1308, 97] on span "Guardar cambios" at bounding box center [1347, 96] width 105 height 13
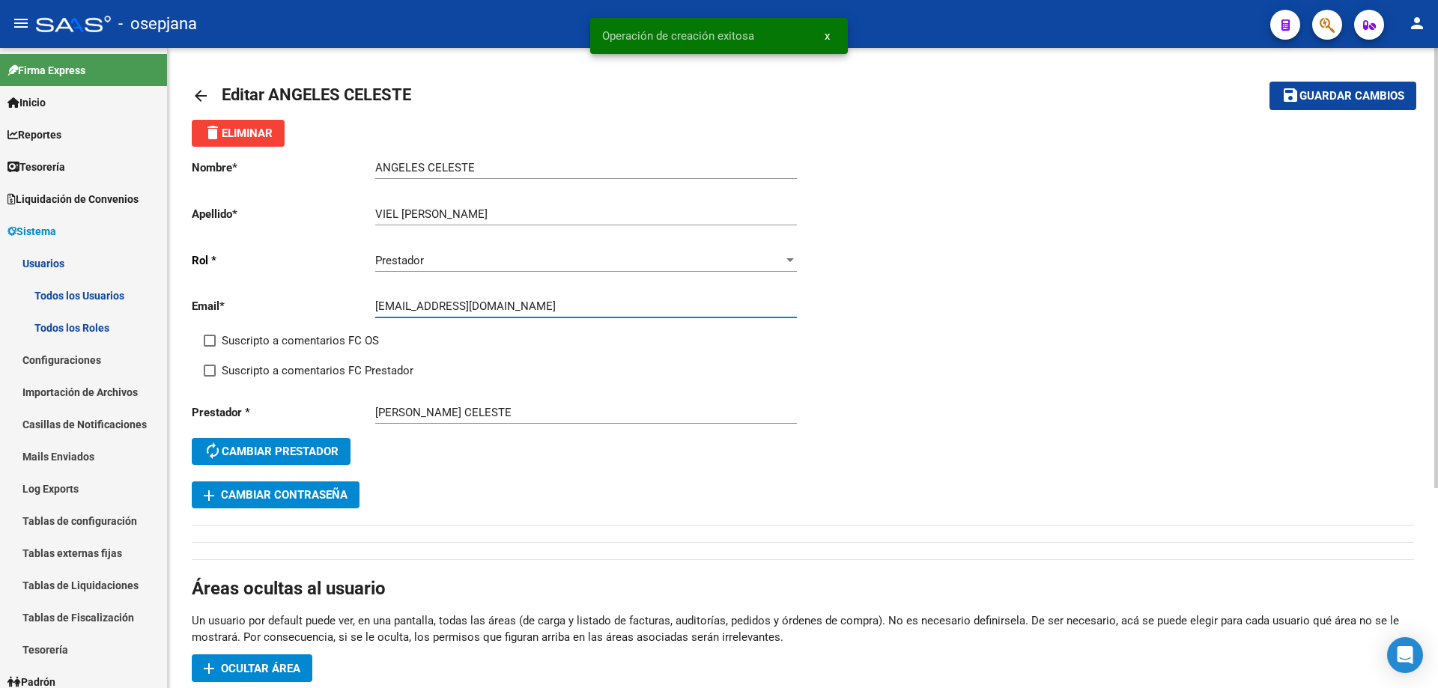
drag, startPoint x: 376, startPoint y: 308, endPoint x: 434, endPoint y: 309, distance: 58.4
click at [434, 309] on input "[EMAIL_ADDRESS][DOMAIN_NAME]" at bounding box center [586, 305] width 422 height 13
click at [330, 497] on span "add Cambiar Contraseña" at bounding box center [276, 494] width 144 height 13
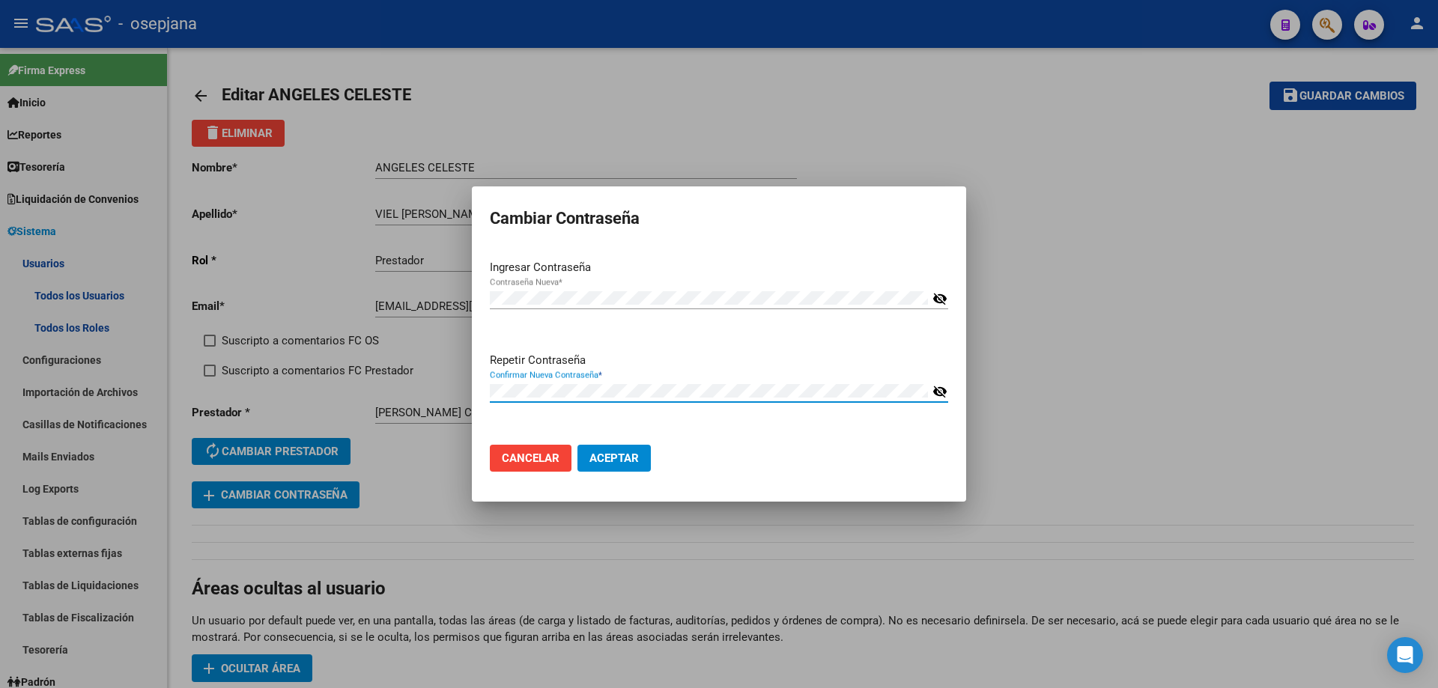
click at [577, 445] on button "Aceptar" at bounding box center [613, 458] width 73 height 27
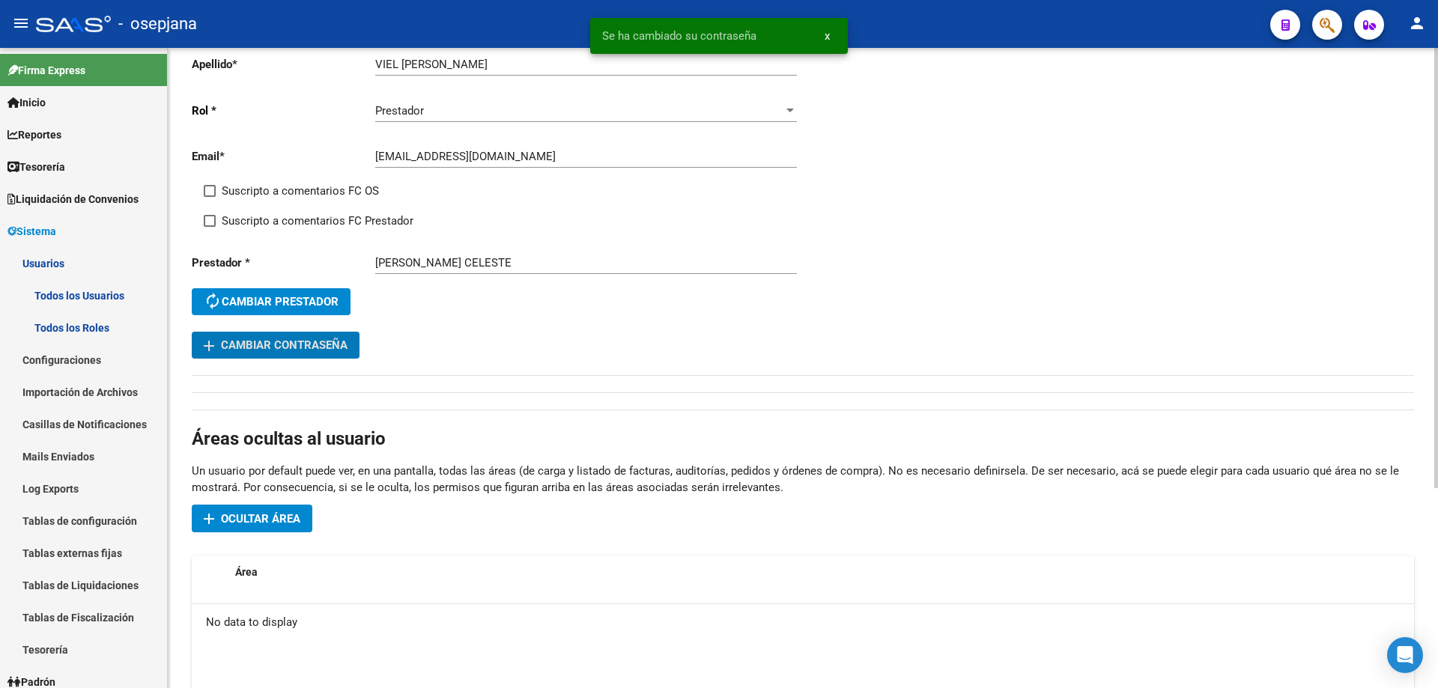
scroll to position [225, 0]
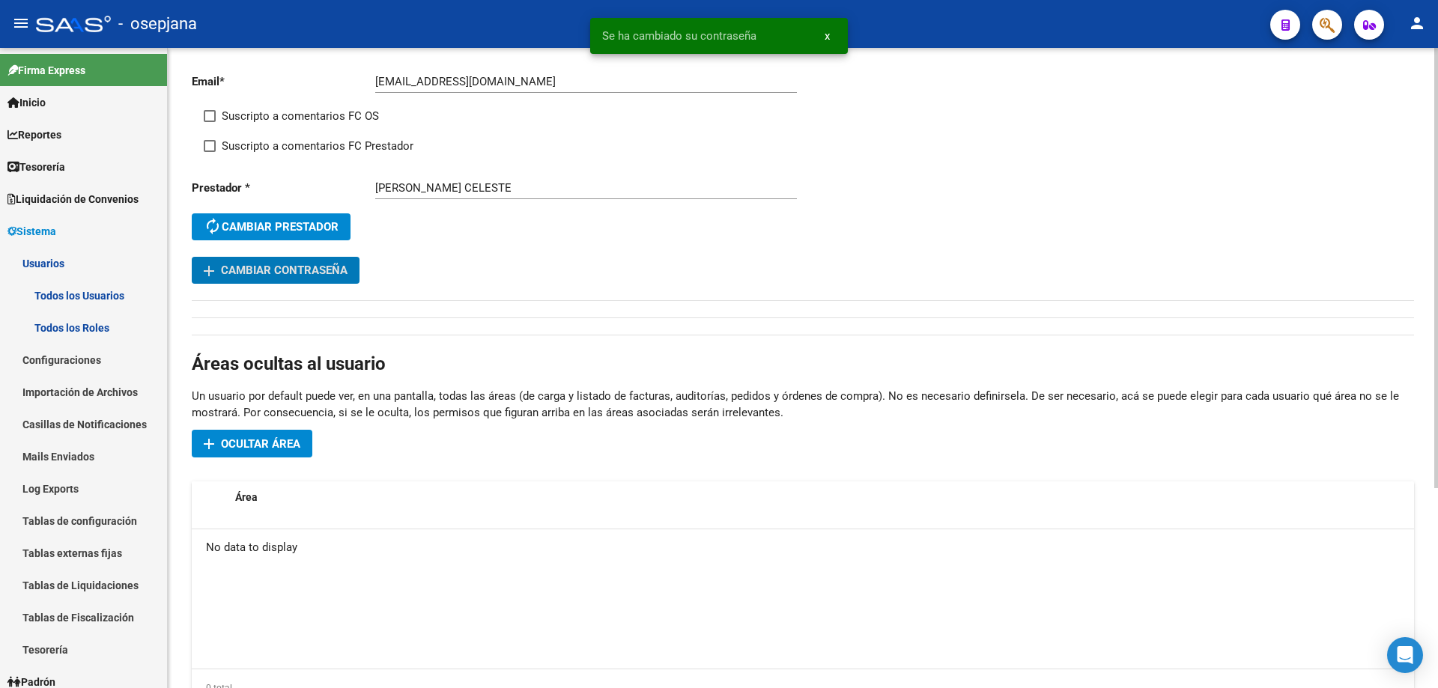
click at [282, 451] on button "add Ocultar área" at bounding box center [252, 444] width 121 height 28
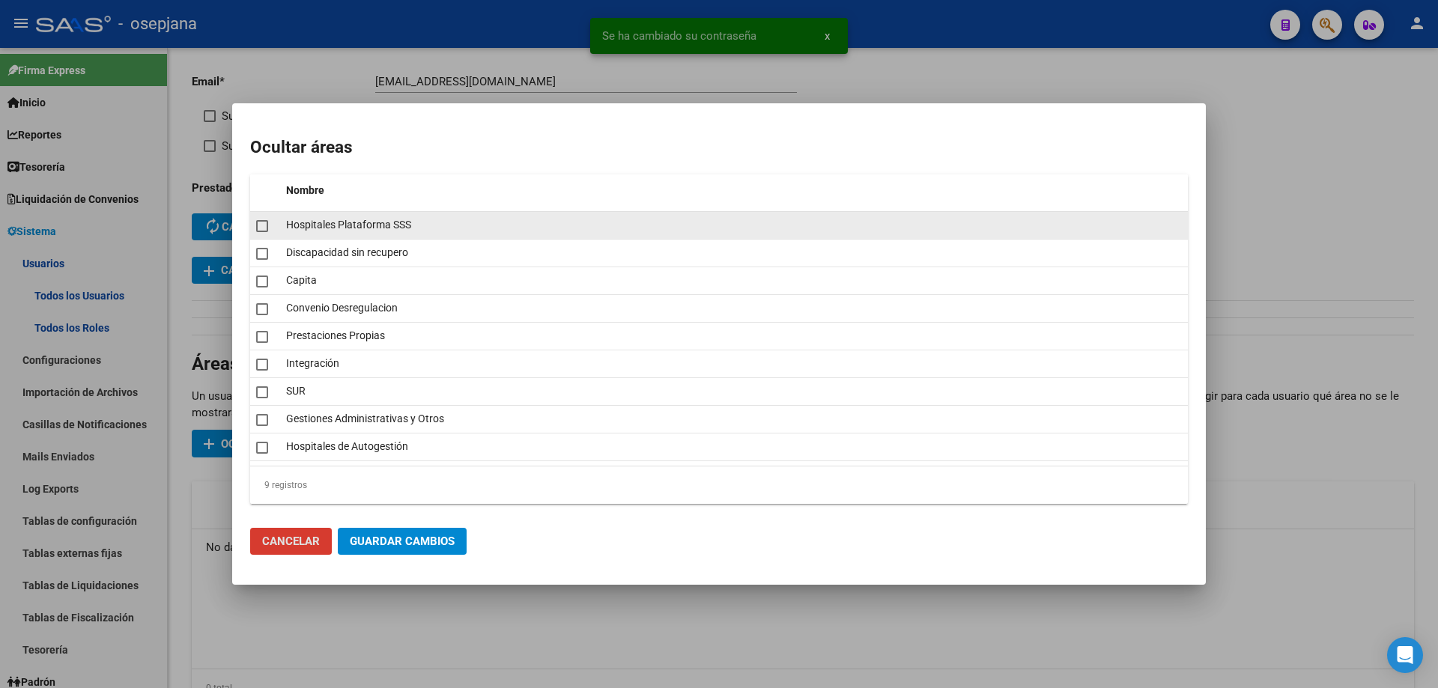
click at [260, 227] on span at bounding box center [262, 226] width 12 height 12
checkbox input "true"
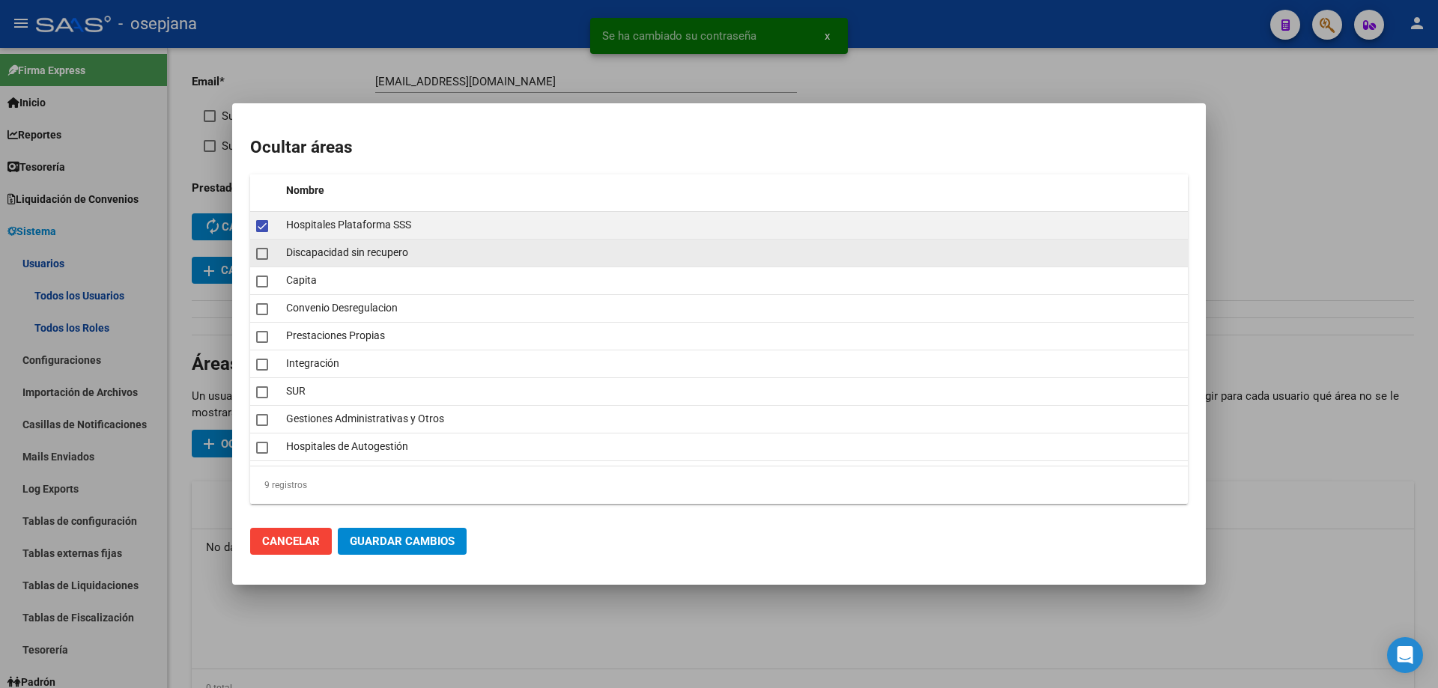
drag, startPoint x: 261, startPoint y: 252, endPoint x: 264, endPoint y: 259, distance: 8.1
click at [263, 256] on span at bounding box center [262, 254] width 12 height 12
checkbox input "true"
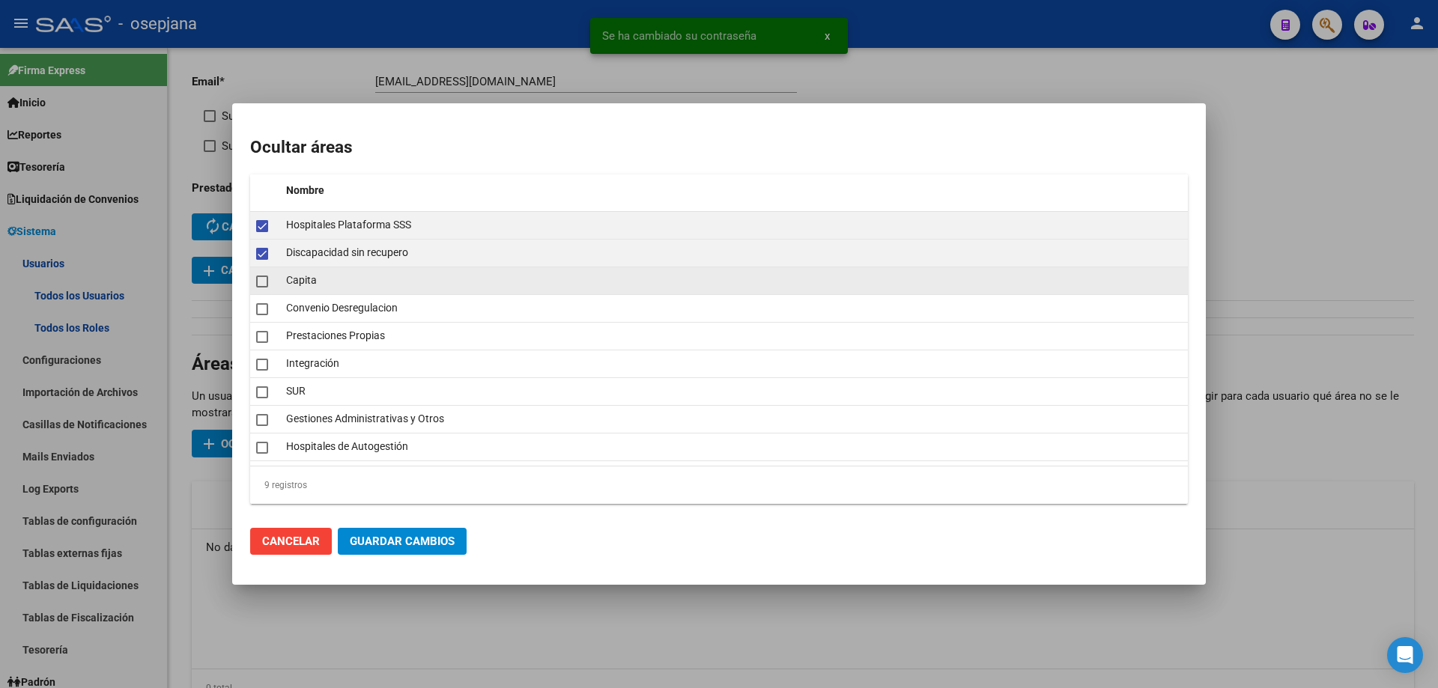
click at [267, 285] on span at bounding box center [262, 282] width 12 height 12
checkbox input "true"
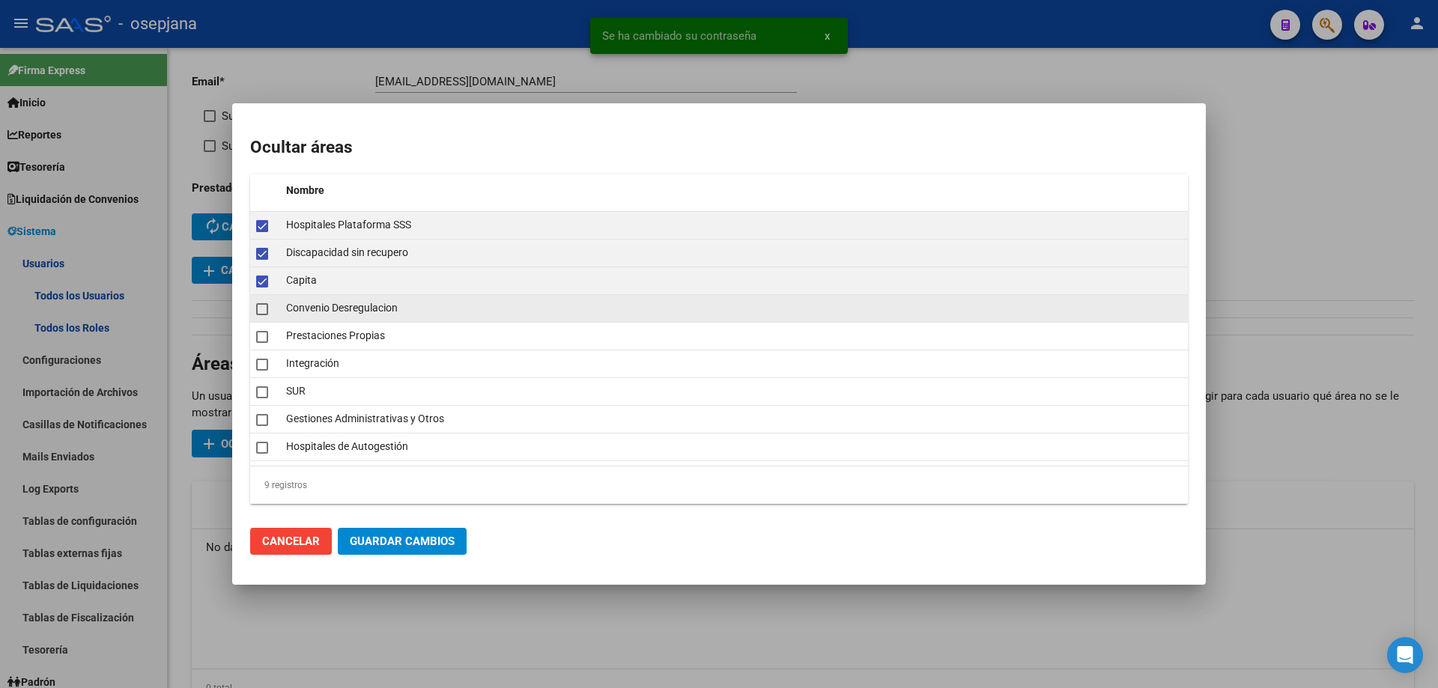
drag, startPoint x: 267, startPoint y: 306, endPoint x: 267, endPoint y: 320, distance: 14.2
click at [267, 308] on span at bounding box center [262, 309] width 12 height 12
checkbox input "true"
click at [266, 339] on span at bounding box center [262, 337] width 12 height 12
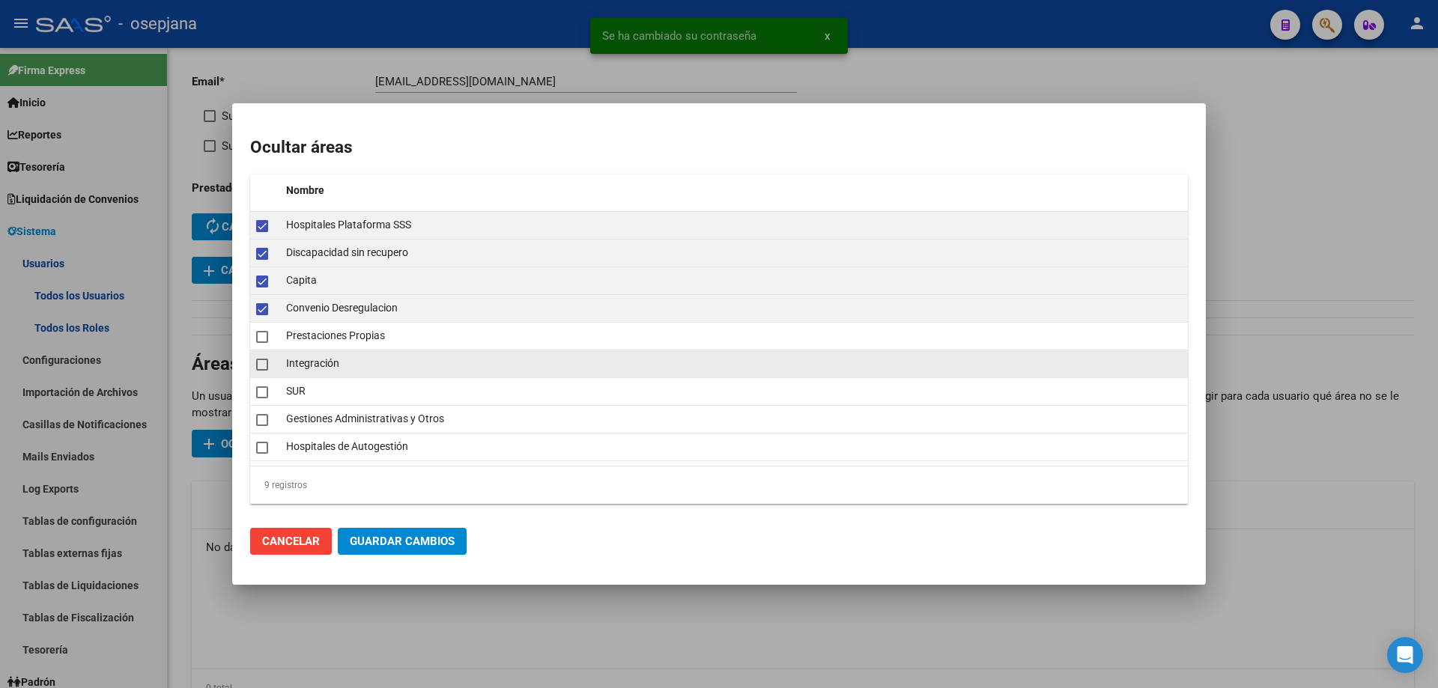
checkbox input "true"
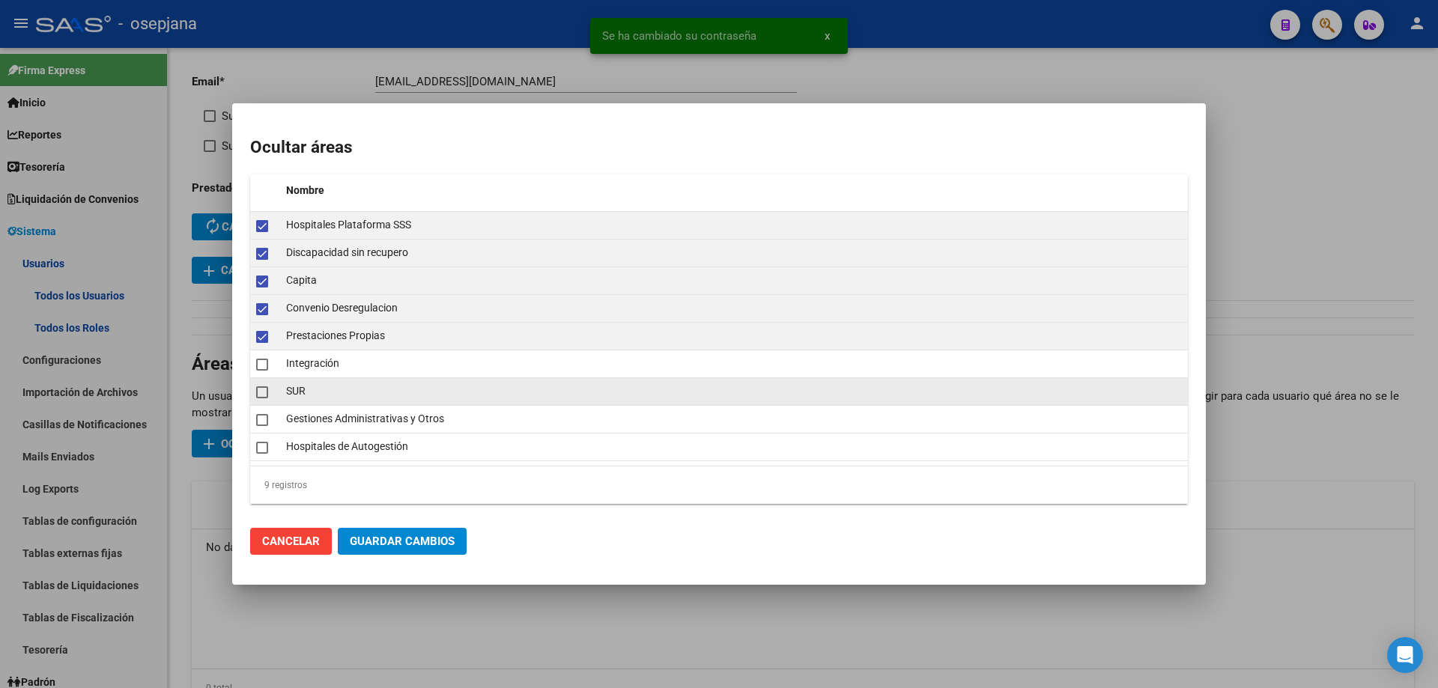
click at [264, 394] on span at bounding box center [262, 392] width 12 height 12
checkbox input "true"
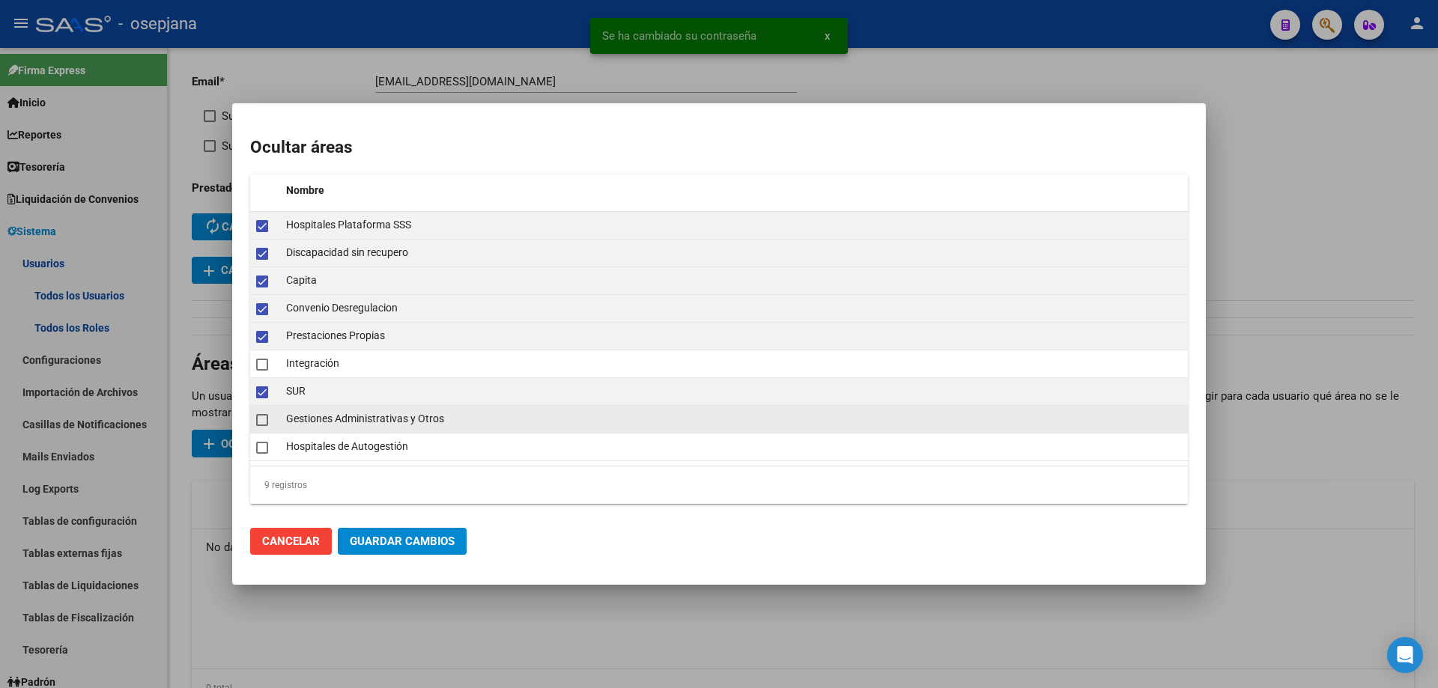
click at [259, 422] on span at bounding box center [262, 420] width 12 height 12
checkbox input "true"
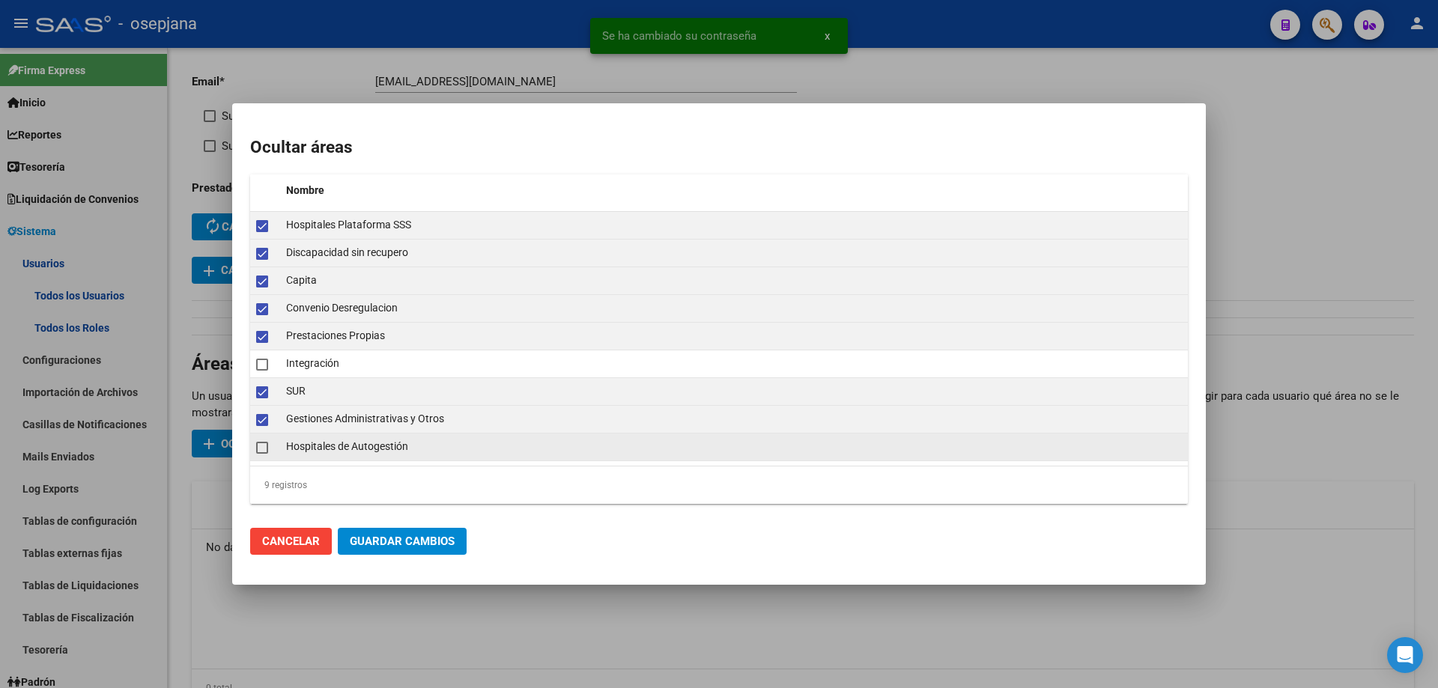
click at [261, 442] on span at bounding box center [262, 448] width 12 height 12
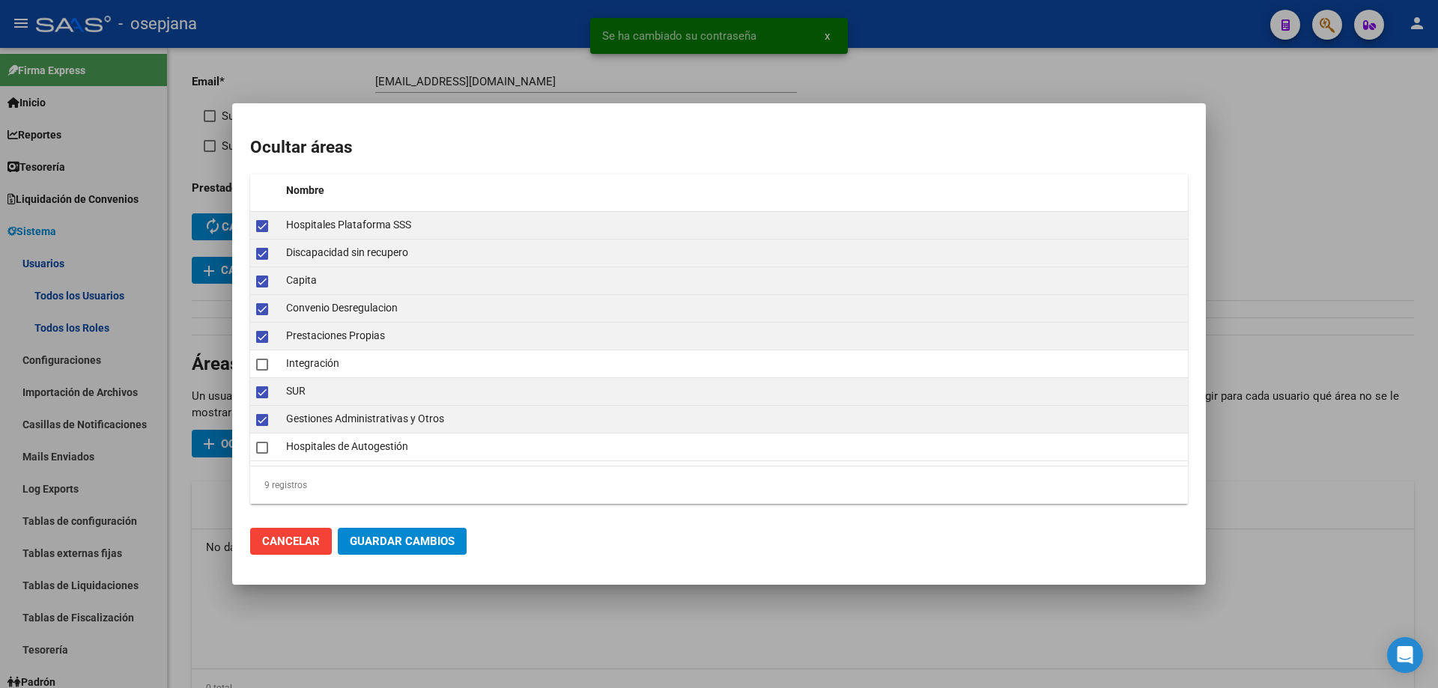
checkbox input "true"
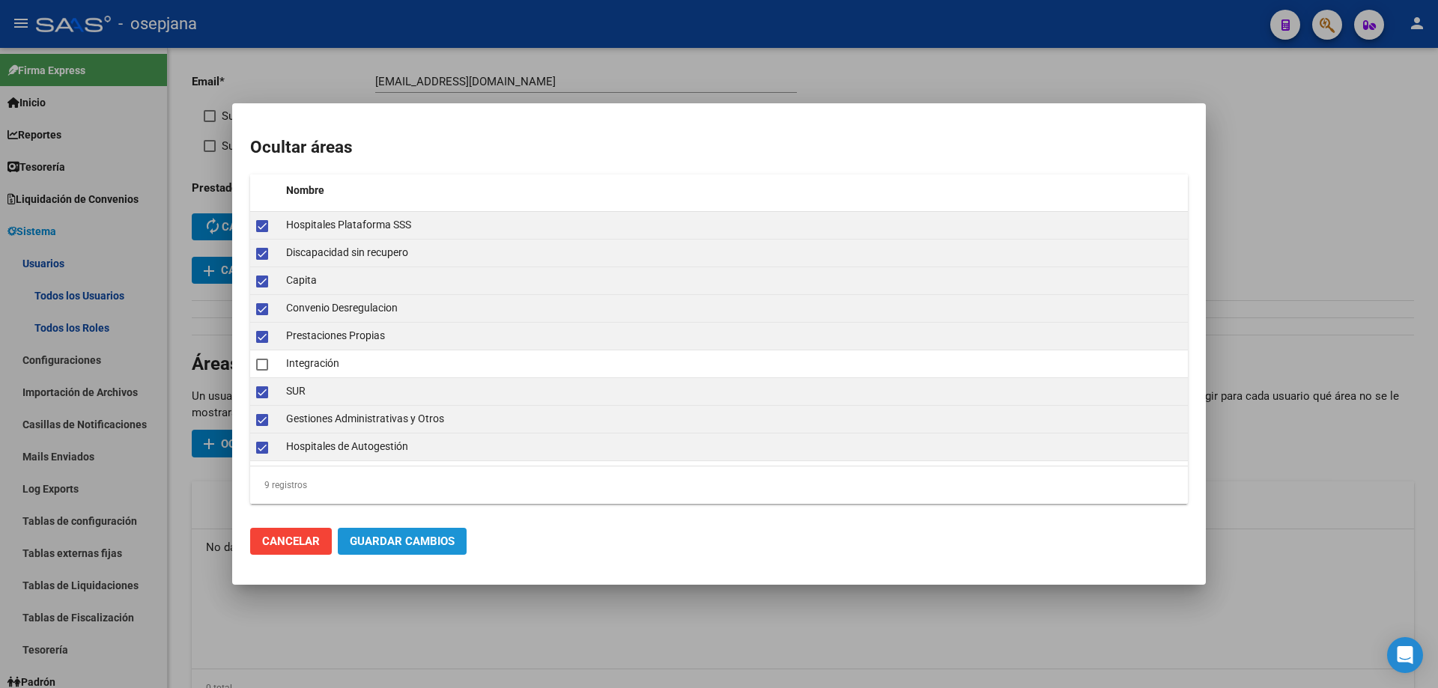
click at [396, 535] on span "Guardar Cambios" at bounding box center [402, 541] width 105 height 13
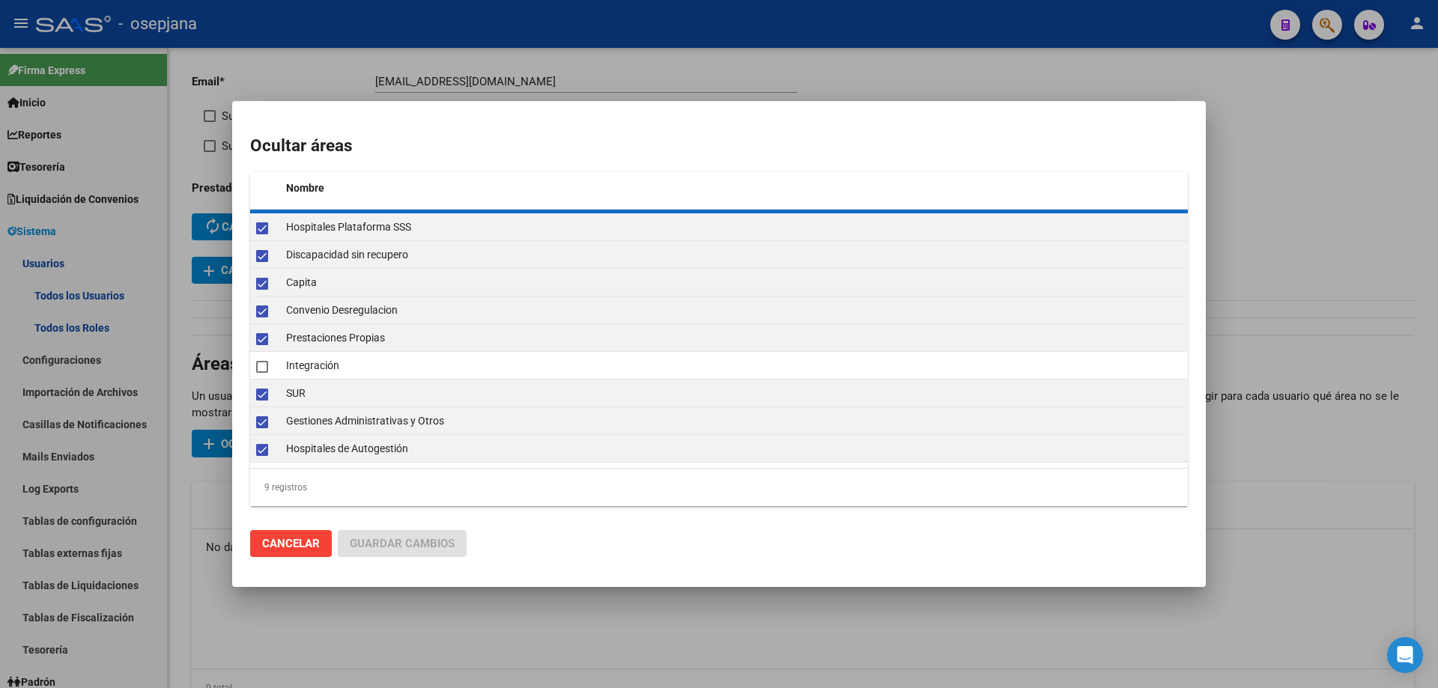
checkbox input "false"
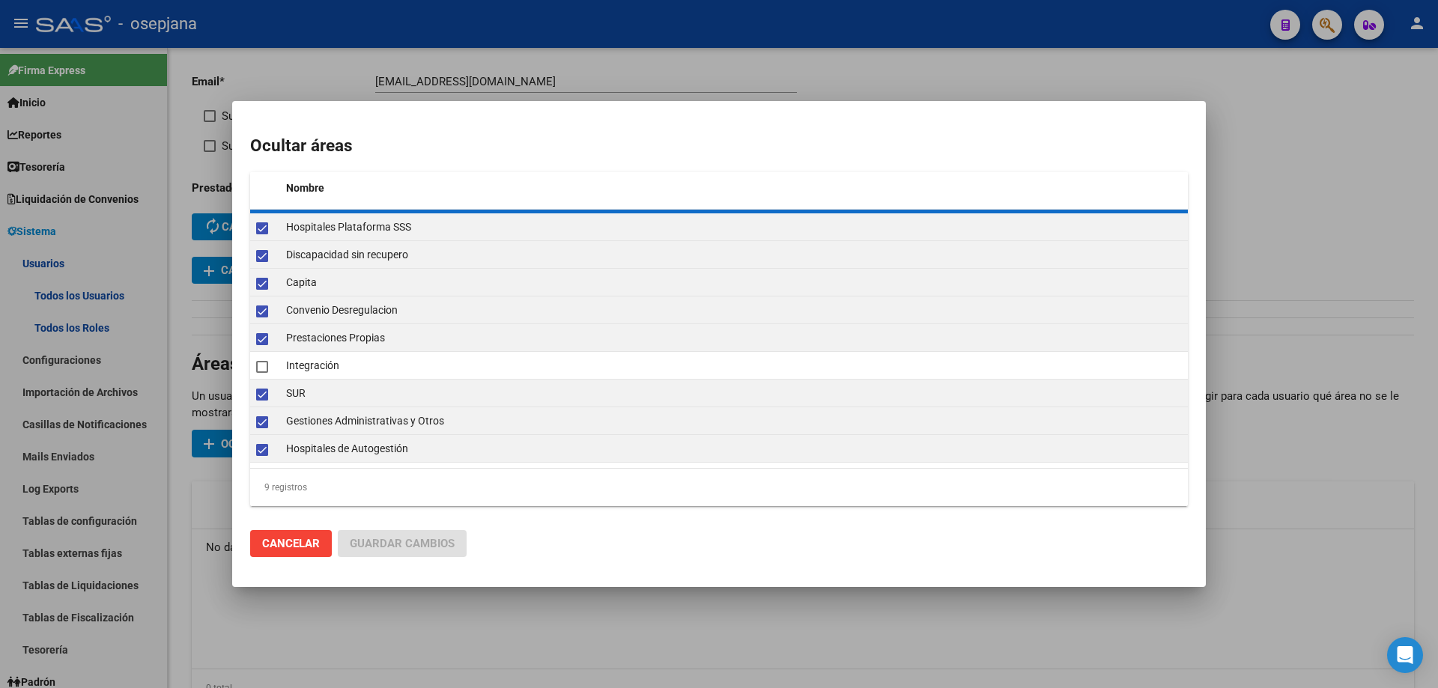
checkbox input "false"
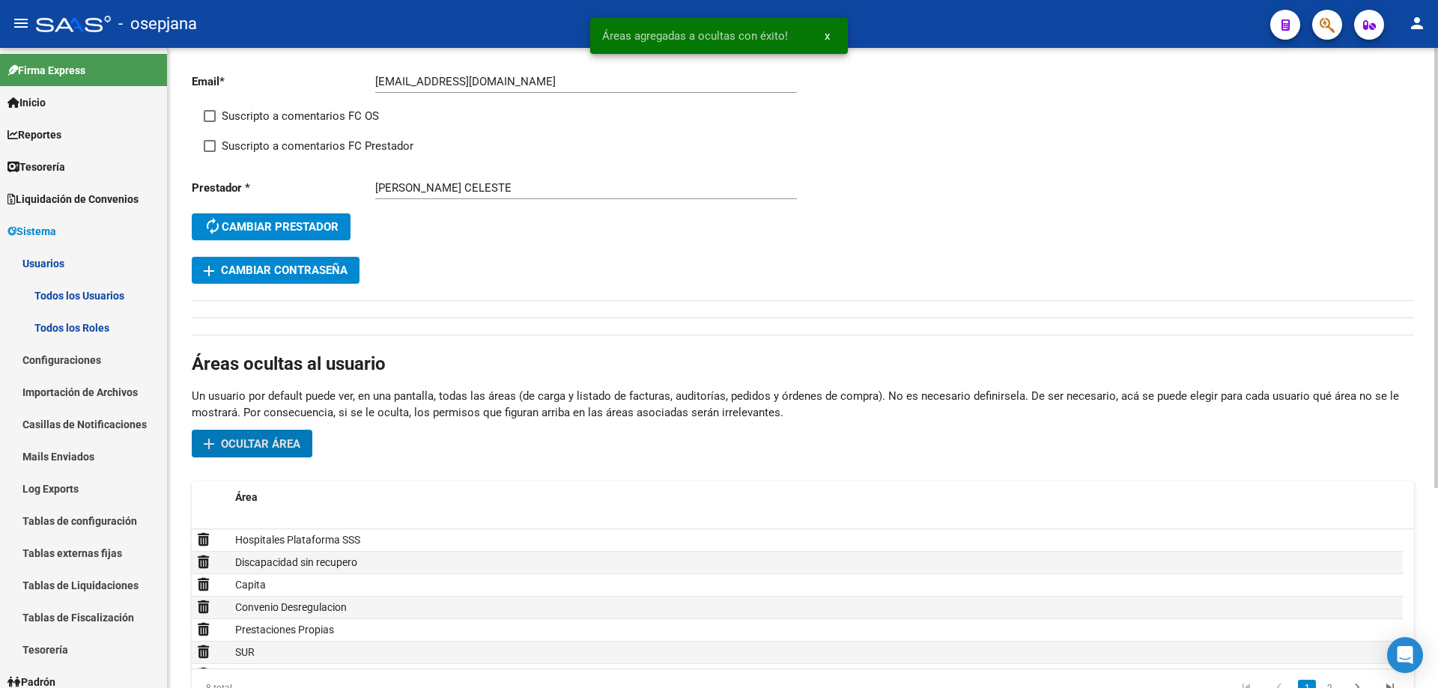
scroll to position [0, 0]
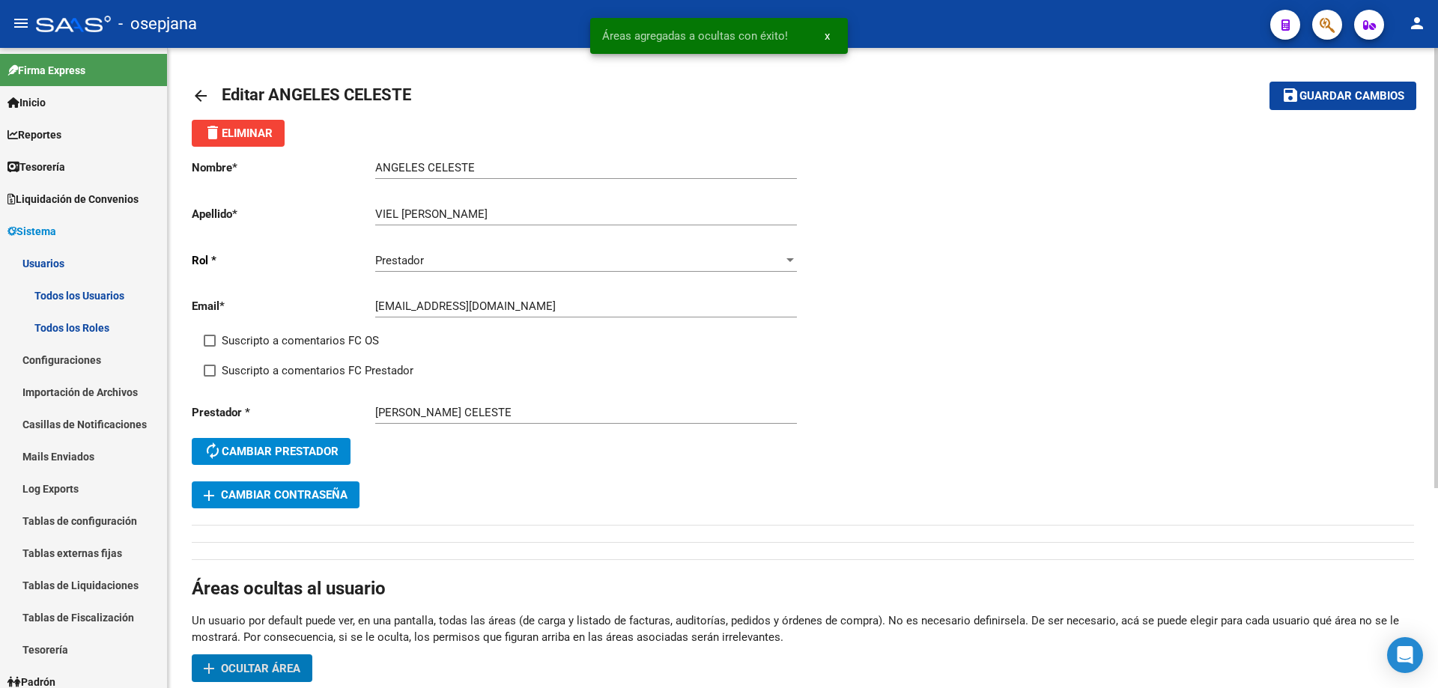
click at [1390, 98] on span "Guardar cambios" at bounding box center [1351, 96] width 105 height 13
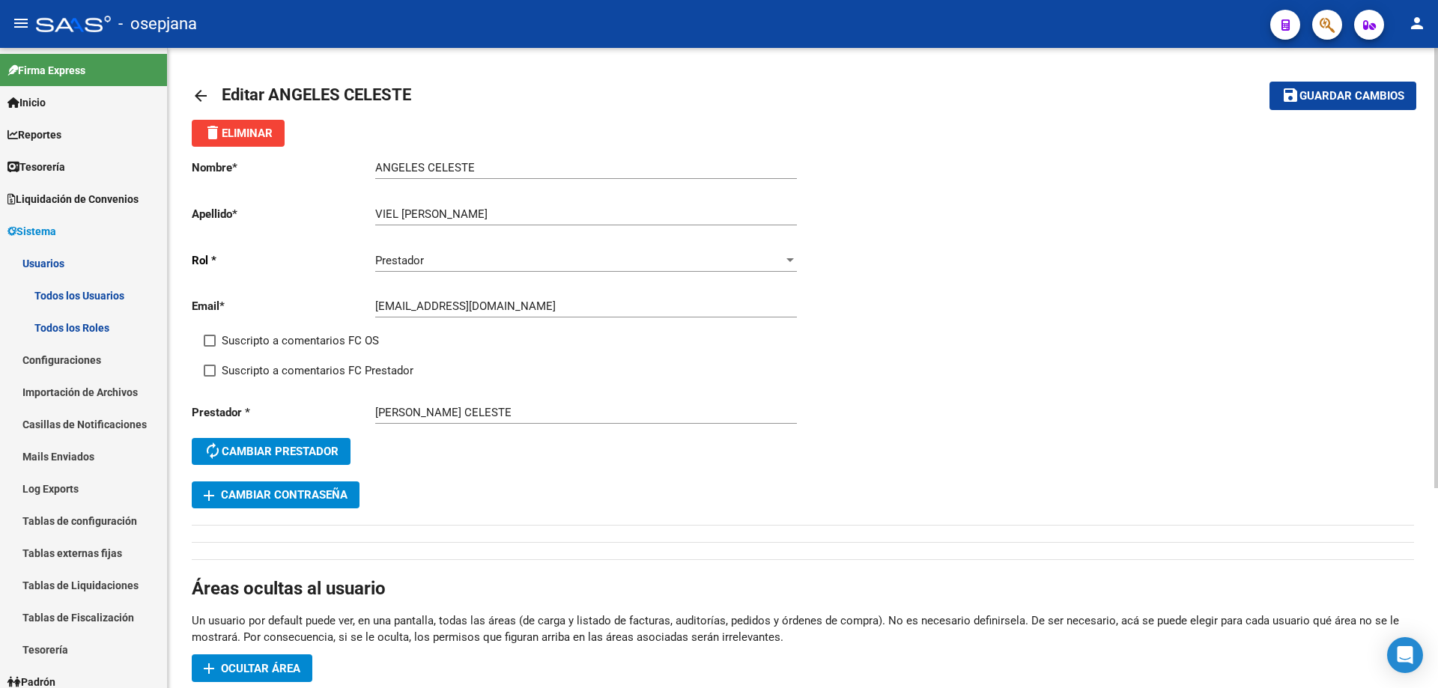
click at [201, 95] on mat-icon "arrow_back" at bounding box center [201, 96] width 18 height 18
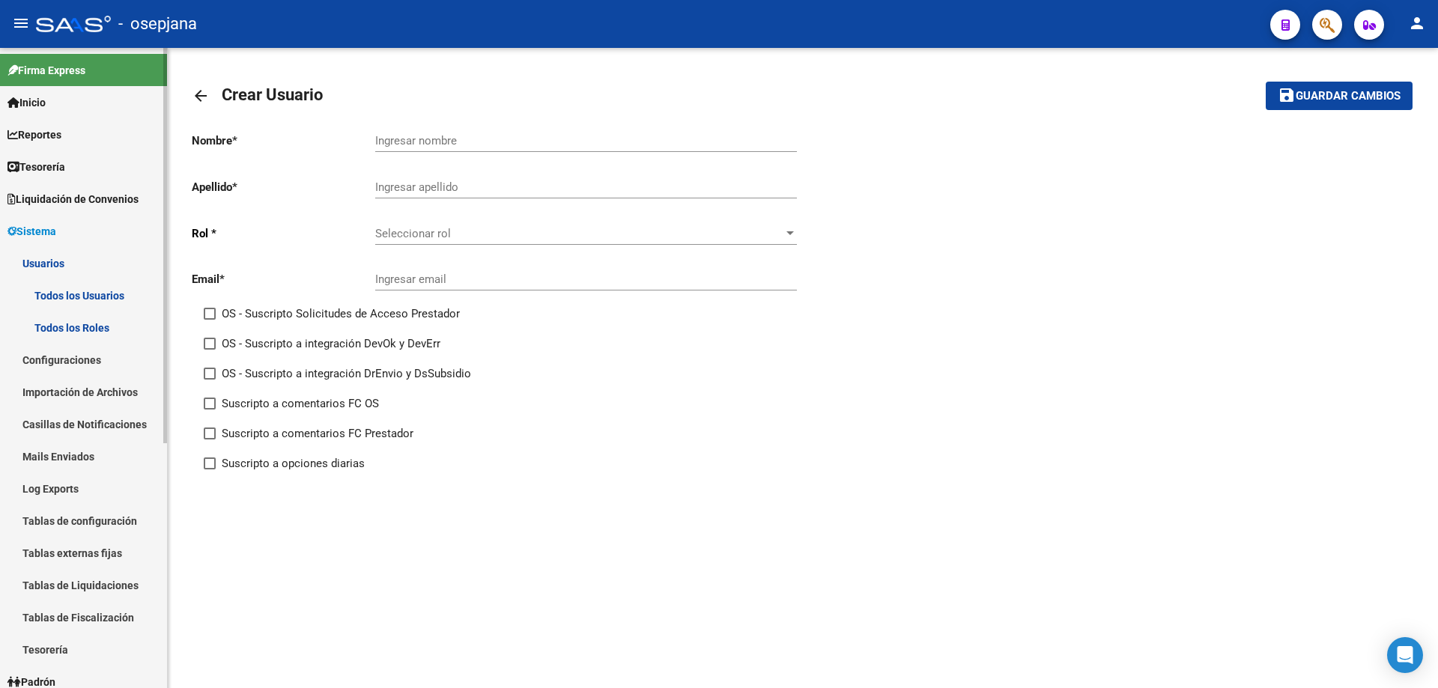
click at [56, 236] on span "Sistema" at bounding box center [31, 231] width 49 height 16
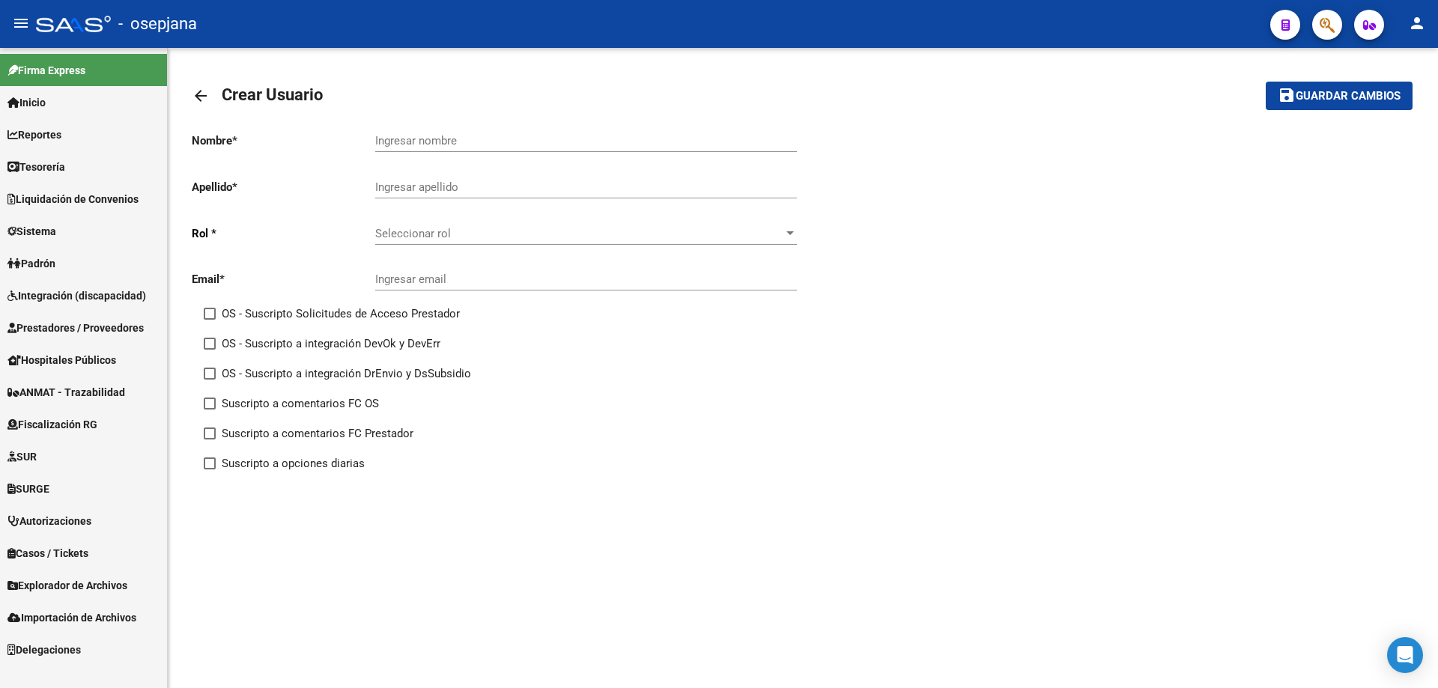
click at [61, 324] on span "Prestadores / Proveedores" at bounding box center [75, 328] width 136 height 16
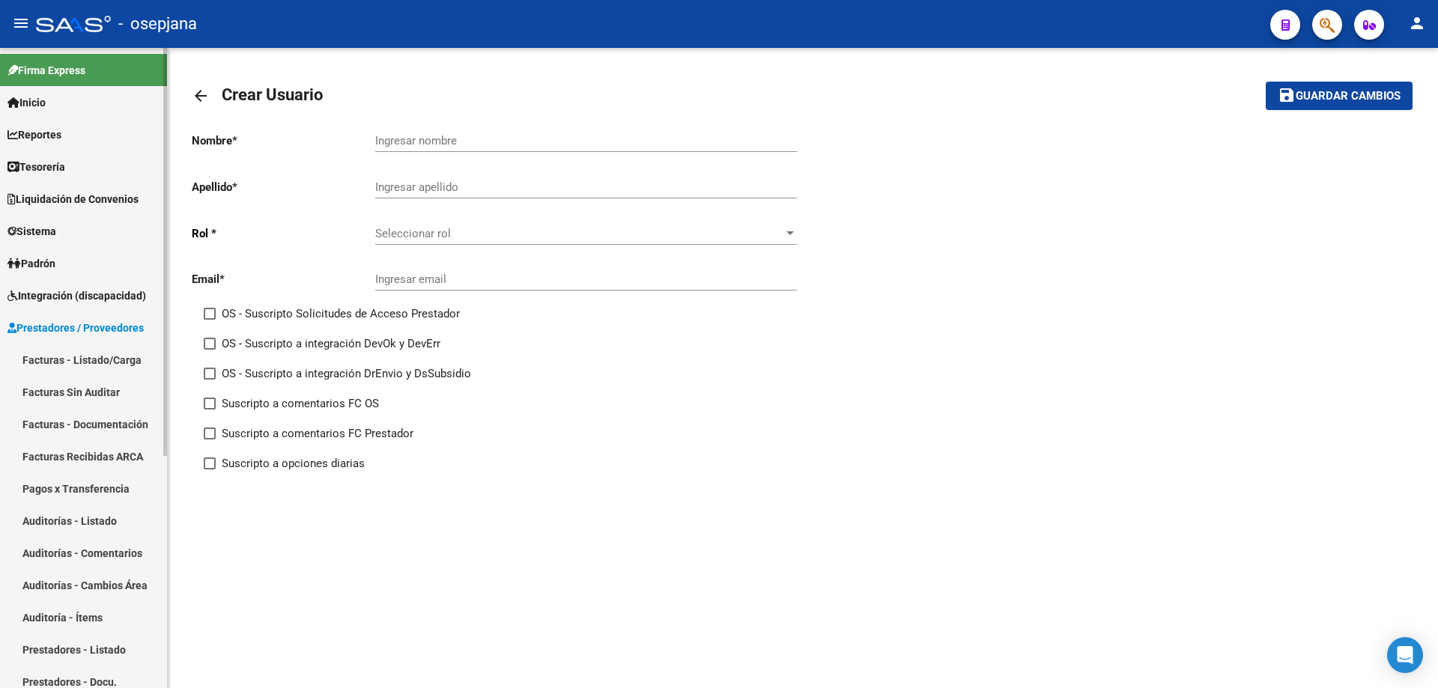
click at [85, 645] on link "Prestadores - Listado" at bounding box center [83, 649] width 167 height 32
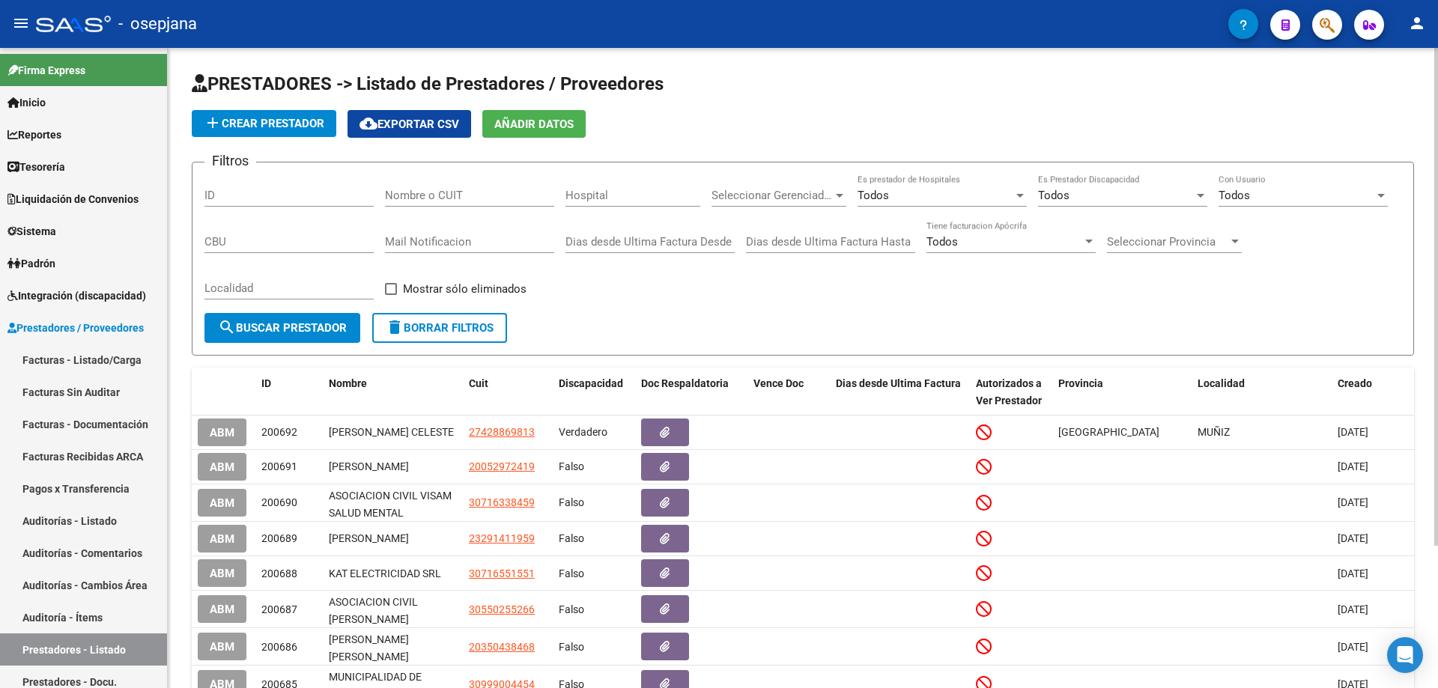
click at [432, 189] on input "Nombre o CUIT" at bounding box center [469, 195] width 169 height 13
paste input "71219716"
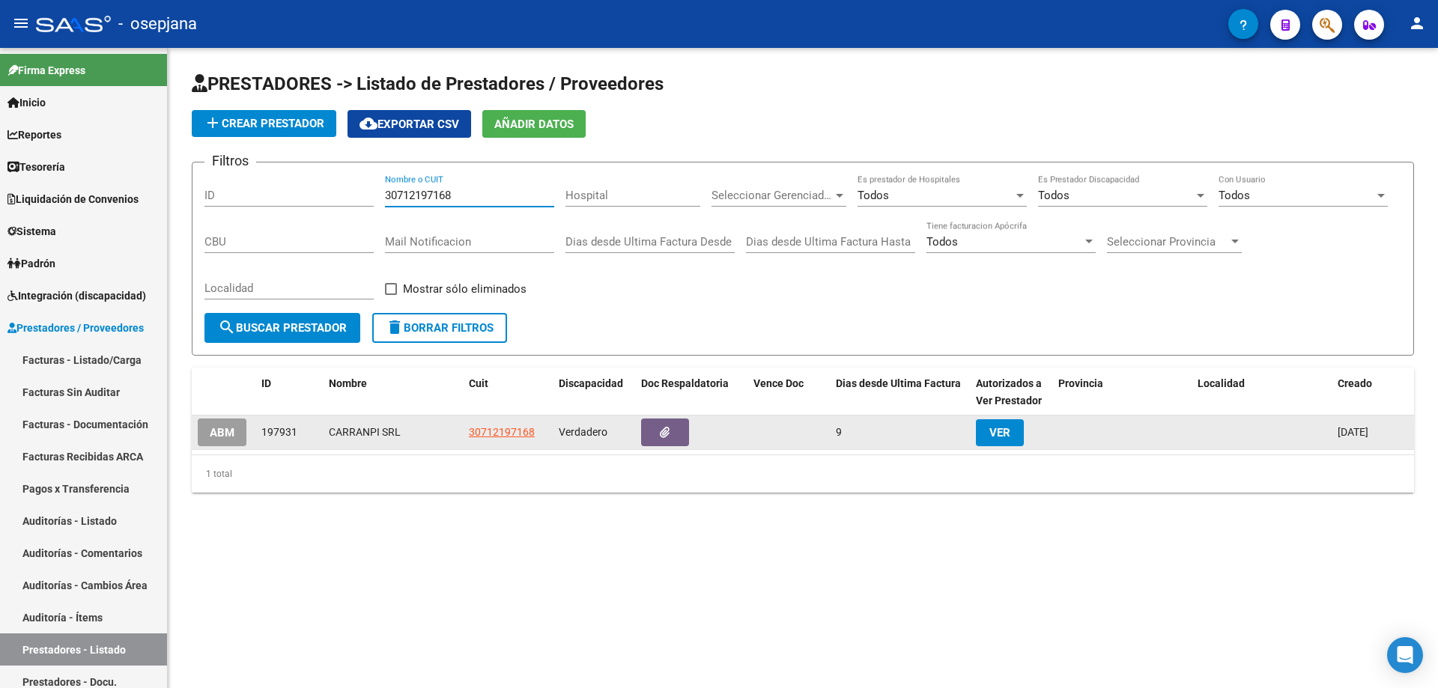
type input "30712197168"
click at [224, 427] on span "ABM" at bounding box center [222, 432] width 25 height 13
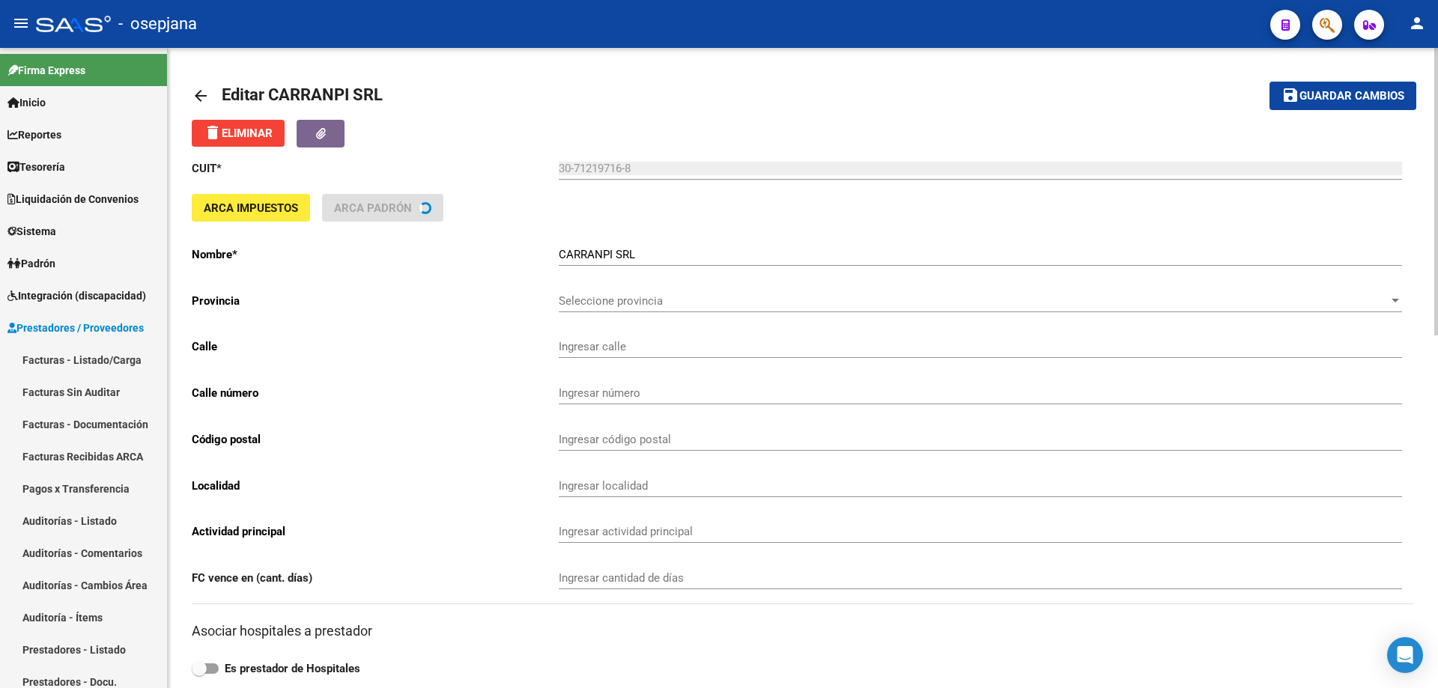
type input "[PERSON_NAME]"
type input "4763"
type input "1678"
type input "CASEROS"
type input "869090"
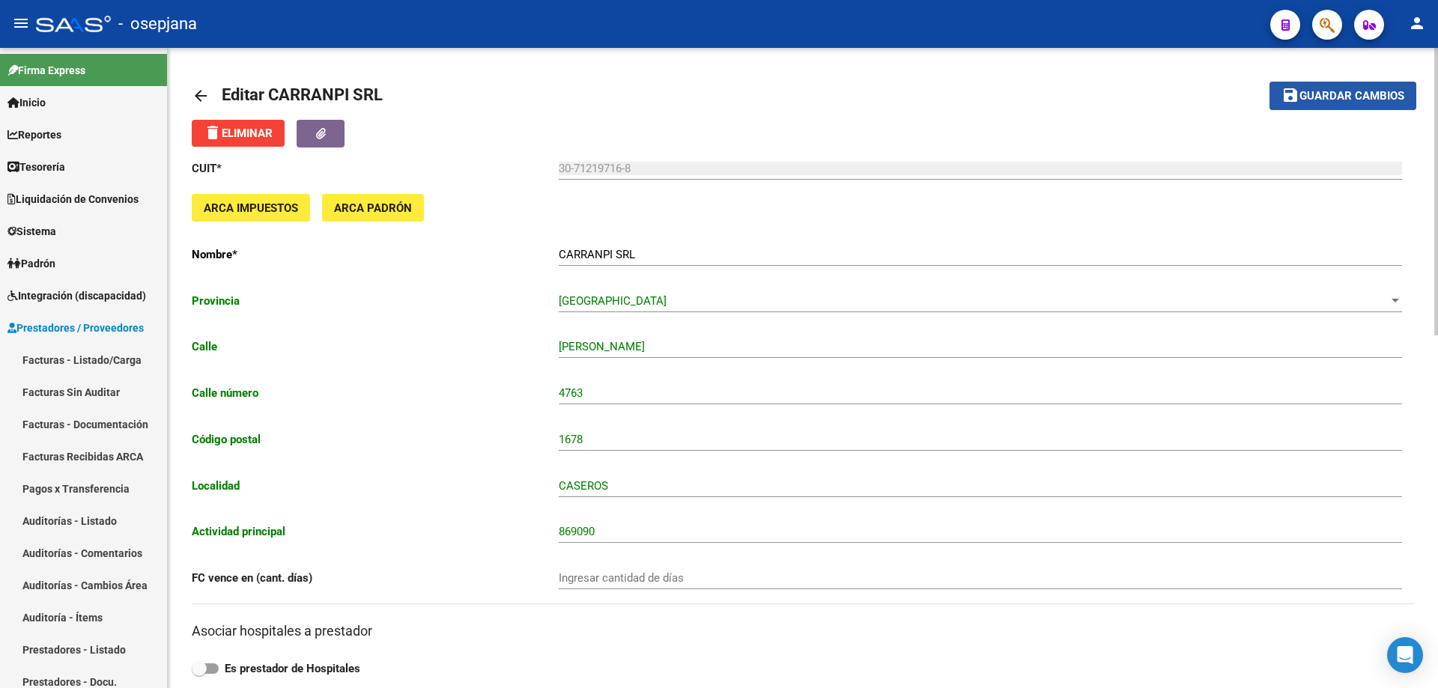
click at [1351, 95] on span "Guardar cambios" at bounding box center [1351, 96] width 105 height 13
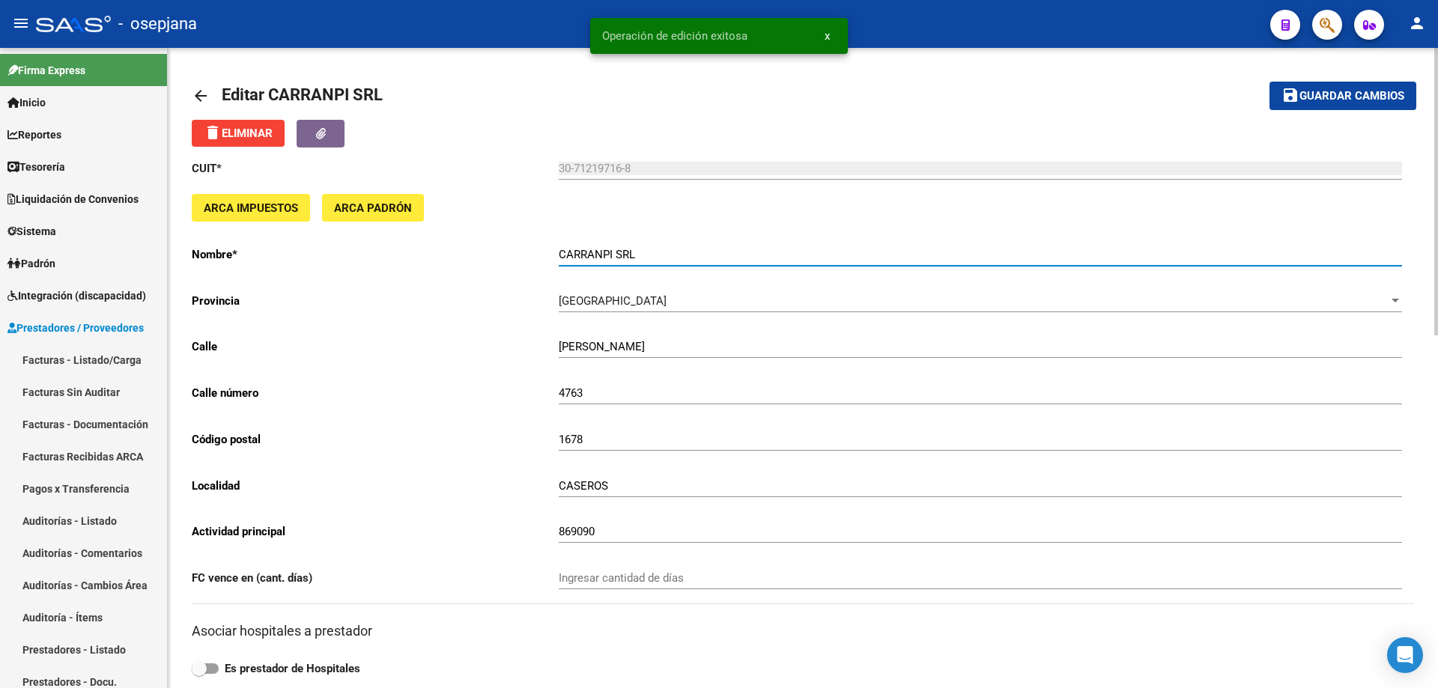
drag, startPoint x: 561, startPoint y: 255, endPoint x: 639, endPoint y: 253, distance: 77.9
click at [639, 253] on input "CARRANPI SRL" at bounding box center [980, 254] width 843 height 13
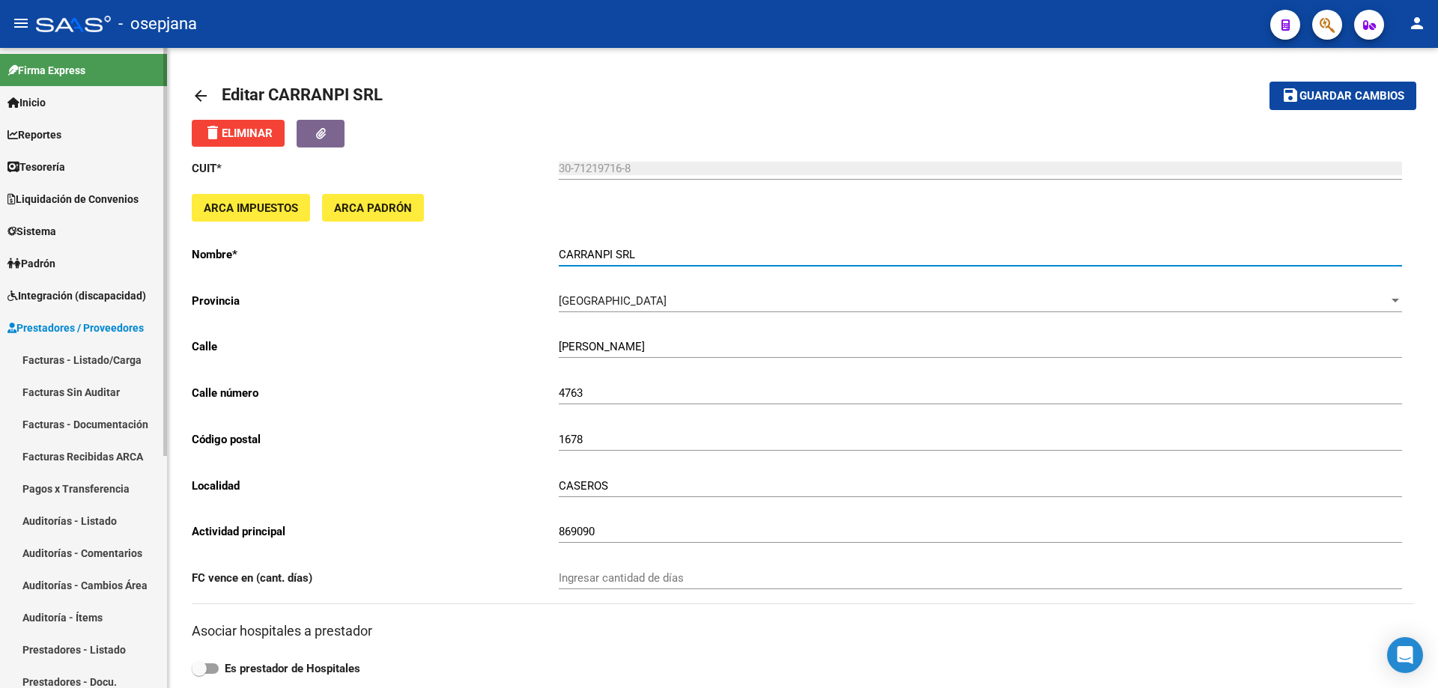
click at [56, 328] on span "Prestadores / Proveedores" at bounding box center [75, 328] width 136 height 16
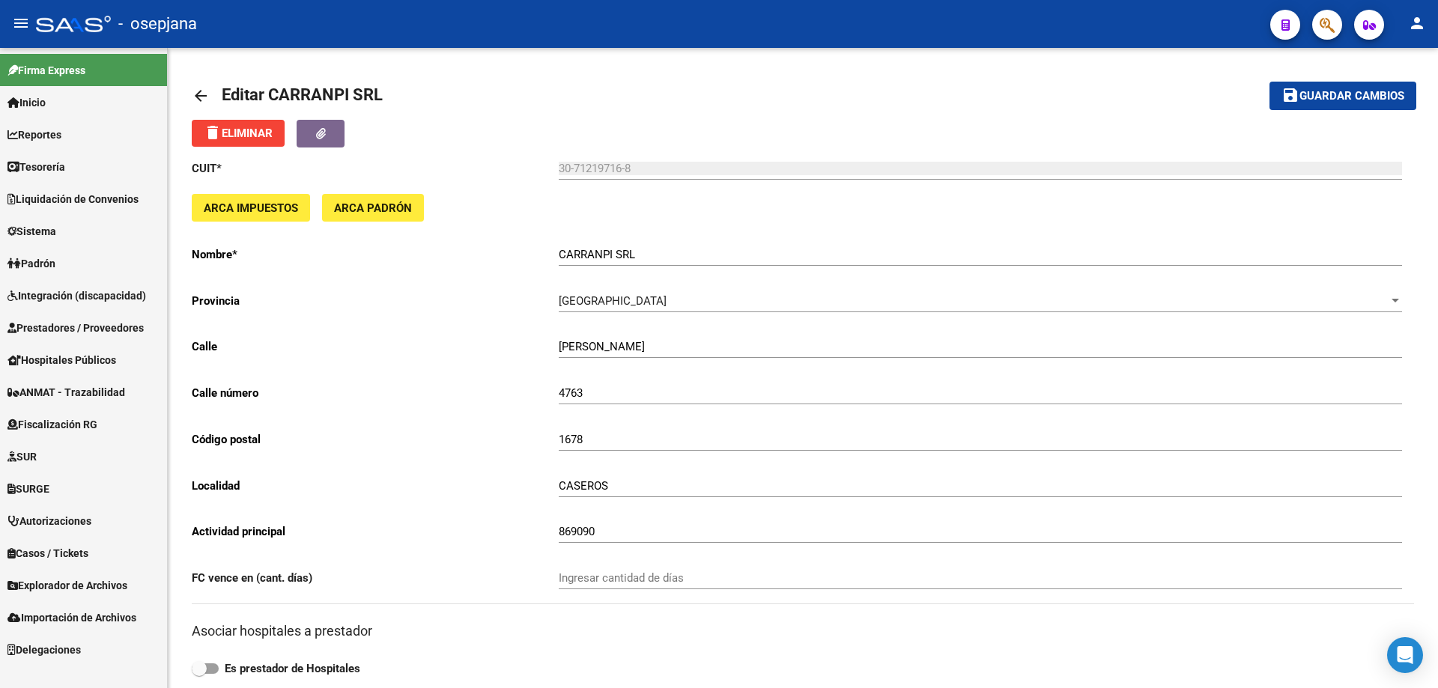
click at [43, 229] on span "Sistema" at bounding box center [31, 231] width 49 height 16
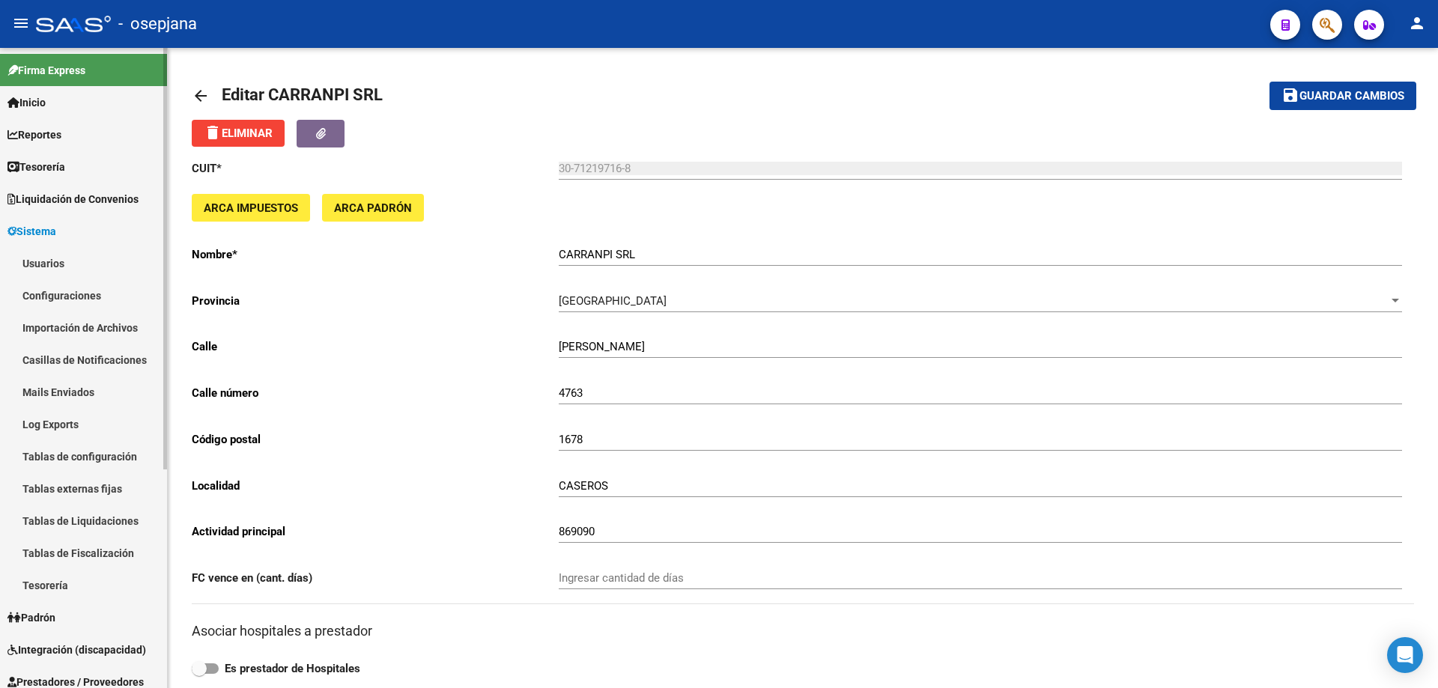
click at [49, 266] on link "Usuarios" at bounding box center [83, 263] width 167 height 32
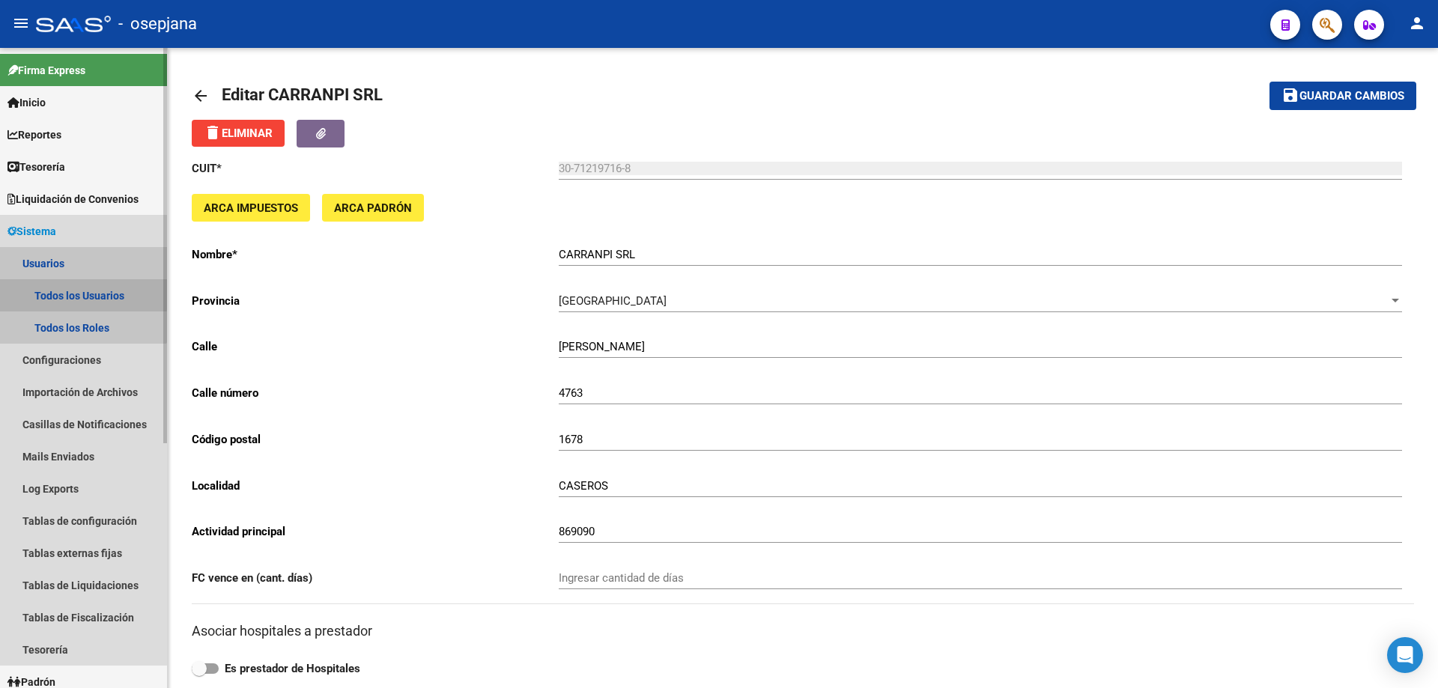
click at [58, 292] on link "Todos los Usuarios" at bounding box center [83, 295] width 167 height 32
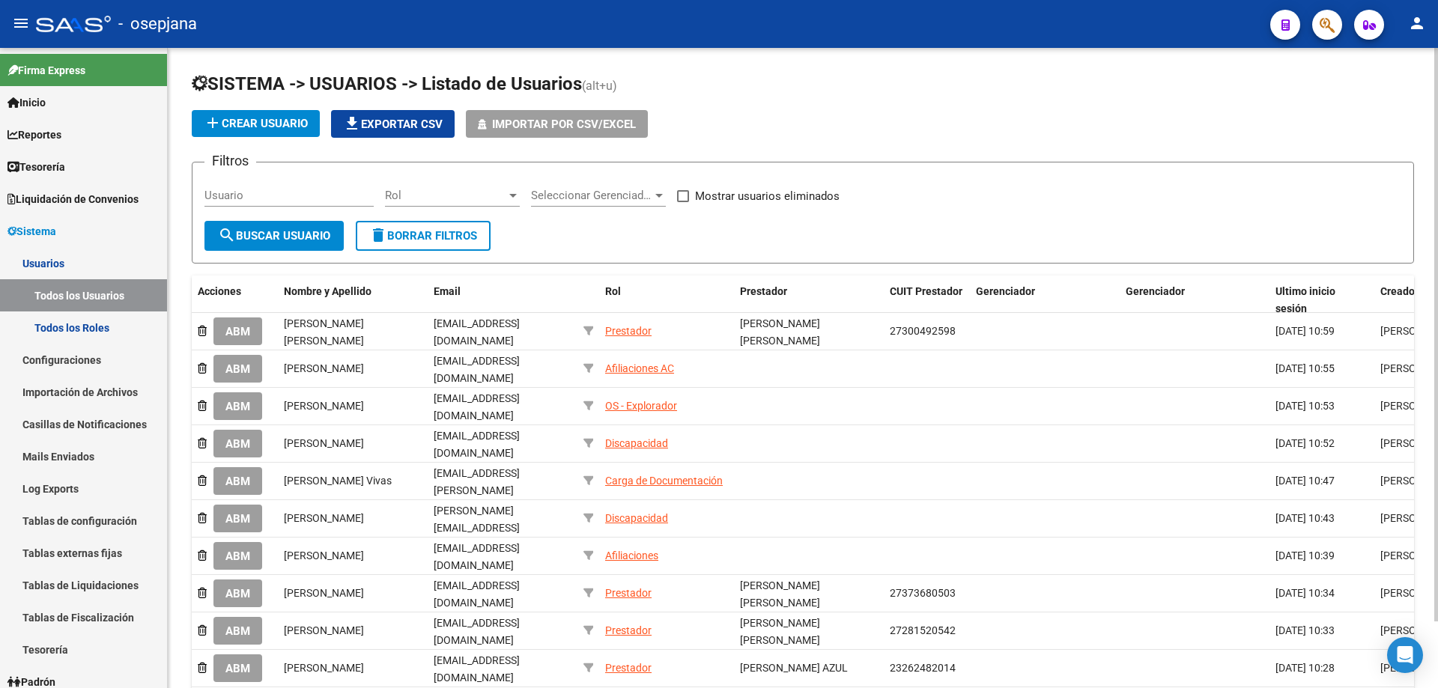
click at [263, 117] on span "add Crear Usuario" at bounding box center [256, 123] width 104 height 13
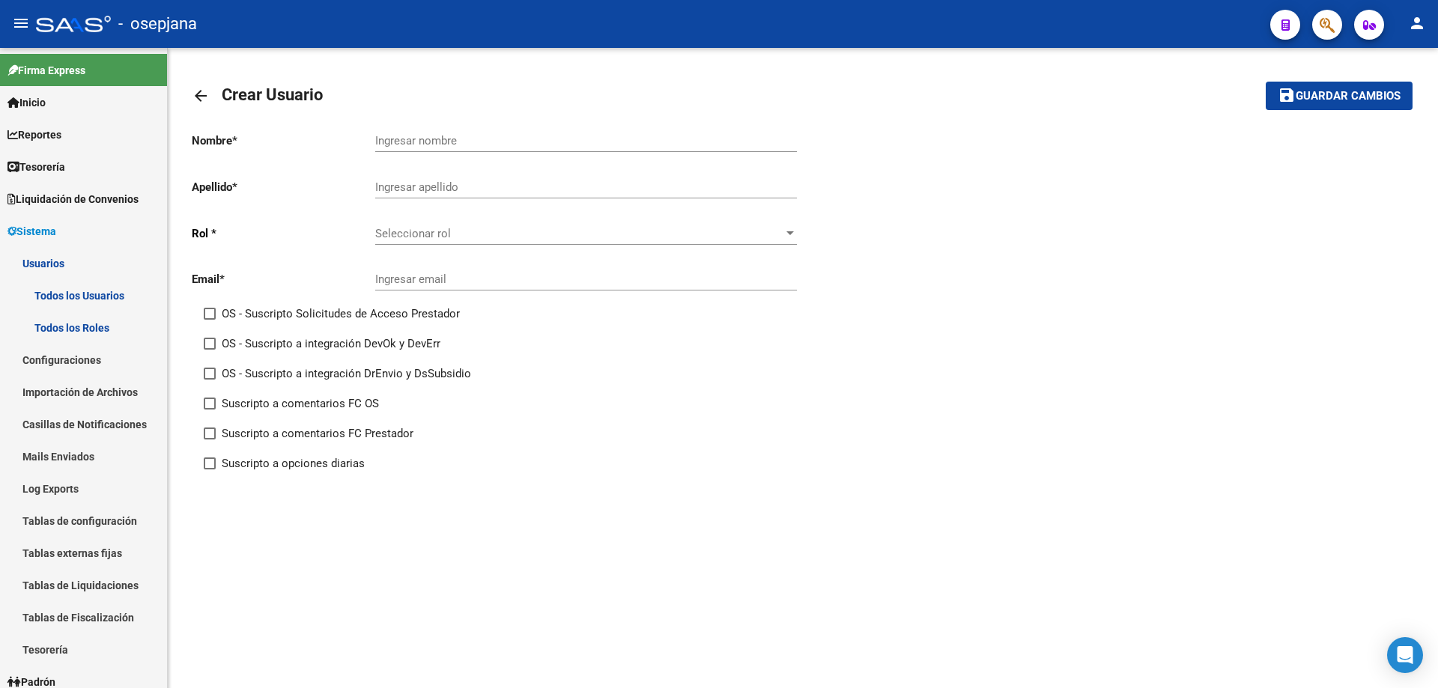
click at [451, 136] on input "Ingresar nombre" at bounding box center [586, 140] width 422 height 13
paste input "CARRANPI SRL"
type input "CARRANPI SRL"
click at [440, 184] on input "Ingresar apellido" at bounding box center [586, 186] width 422 height 13
type input "."
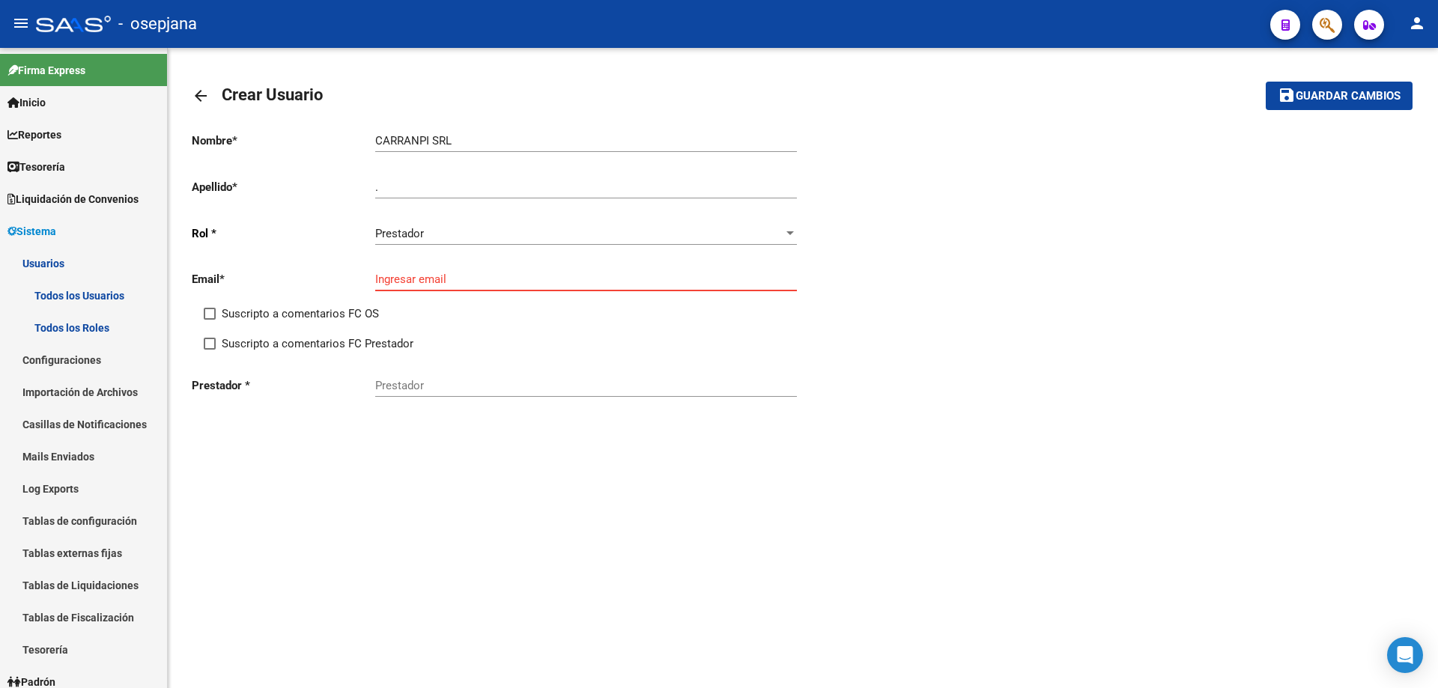
paste input "[EMAIL_ADDRESS][DOMAIN_NAME]"
type input "[EMAIL_ADDRESS][DOMAIN_NAME]"
click at [434, 386] on input "Prestador" at bounding box center [586, 385] width 422 height 13
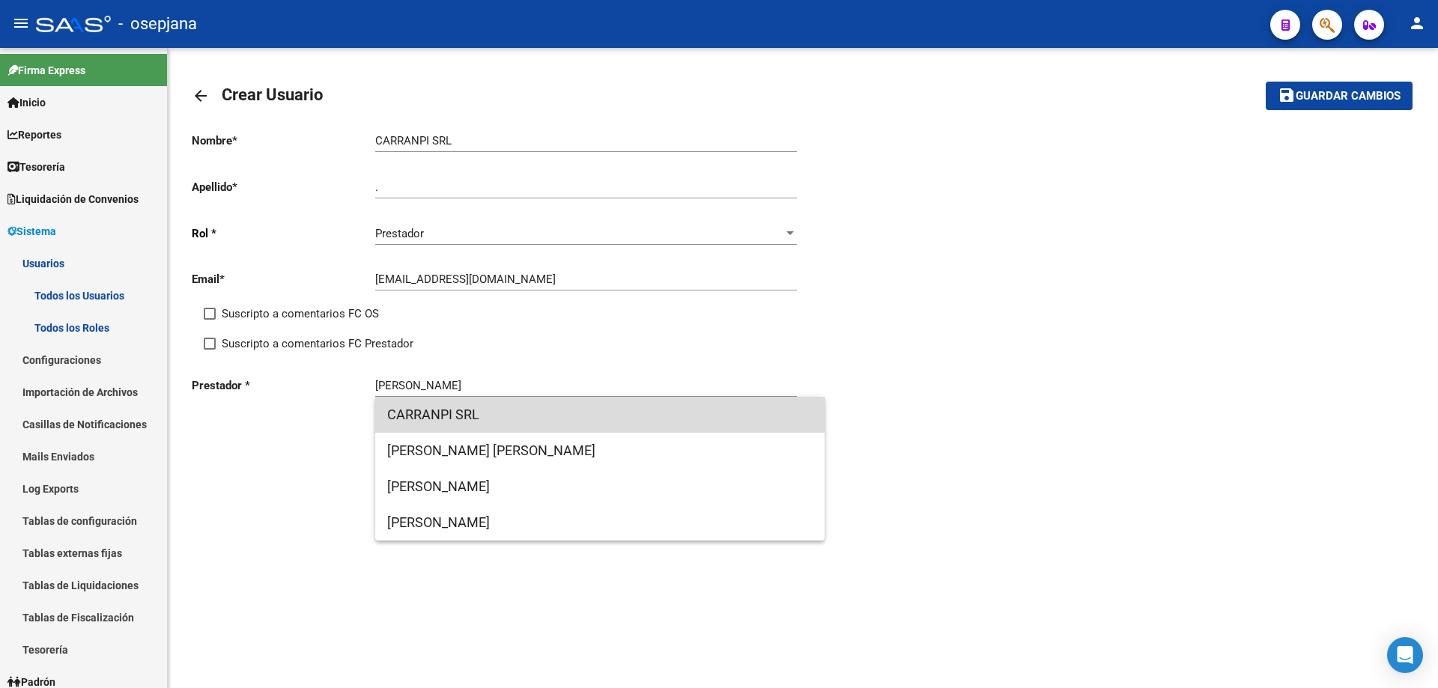
click at [502, 408] on span "CARRANPI SRL" at bounding box center [599, 415] width 425 height 36
type input "CARRANPI SRL"
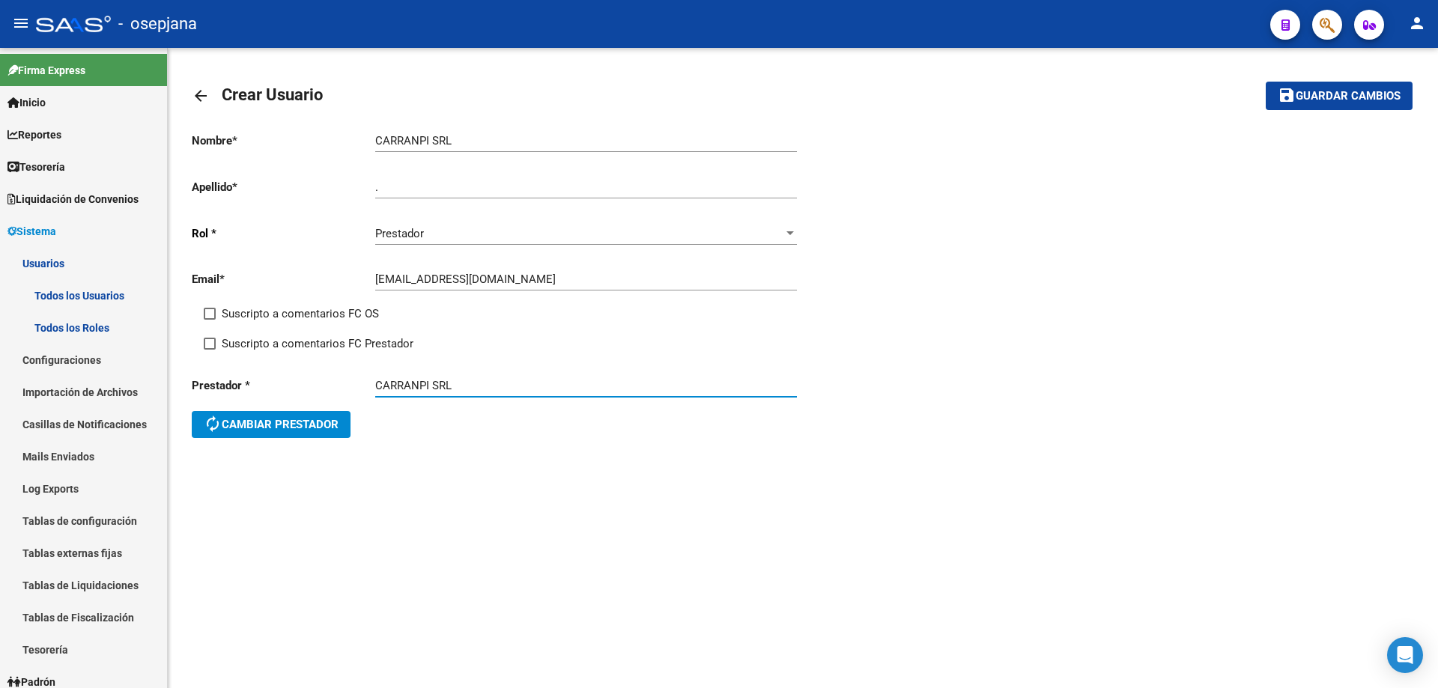
click at [1335, 88] on button "save Guardar cambios" at bounding box center [1338, 96] width 147 height 28
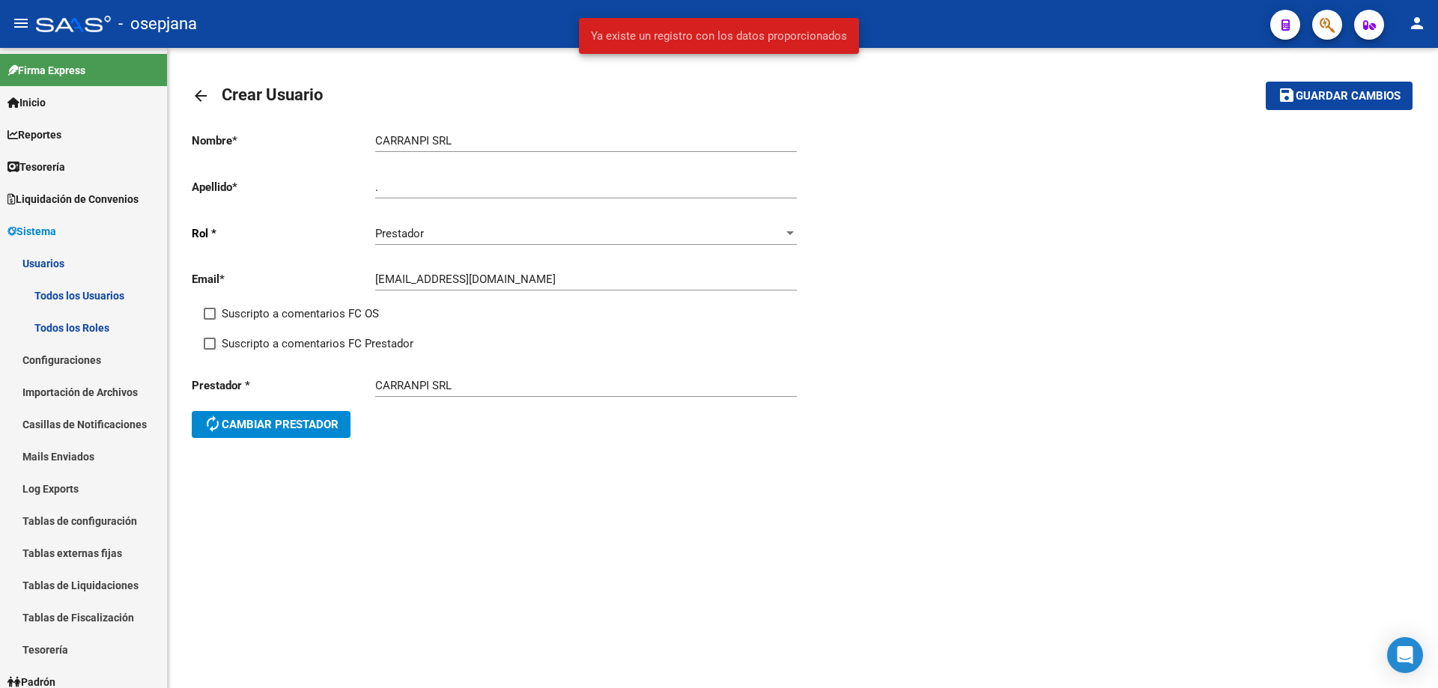
click at [199, 100] on mat-icon "arrow_back" at bounding box center [201, 96] width 18 height 18
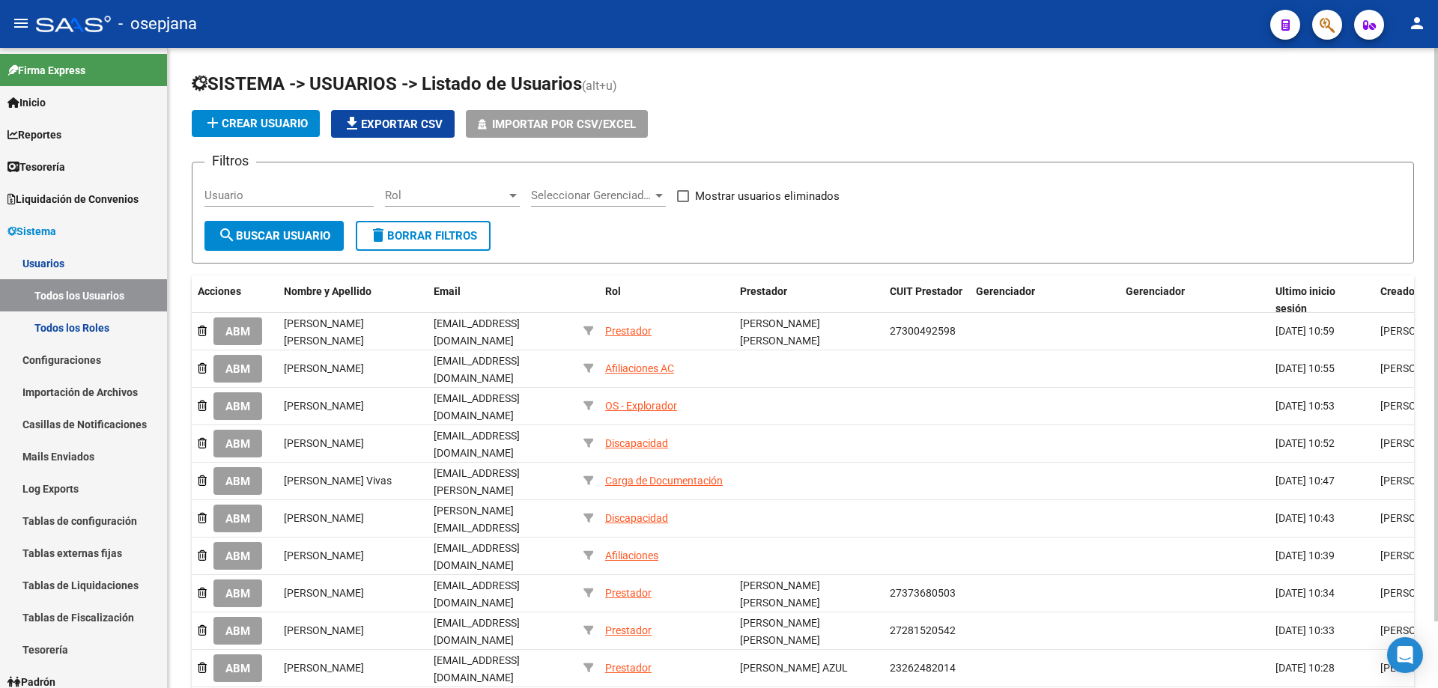
click at [284, 195] on input "Usuario" at bounding box center [288, 195] width 169 height 13
paste input "[EMAIL_ADDRESS][DOMAIN_NAME]"
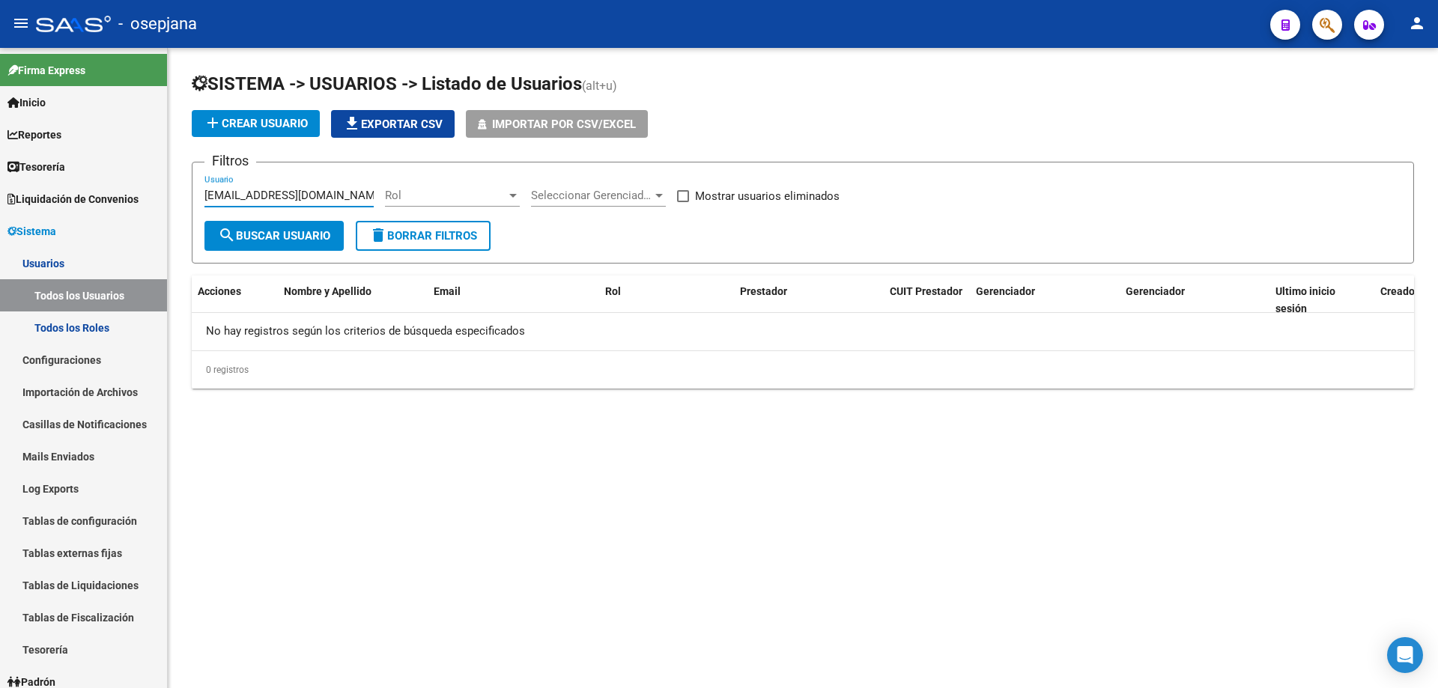
drag, startPoint x: 346, startPoint y: 194, endPoint x: 169, endPoint y: 193, distance: 176.7
click at [169, 193] on div "SISTEMA -> USUARIOS -> Listado de Usuarios (alt+u) add Crear Usuario file_downl…" at bounding box center [803, 242] width 1270 height 389
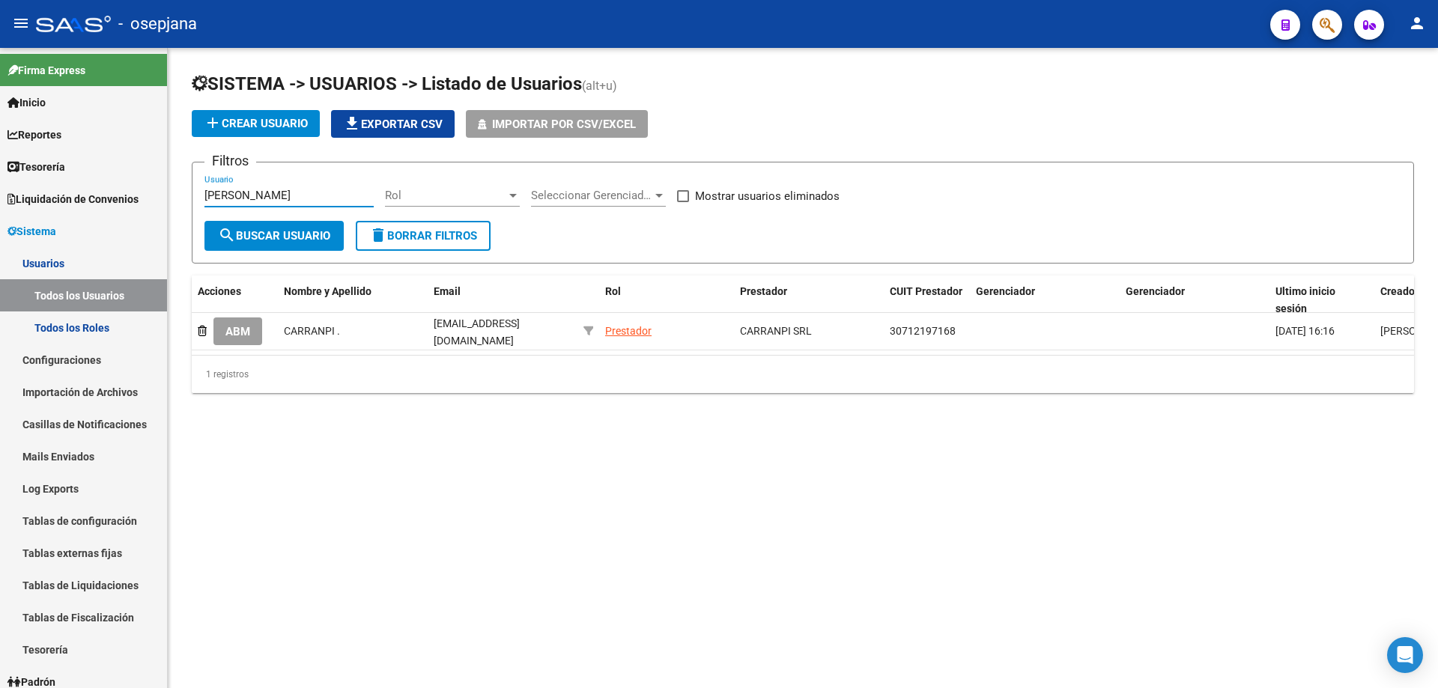
type input "[PERSON_NAME]"
click at [264, 119] on span "add Crear Usuario" at bounding box center [256, 123] width 104 height 13
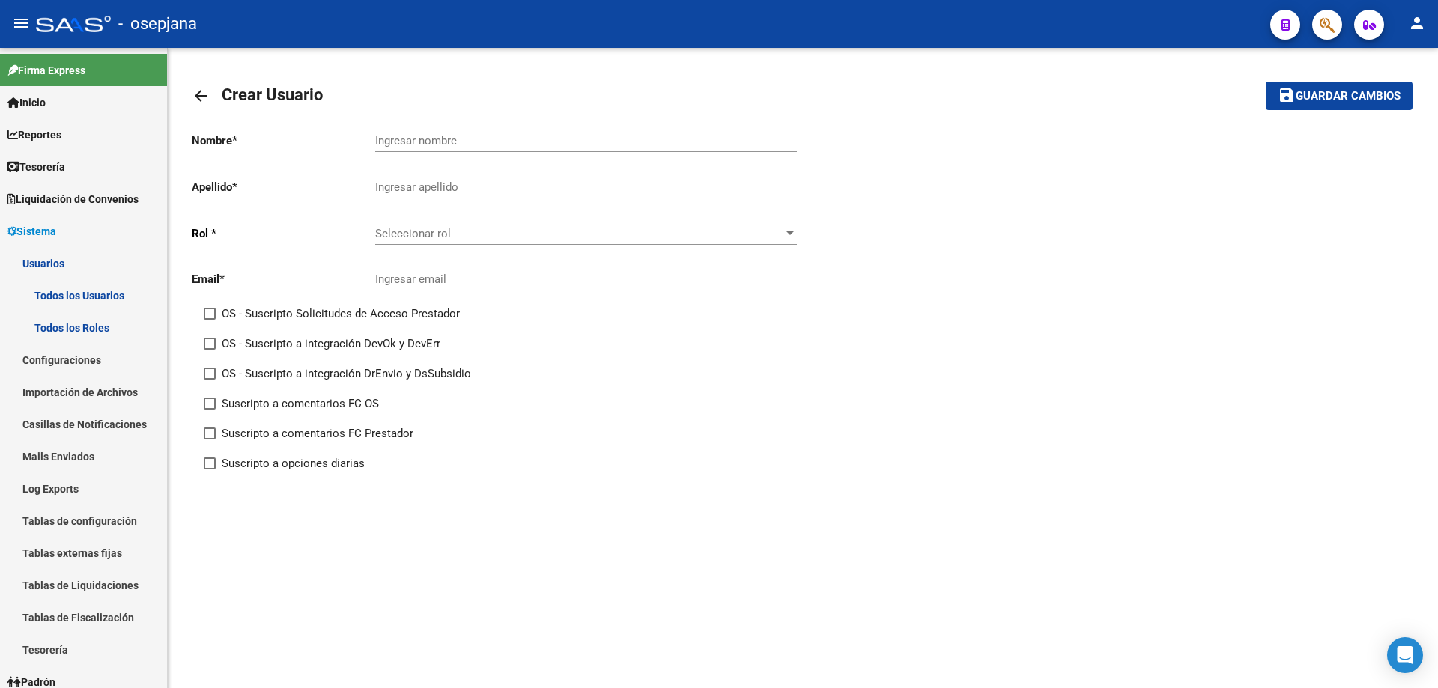
click at [505, 139] on input "Ingresar nombre" at bounding box center [586, 140] width 422 height 13
paste input "[EMAIL_ADDRESS][DOMAIN_NAME]"
drag, startPoint x: 523, startPoint y: 140, endPoint x: 370, endPoint y: 143, distance: 153.5
click at [370, 143] on app-form-text-field "Nombre * [EMAIL_ADDRESS][DOMAIN_NAME] Ingresar nombre" at bounding box center [494, 140] width 605 height 13
type input "c"
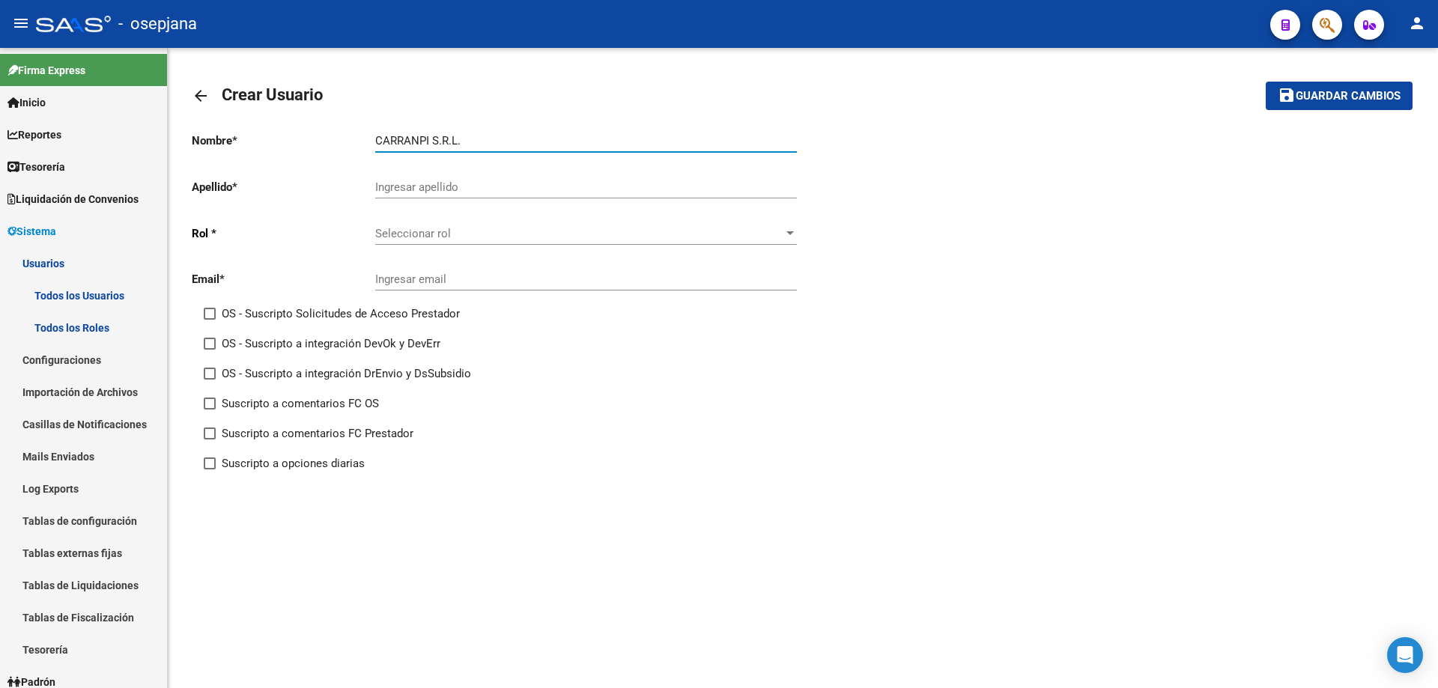
type input "CARRANPI S.R.L."
type input "."
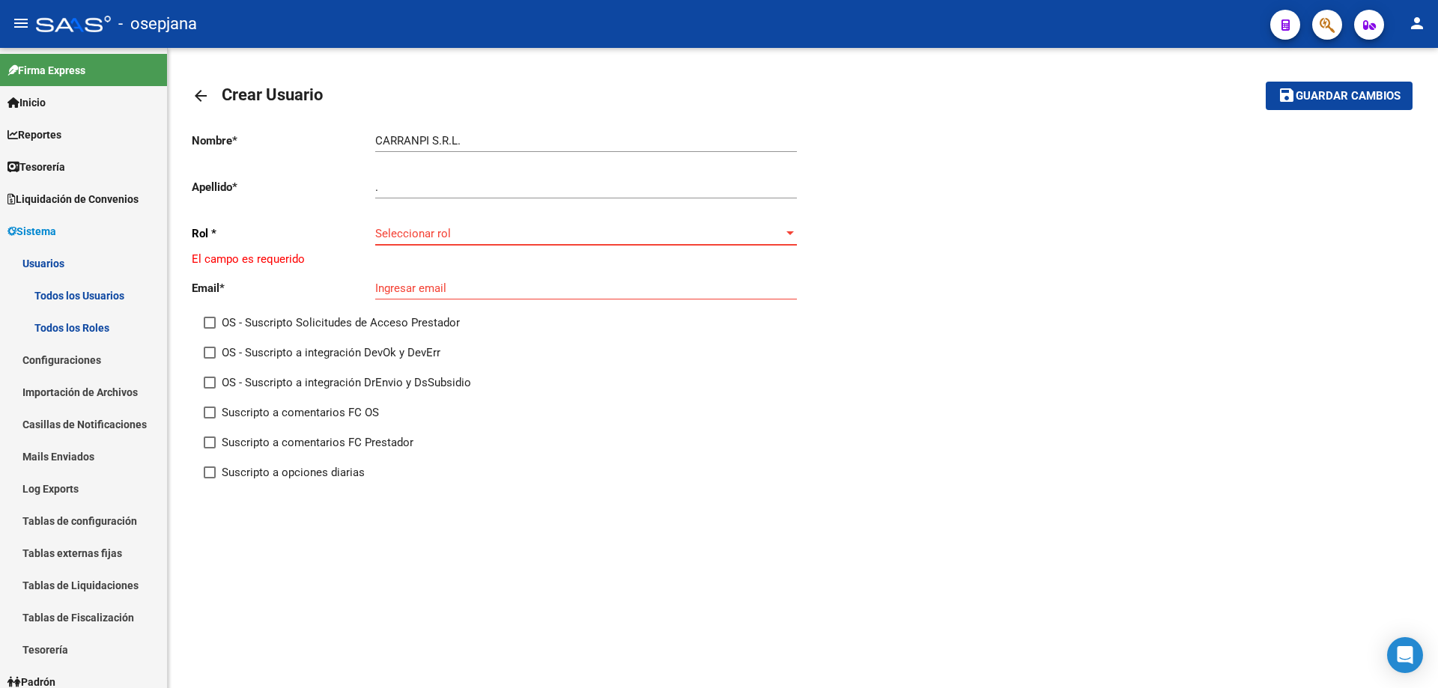
click at [444, 234] on span "Seleccionar rol" at bounding box center [579, 233] width 408 height 13
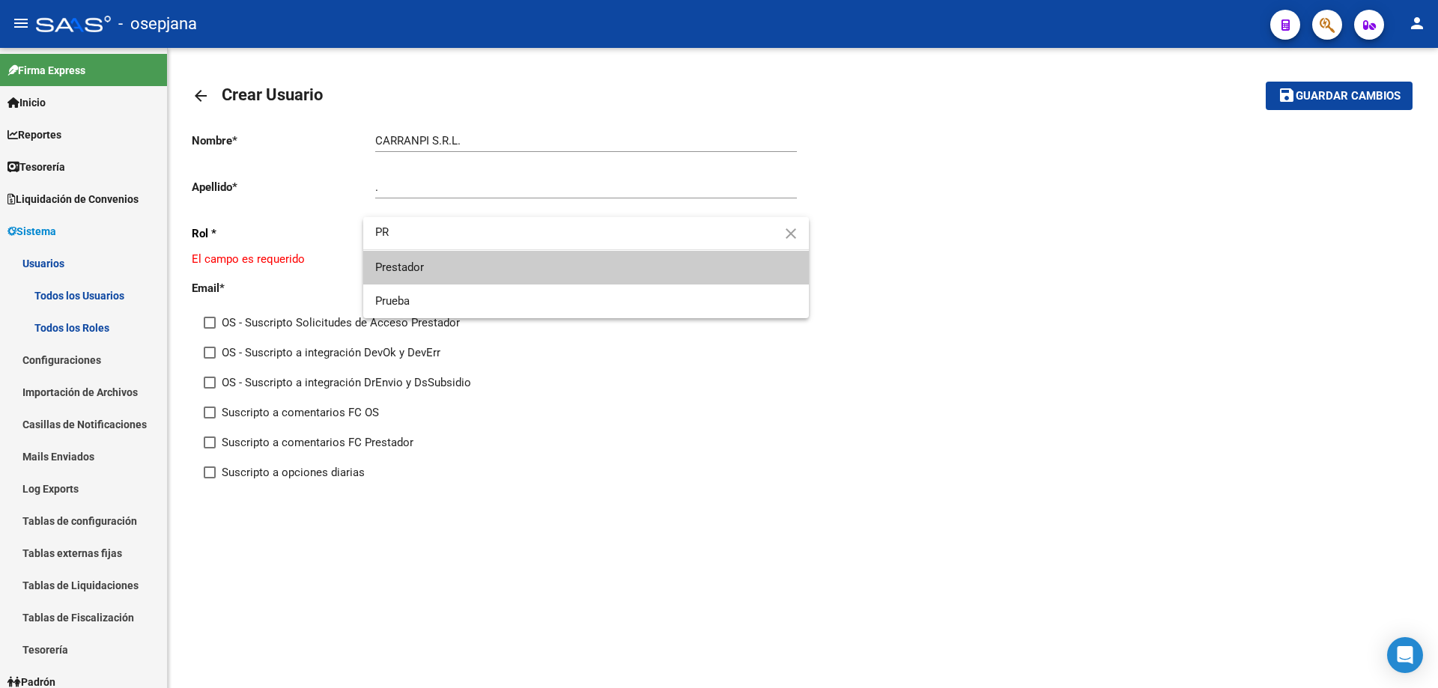
type input "PR"
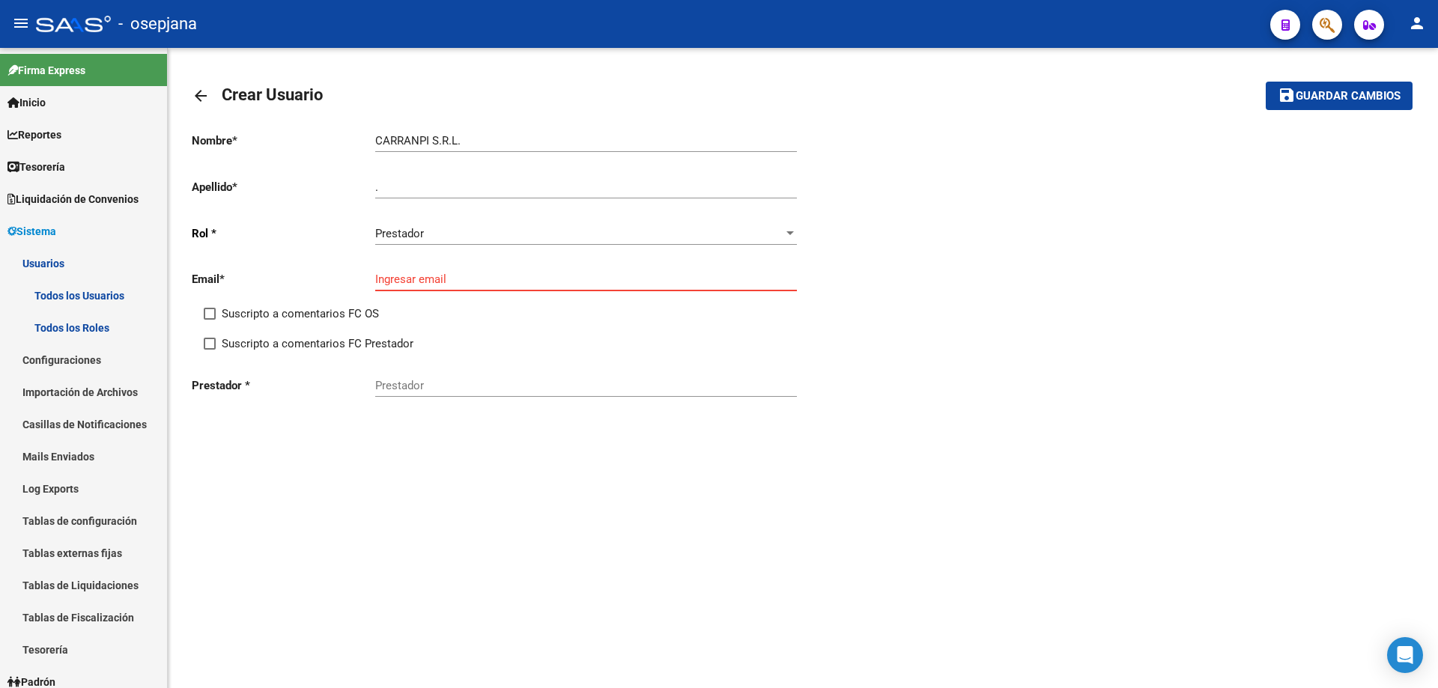
paste input "[EMAIL_ADDRESS][DOMAIN_NAME]"
type input "[EMAIL_ADDRESS][DOMAIN_NAME]"
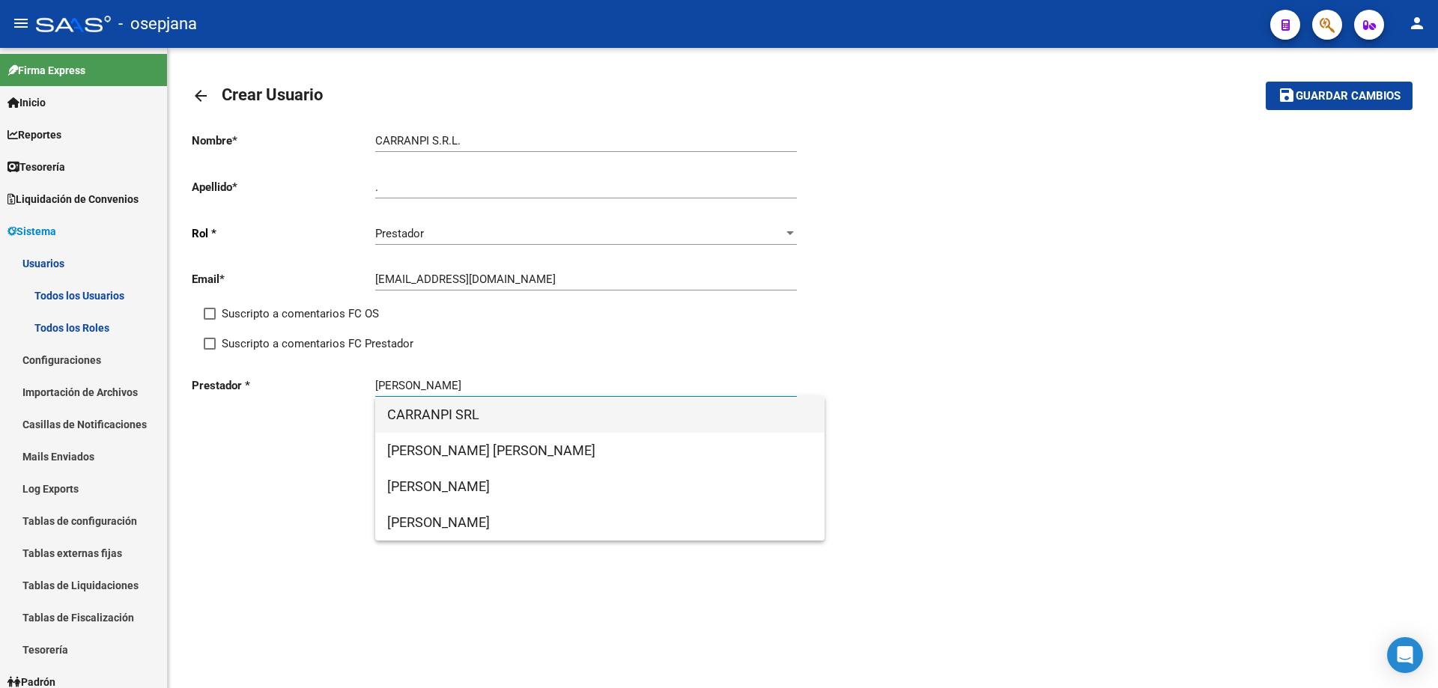
click at [443, 410] on span "CARRANPI SRL" at bounding box center [599, 415] width 425 height 36
type input "CARRANPI SRL"
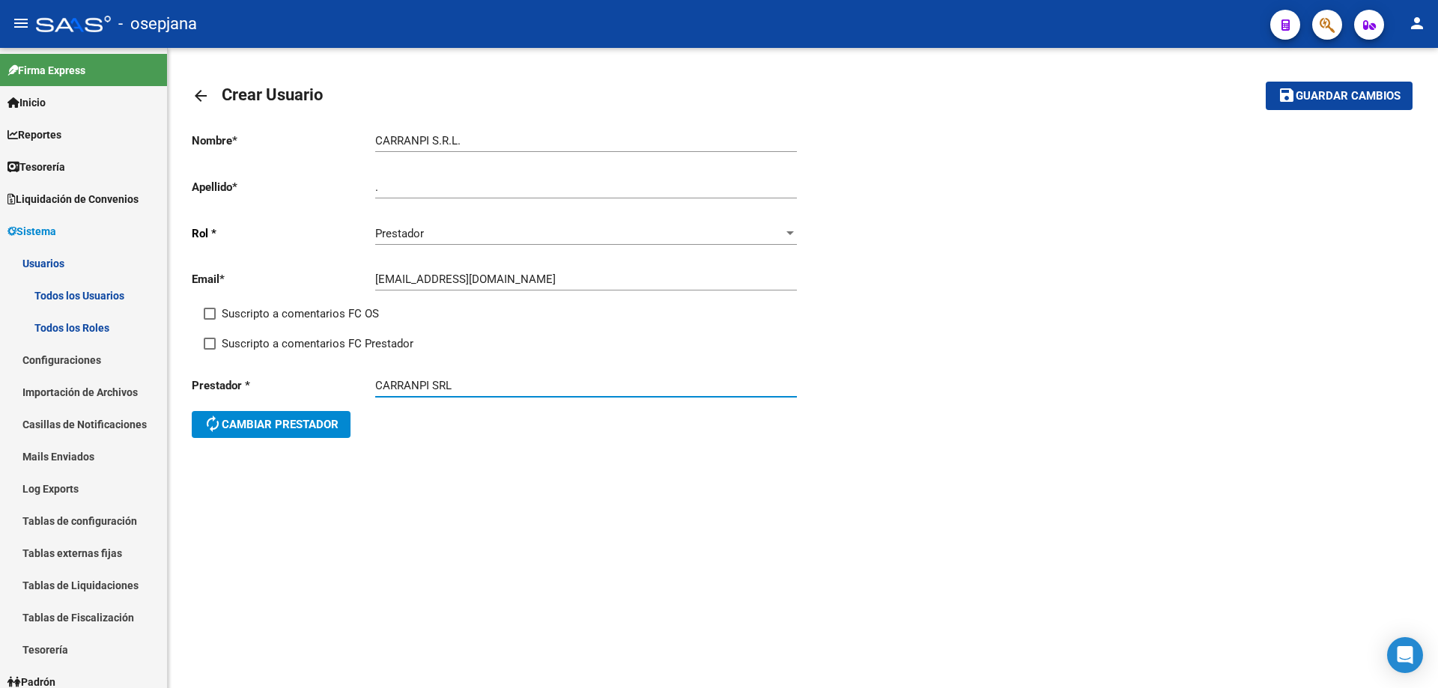
click at [1387, 90] on span "Guardar cambios" at bounding box center [1347, 96] width 105 height 13
click at [46, 267] on link "Usuarios" at bounding box center [83, 263] width 167 height 32
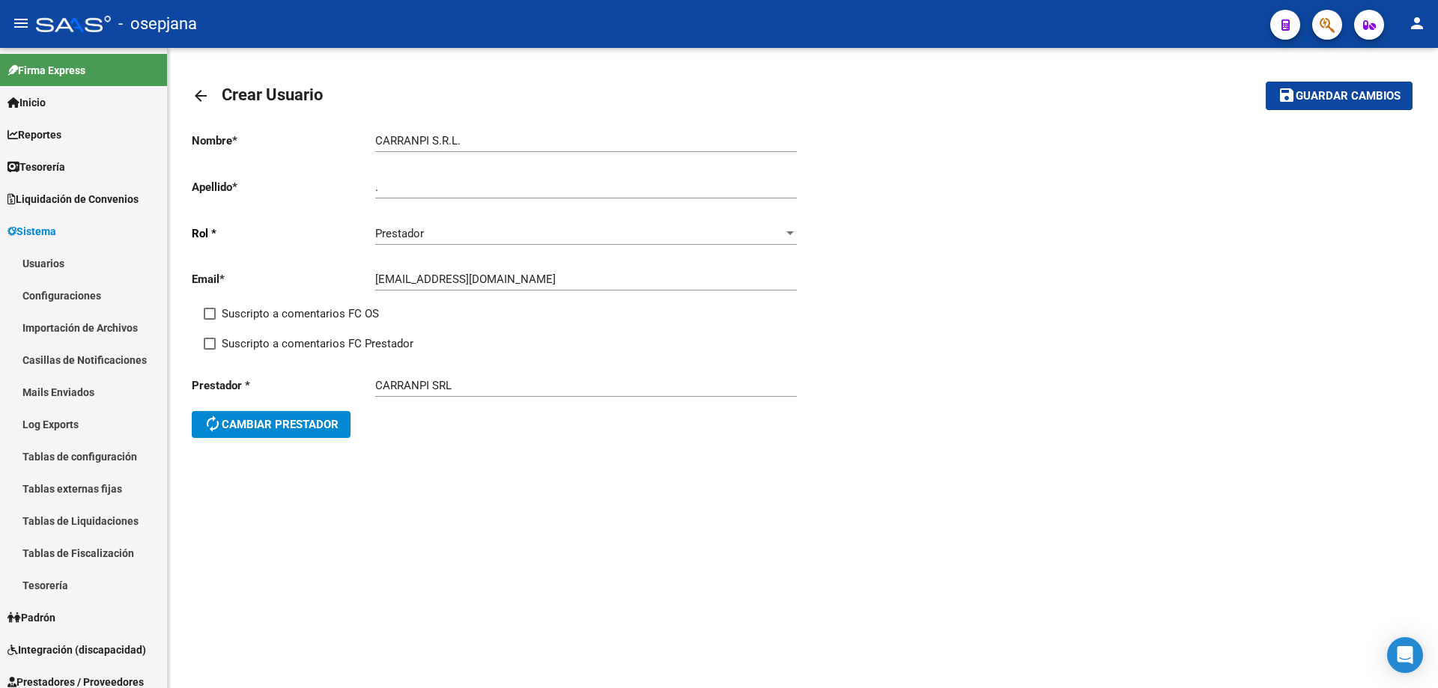
drag, startPoint x: 372, startPoint y: 137, endPoint x: 422, endPoint y: 136, distance: 49.4
click at [422, 136] on app-form-text-field "Nombre * CARRANPI S.R.L. Ingresar nombre" at bounding box center [494, 140] width 605 height 13
drag, startPoint x: 375, startPoint y: 142, endPoint x: 426, endPoint y: 140, distance: 50.9
click at [426, 140] on input "CARRANPI S.R.L." at bounding box center [586, 140] width 422 height 13
click at [207, 91] on mat-icon "arrow_back" at bounding box center [201, 96] width 18 height 18
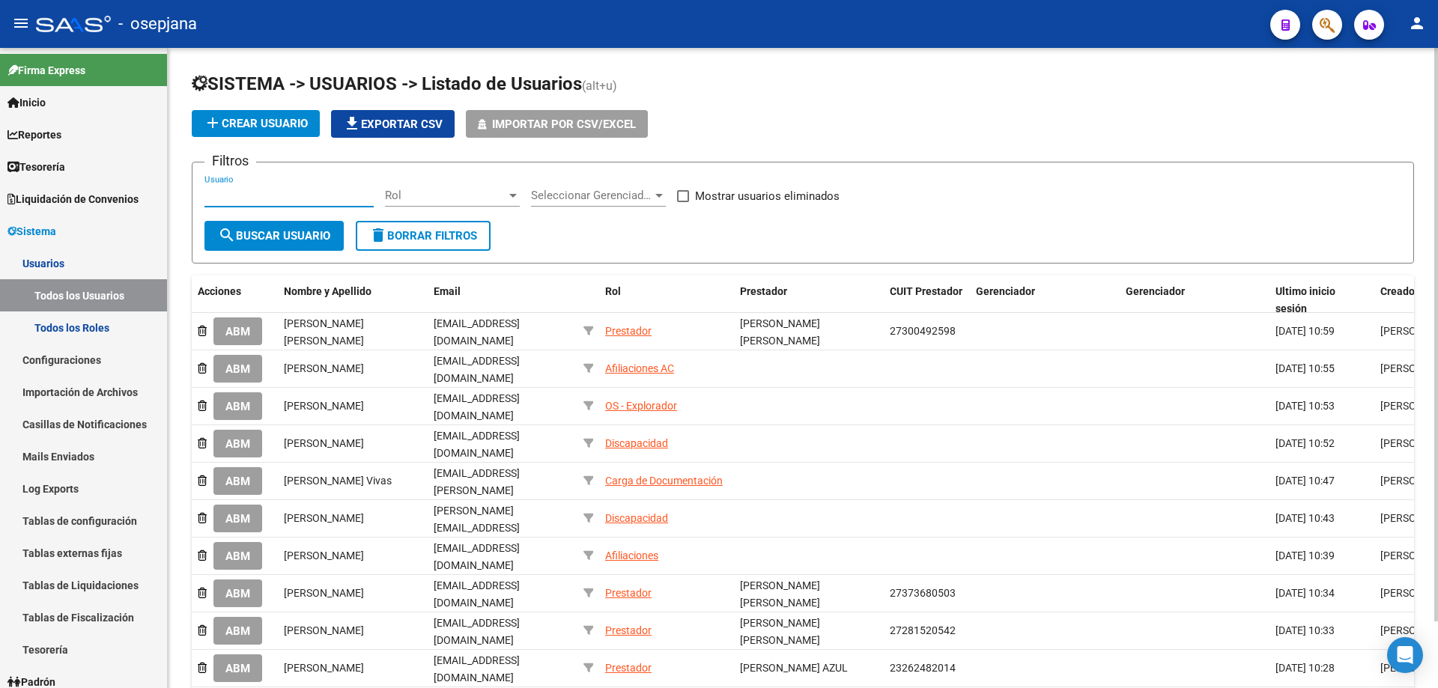
click at [301, 198] on input "Usuario" at bounding box center [288, 195] width 169 height 13
paste input "CARRANP"
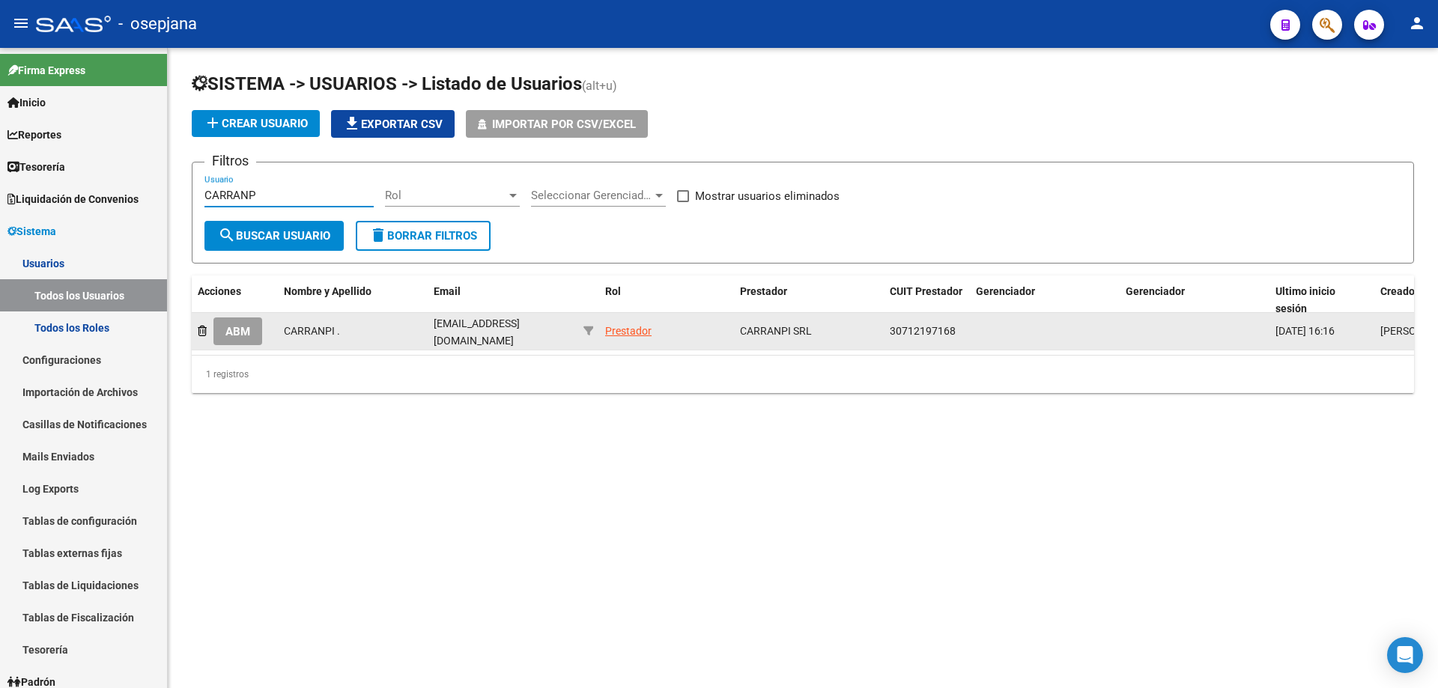
type input "CARRANP"
click at [242, 330] on span "ABM" at bounding box center [237, 331] width 25 height 13
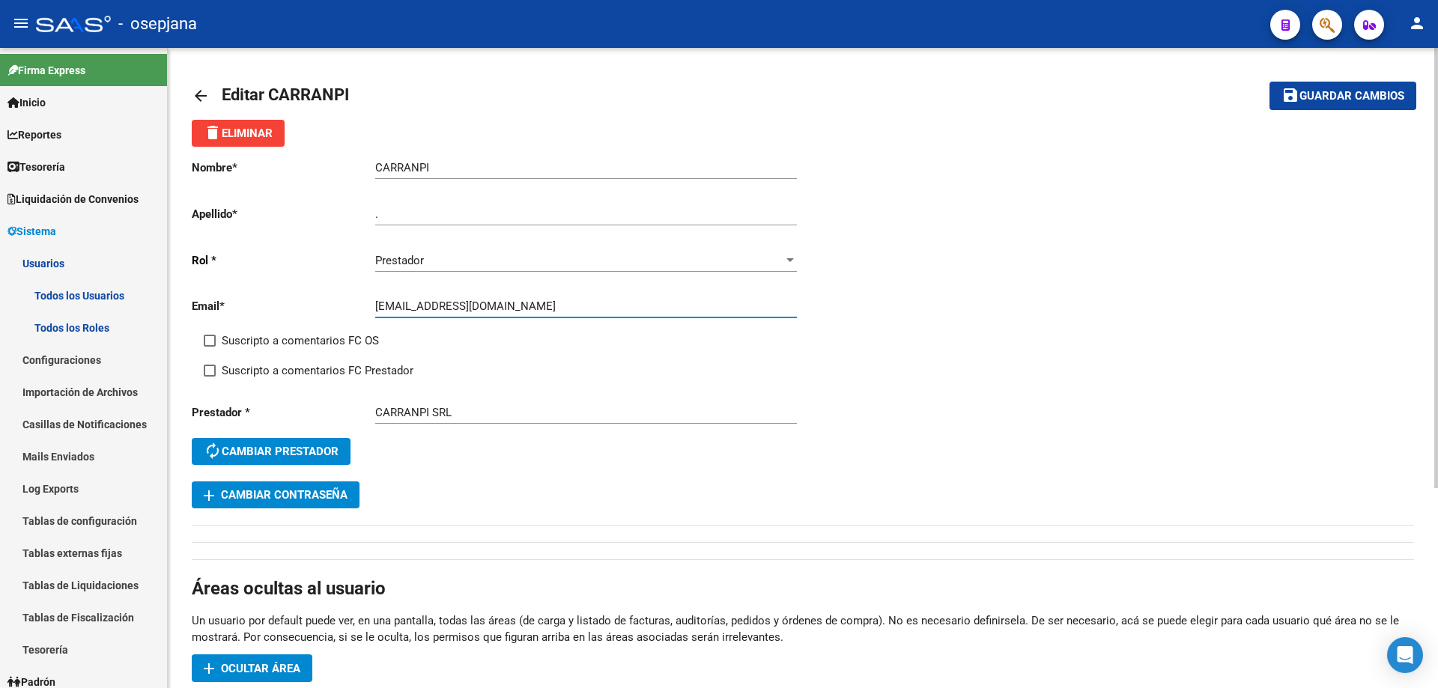
drag, startPoint x: 548, startPoint y: 307, endPoint x: 352, endPoint y: 318, distance: 196.5
click at [352, 318] on div "Email * [EMAIL_ADDRESS][DOMAIN_NAME] Ingresar email" at bounding box center [497, 308] width 611 height 46
click at [40, 225] on span "Sistema" at bounding box center [31, 231] width 49 height 16
